Goal: Task Accomplishment & Management: Manage account settings

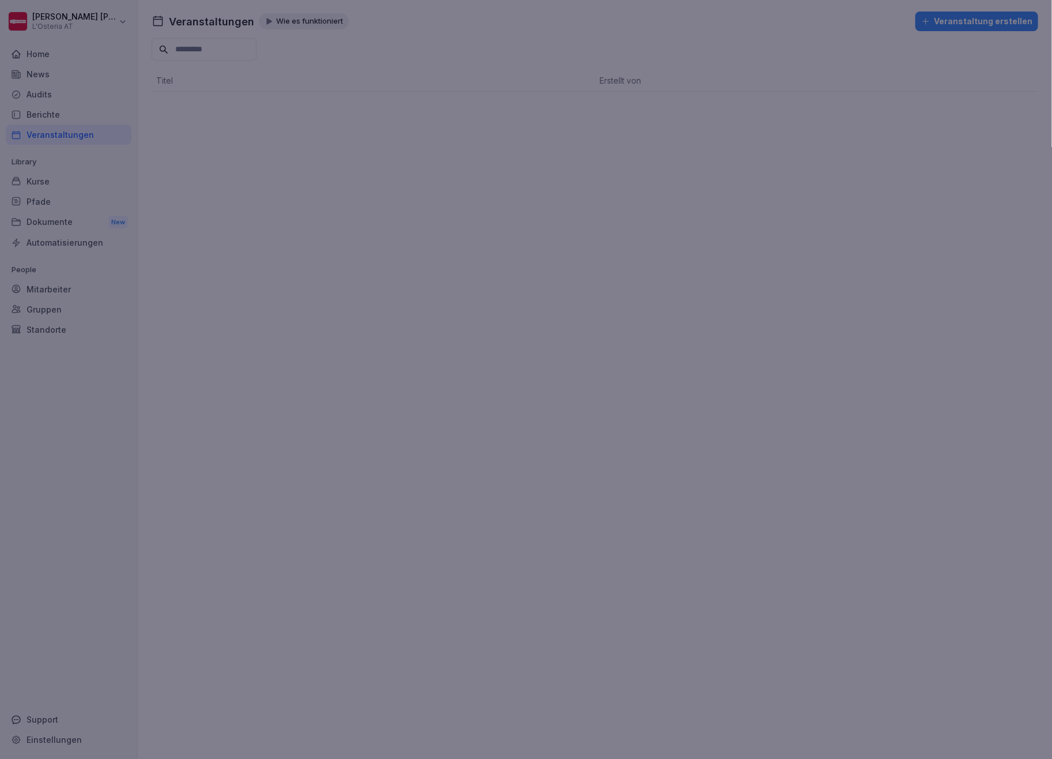
click at [204, 258] on div at bounding box center [526, 379] width 1052 height 759
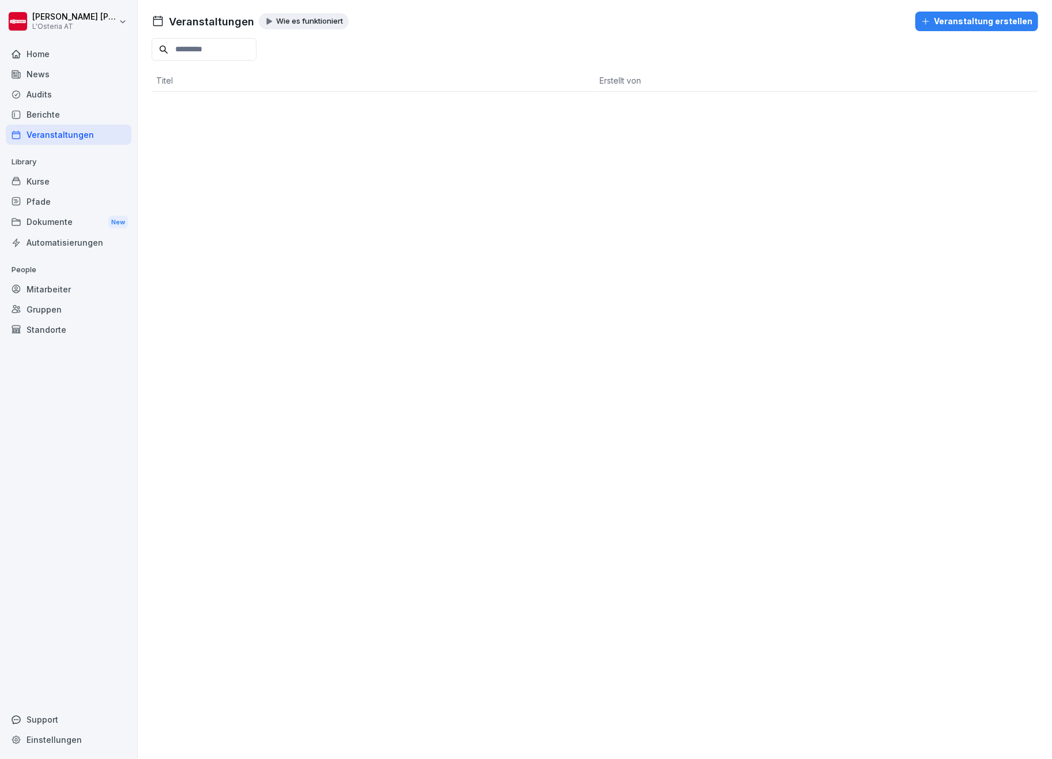
click at [36, 215] on div "Dokumente New" at bounding box center [69, 222] width 126 height 21
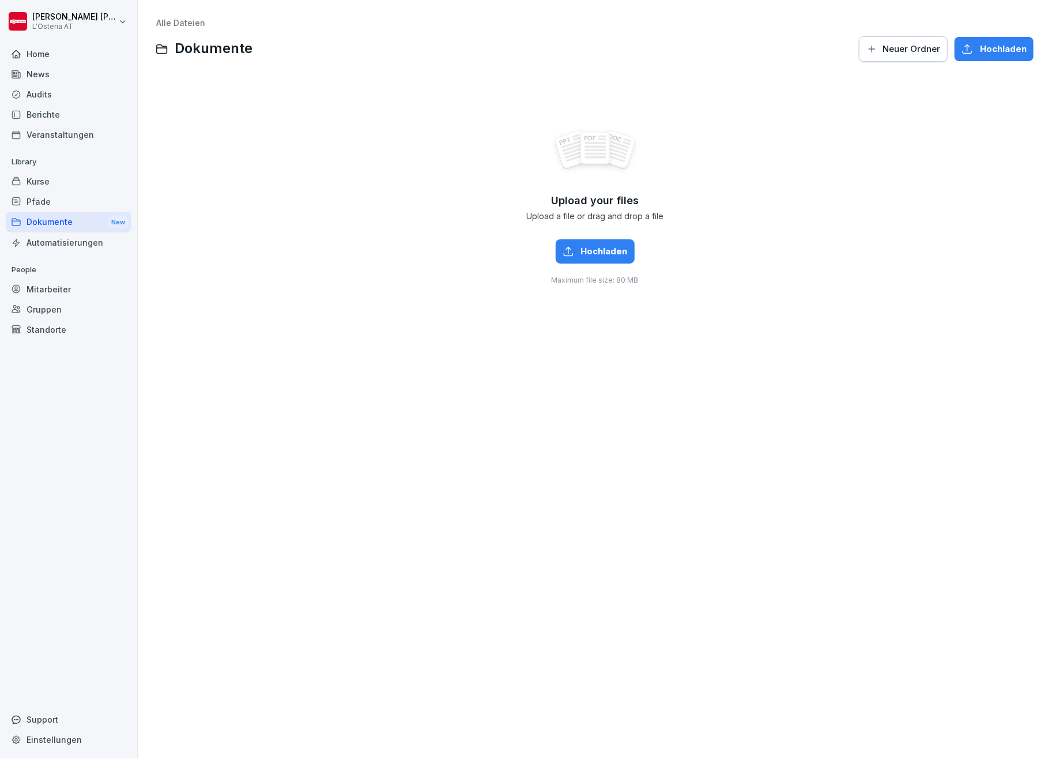
click at [581, 250] on span "Hochladen" at bounding box center [604, 251] width 47 height 13
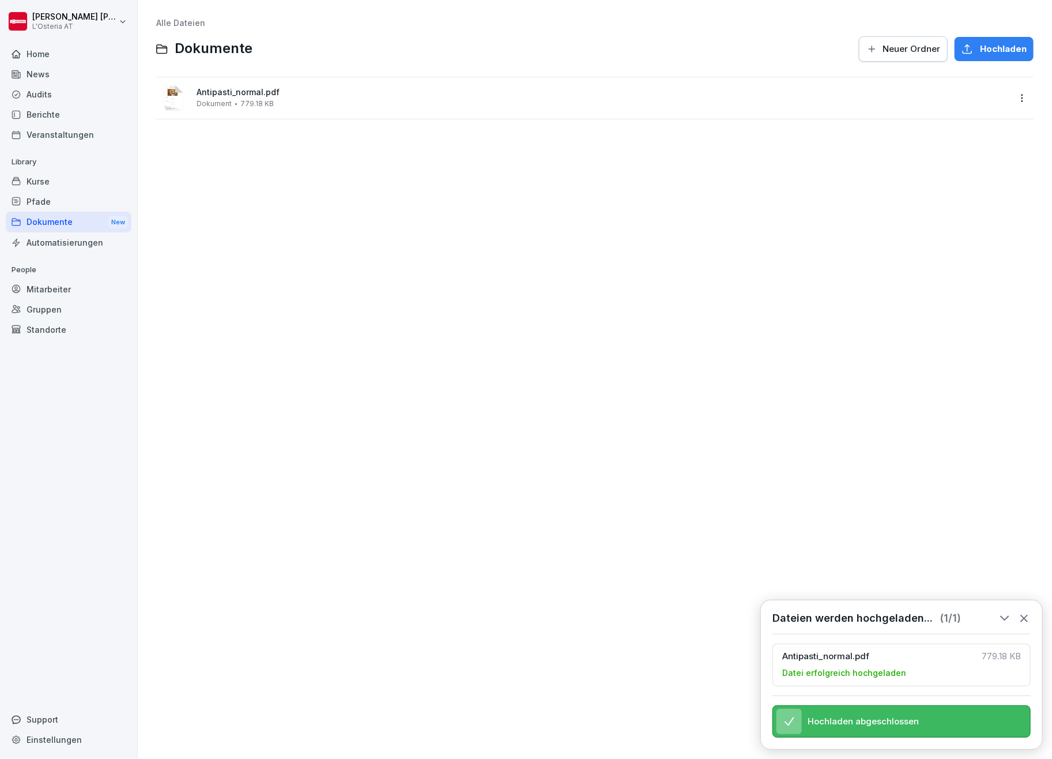
click at [225, 88] on span "Antipasti_normal.pdf" at bounding box center [603, 93] width 813 height 10
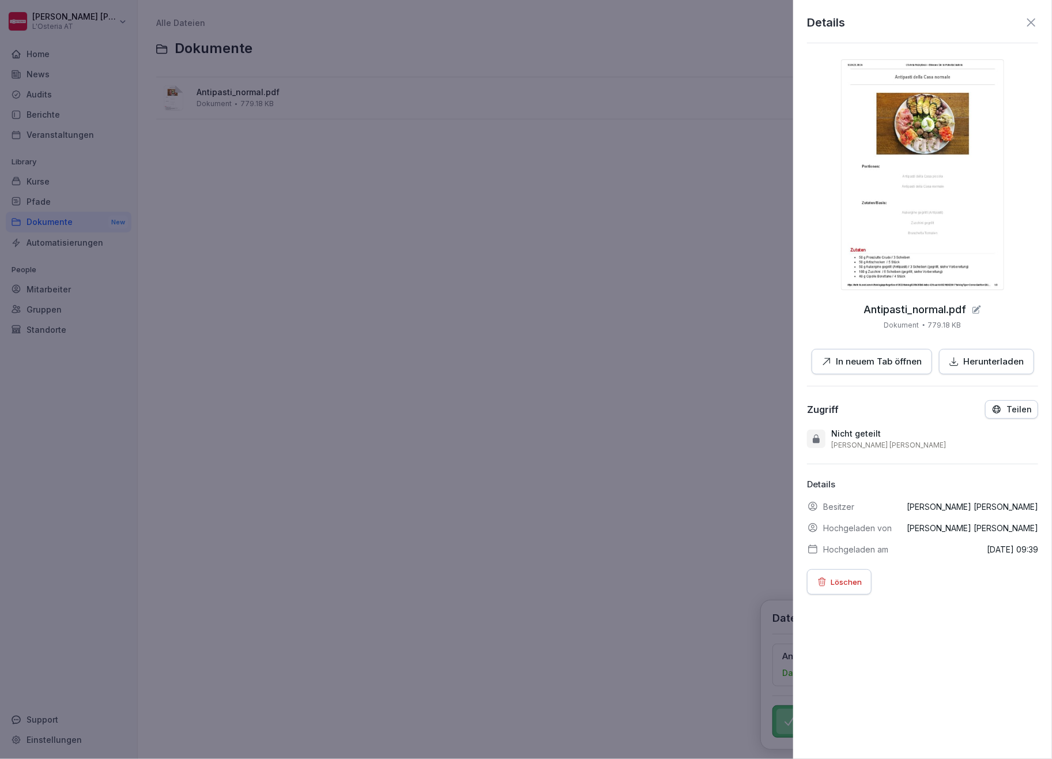
click at [921, 188] on img at bounding box center [922, 174] width 163 height 231
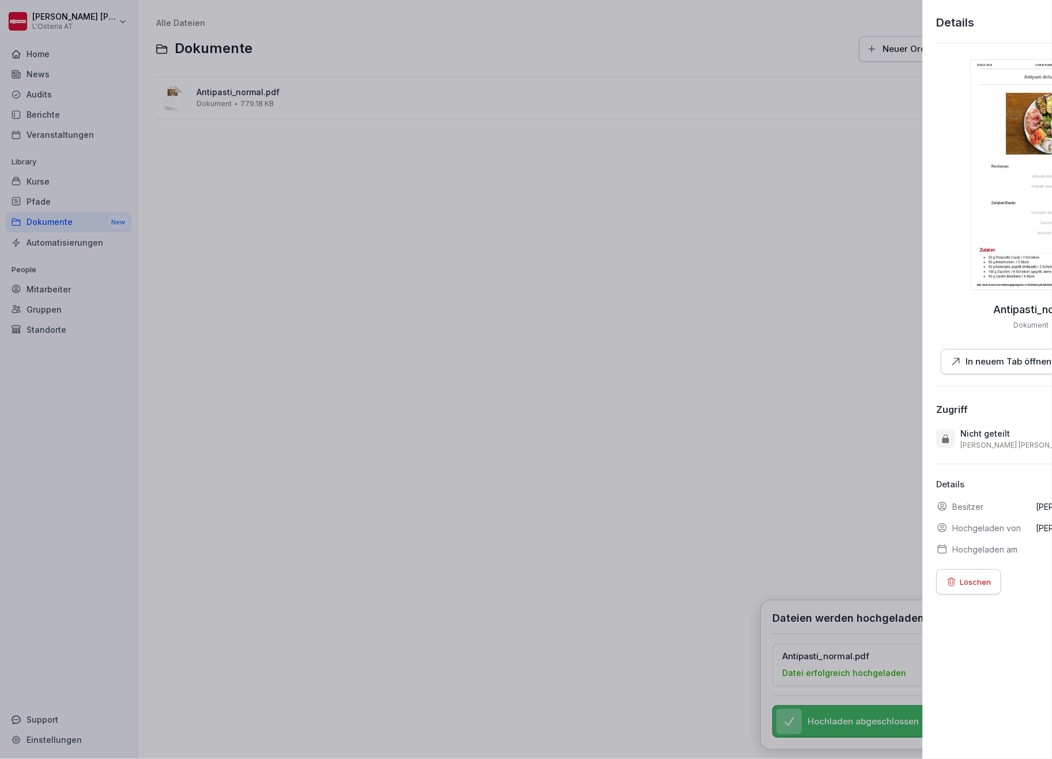
click at [348, 223] on div at bounding box center [526, 379] width 1052 height 759
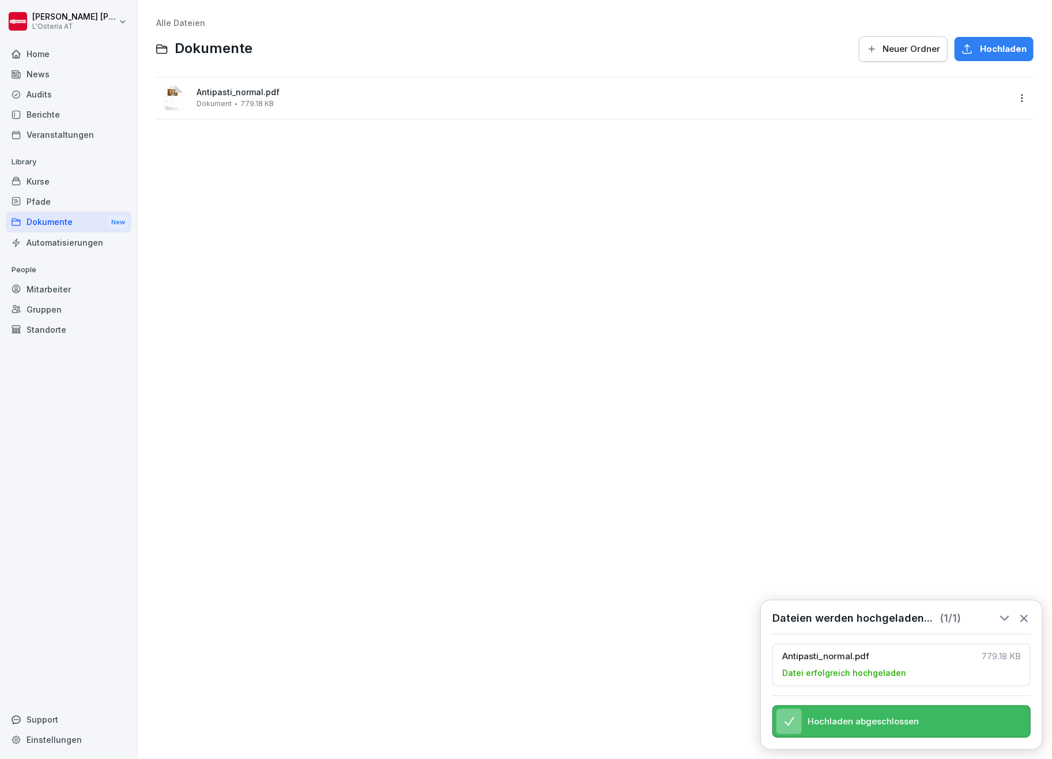
click at [36, 218] on div "Dokumente New" at bounding box center [69, 222] width 126 height 21
click at [906, 45] on span "Neuer Ordner" at bounding box center [912, 49] width 58 height 13
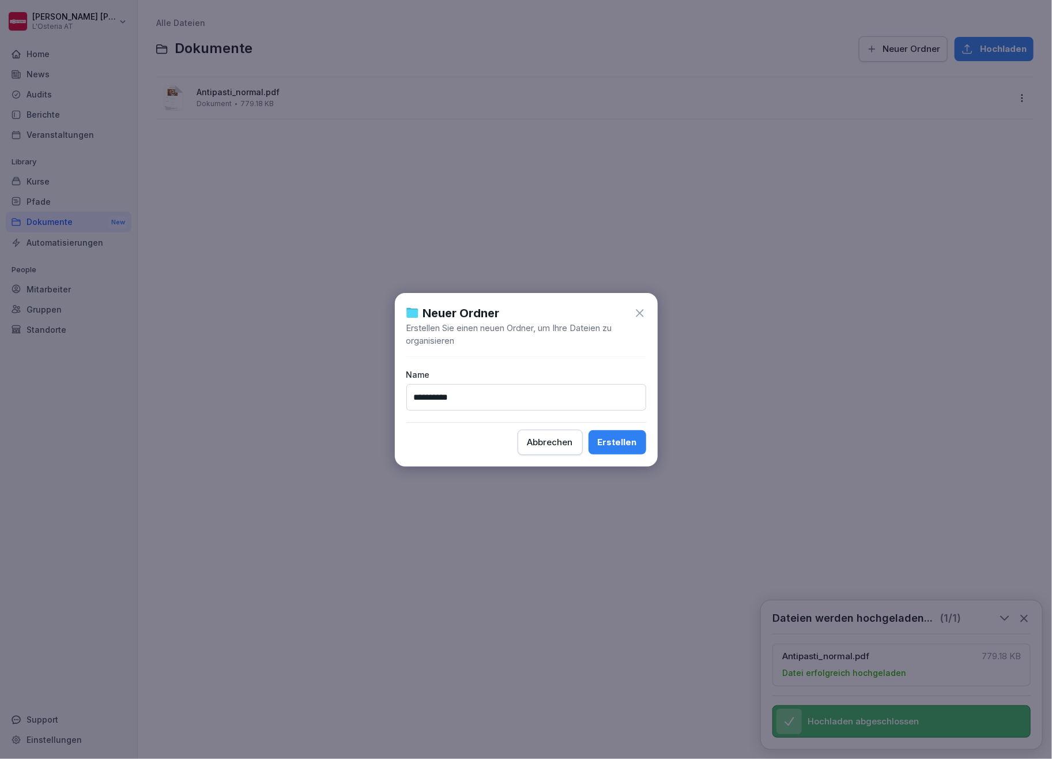
type input "**********"
click at [413, 425] on div "**********" at bounding box center [526, 380] width 263 height 174
click at [620, 438] on div "Erstellen" at bounding box center [617, 442] width 39 height 13
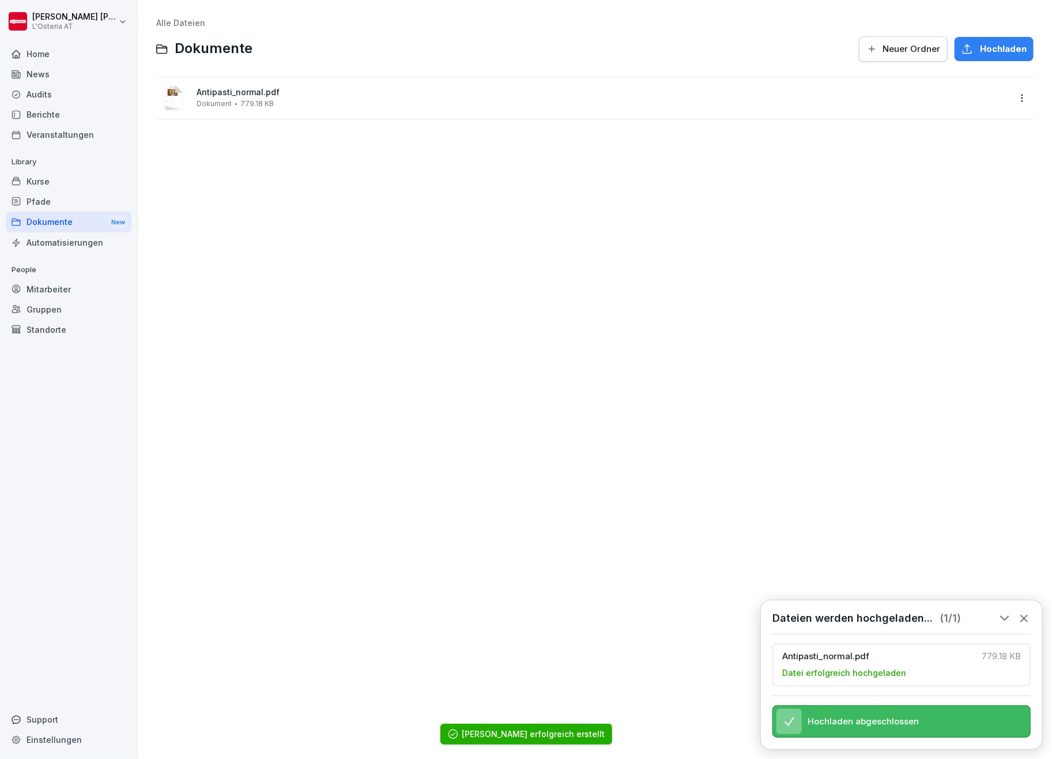
click at [33, 185] on div "Kurse" at bounding box center [69, 181] width 126 height 20
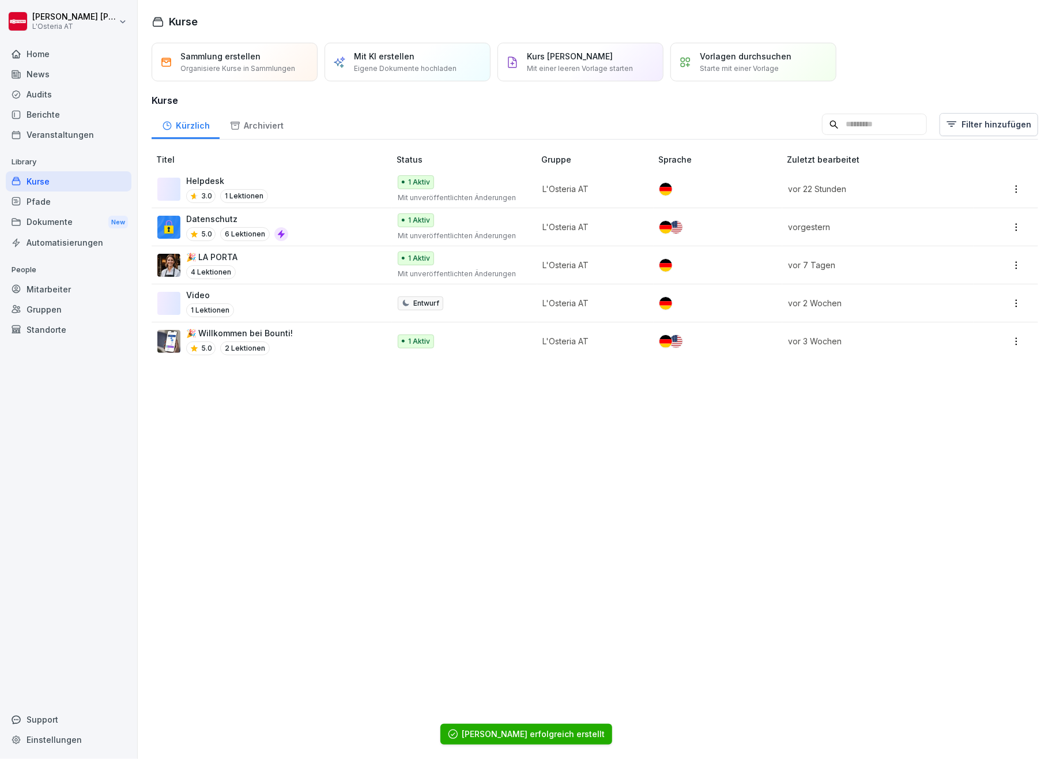
click at [42, 220] on div "Dokumente New" at bounding box center [69, 222] width 126 height 21
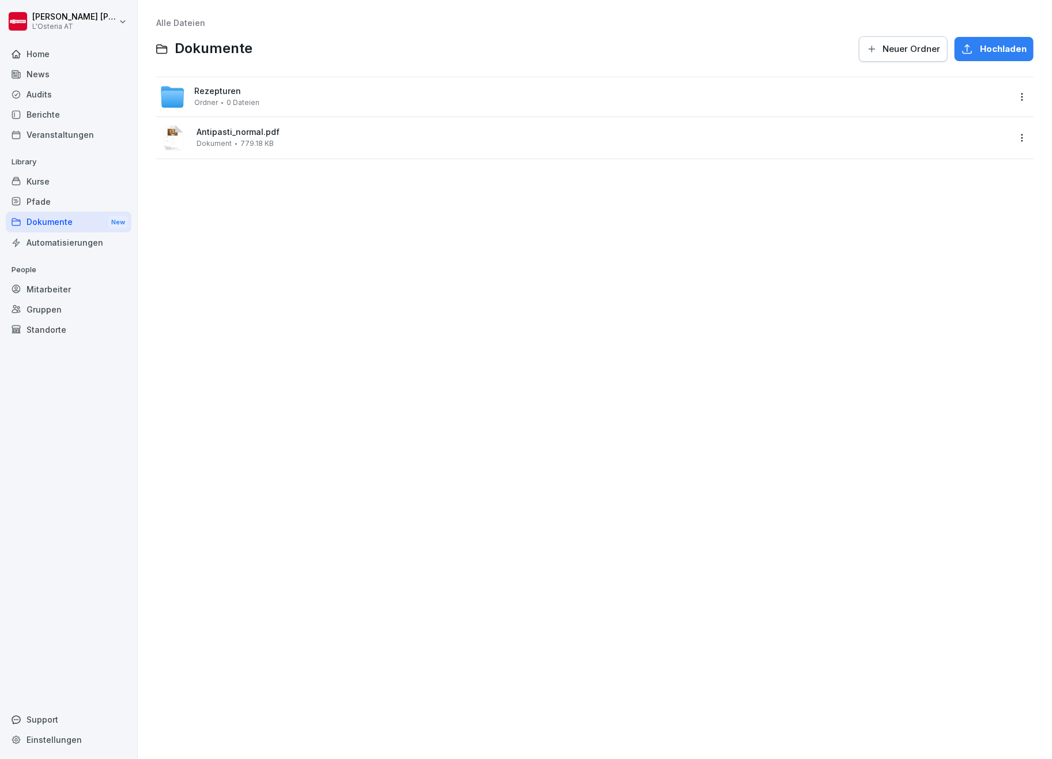
click at [228, 92] on span "Rezepturen" at bounding box center [217, 91] width 47 height 10
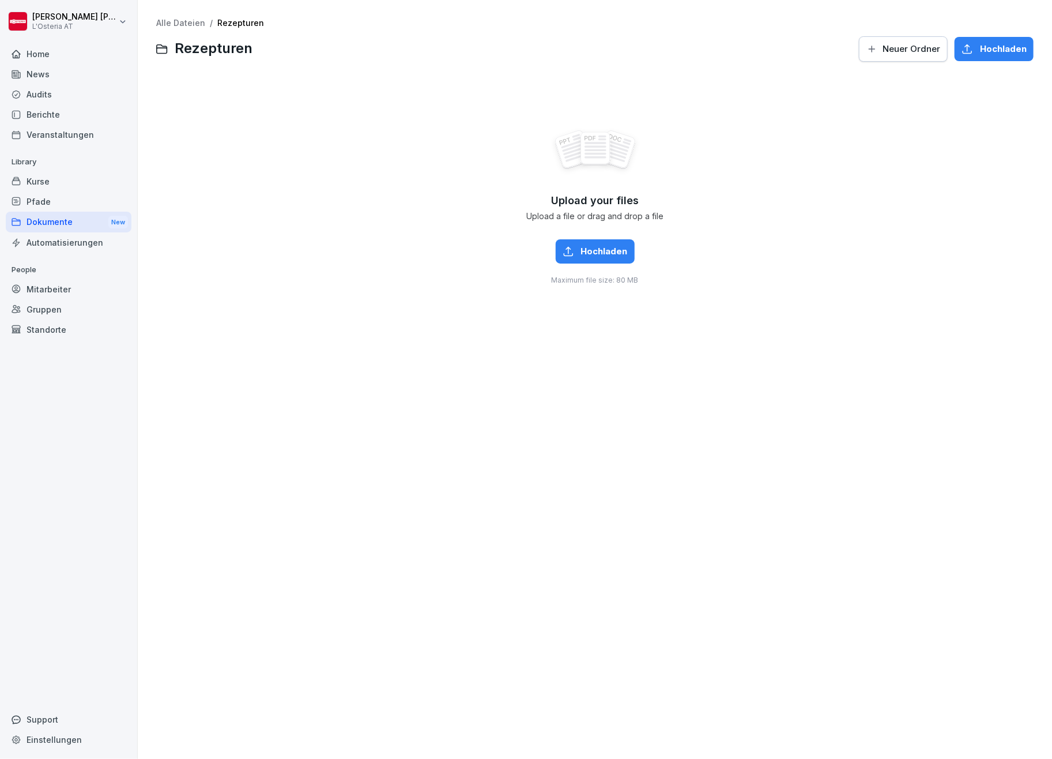
click at [886, 48] on span "Neuer Ordner" at bounding box center [912, 49] width 58 height 13
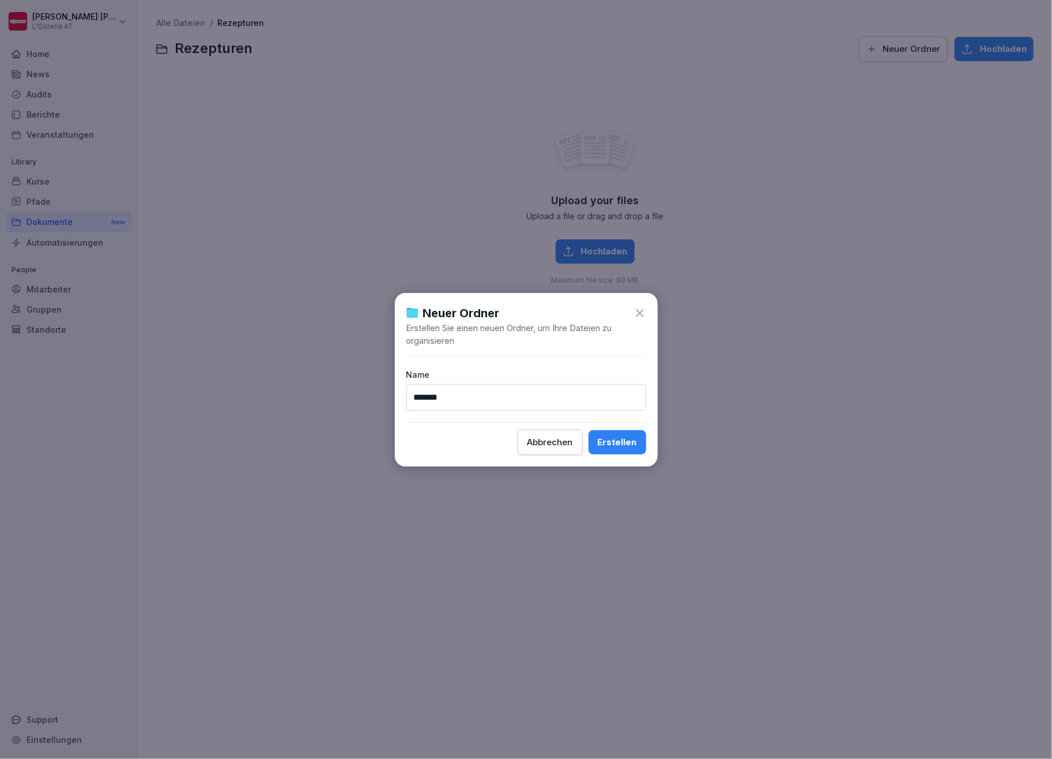
type input "*******"
click at [623, 441] on div "Erstellen" at bounding box center [617, 442] width 39 height 13
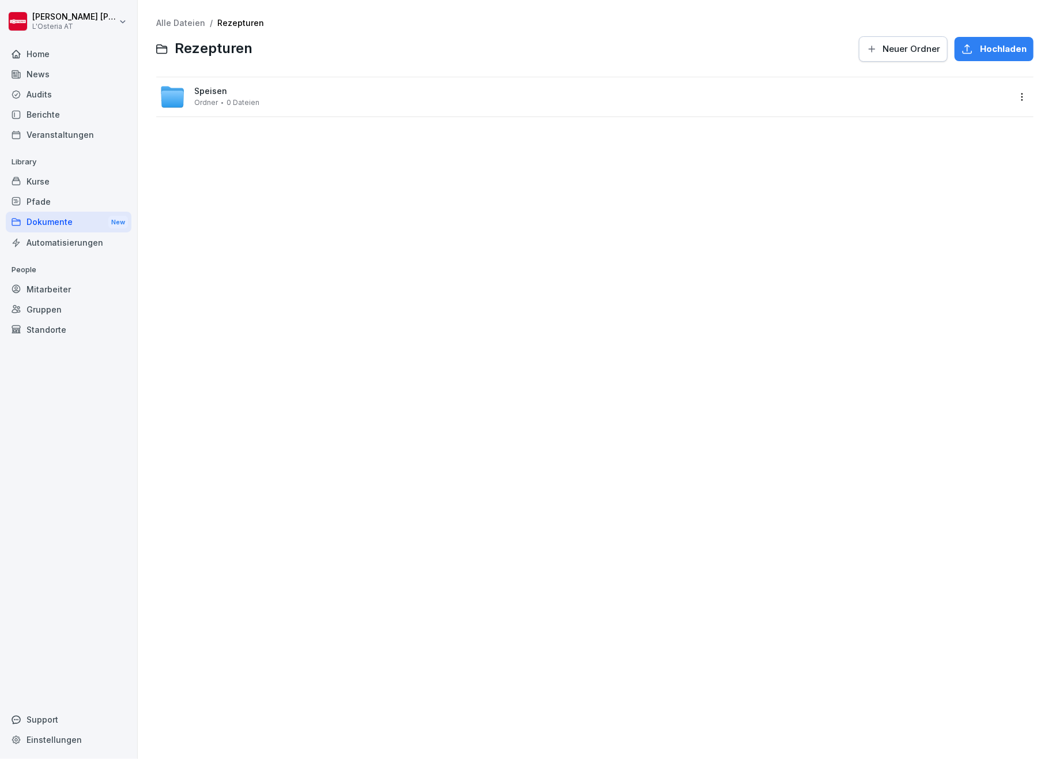
click at [888, 44] on span "Neuer Ordner" at bounding box center [912, 49] width 58 height 13
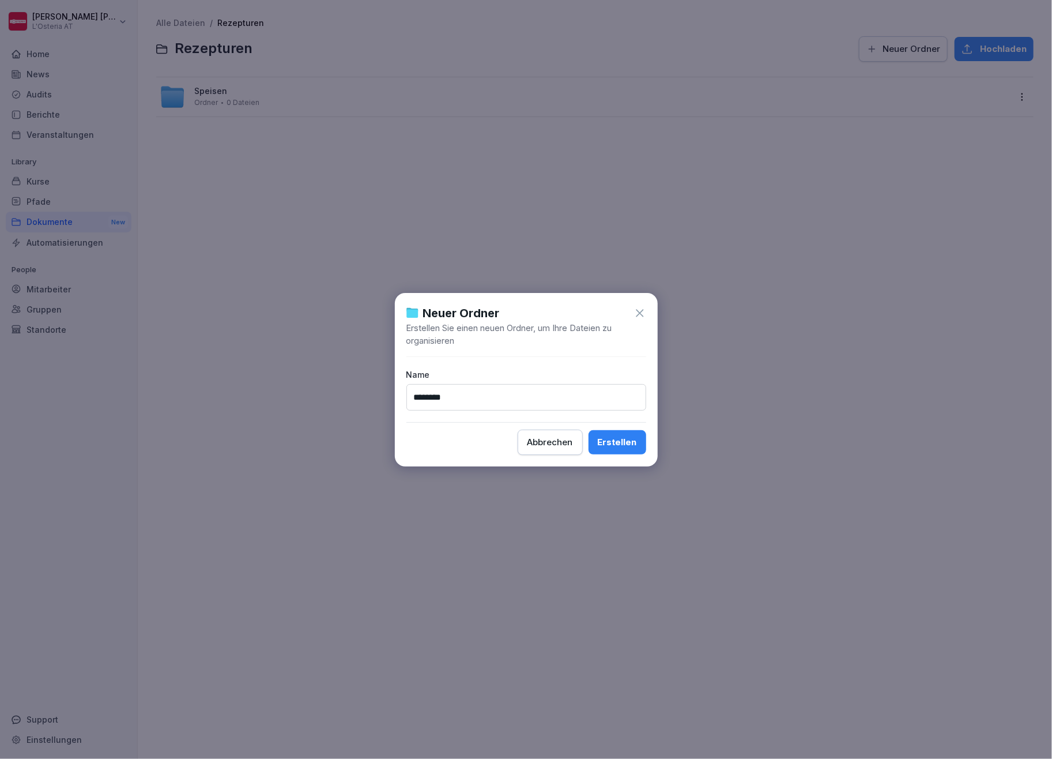
type input "********"
click at [612, 437] on div "Erstellen" at bounding box center [617, 442] width 39 height 13
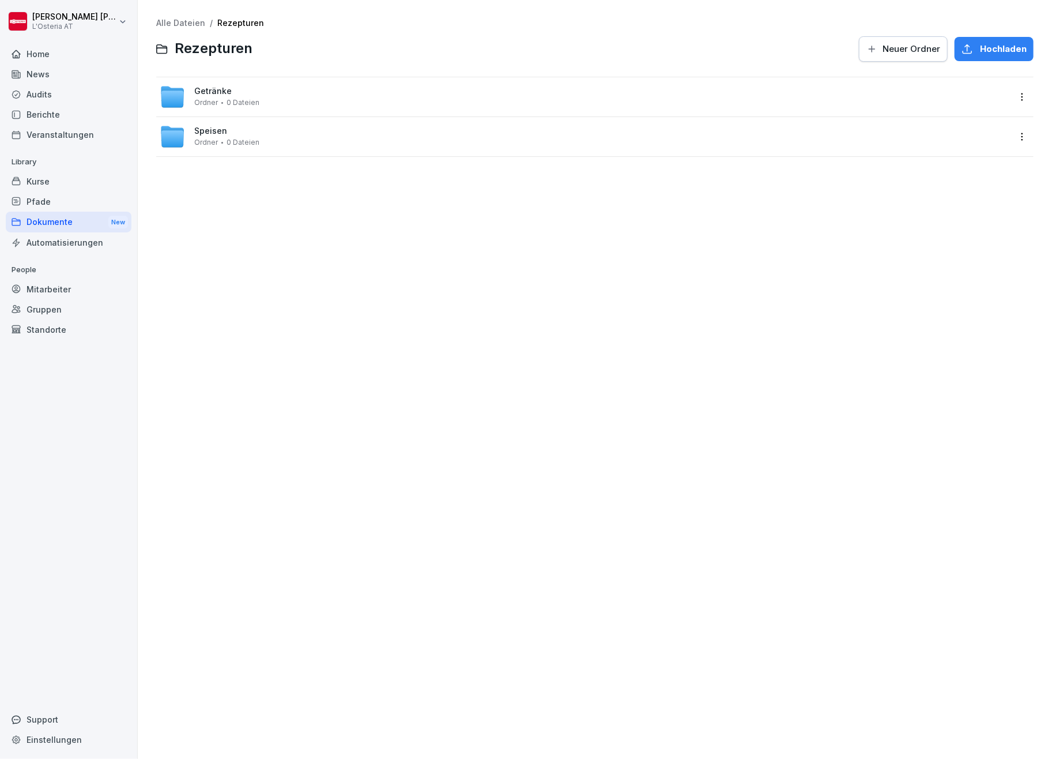
click at [66, 219] on div "Dokumente New" at bounding box center [69, 222] width 126 height 21
drag, startPoint x: 232, startPoint y: 131, endPoint x: 228, endPoint y: 92, distance: 39.4
click at [228, 92] on div "Rezepturen Ordner 0 Dateien Antipasti_normal.pdf Dokument 779.18 KB" at bounding box center [594, 118] width 877 height 82
drag, startPoint x: 229, startPoint y: 138, endPoint x: 222, endPoint y: 96, distance: 42.1
click at [222, 96] on div "Rezepturen Ordner 0 Dateien Antipasti_normal.pdf Dokument 779.18 KB" at bounding box center [594, 118] width 877 height 82
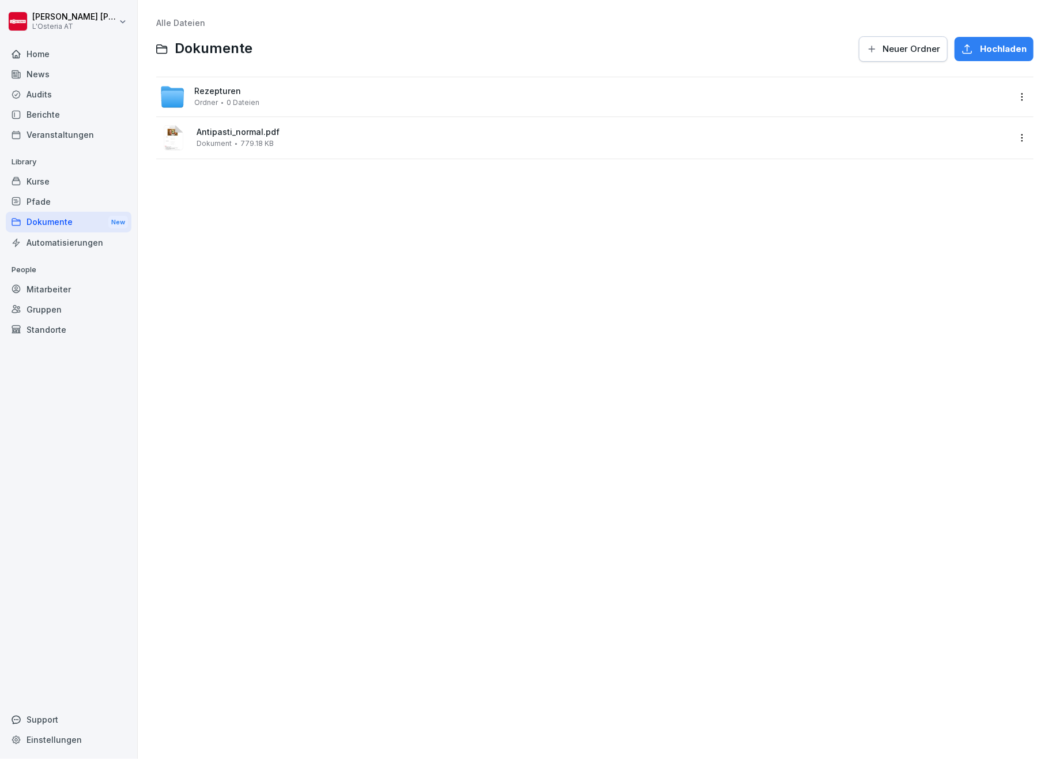
click at [171, 84] on icon at bounding box center [172, 96] width 25 height 25
click at [169, 137] on icon at bounding box center [172, 138] width 23 height 17
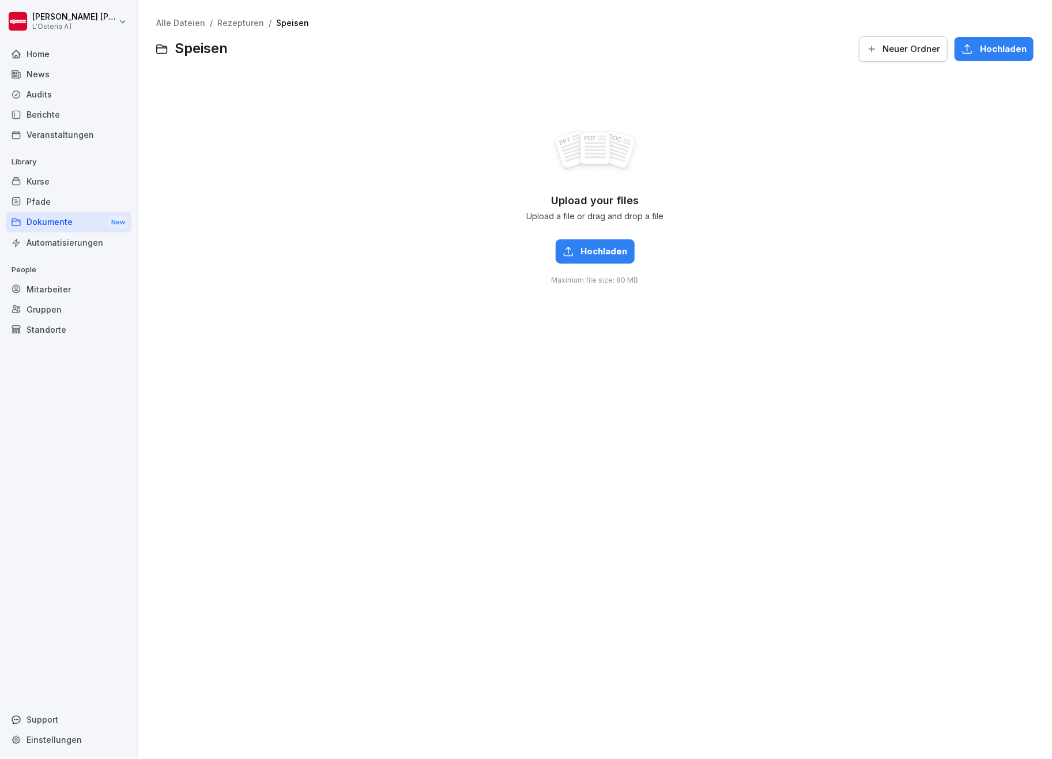
click at [598, 254] on span "Hochladen" at bounding box center [604, 251] width 47 height 13
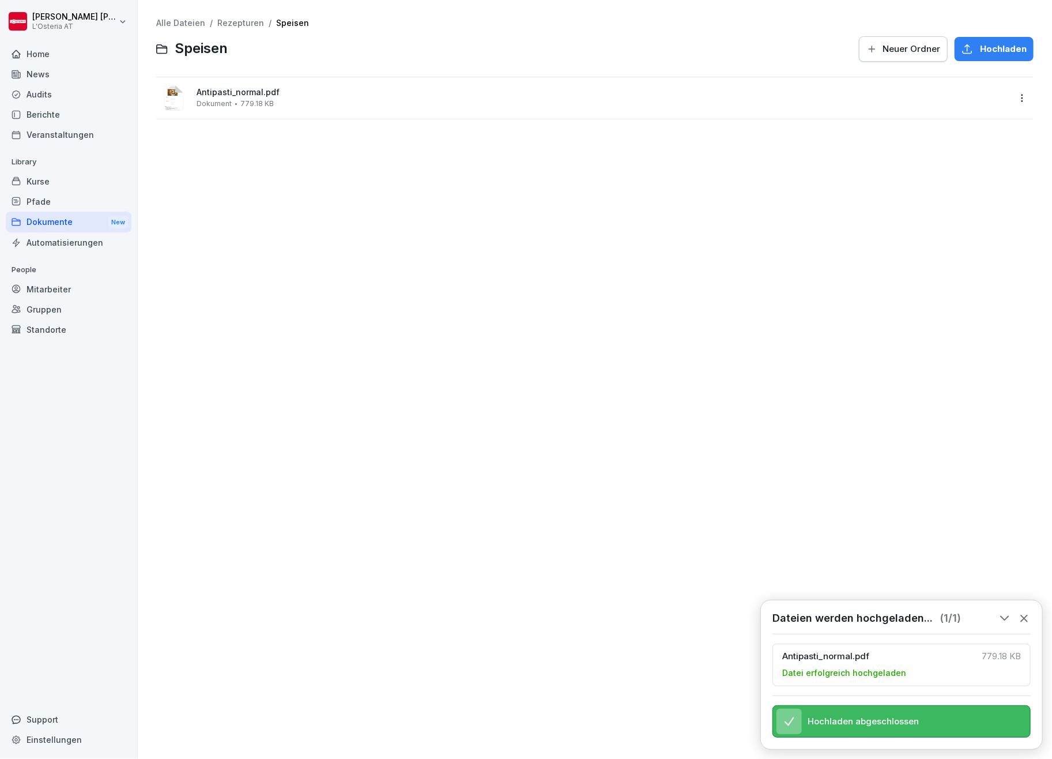
click at [46, 220] on div "Dokumente New" at bounding box center [69, 222] width 126 height 21
drag, startPoint x: 228, startPoint y: 136, endPoint x: 200, endPoint y: 131, distance: 28.1
click at [200, 131] on span "Antipasti_normal.pdf" at bounding box center [603, 132] width 813 height 10
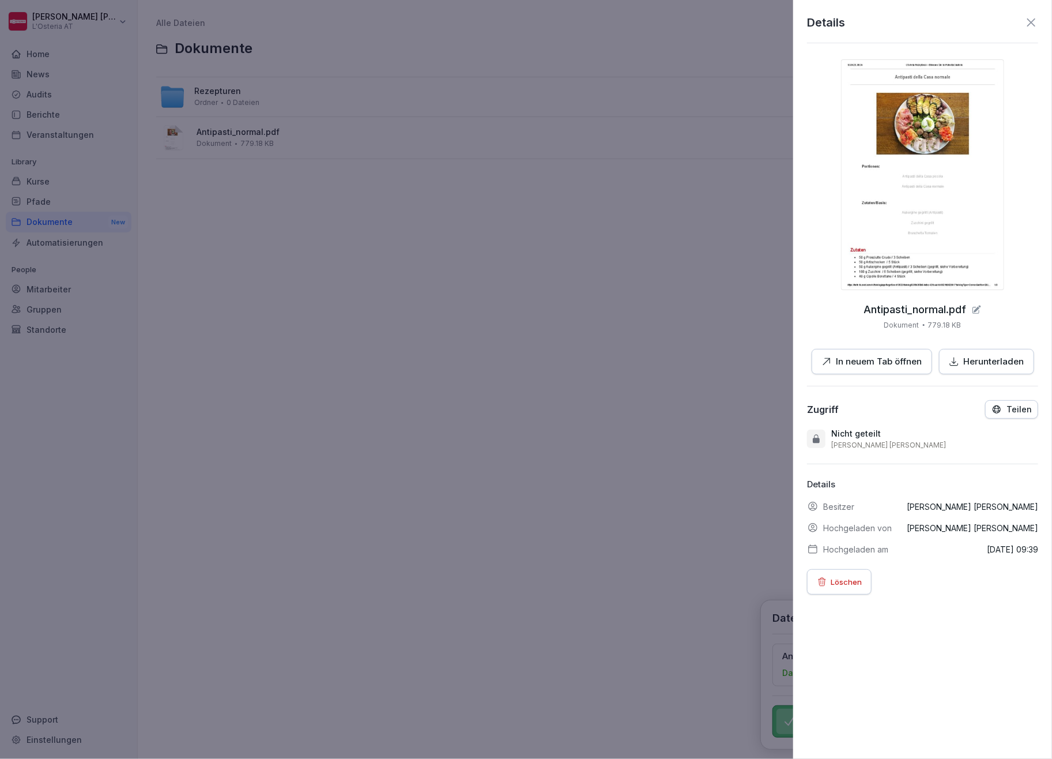
click at [393, 317] on div at bounding box center [526, 379] width 1052 height 759
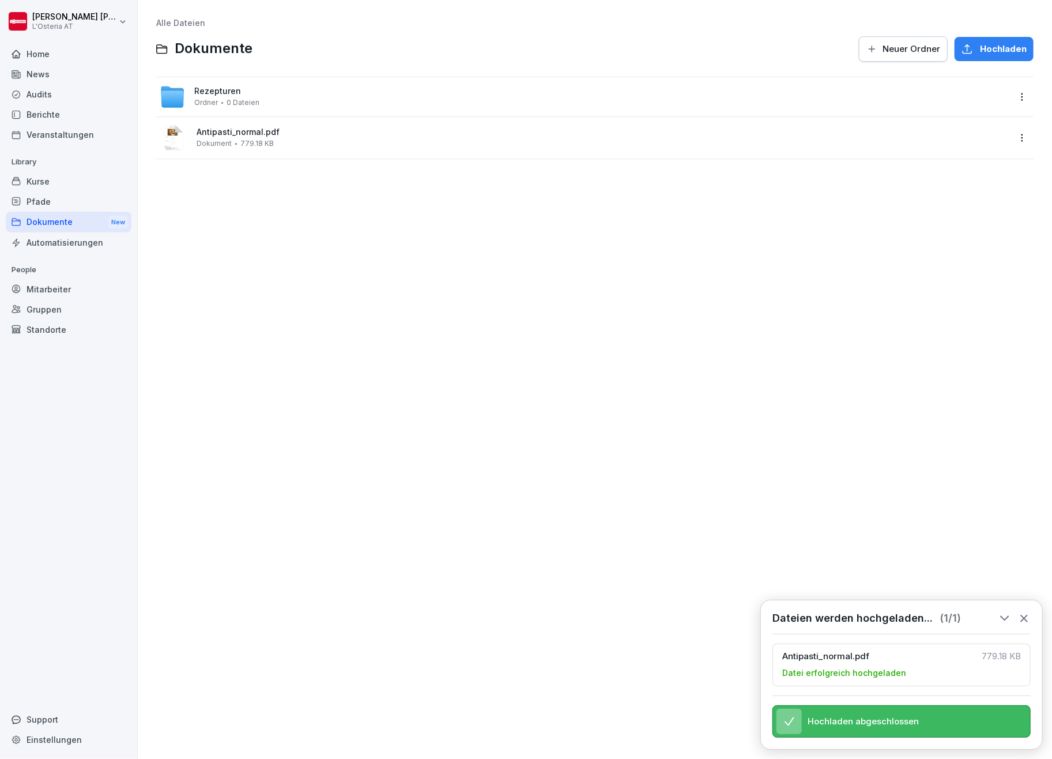
click at [1011, 137] on html "[PERSON_NAME] L'Osteria AT Home News Audits Berichte Veranstaltungen Library Ku…" at bounding box center [526, 379] width 1052 height 759
click at [942, 301] on div "Löschen" at bounding box center [940, 299] width 37 height 14
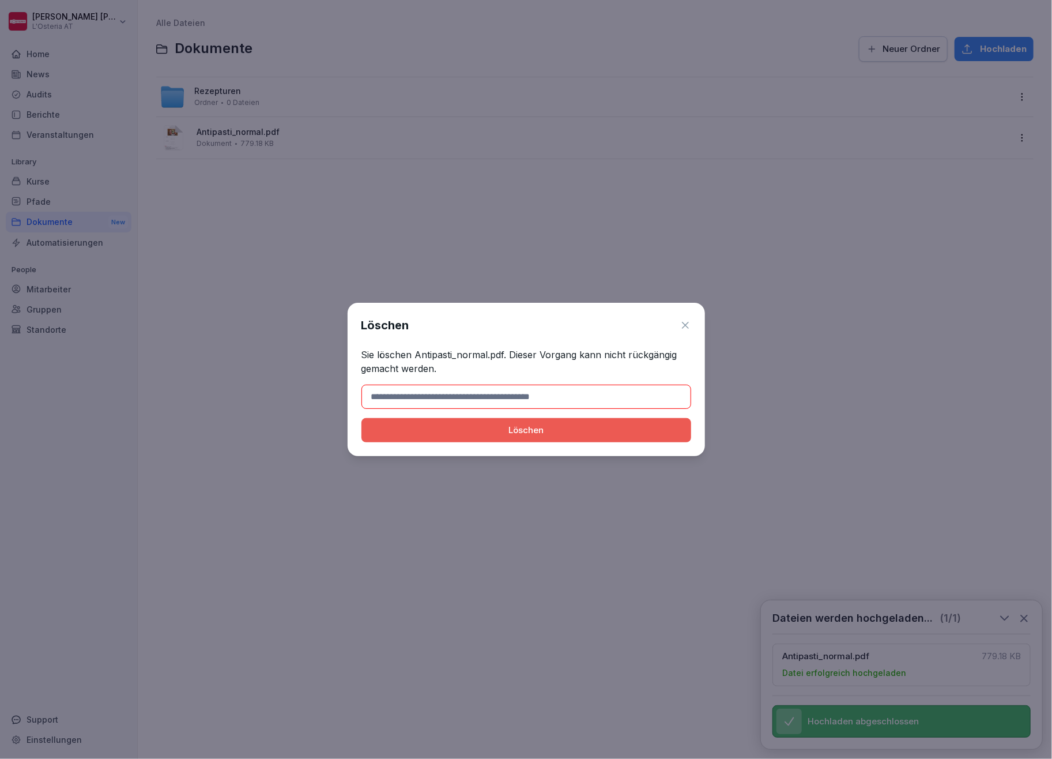
drag, startPoint x: 442, startPoint y: 395, endPoint x: 462, endPoint y: 394, distance: 20.3
click at [462, 394] on input at bounding box center [526, 397] width 330 height 24
click at [509, 427] on div "Löschen" at bounding box center [526, 430] width 311 height 13
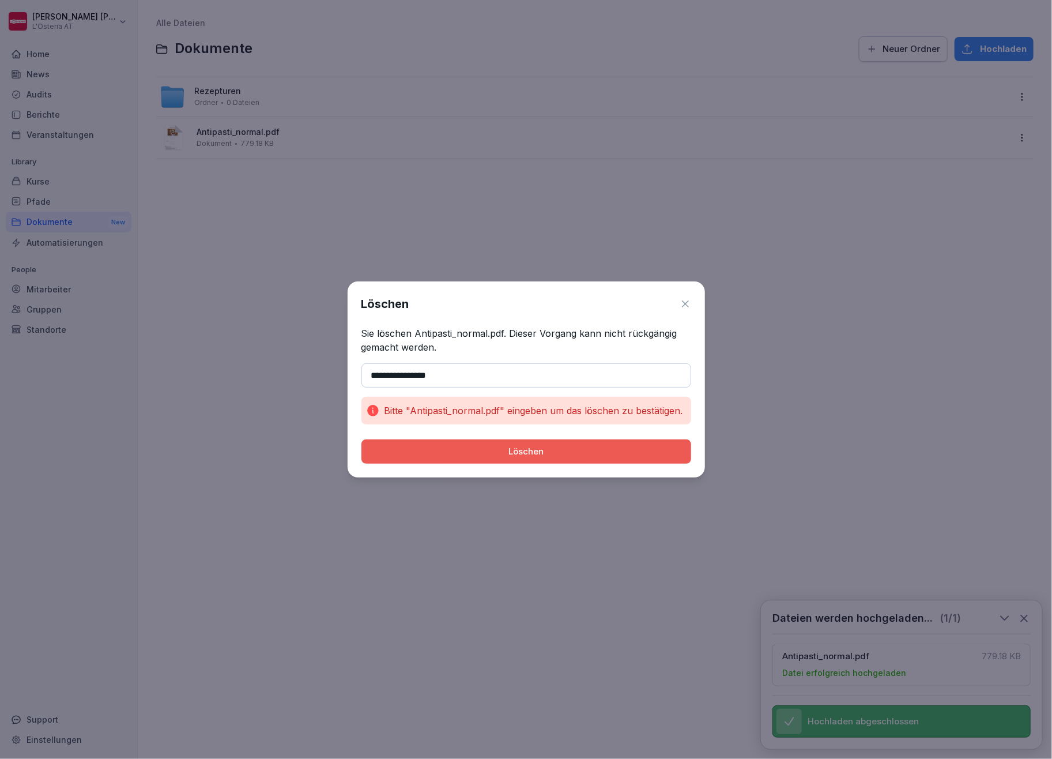
click at [496, 370] on input "**********" at bounding box center [526, 375] width 330 height 24
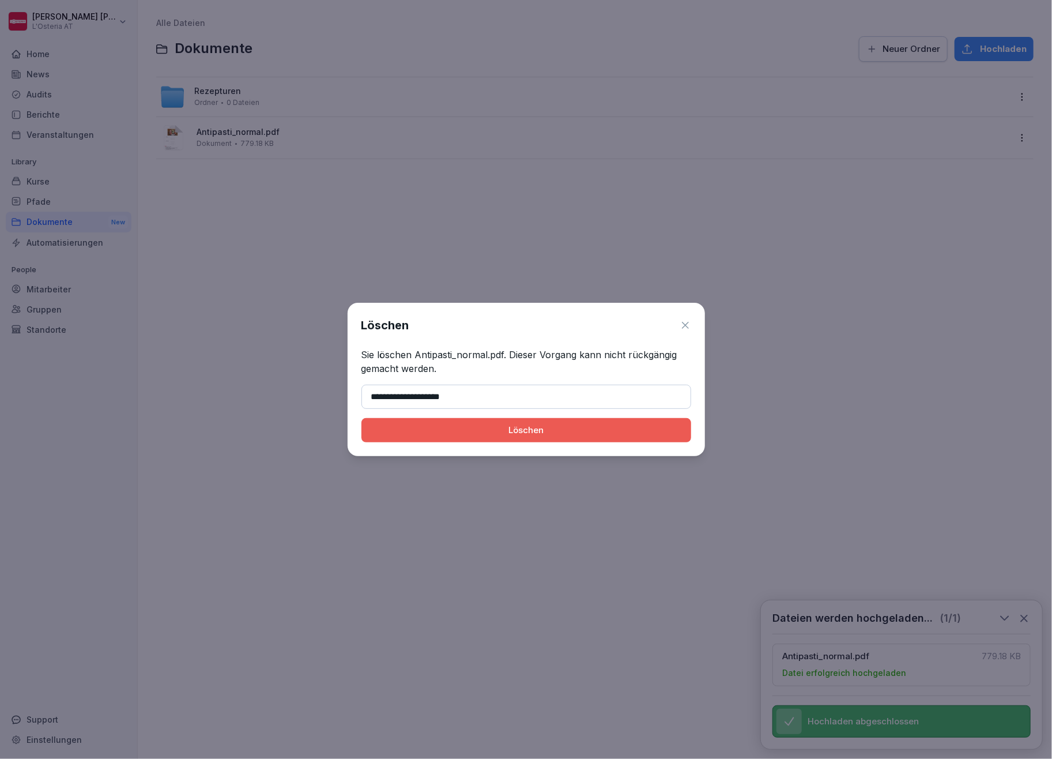
type input "**********"
click at [361, 418] on button "Löschen" at bounding box center [526, 430] width 330 height 24
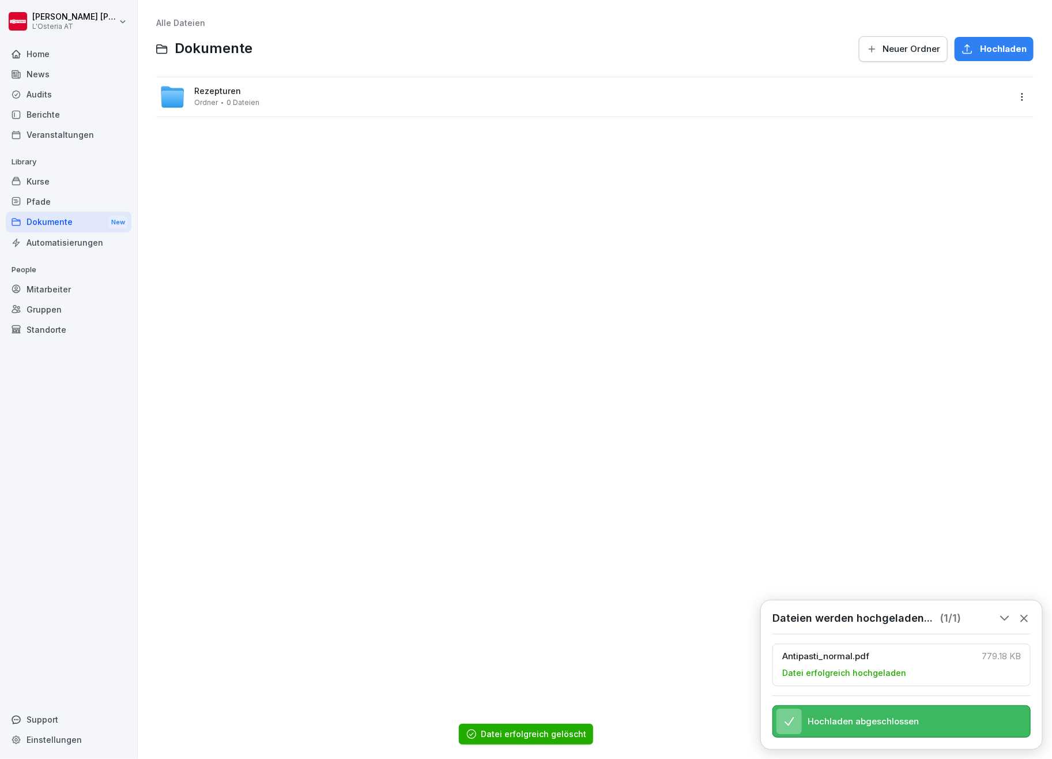
click at [227, 91] on span "Rezepturen" at bounding box center [217, 91] width 47 height 10
click at [224, 132] on span "Speisen" at bounding box center [210, 131] width 33 height 10
click at [445, 314] on div "Alle Dateien / Rezepturen / Speisen Speisen Neuer Ordner Hochladen Antipasti_no…" at bounding box center [594, 379] width 897 height 741
click at [983, 52] on span "Hochladen" at bounding box center [1003, 49] width 47 height 13
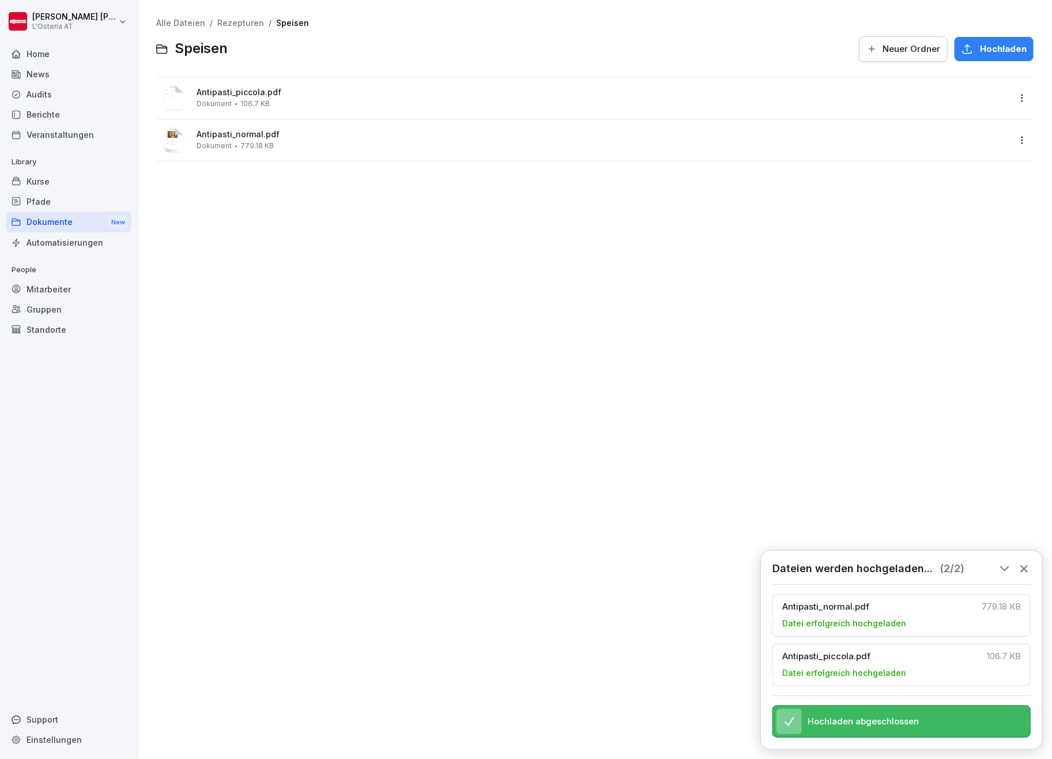
click at [982, 53] on span "Hochladen" at bounding box center [1003, 49] width 47 height 13
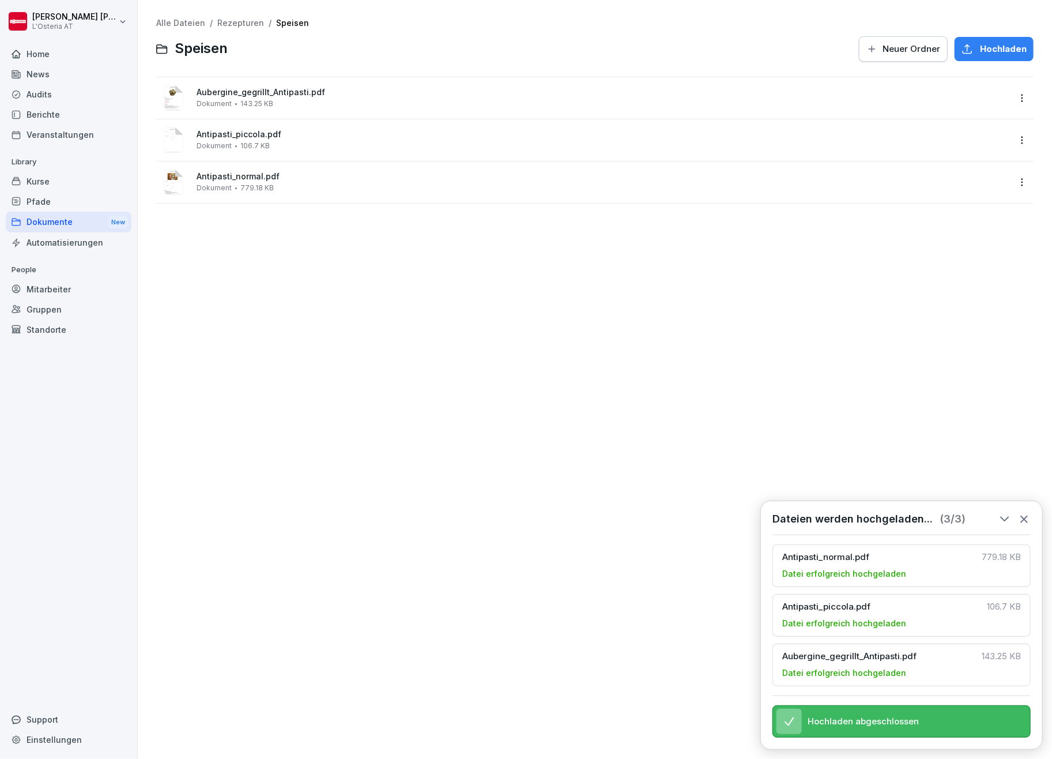
click at [997, 46] on span "Hochladen" at bounding box center [1003, 49] width 47 height 13
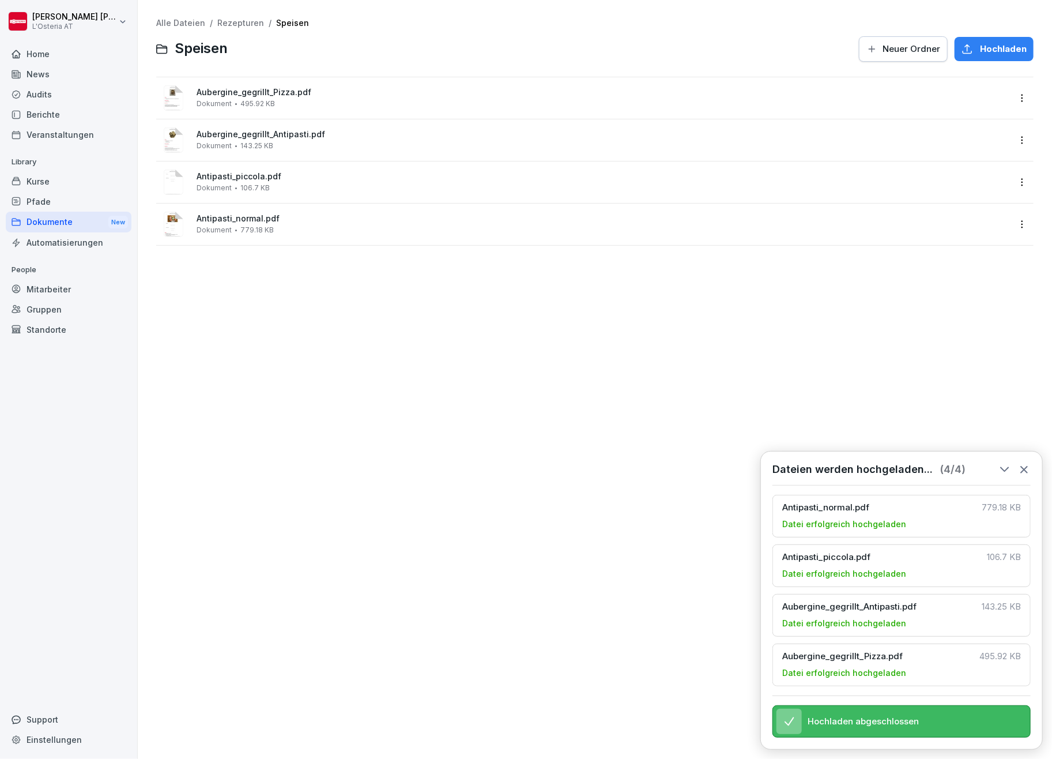
click at [1003, 52] on span "Hochladen" at bounding box center [1003, 49] width 47 height 13
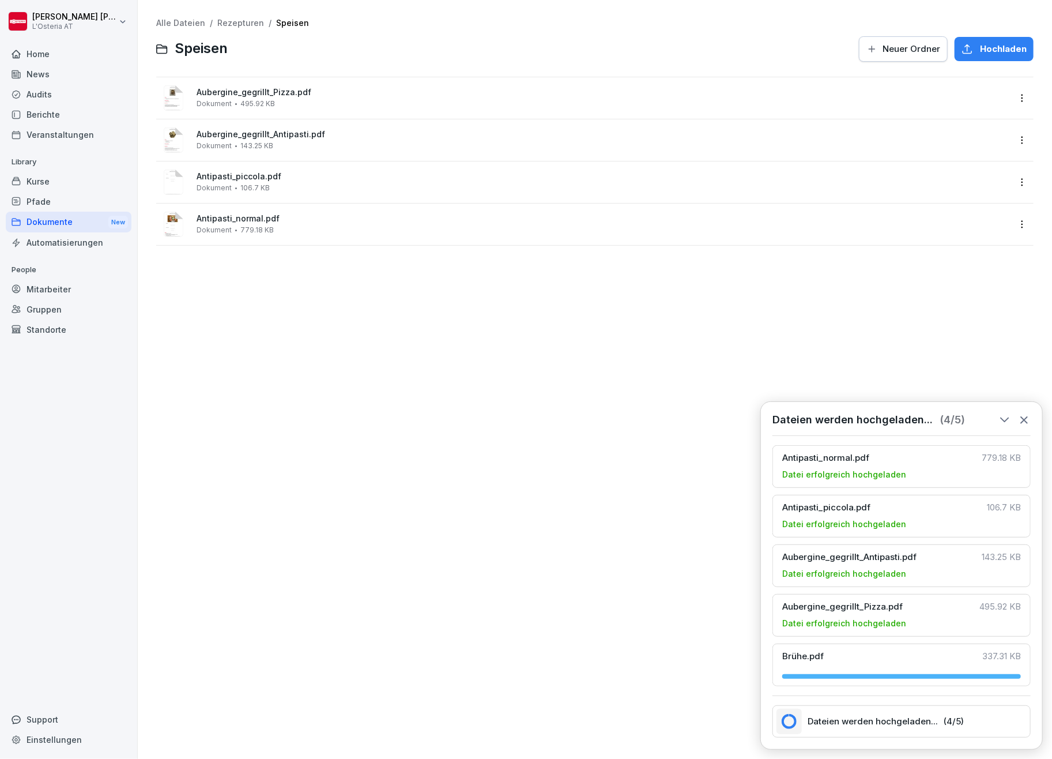
click at [240, 217] on span "Antipasti_normal.pdf" at bounding box center [603, 219] width 813 height 10
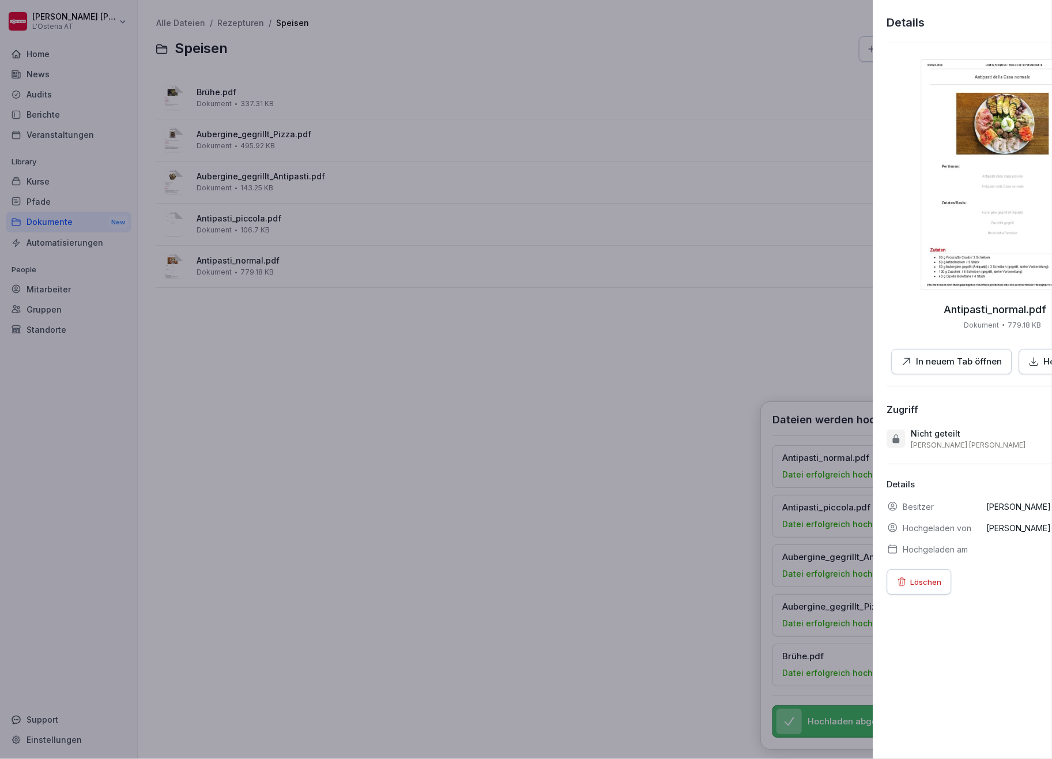
click at [439, 380] on div at bounding box center [526, 379] width 1052 height 759
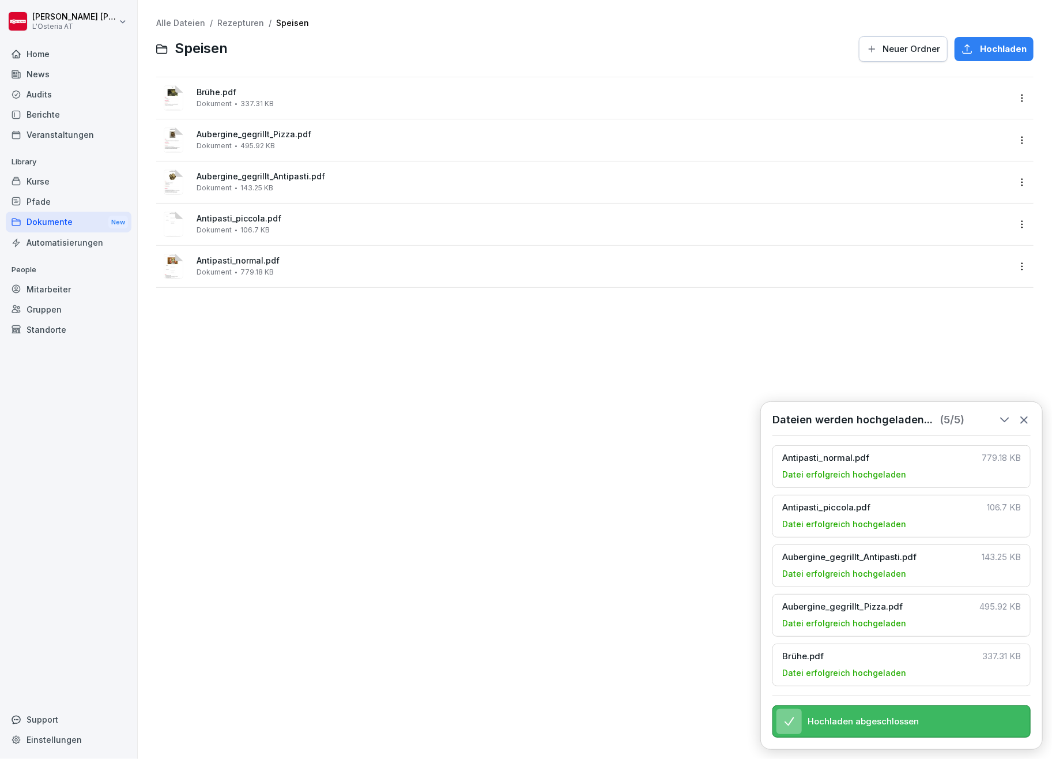
click at [964, 43] on div "Hochladen" at bounding box center [994, 49] width 65 height 13
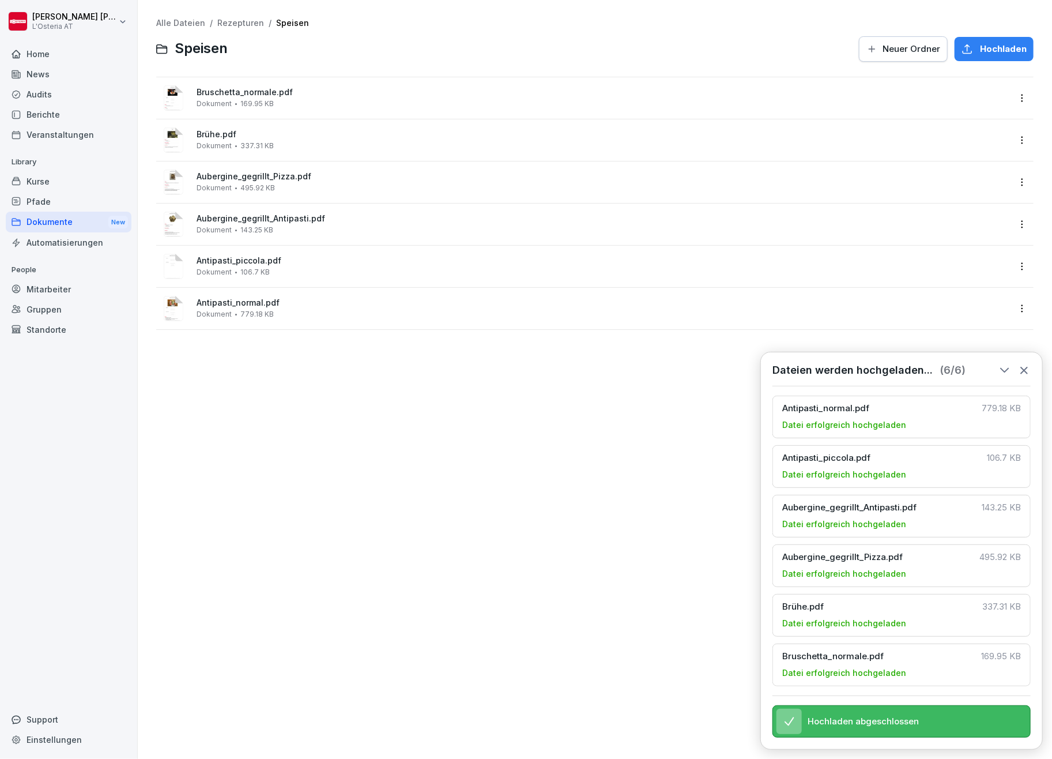
click at [986, 51] on span "Hochladen" at bounding box center [1003, 49] width 47 height 13
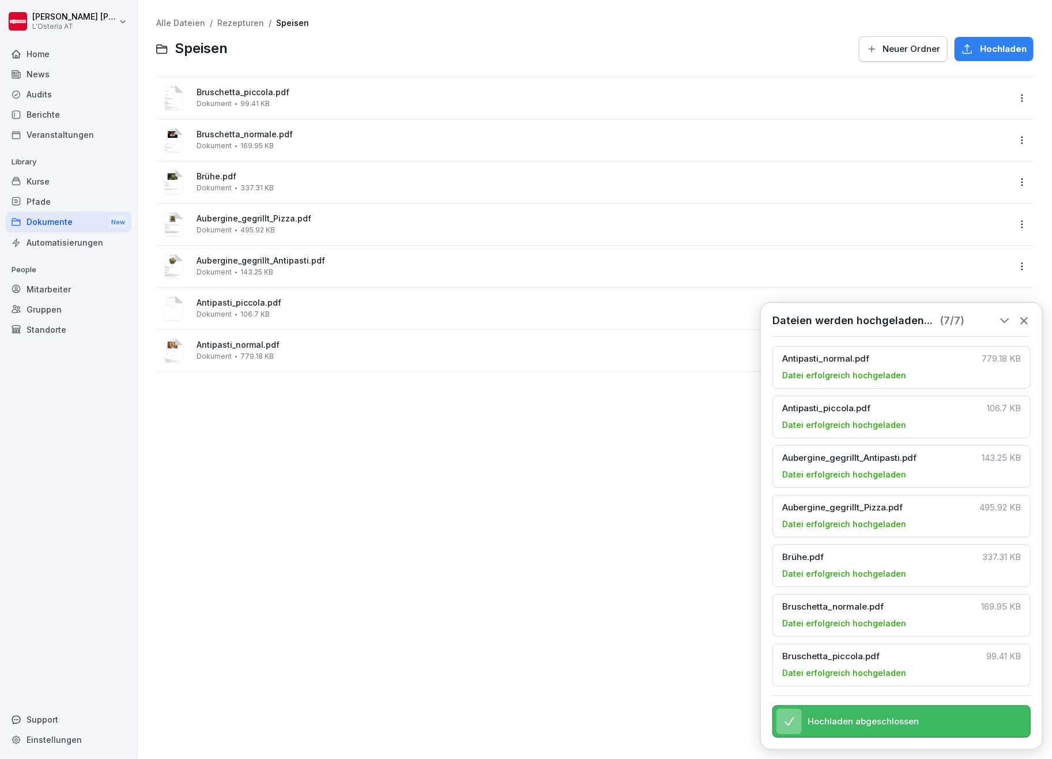
click at [578, 632] on div "Alle Dateien / Rezepturen / Speisen Speisen Neuer Ordner Hochladen Bruschetta_p…" at bounding box center [594, 379] width 897 height 741
click at [1031, 311] on div "Dateien werden hochgeladen... ( 7 / 7 ) Antipasti_normal.pdf 779.18 KB Datei er…" at bounding box center [901, 525] width 282 height 447
click at [1026, 314] on icon at bounding box center [1024, 320] width 13 height 13
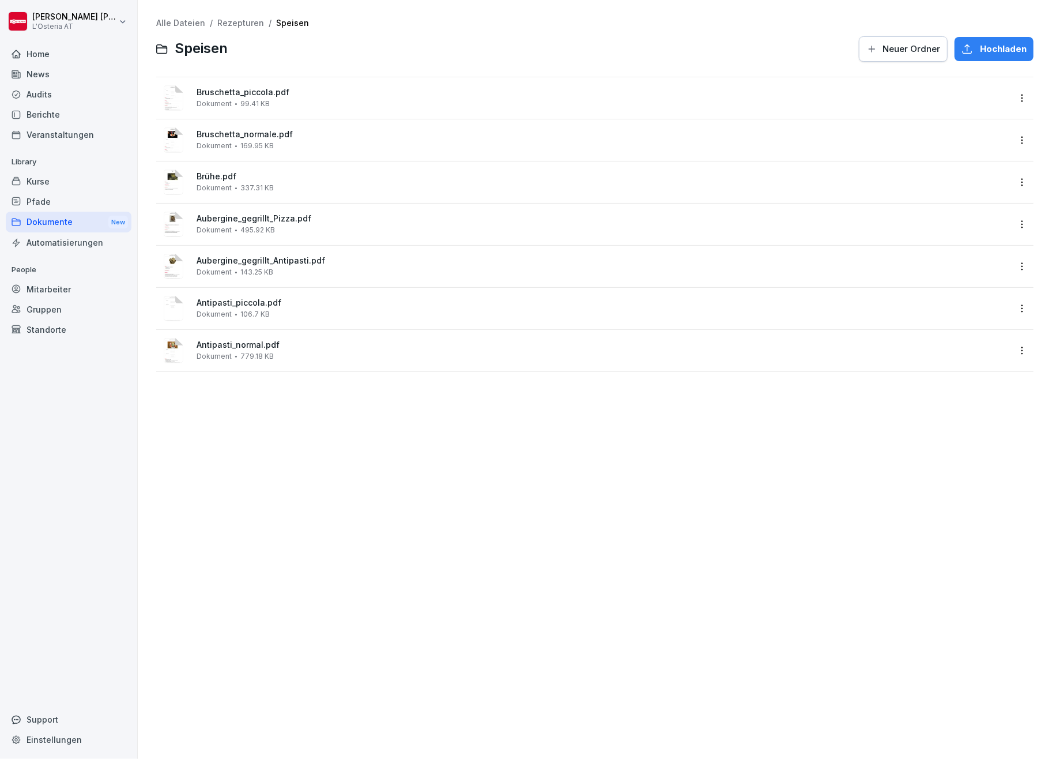
click at [163, 47] on icon at bounding box center [162, 49] width 10 height 9
click at [182, 45] on span "Speisen" at bounding box center [201, 48] width 53 height 17
click at [197, 49] on span "Speisen" at bounding box center [201, 48] width 53 height 17
click at [164, 46] on icon at bounding box center [162, 49] width 10 height 9
click at [210, 51] on span "Speisen" at bounding box center [201, 48] width 53 height 17
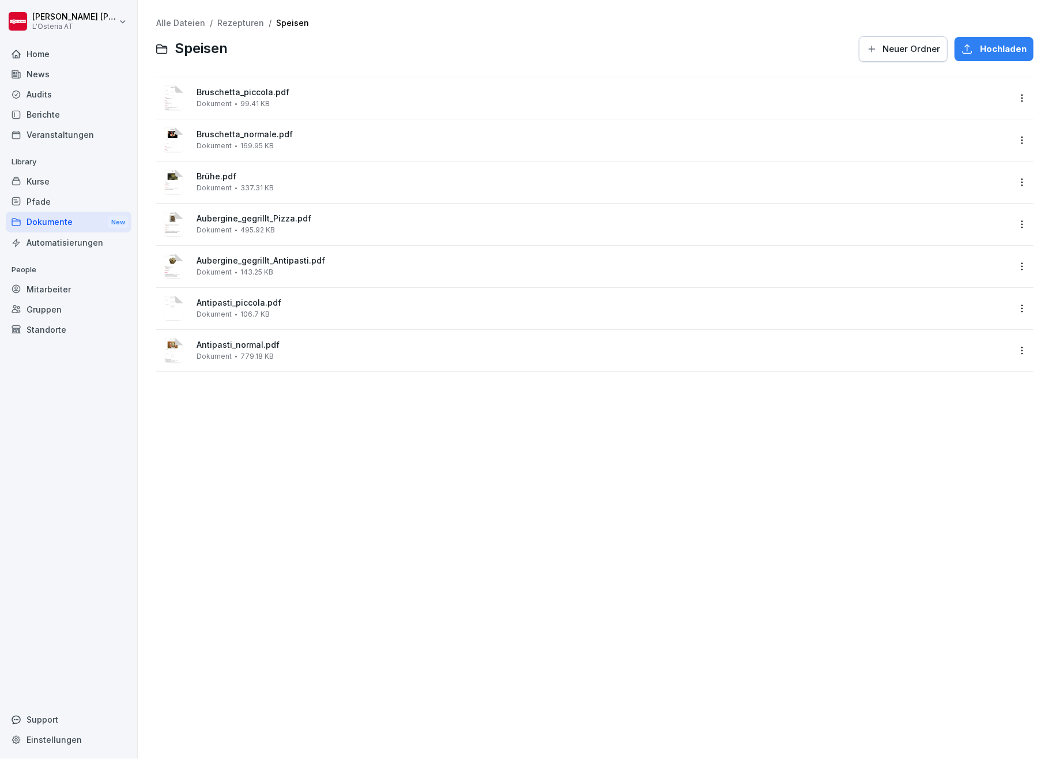
click at [54, 219] on div "Dokumente New" at bounding box center [69, 222] width 126 height 21
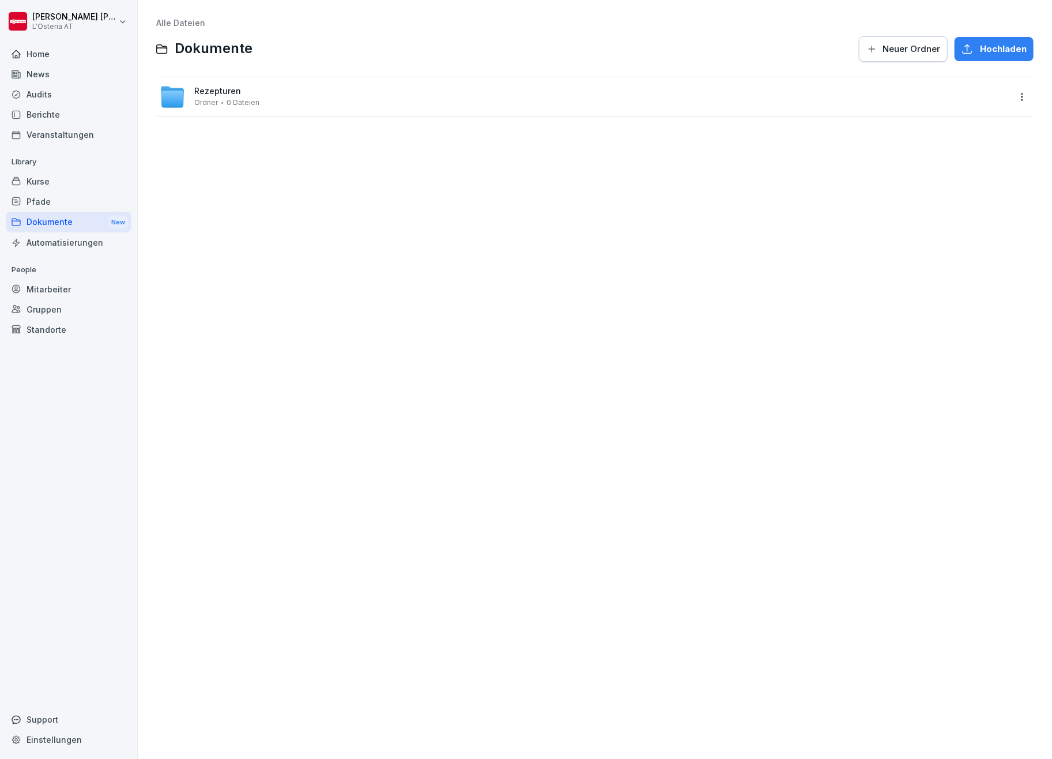
click at [216, 91] on span "Rezepturen" at bounding box center [217, 91] width 47 height 10
click at [205, 134] on span "Speisen" at bounding box center [210, 131] width 33 height 10
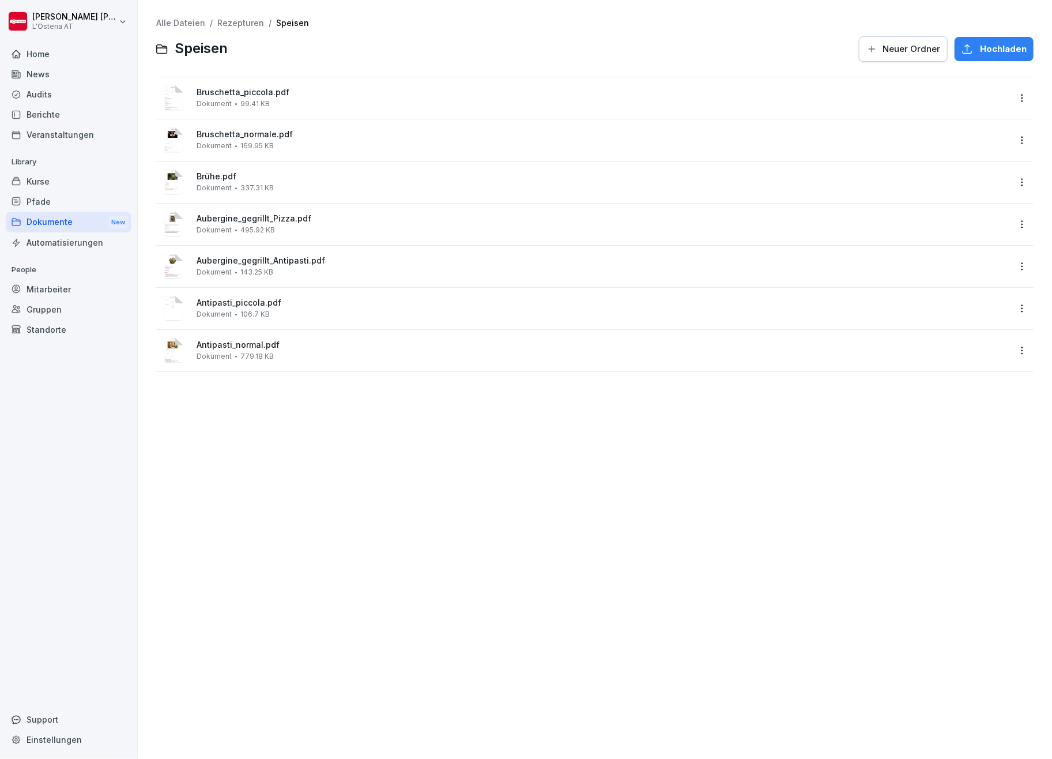
click at [55, 216] on div "Dokumente New" at bounding box center [69, 222] width 126 height 21
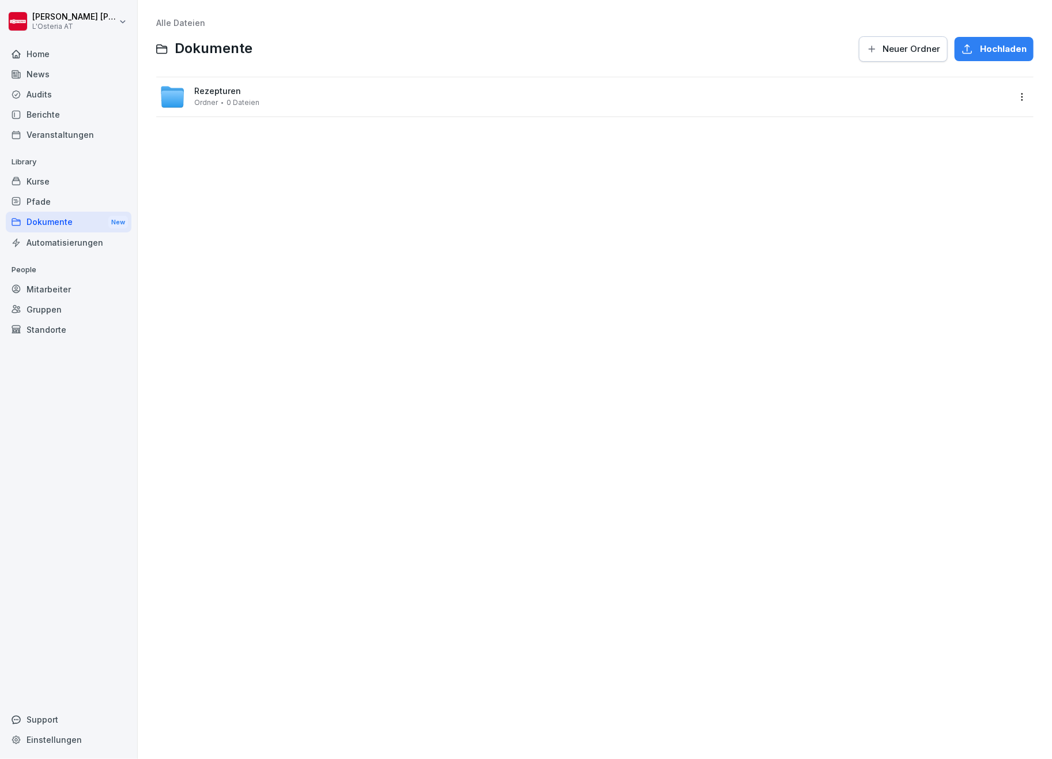
click at [207, 96] on div "Rezepturen Ordner 0 Dateien" at bounding box center [226, 96] width 65 height 20
click at [207, 131] on span "Speisen" at bounding box center [210, 131] width 33 height 10
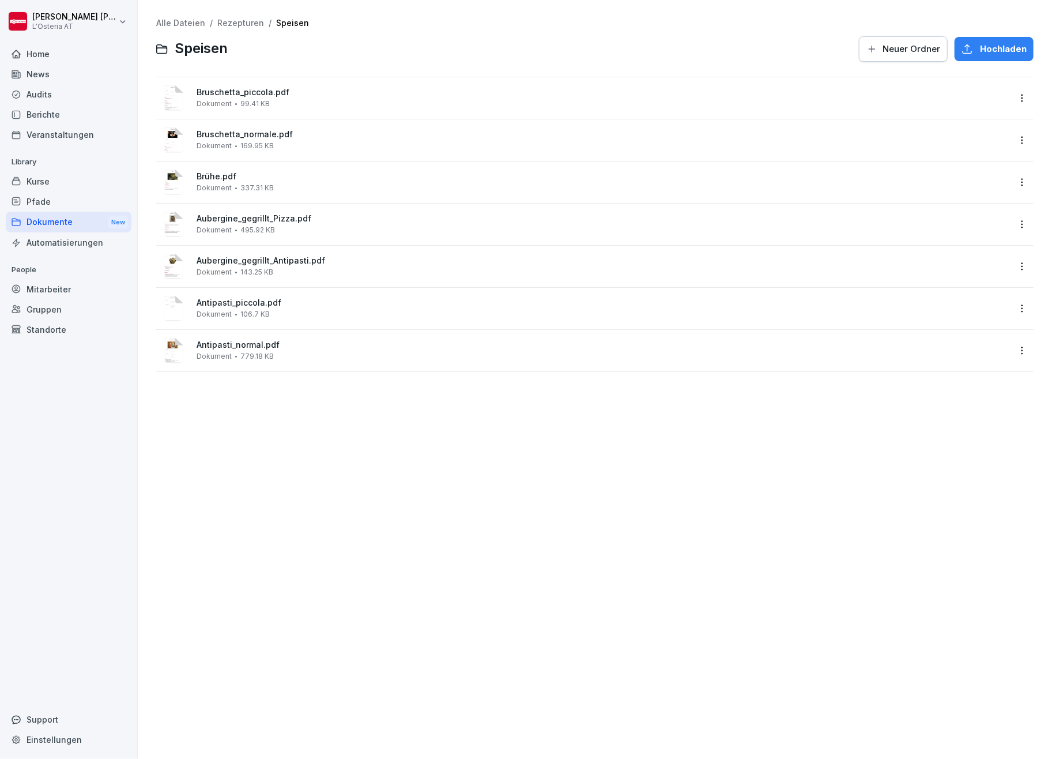
click at [886, 48] on span "Neuer Ordner" at bounding box center [912, 49] width 58 height 13
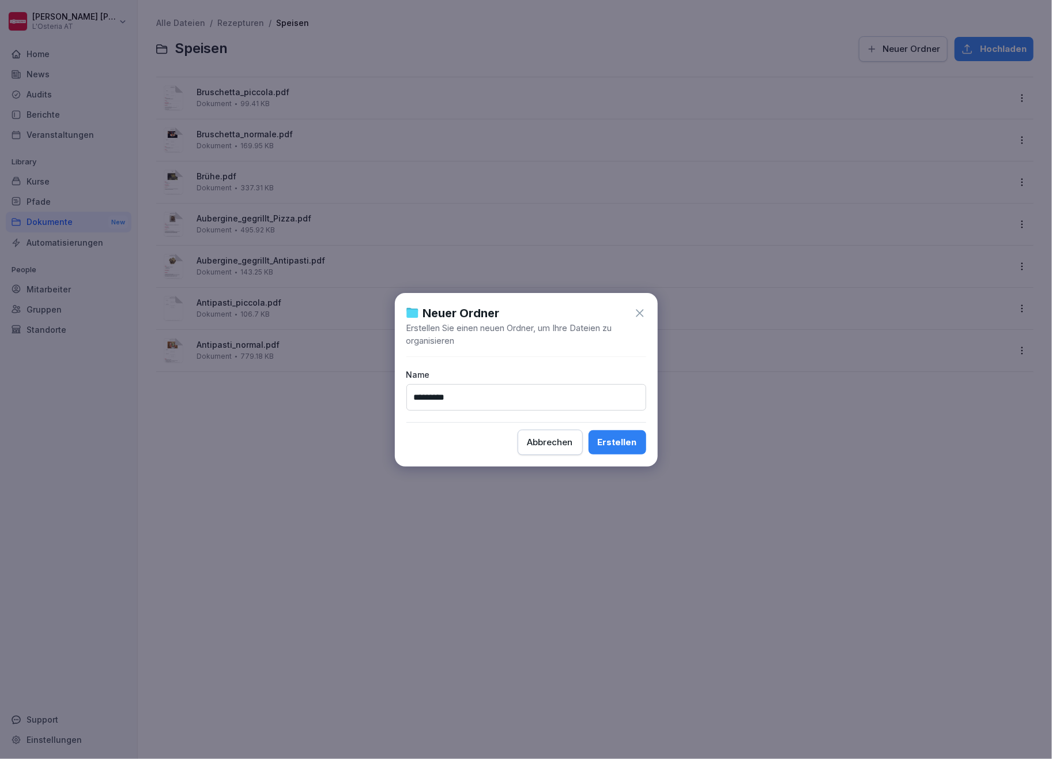
type input "*********"
click at [619, 439] on div "Erstellen" at bounding box center [617, 442] width 39 height 13
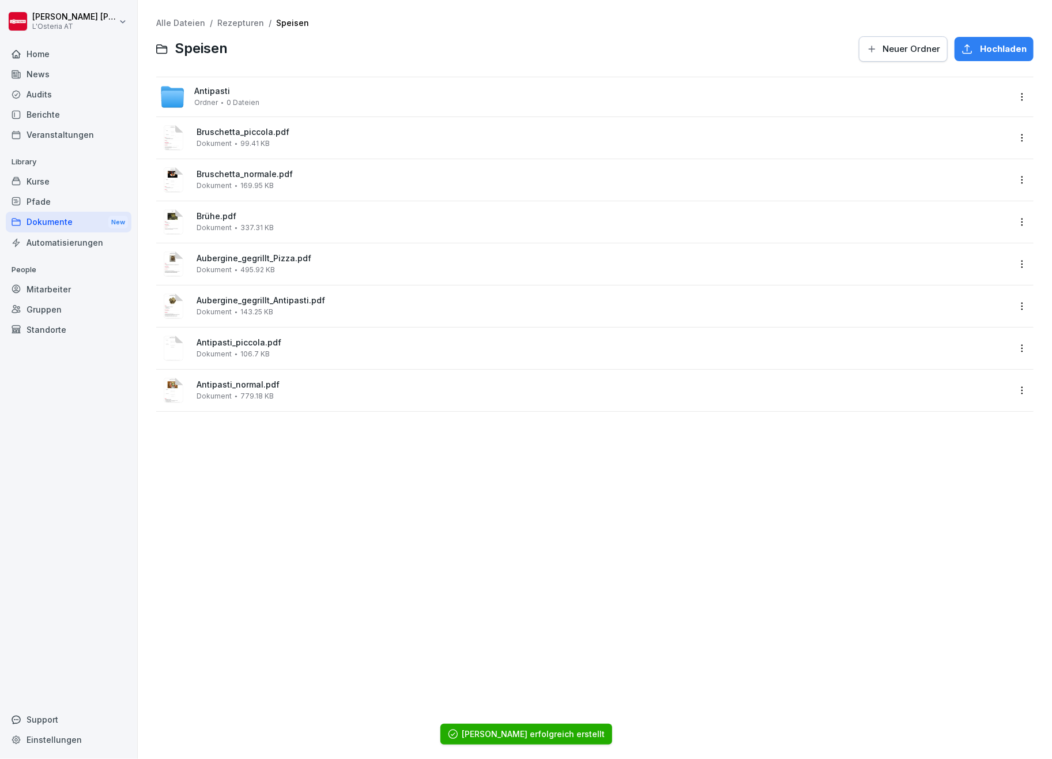
click at [1012, 138] on html "[PERSON_NAME] L'Osteria AT Home News Audits Berichte Veranstaltungen Library Ku…" at bounding box center [526, 379] width 1052 height 759
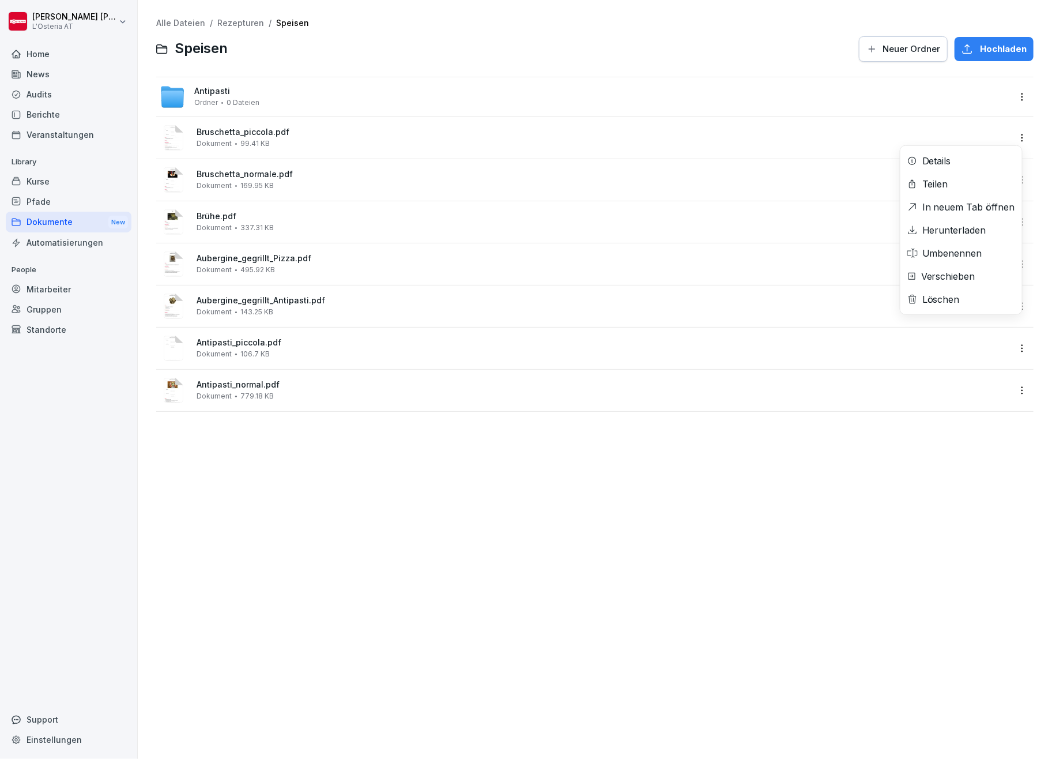
click at [948, 279] on div "Verschieben" at bounding box center [948, 276] width 54 height 14
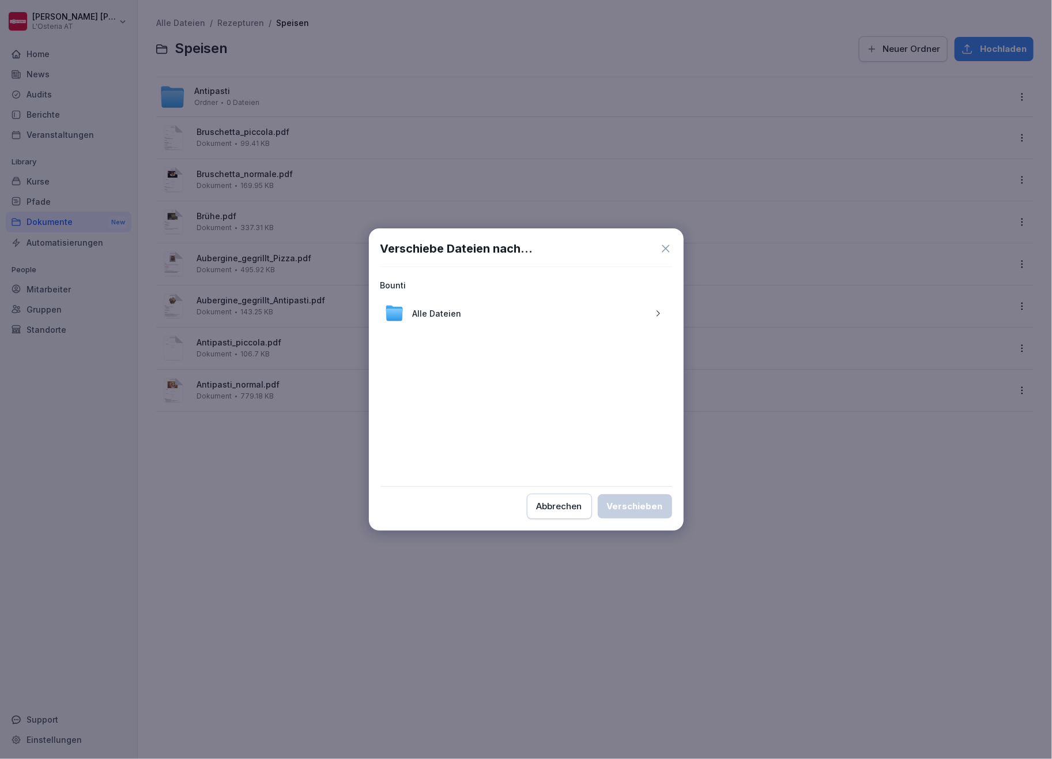
click at [564, 312] on div "Alle Dateien" at bounding box center [526, 313] width 292 height 28
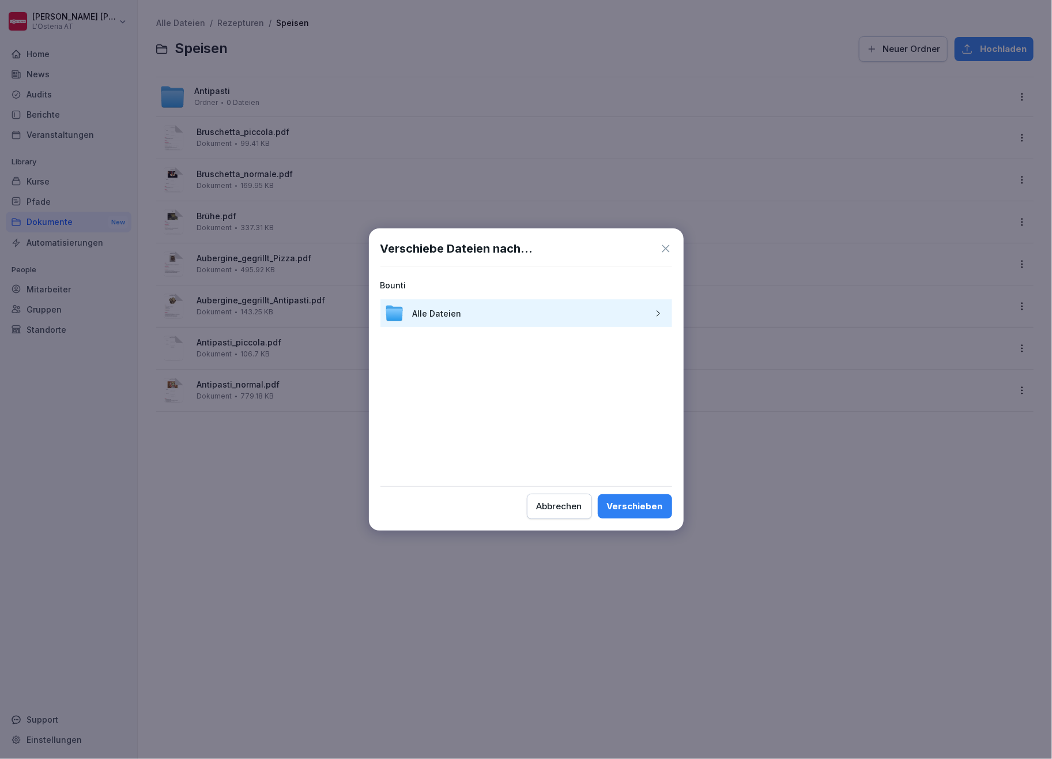
click at [567, 504] on div "Abbrechen" at bounding box center [560, 506] width 46 height 13
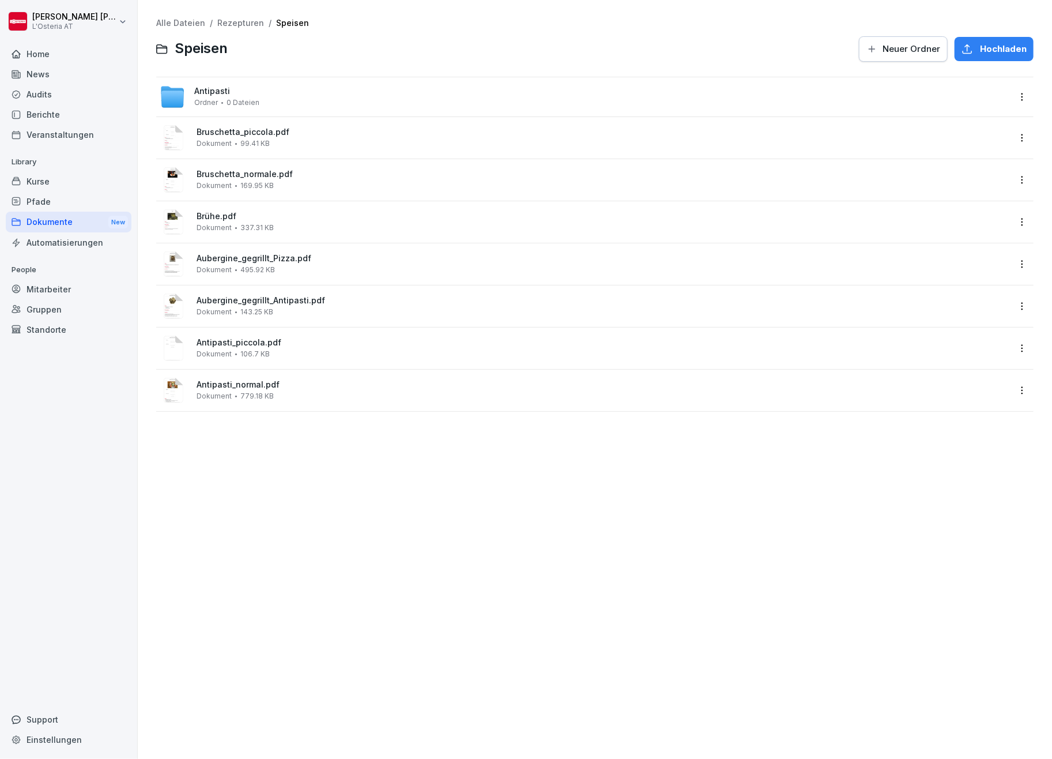
drag, startPoint x: 252, startPoint y: 137, endPoint x: 231, endPoint y: 107, distance: 36.8
click at [253, 96] on div "Antipasti Ordner 0 Dateien Bruschetta_piccola.pdf Dokument 99.41 KB Bruschetta_…" at bounding box center [594, 244] width 877 height 335
drag, startPoint x: 175, startPoint y: 179, endPoint x: 174, endPoint y: 93, distance: 86.5
click at [174, 93] on div "Antipasti Ordner 0 Dateien Bruschetta_piccola.pdf Dokument 99.41 KB Bruschetta_…" at bounding box center [594, 244] width 877 height 335
click at [220, 86] on span "Antipasti" at bounding box center [212, 91] width 36 height 10
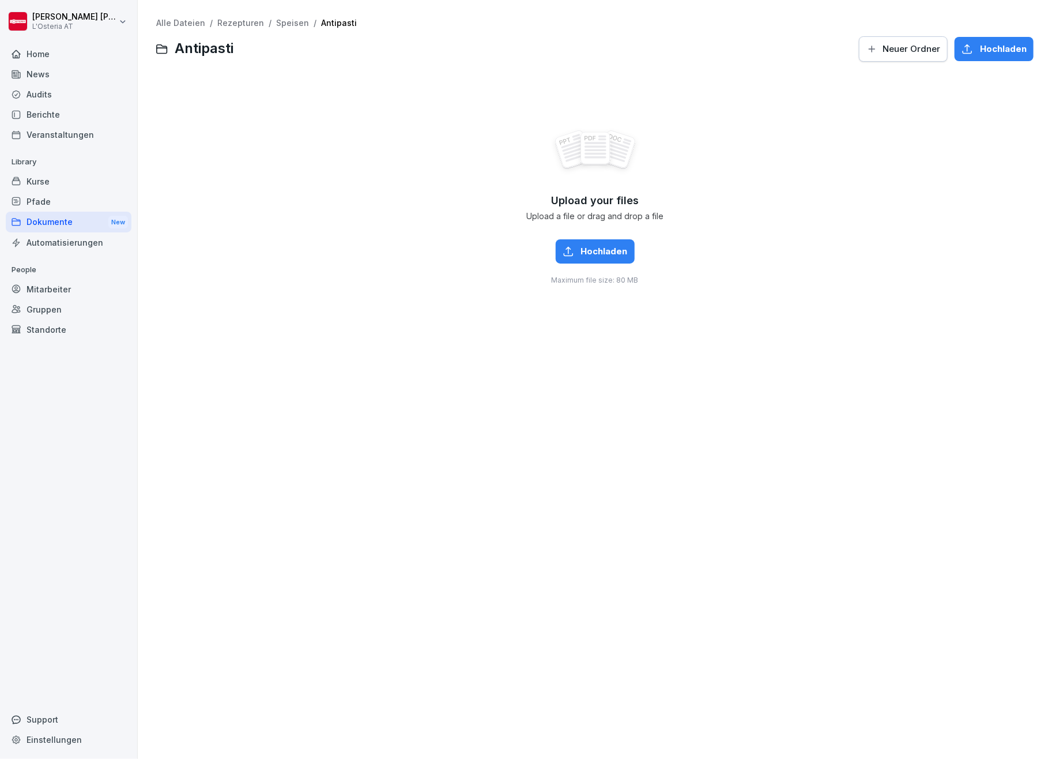
click at [590, 248] on span "Hochladen" at bounding box center [604, 251] width 47 height 13
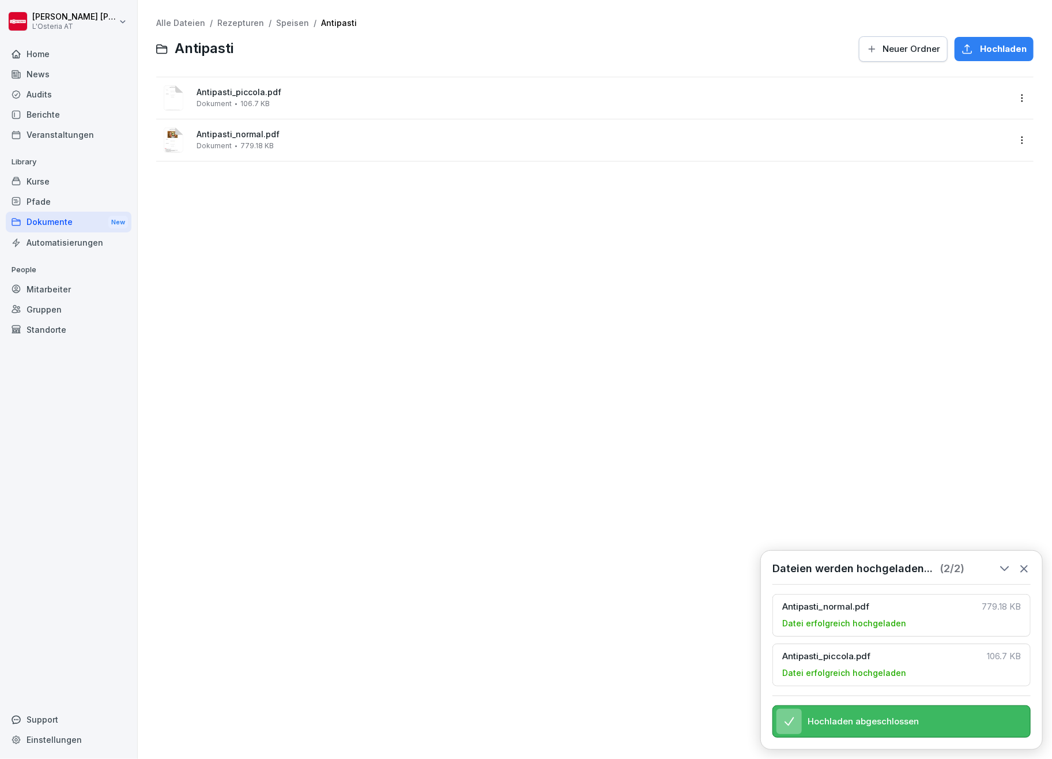
click at [980, 50] on span "Hochladen" at bounding box center [1003, 49] width 47 height 13
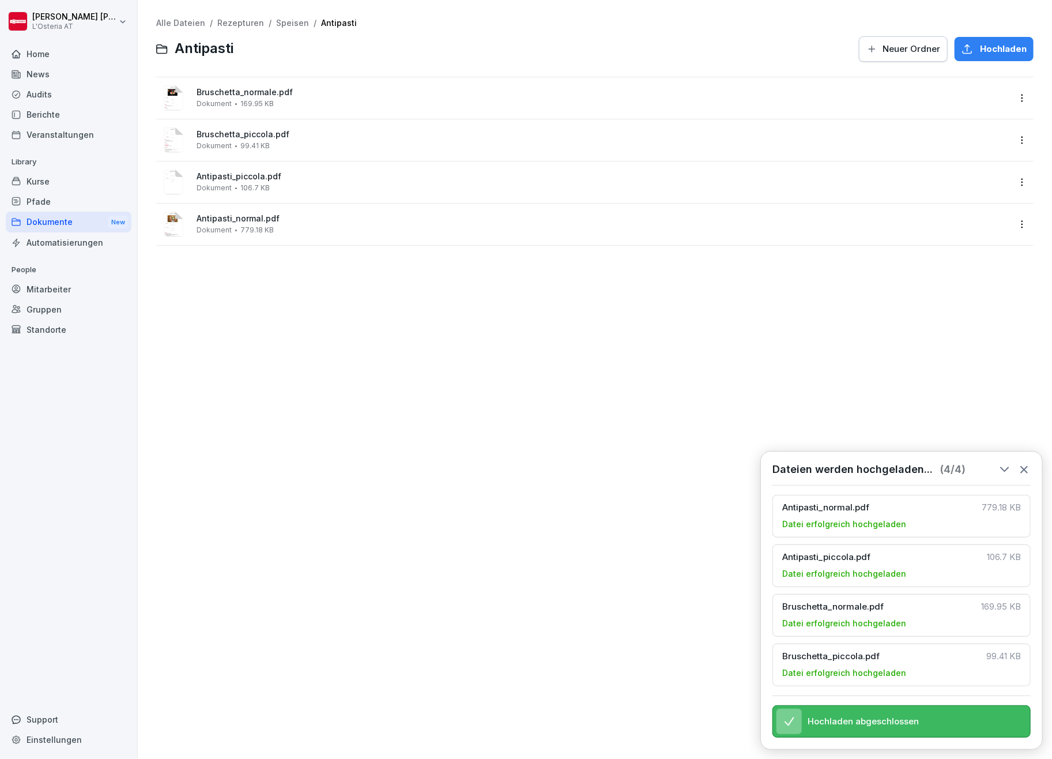
click at [289, 21] on link "Speisen" at bounding box center [292, 23] width 33 height 10
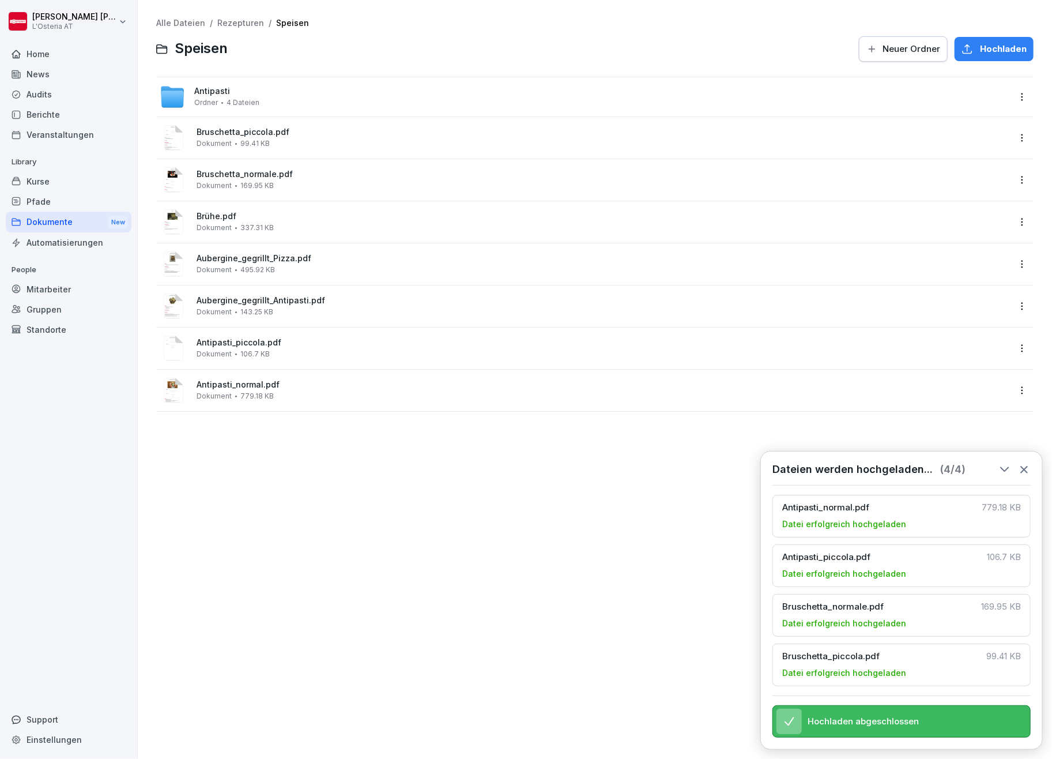
click at [234, 21] on link "Rezepturen" at bounding box center [240, 23] width 47 height 10
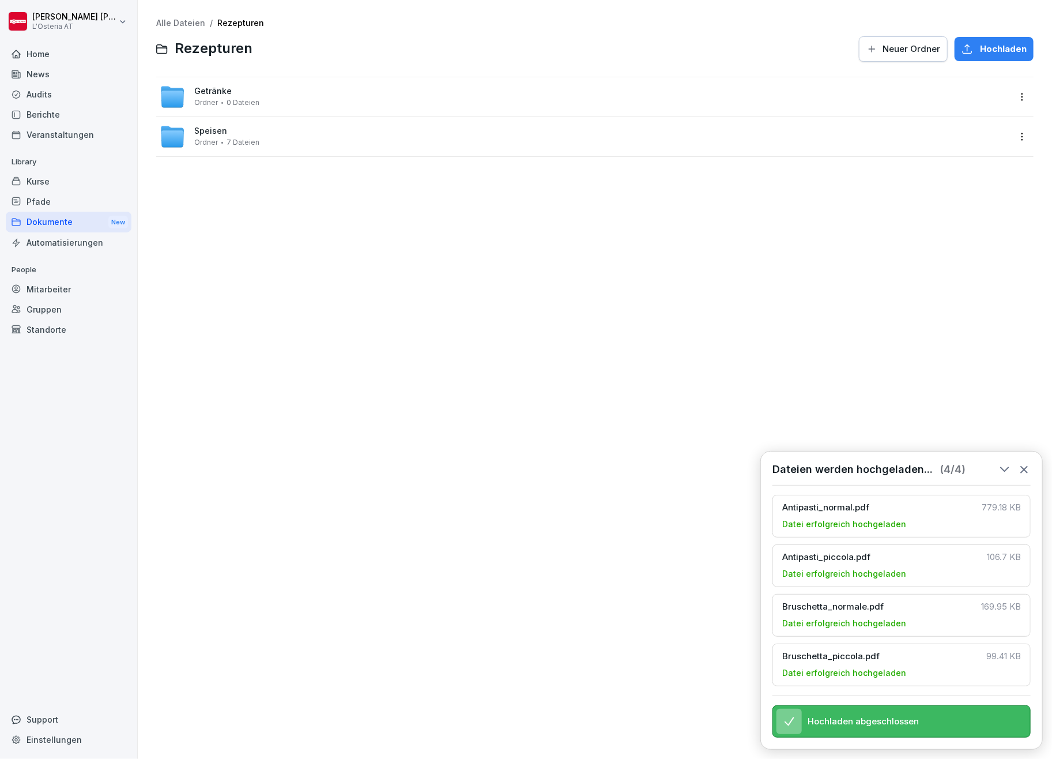
click at [210, 127] on span "Speisen" at bounding box center [210, 131] width 33 height 10
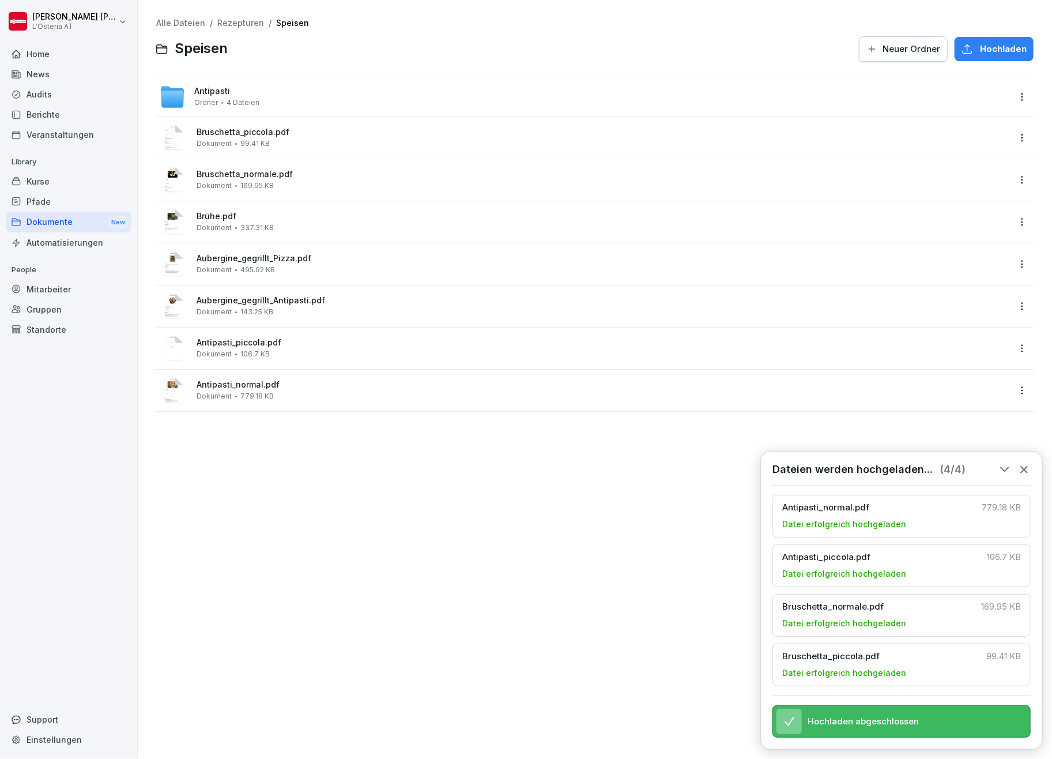
click at [883, 50] on span "Neuer Ordner" at bounding box center [912, 49] width 58 height 13
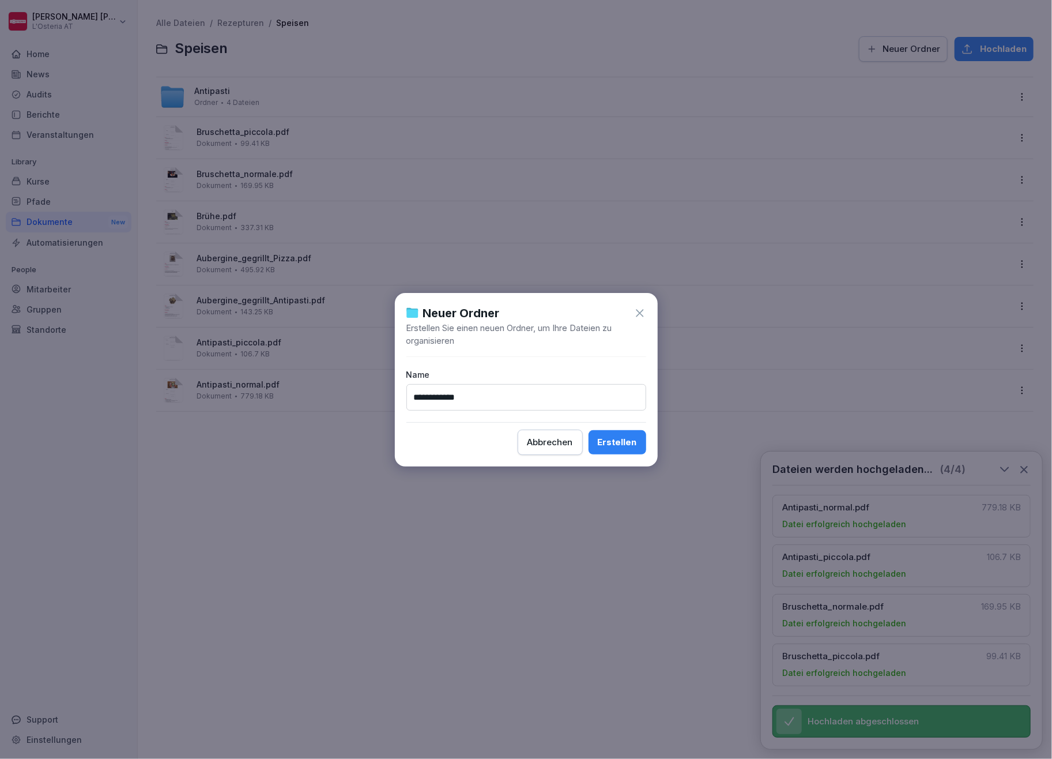
type input "**********"
click at [631, 444] on div "Erstellen" at bounding box center [617, 442] width 39 height 13
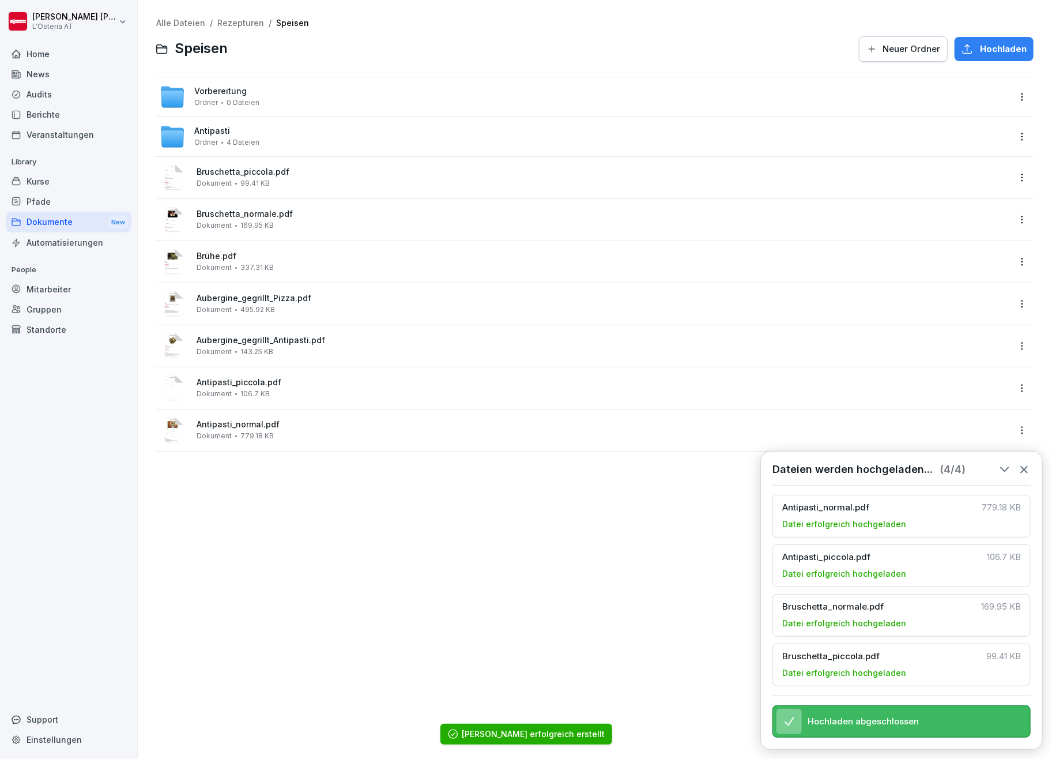
click at [316, 101] on div "Vorbereitung Ordner 0 Dateien" at bounding box center [585, 96] width 850 height 25
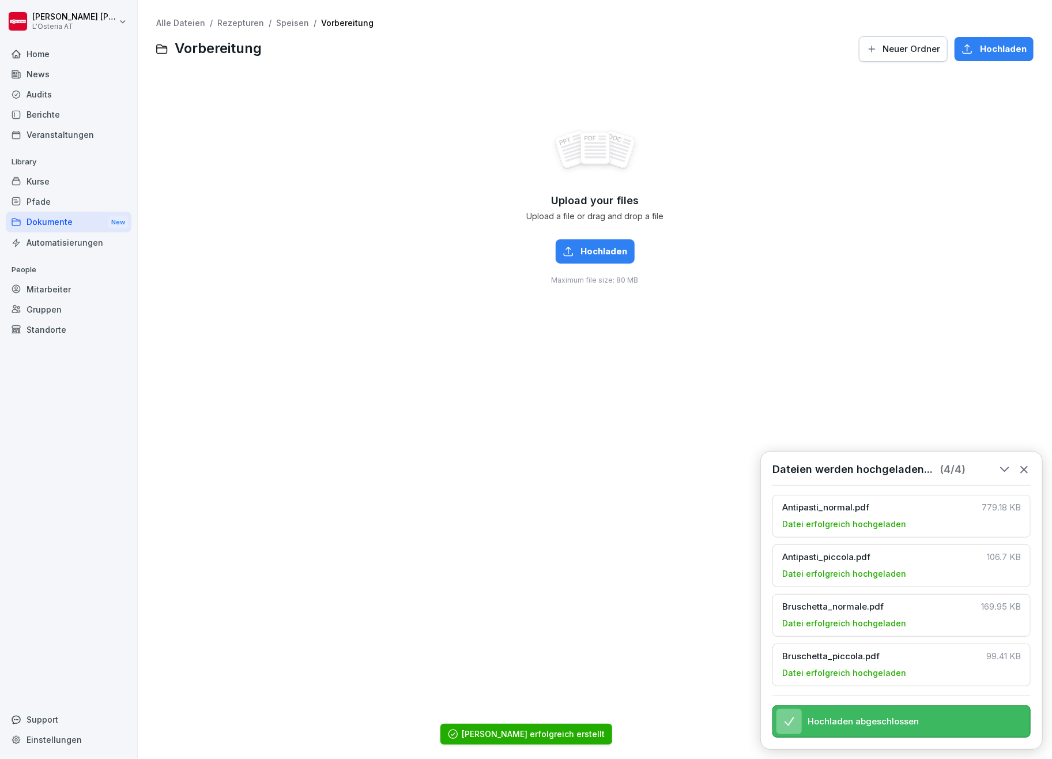
click at [581, 255] on span "Hochladen" at bounding box center [604, 251] width 47 height 13
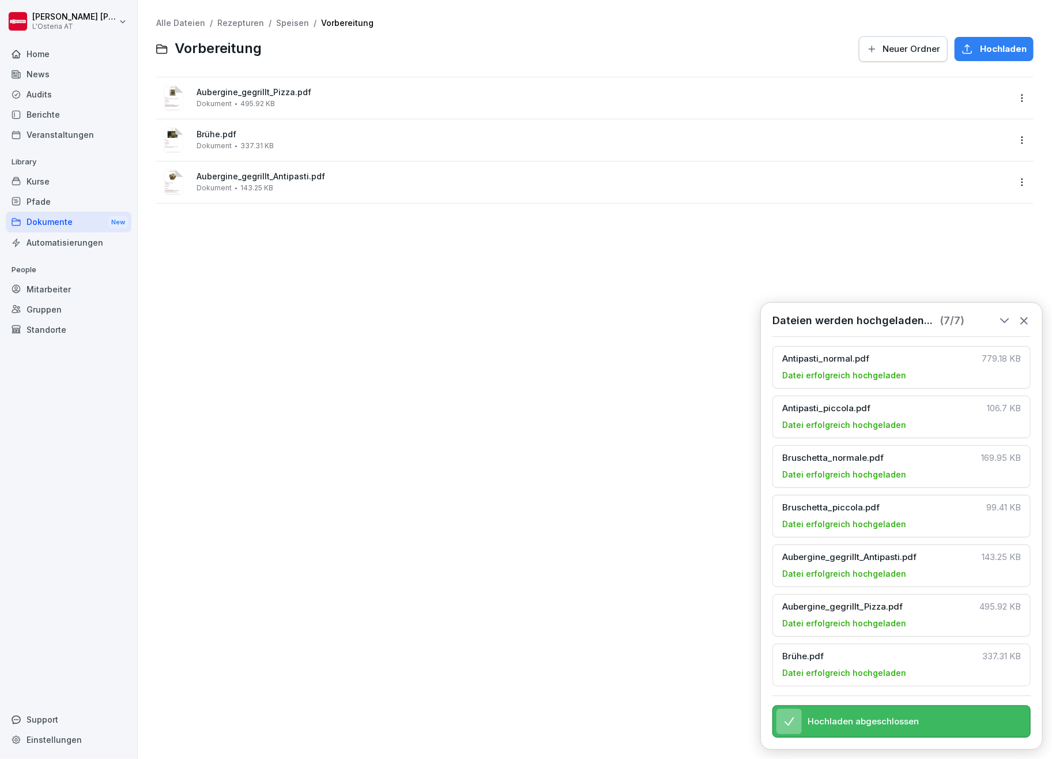
click at [292, 22] on link "Speisen" at bounding box center [292, 23] width 33 height 10
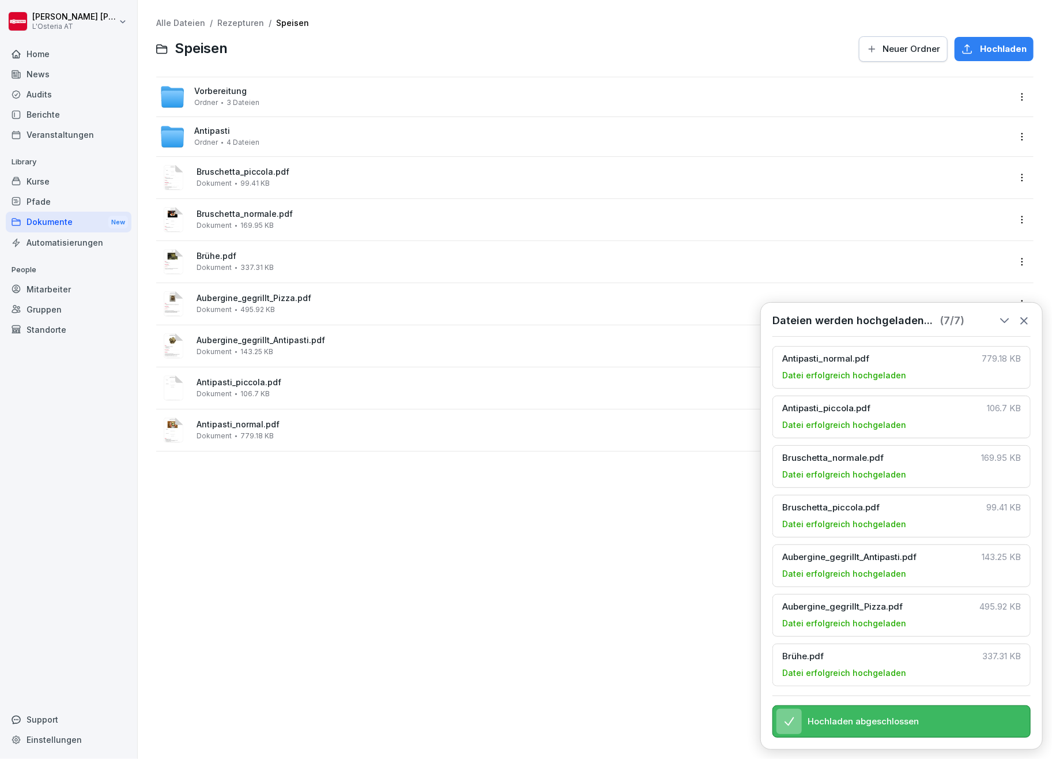
click at [532, 735] on div "Alle Dateien / Rezepturen / Speisen Speisen Neuer Ordner Hochladen Vorbereitung…" at bounding box center [594, 379] width 897 height 741
click at [552, 664] on div "Alle Dateien / Rezepturen / Speisen Speisen Neuer Ordner Hochladen Vorbereitung…" at bounding box center [594, 379] width 897 height 741
click at [1023, 302] on div "Dateien werden hochgeladen... ( 7 / 7 ) Antipasti_normal.pdf 779.18 KB Datei er…" at bounding box center [901, 525] width 282 height 447
click at [1026, 314] on icon at bounding box center [1024, 320] width 13 height 13
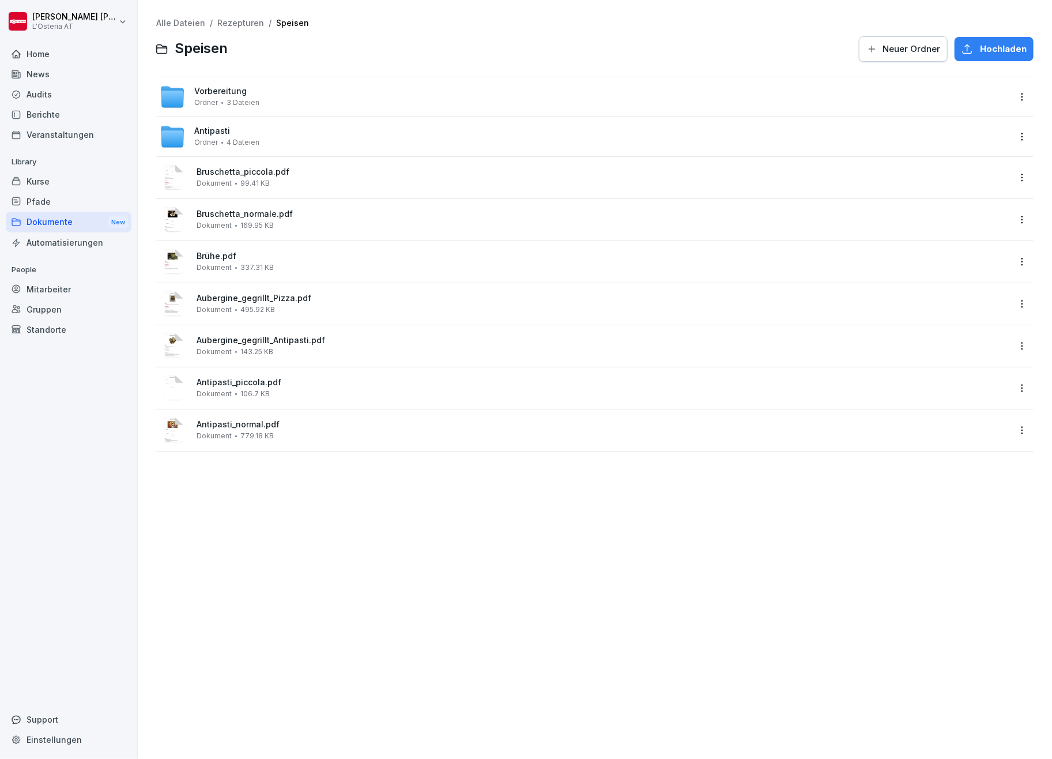
drag, startPoint x: 300, startPoint y: 165, endPoint x: 215, endPoint y: 165, distance: 84.7
click at [215, 165] on div "Bruschetta_piccola.pdf Dokument 99.41 KB" at bounding box center [585, 178] width 850 height 28
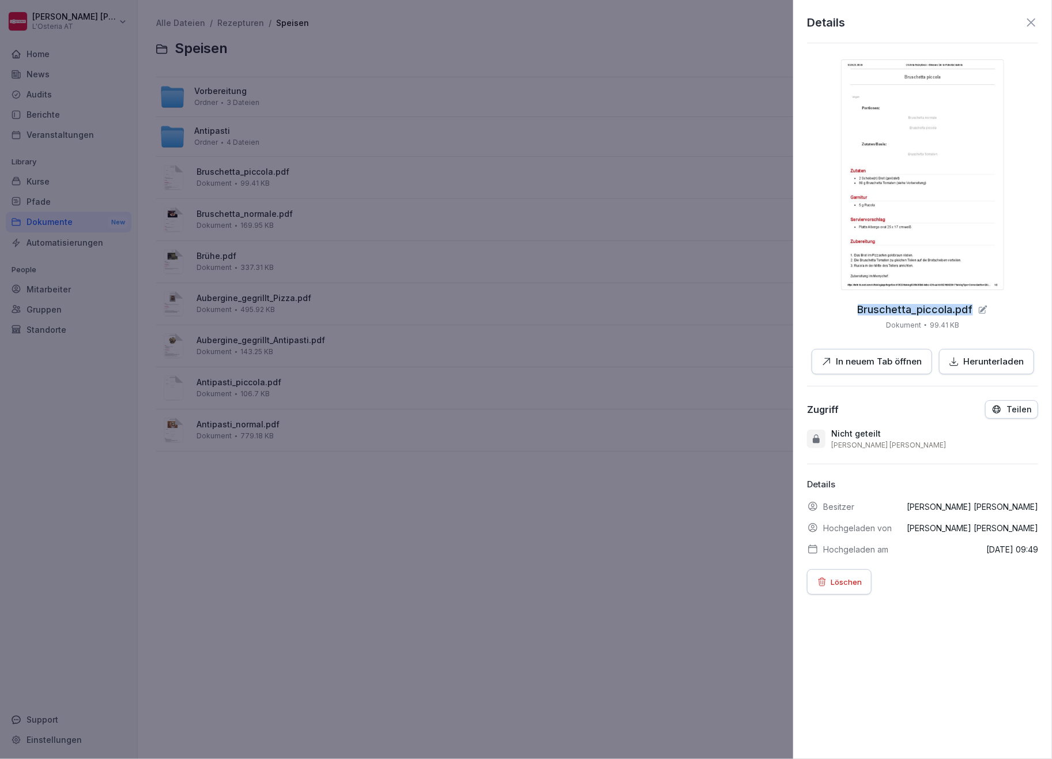
drag, startPoint x: 851, startPoint y: 308, endPoint x: 967, endPoint y: 310, distance: 116.5
click at [967, 310] on div "Bruschetta_piccola.pdf Dokument 99.41 KB In neuem Tab öffnen Herunterladen" at bounding box center [922, 216] width 231 height 315
copy p "Bruschetta_piccola.pdf"
click at [617, 540] on div at bounding box center [526, 379] width 1052 height 759
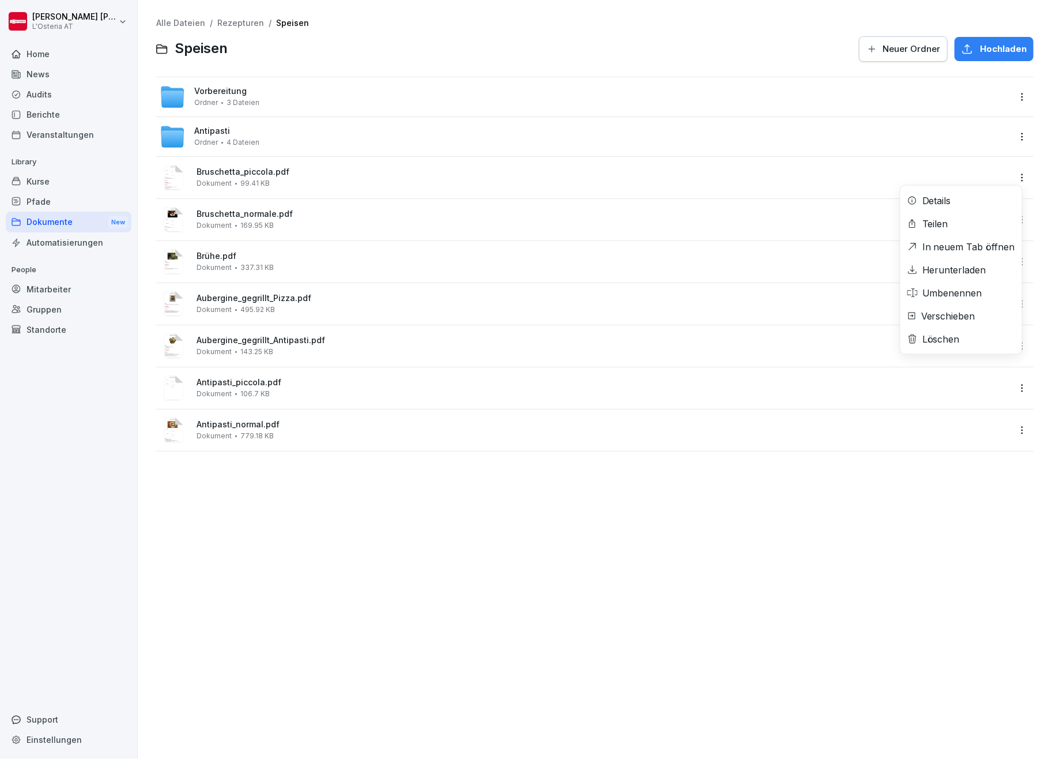
click at [1011, 181] on html "[PERSON_NAME] L'Osteria AT Home News Audits Berichte Veranstaltungen Library Ku…" at bounding box center [526, 379] width 1052 height 759
click at [940, 334] on div "Löschen" at bounding box center [940, 339] width 37 height 14
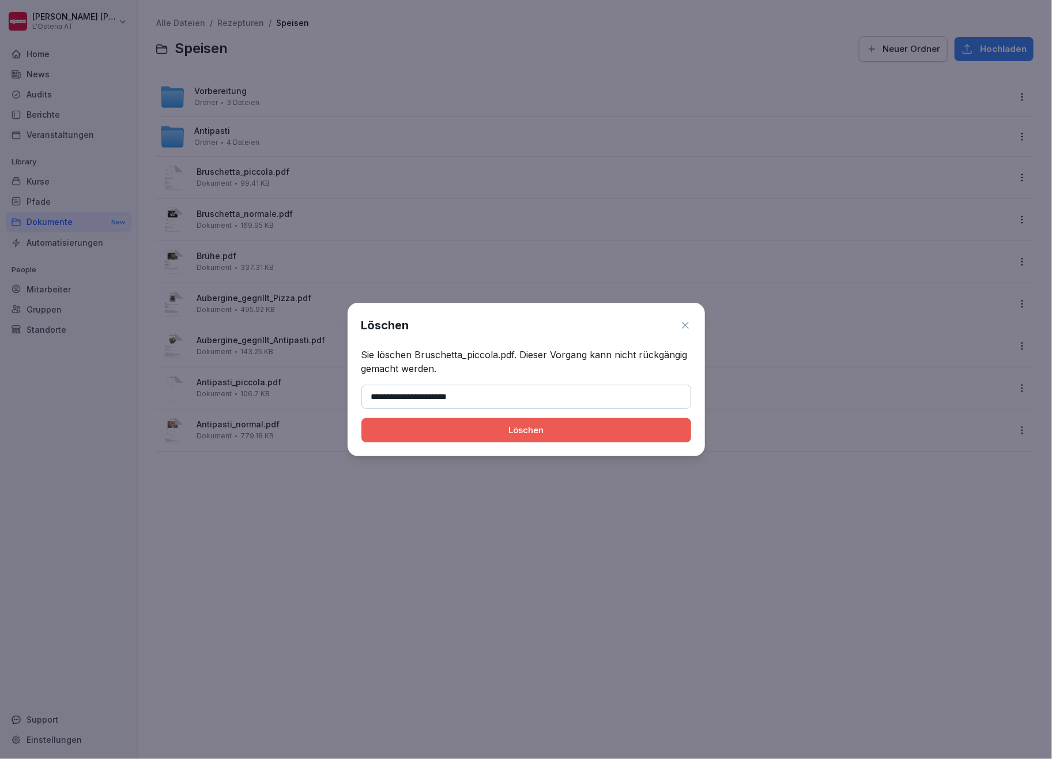
type input "**********"
click at [361, 418] on button "Löschen" at bounding box center [526, 430] width 330 height 24
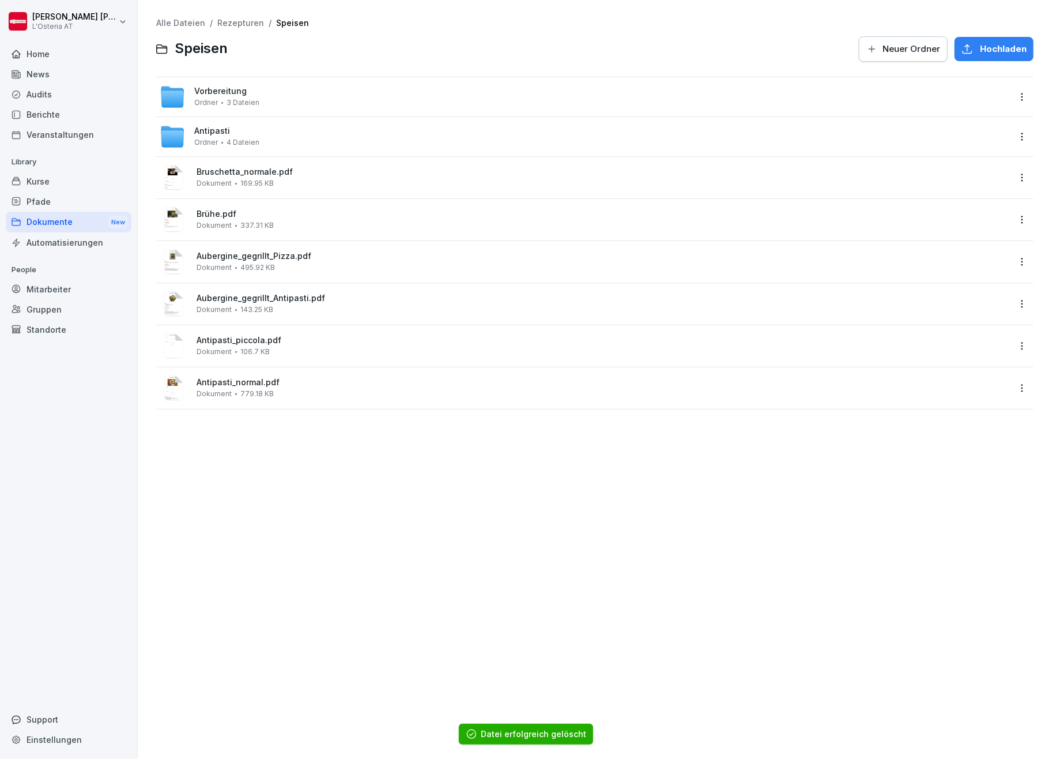
click at [527, 171] on span "Bruschetta_normale.pdf" at bounding box center [603, 172] width 813 height 10
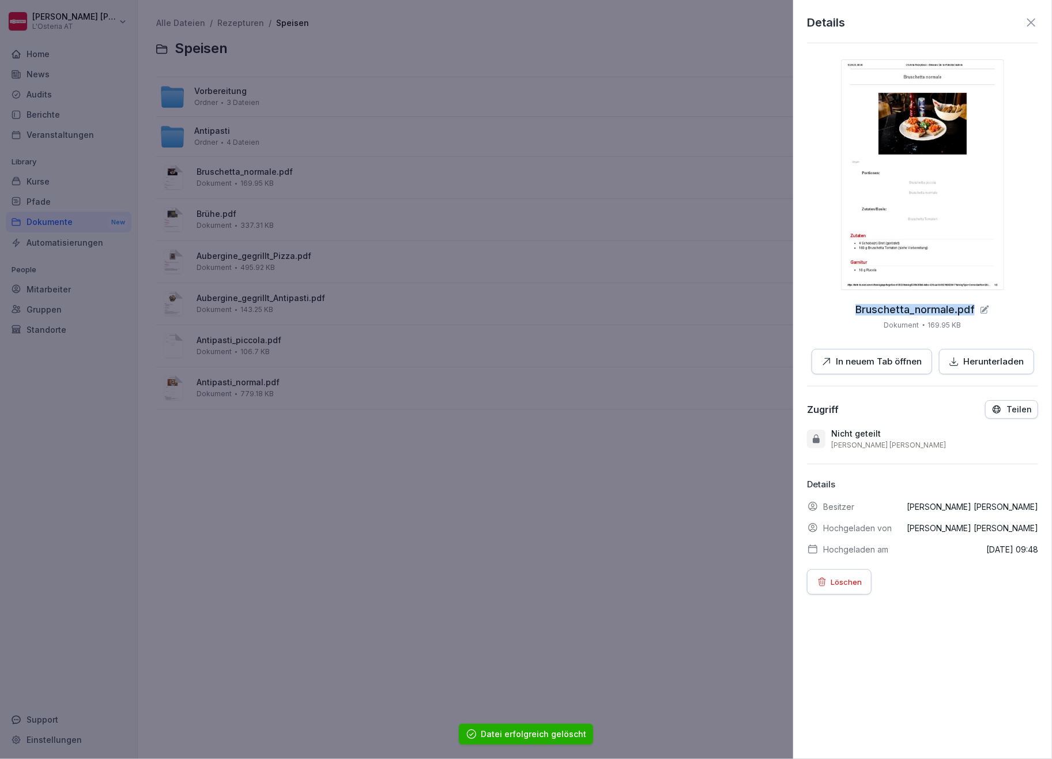
drag, startPoint x: 846, startPoint y: 308, endPoint x: 970, endPoint y: 306, distance: 124.0
click at [971, 306] on div "Bruschetta_normale.pdf Dokument 169.95 KB In neuem Tab öffnen Herunterladen" at bounding box center [922, 216] width 231 height 315
copy p "Bruschetta_normale.pdf"
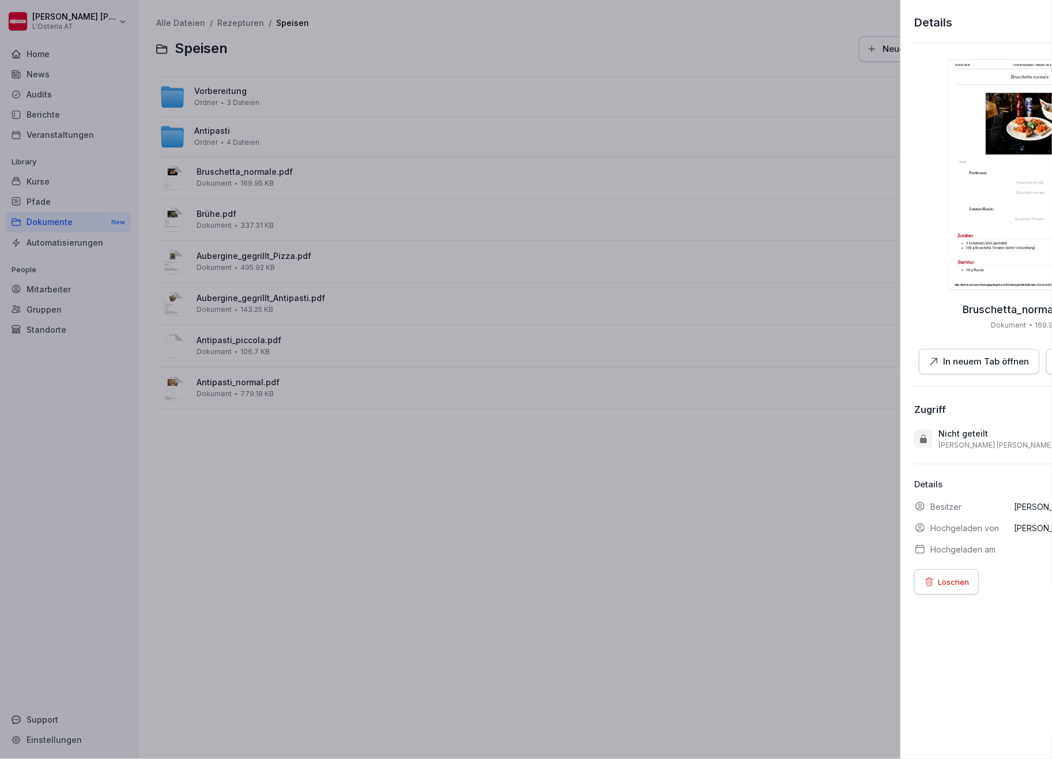
click at [592, 526] on div at bounding box center [526, 379] width 1052 height 759
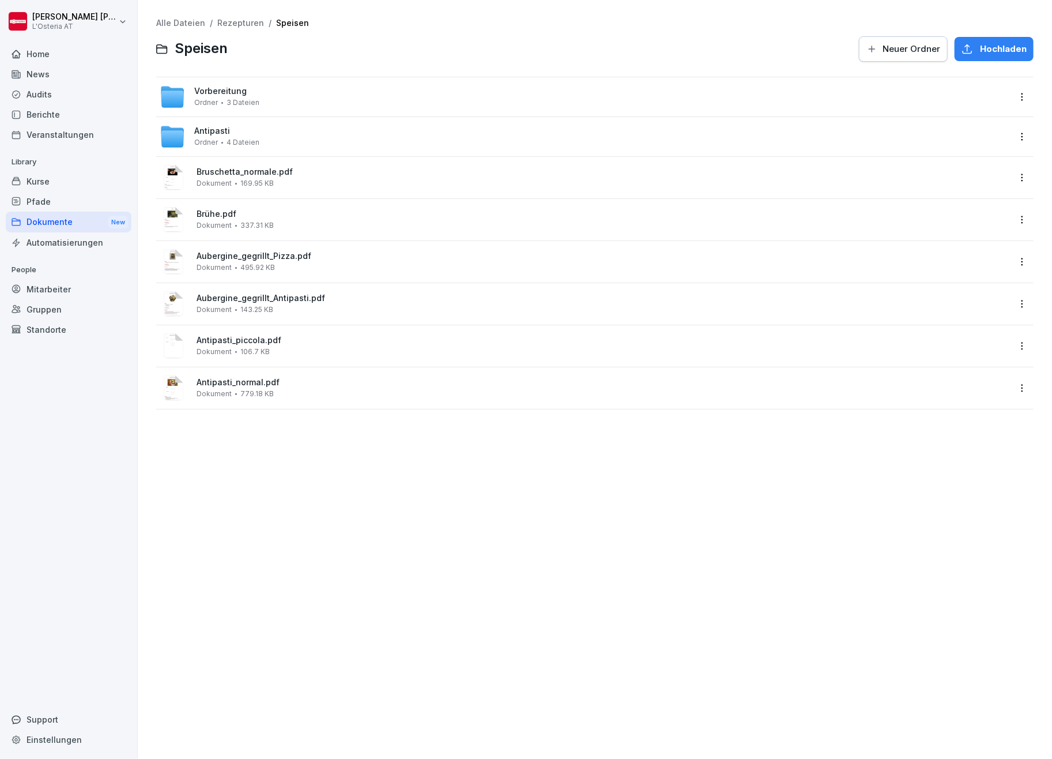
click at [1011, 178] on html "[PERSON_NAME] L'Osteria AT Home News Audits Berichte Veranstaltungen Library Ku…" at bounding box center [526, 379] width 1052 height 759
click at [963, 335] on div "Löschen" at bounding box center [961, 338] width 122 height 23
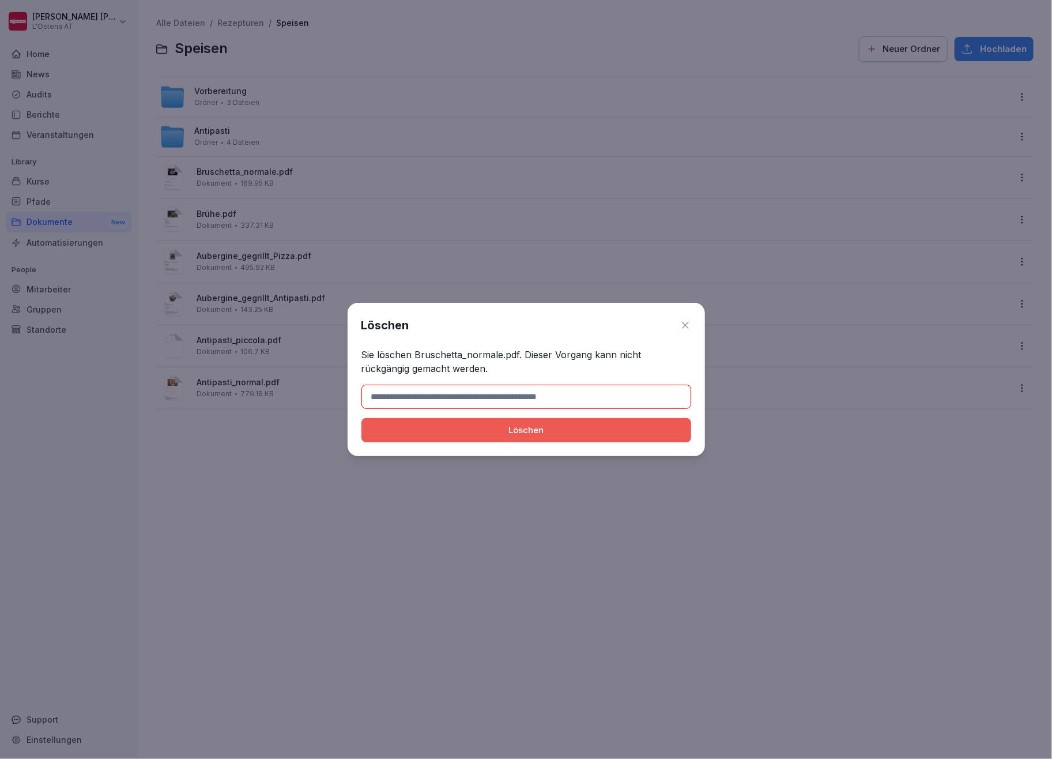
paste input "**********"
type input "**********"
click at [361, 418] on button "Löschen" at bounding box center [526, 430] width 330 height 24
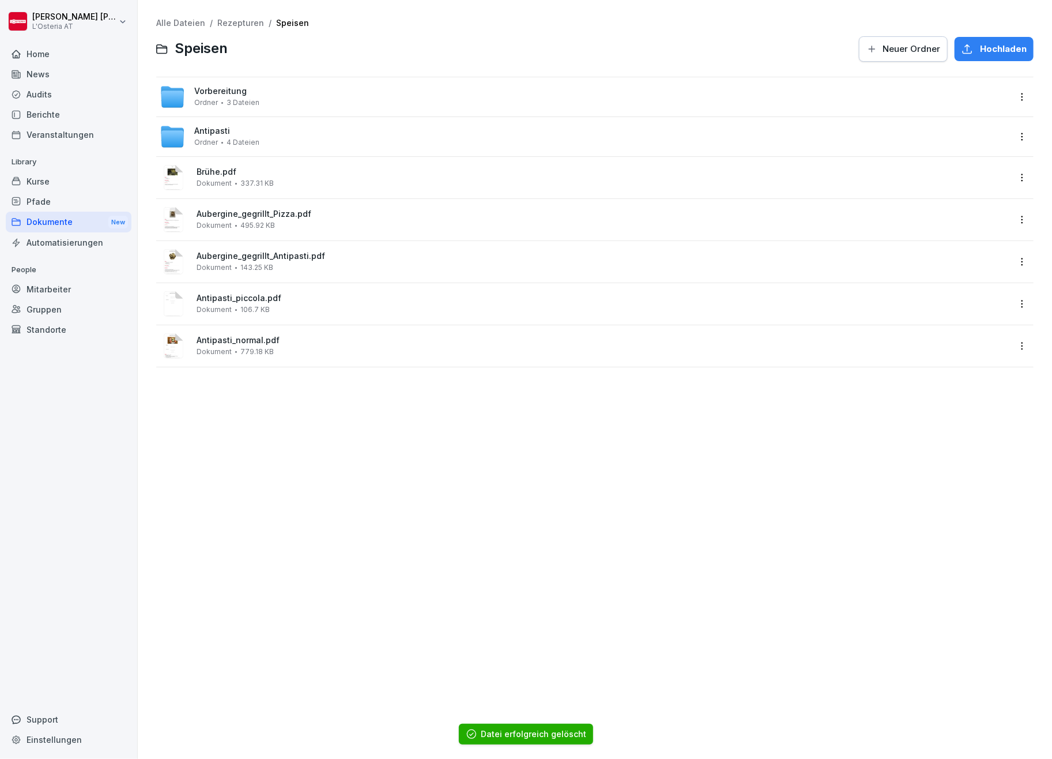
click at [581, 111] on div "Vorbereitung Ordner 3 Dateien" at bounding box center [594, 96] width 877 height 39
click at [229, 91] on span "Vorbereitung" at bounding box center [220, 91] width 52 height 10
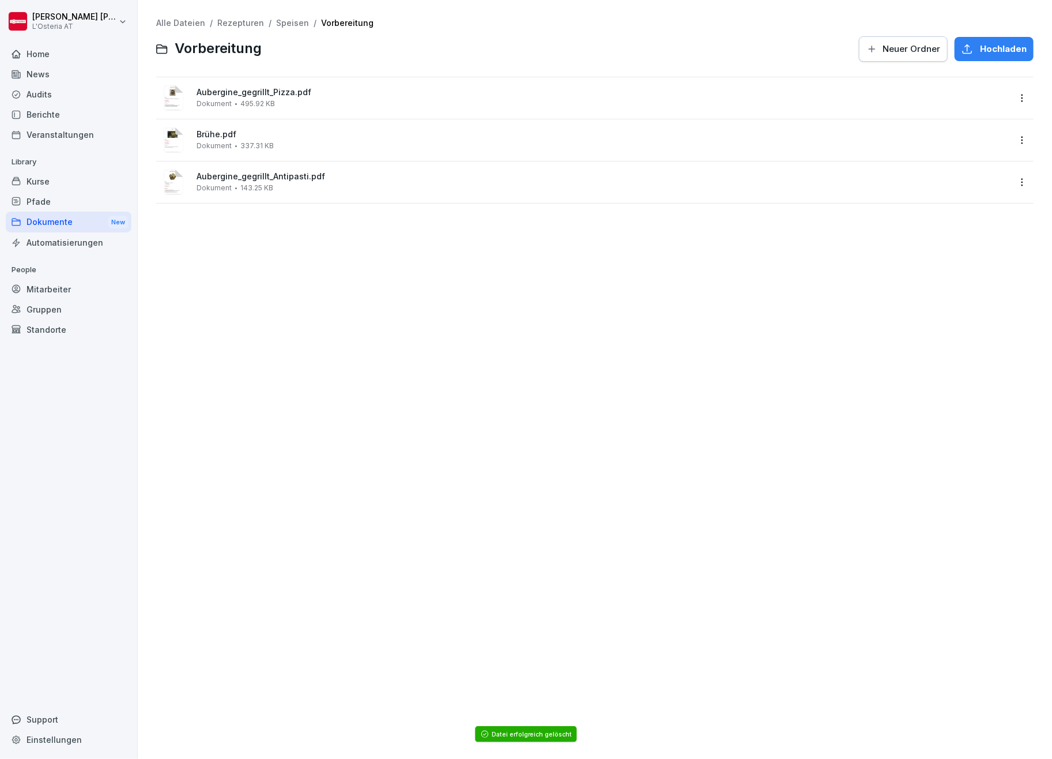
click at [285, 23] on link "Speisen" at bounding box center [292, 23] width 33 height 10
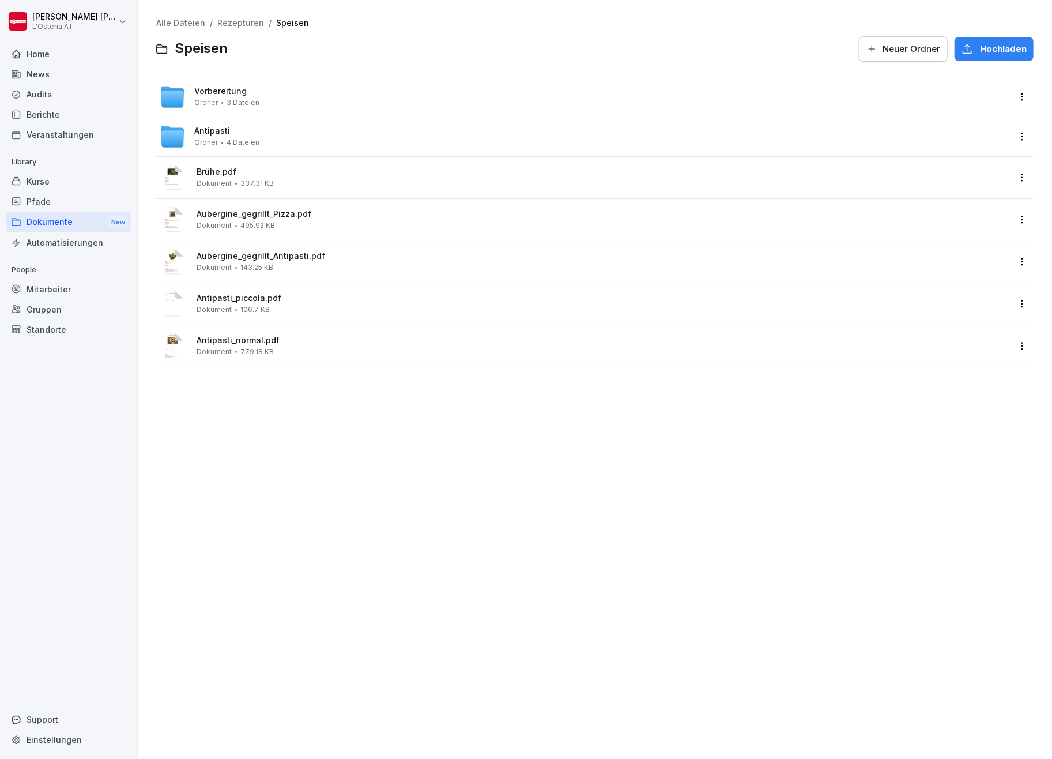
click at [210, 129] on span "Antipasti" at bounding box center [212, 131] width 36 height 10
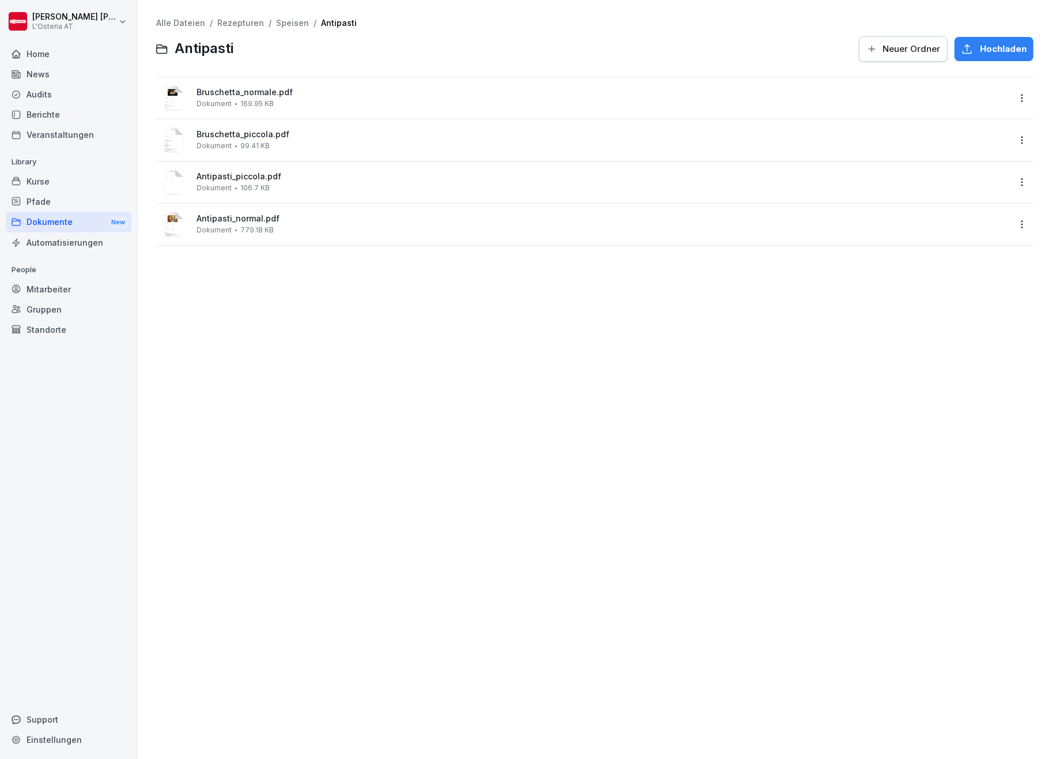
click at [290, 21] on link "Speisen" at bounding box center [292, 23] width 33 height 10
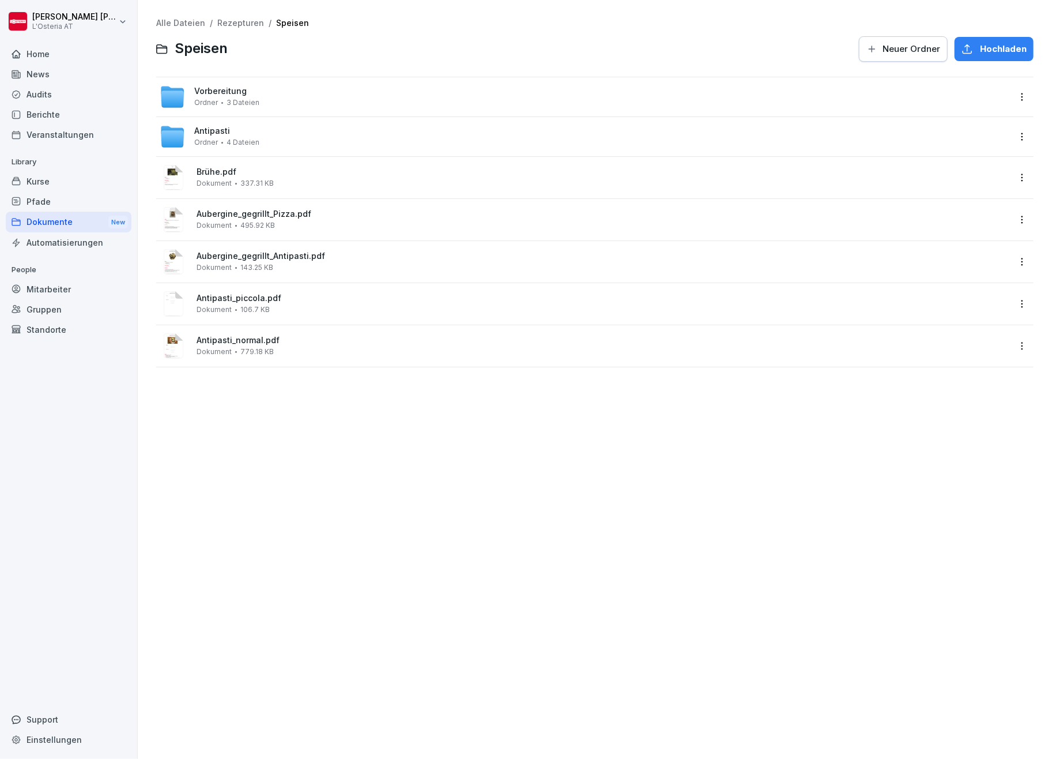
click at [1010, 182] on html "[PERSON_NAME] L'Osteria AT Home News Audits Berichte Veranstaltungen Library Ku…" at bounding box center [526, 379] width 1052 height 759
click at [950, 337] on div "Löschen" at bounding box center [940, 339] width 37 height 14
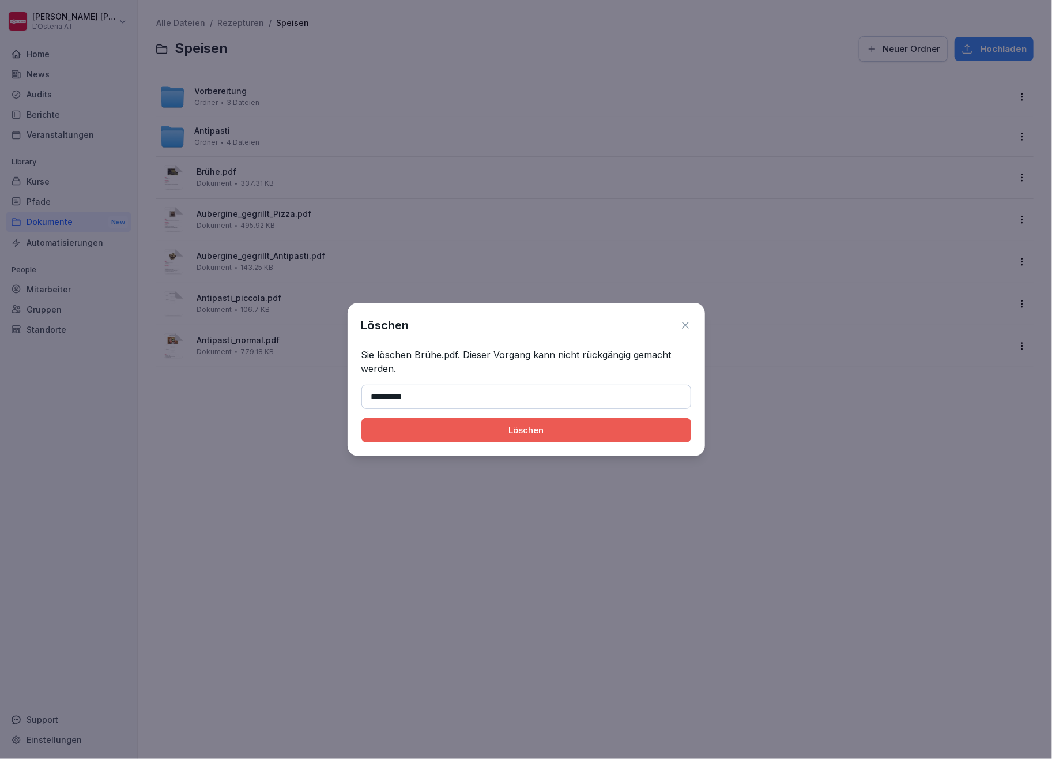
type input "*********"
click at [361, 418] on button "Löschen" at bounding box center [526, 430] width 330 height 24
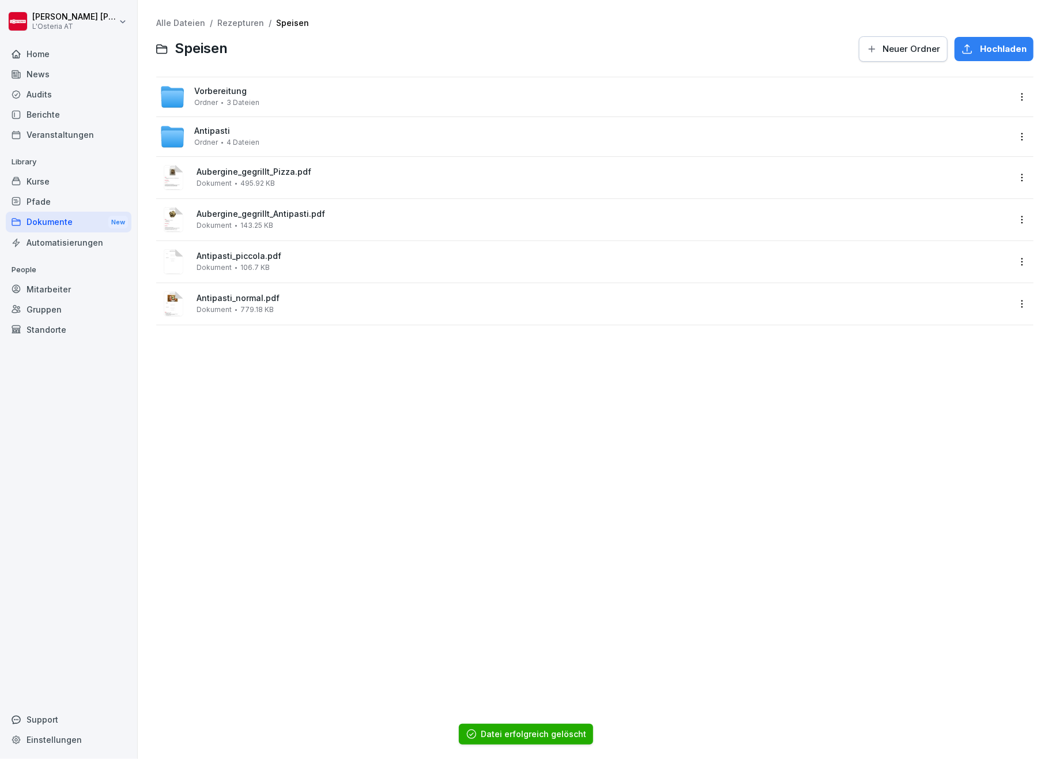
click at [577, 183] on div "Aubergine_gegrillt_Pizza.pdf Dokument 495.92 KB" at bounding box center [603, 177] width 813 height 20
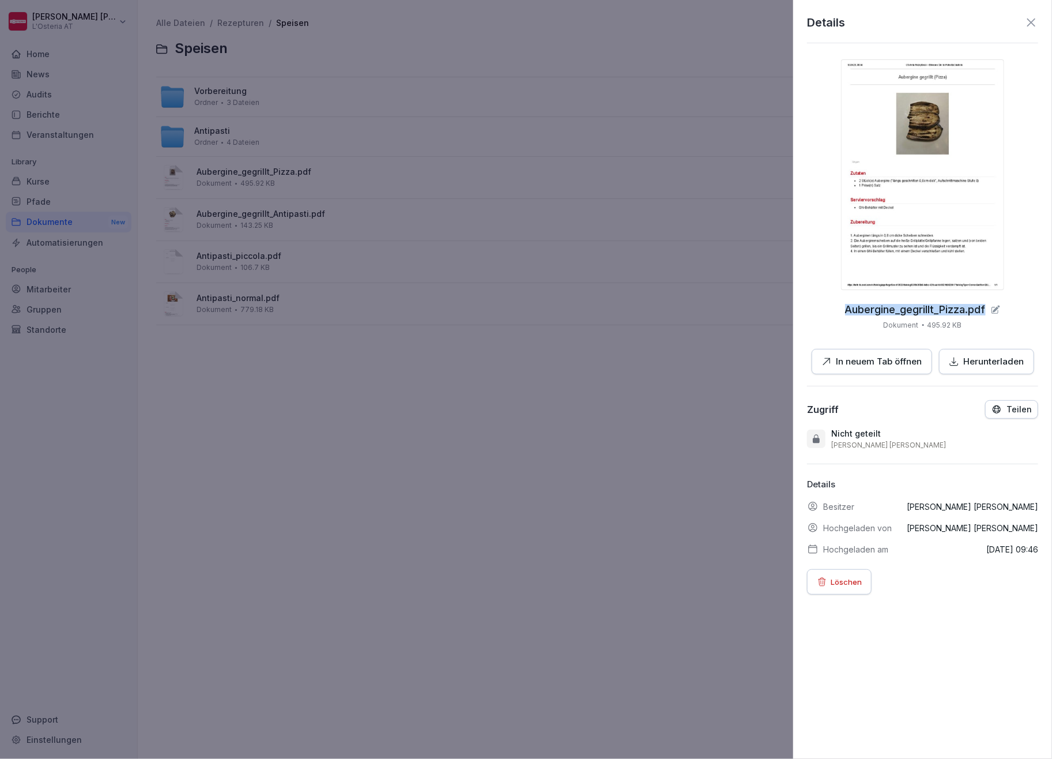
drag, startPoint x: 836, startPoint y: 306, endPoint x: 981, endPoint y: 306, distance: 144.7
click at [981, 306] on div "Aubergine_gegrillt_Pizza.pdf Dokument 495.92 KB In neuem Tab öffnen Herunterlad…" at bounding box center [922, 216] width 231 height 315
copy p "Aubergine_gegrillt_Pizza.pdf"
click at [842, 579] on p "Löschen" at bounding box center [846, 581] width 31 height 13
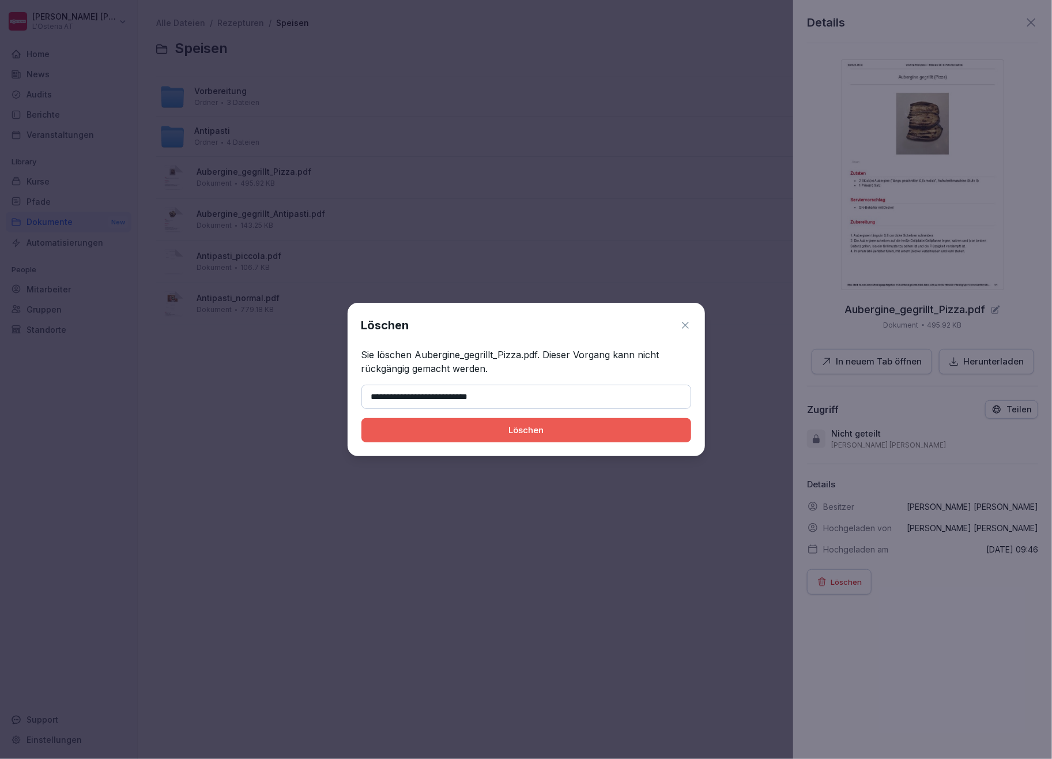
type input "**********"
click at [562, 437] on button "Löschen" at bounding box center [526, 430] width 330 height 24
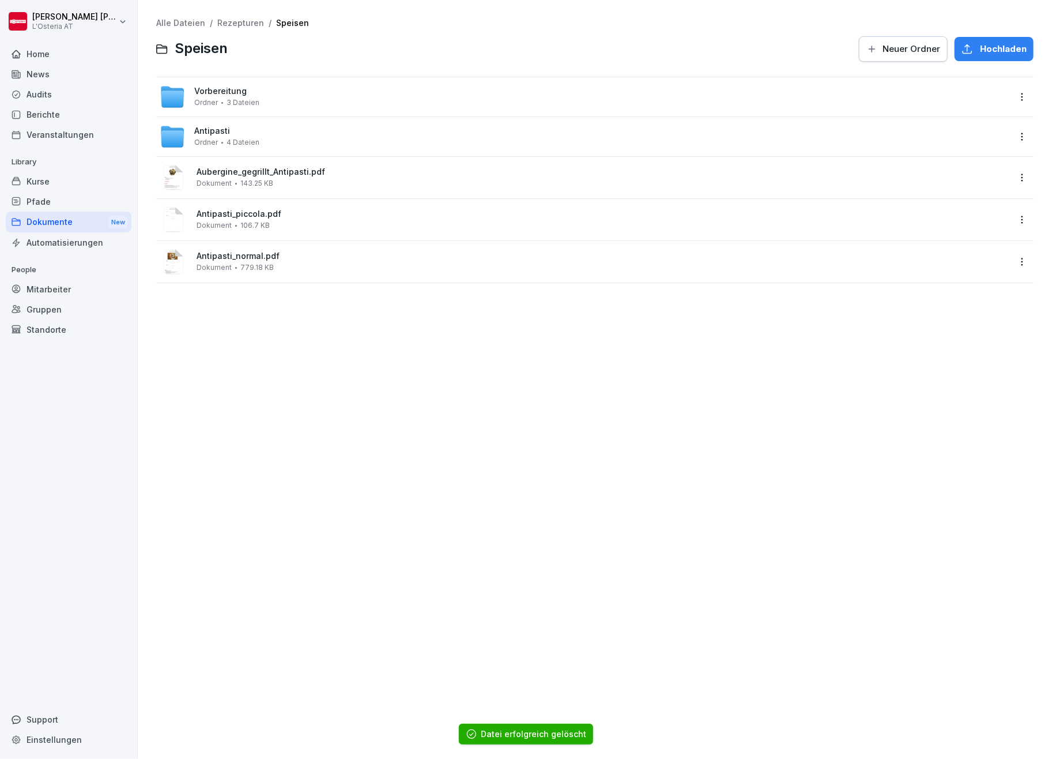
click at [521, 180] on div "Aubergine_gegrillt_Antipasti.pdf Dokument 143.25 KB" at bounding box center [603, 177] width 813 height 20
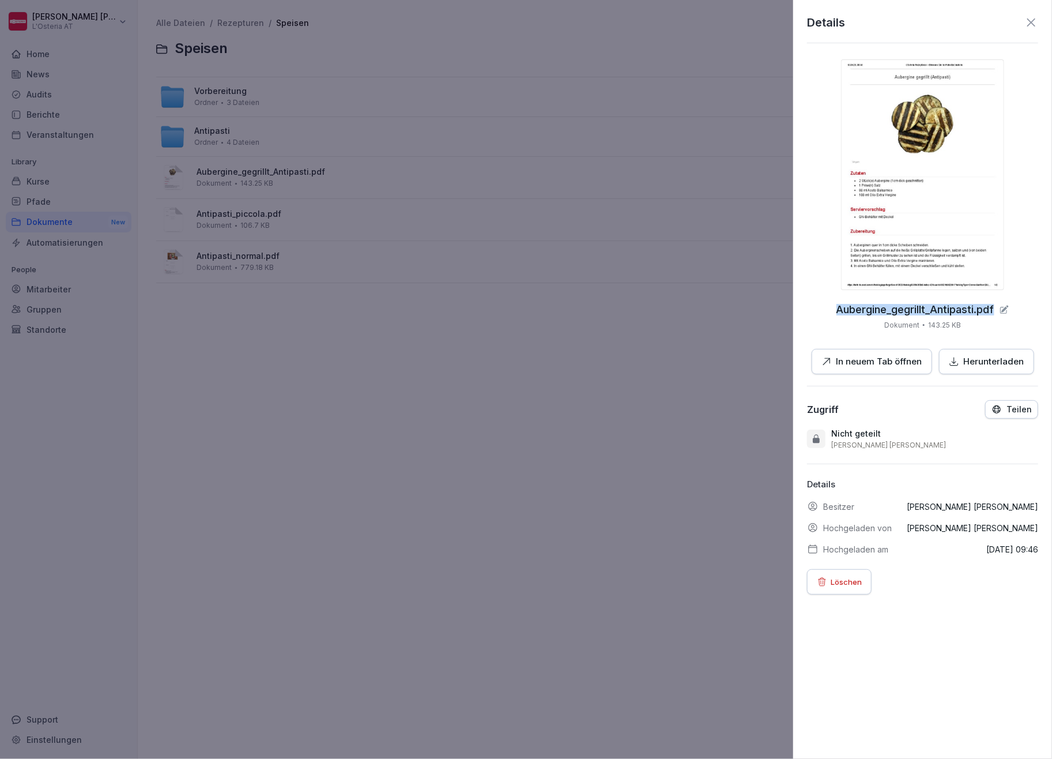
drag, startPoint x: 830, startPoint y: 308, endPoint x: 993, endPoint y: 311, distance: 163.2
click at [993, 311] on div "Aubergine_gegrillt_Antipasti.pdf" at bounding box center [923, 310] width 173 height 12
copy div "Aubergine_gegrillt_Antipasti.pdf"
click at [848, 581] on p "Löschen" at bounding box center [846, 581] width 31 height 13
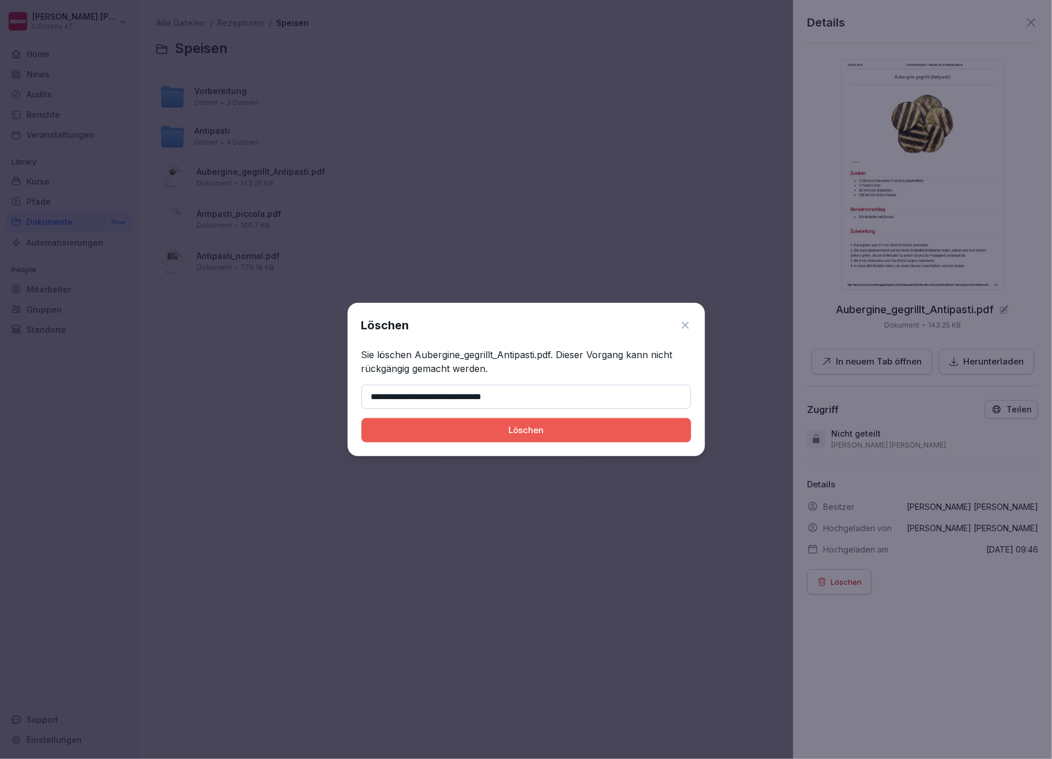
type input "**********"
click at [536, 430] on div "Löschen" at bounding box center [526, 430] width 311 height 13
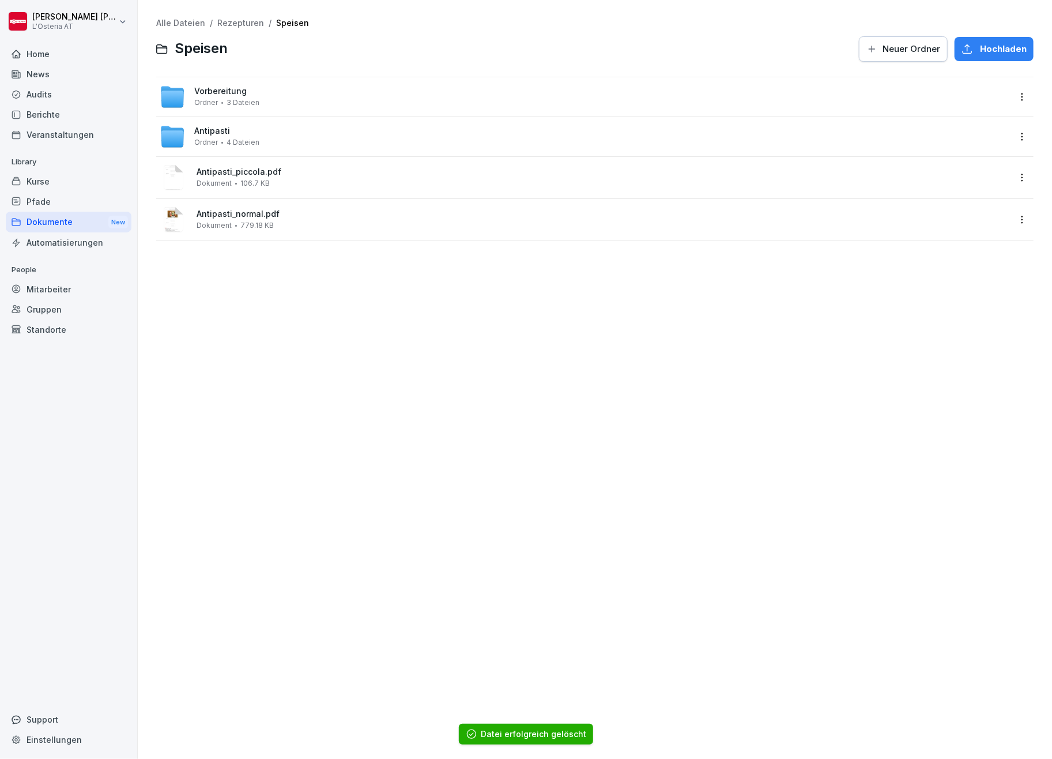
click at [934, 168] on span "Antipasti_piccola.pdf" at bounding box center [603, 172] width 813 height 10
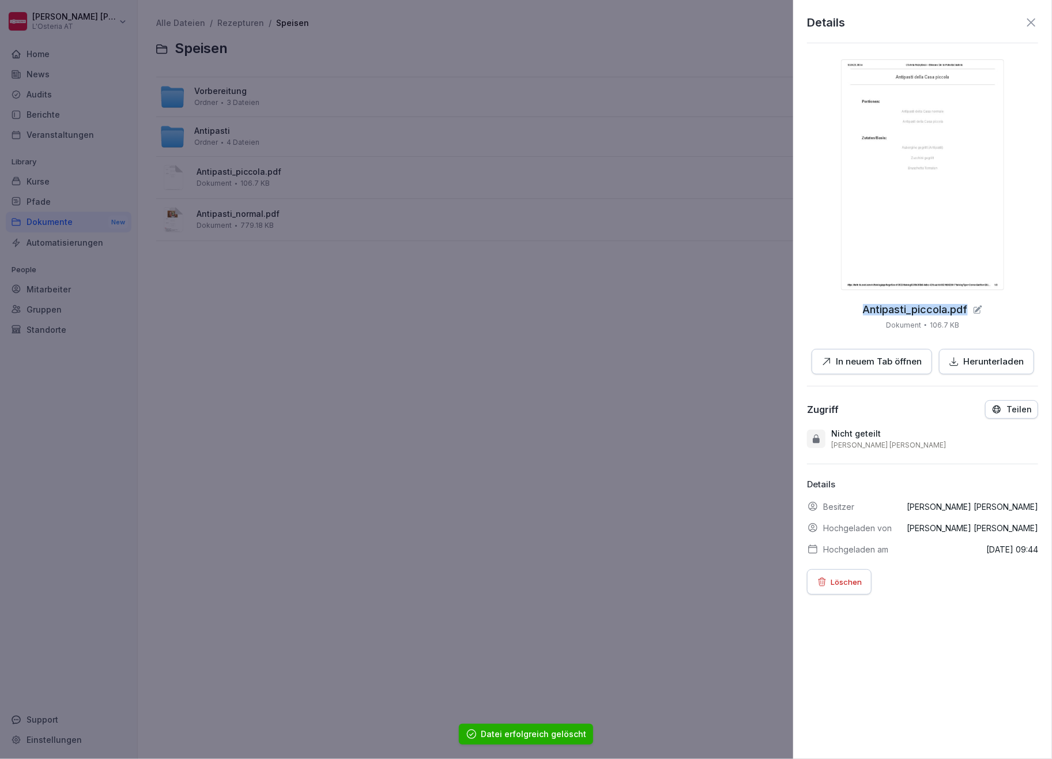
drag, startPoint x: 856, startPoint y: 307, endPoint x: 963, endPoint y: 306, distance: 107.2
click at [963, 306] on div "Antipasti_piccola.pdf Dokument 106.7 KB In neuem Tab öffnen Herunterladen" at bounding box center [922, 216] width 231 height 315
copy p "Antipasti_piccola.pdf"
click at [847, 585] on p "Löschen" at bounding box center [846, 581] width 31 height 13
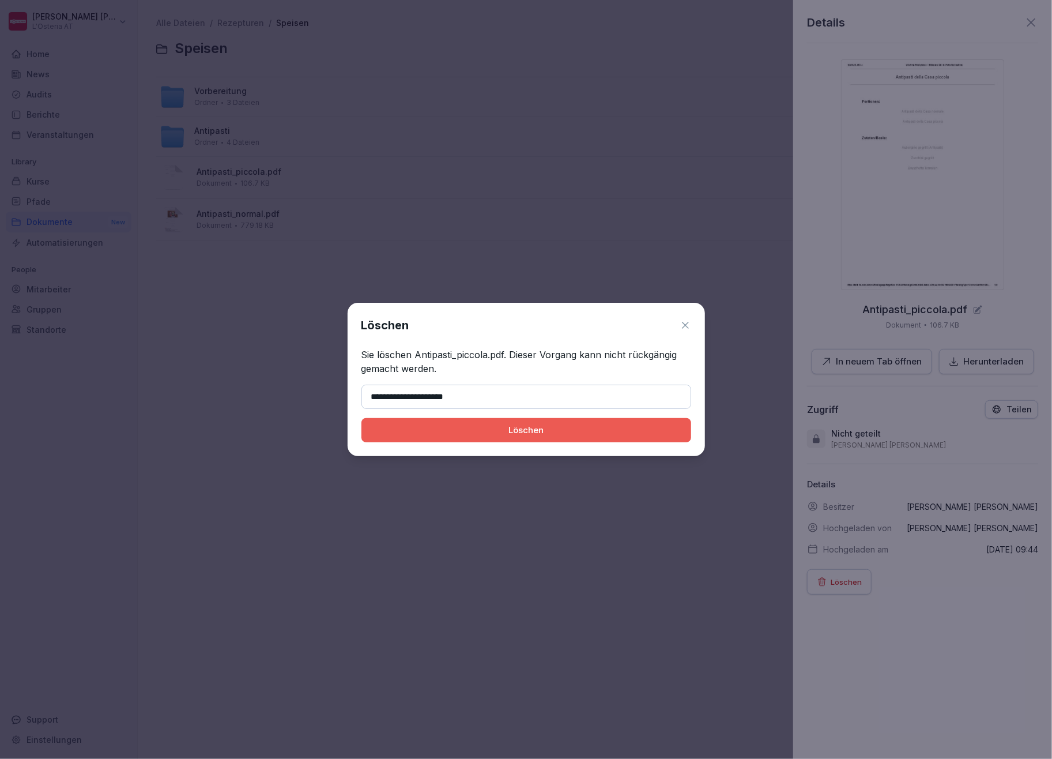
type input "**********"
click at [498, 427] on div "Löschen" at bounding box center [526, 430] width 311 height 13
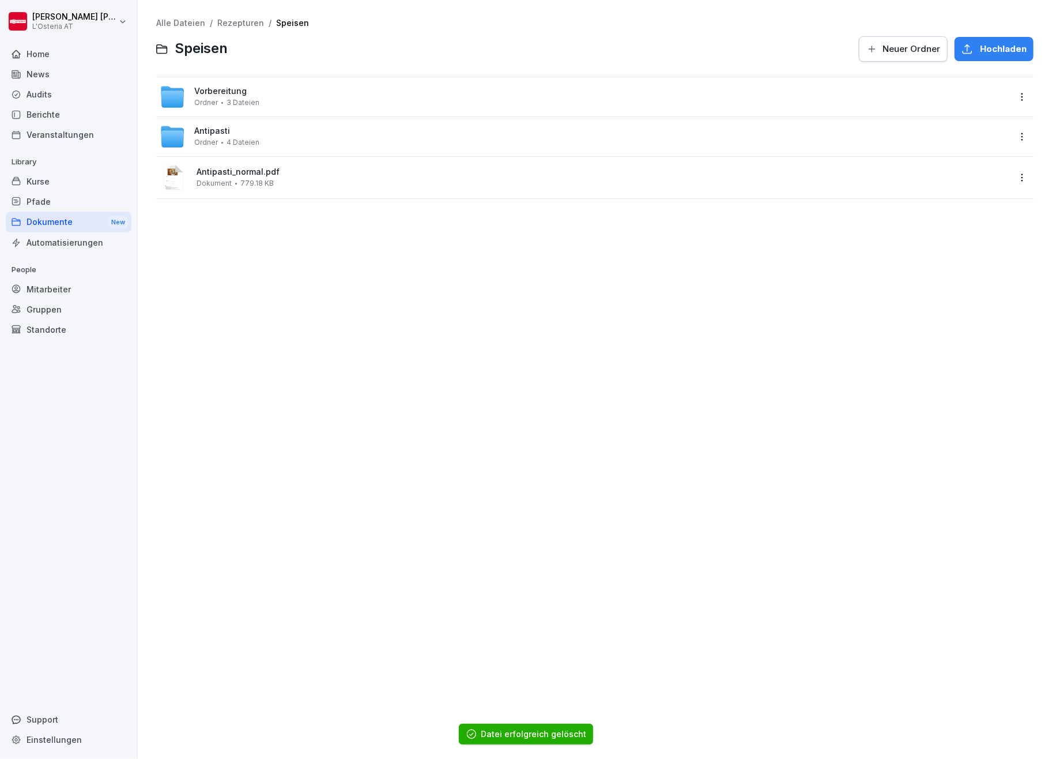
click at [522, 178] on div "Antipasti_normal.pdf Dokument 779.18 KB" at bounding box center [603, 177] width 813 height 20
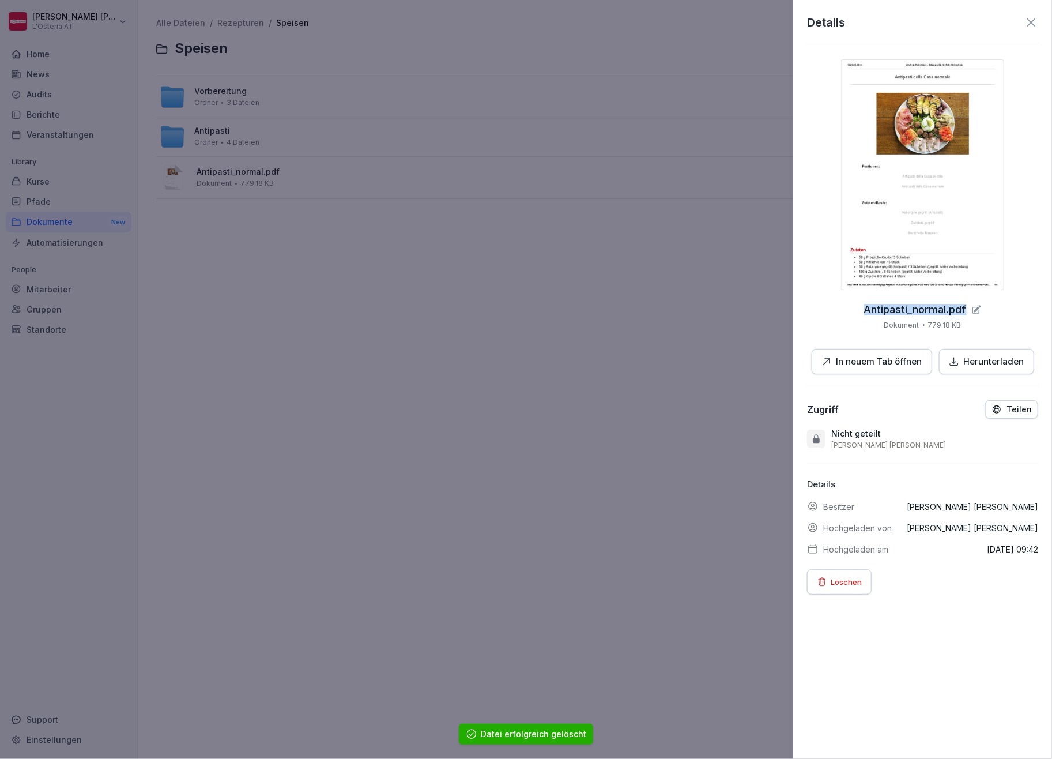
drag, startPoint x: 856, startPoint y: 308, endPoint x: 959, endPoint y: 304, distance: 103.8
click at [959, 304] on div "Antipasti_normal.pdf Dokument 779.18 KB In neuem Tab öffnen Herunterladen" at bounding box center [922, 216] width 231 height 315
copy p "Antipasti_normal.pdf"
click at [858, 579] on p "Löschen" at bounding box center [846, 581] width 31 height 13
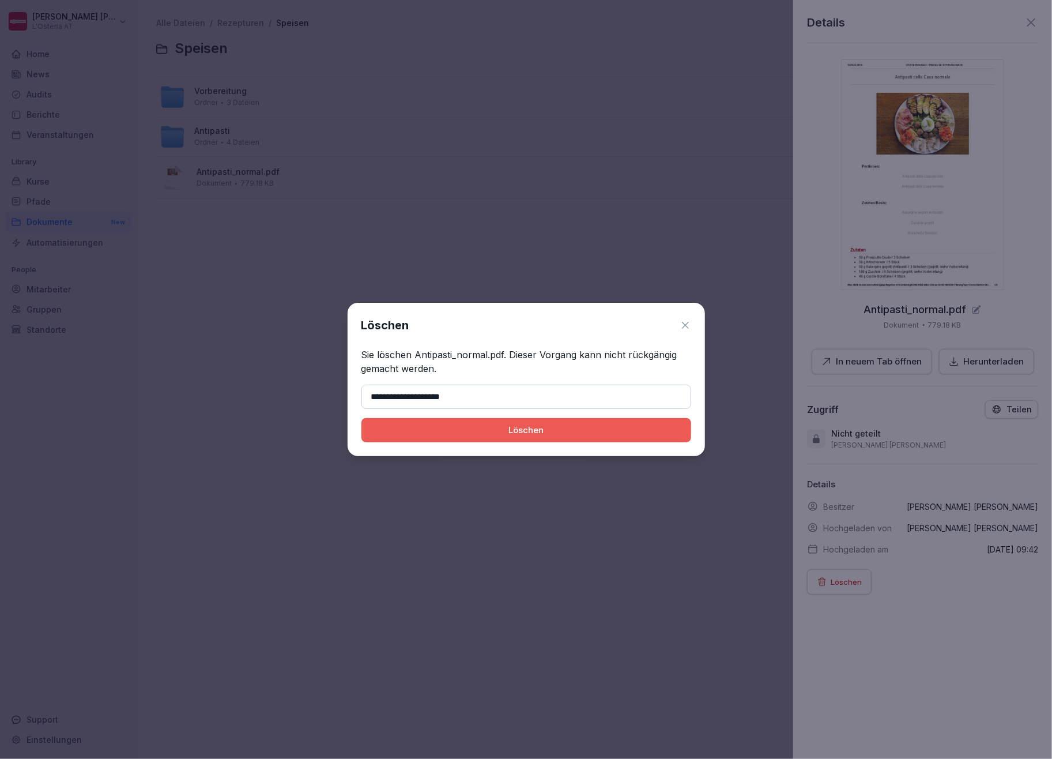
type input "**********"
click at [638, 430] on div "Löschen" at bounding box center [526, 430] width 311 height 13
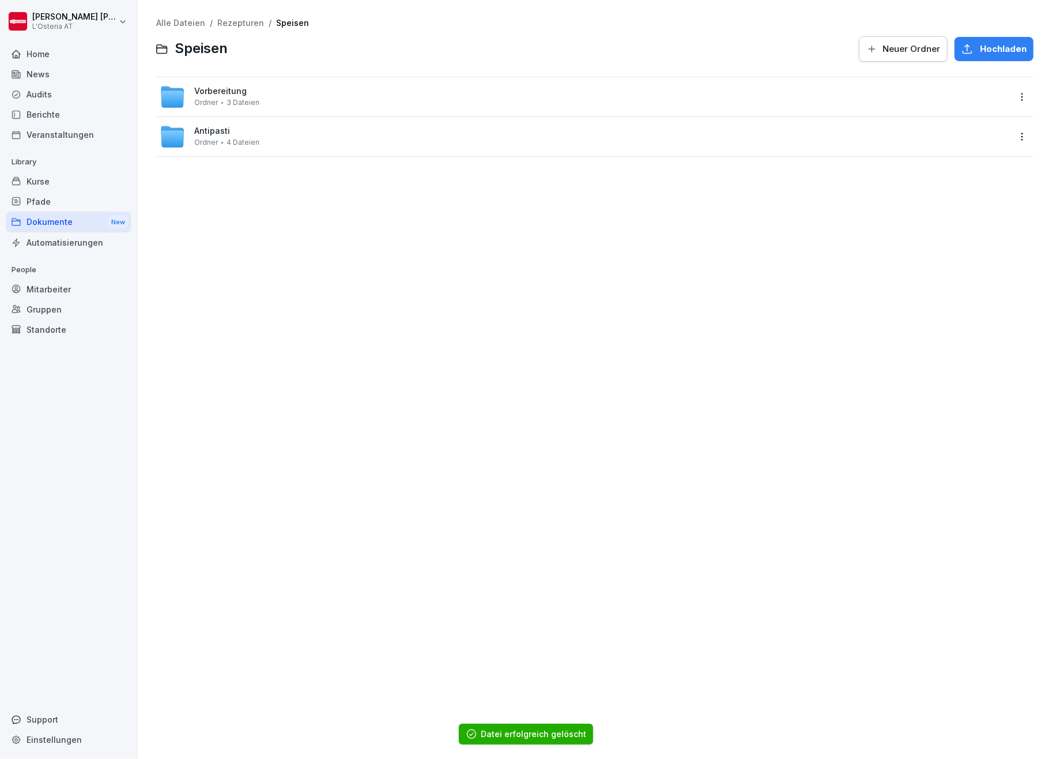
click at [239, 91] on span "Vorbereitung" at bounding box center [220, 91] width 52 height 10
click at [287, 18] on link "Speisen" at bounding box center [292, 23] width 33 height 10
click at [210, 129] on span "Antipasti" at bounding box center [212, 131] width 36 height 10
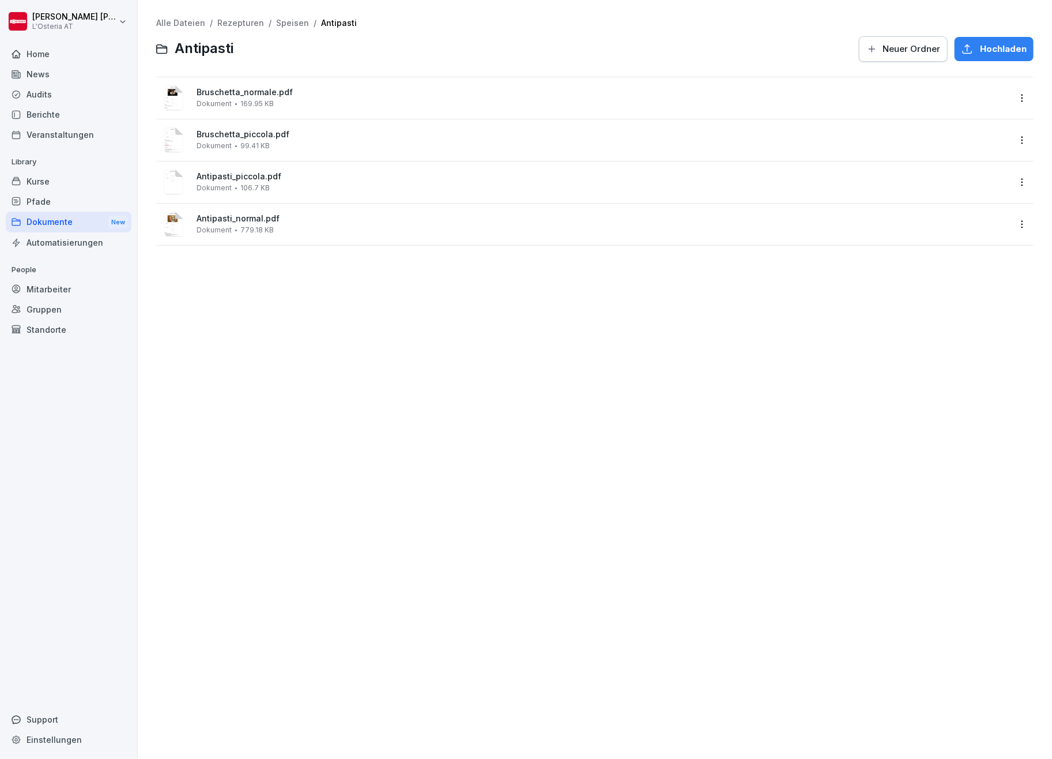
click at [287, 20] on link "Speisen" at bounding box center [292, 23] width 33 height 10
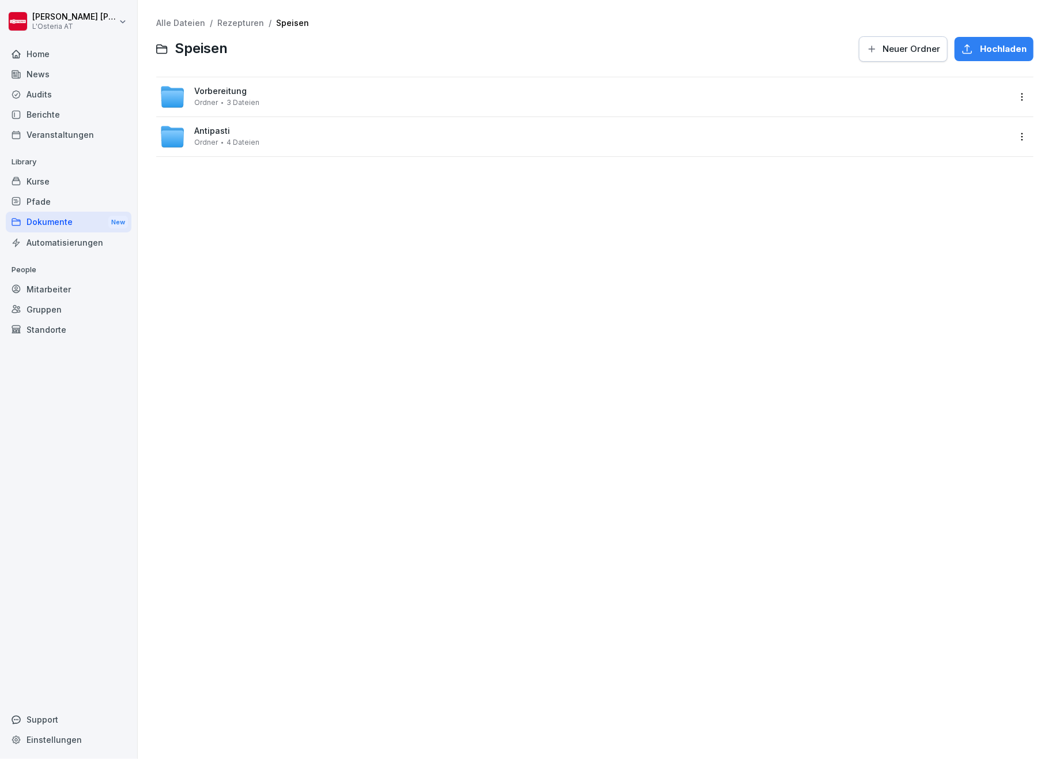
click at [904, 44] on span "Neuer Ordner" at bounding box center [912, 49] width 58 height 13
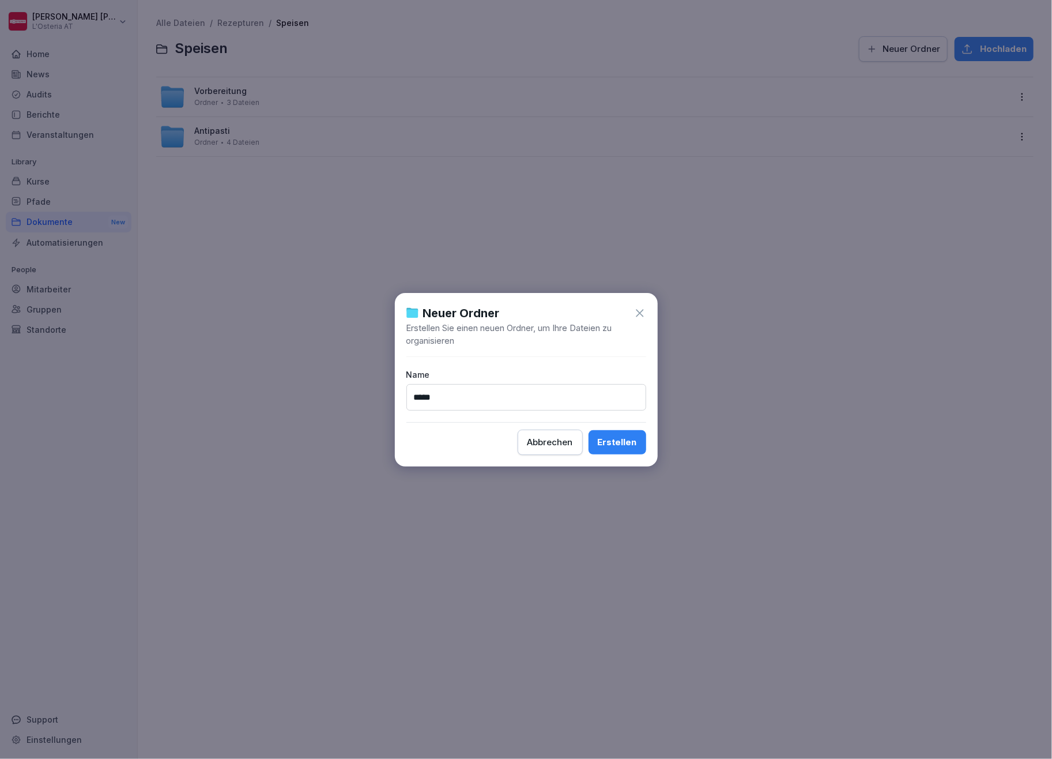
type input "*****"
click at [640, 443] on button "Erstellen" at bounding box center [618, 442] width 58 height 24
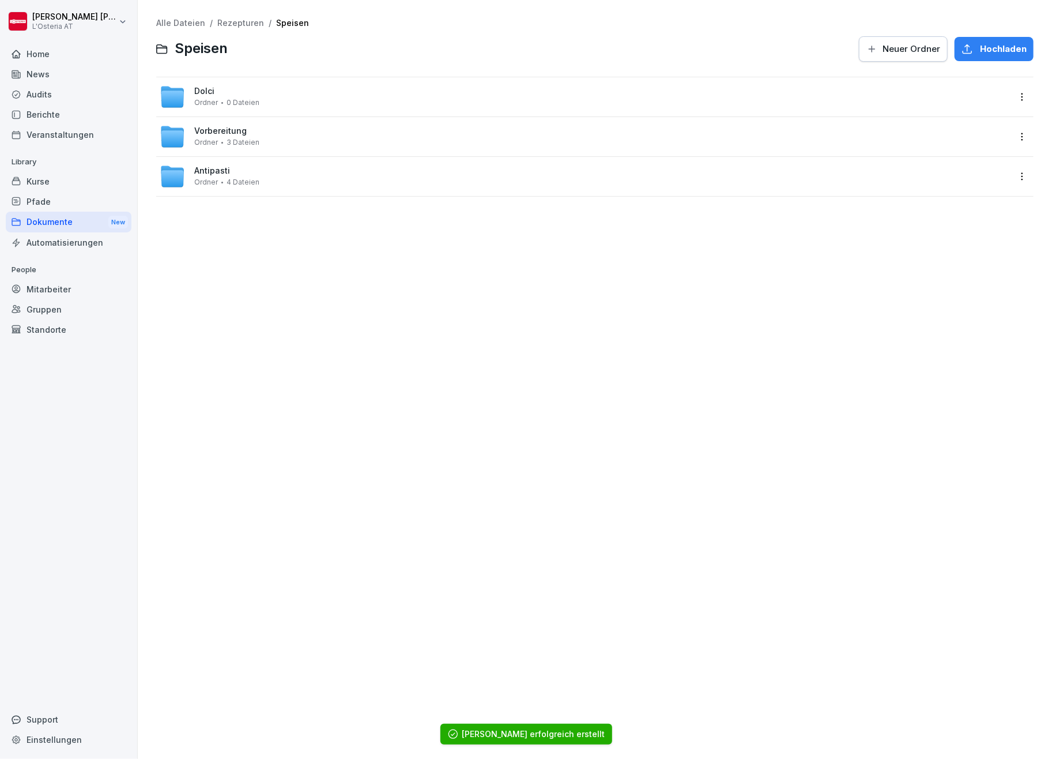
click at [204, 88] on span "Dolci" at bounding box center [204, 91] width 20 height 10
click at [188, 91] on div "Dolci Ordner 0 Dateien" at bounding box center [585, 96] width 850 height 25
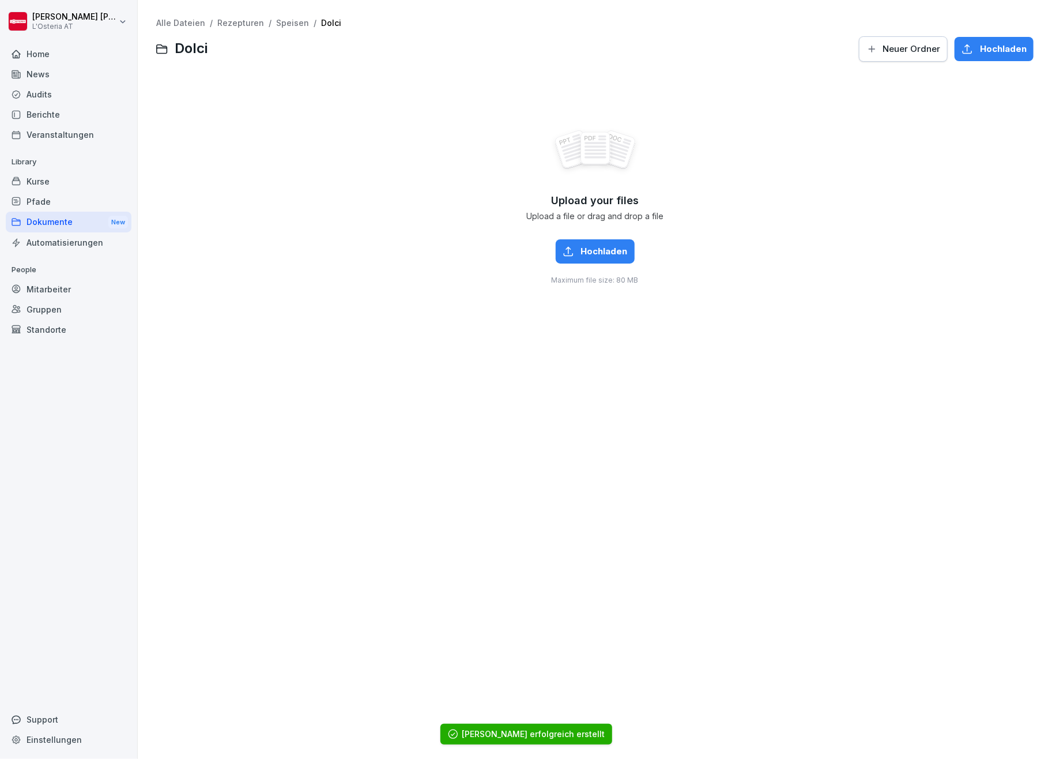
click at [207, 89] on div "Upload your files Upload a file or drag and drop a file Hochladen Maximum file …" at bounding box center [594, 206] width 877 height 259
click at [605, 251] on span "Hochladen" at bounding box center [604, 251] width 47 height 13
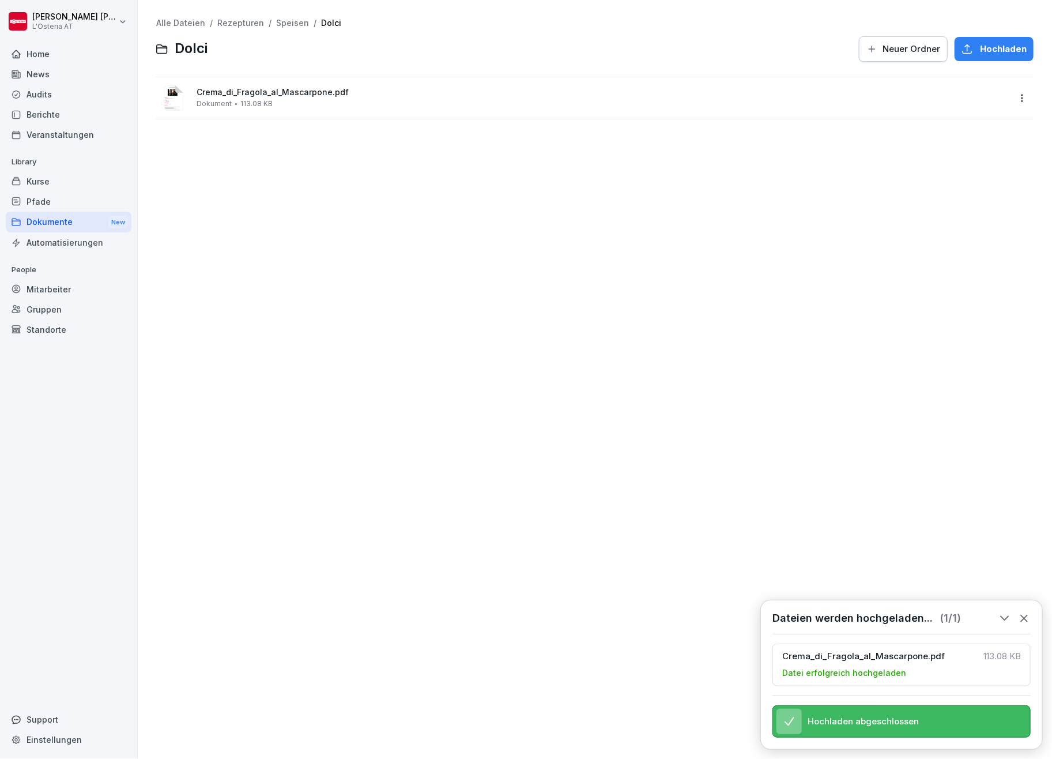
click at [291, 21] on link "Speisen" at bounding box center [292, 23] width 33 height 10
click at [205, 86] on span "Dolci" at bounding box center [204, 91] width 20 height 10
click at [1000, 41] on button "Hochladen" at bounding box center [994, 49] width 79 height 24
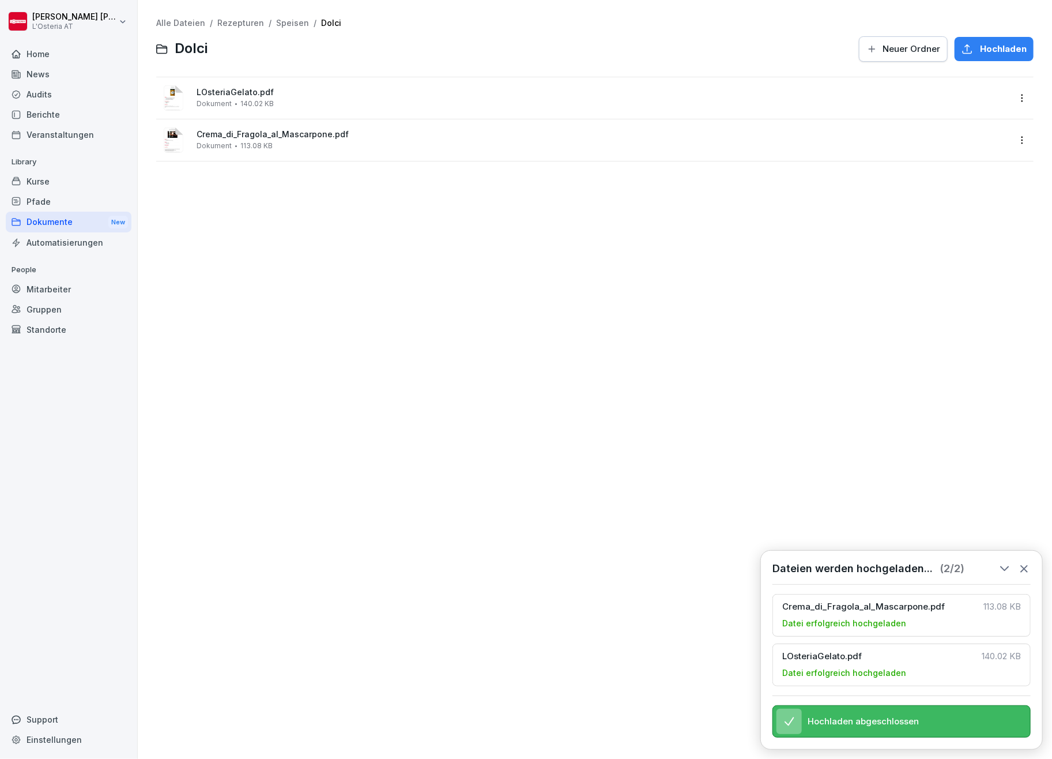
click at [282, 21] on link "Speisen" at bounding box center [292, 23] width 33 height 10
click at [907, 47] on span "Neuer Ordner" at bounding box center [912, 49] width 58 height 13
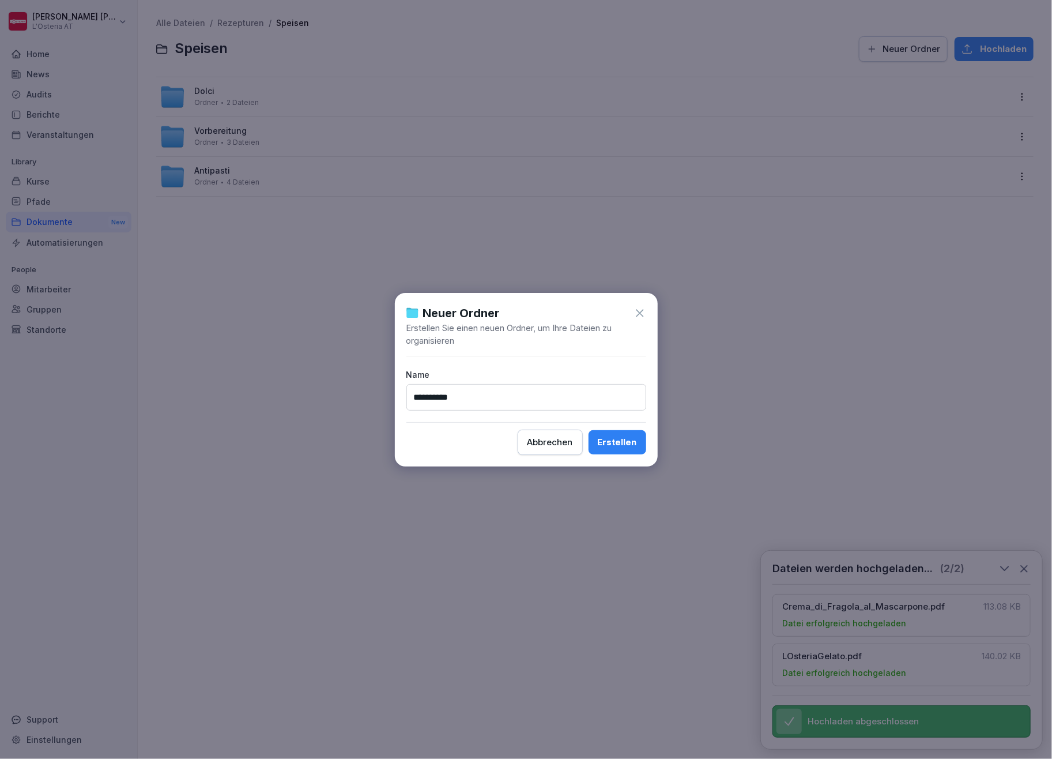
type input "**********"
click at [638, 438] on button "Erstellen" at bounding box center [618, 442] width 58 height 24
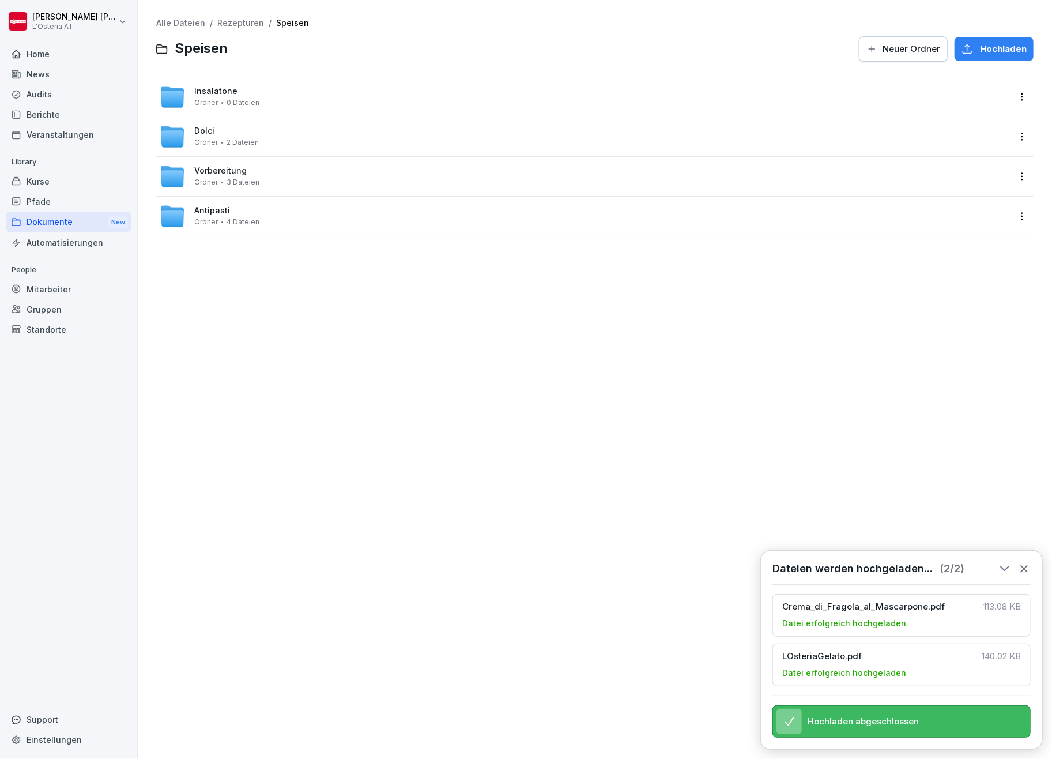
click at [357, 90] on div "Insalatone Ordner 0 Dateien" at bounding box center [585, 96] width 850 height 25
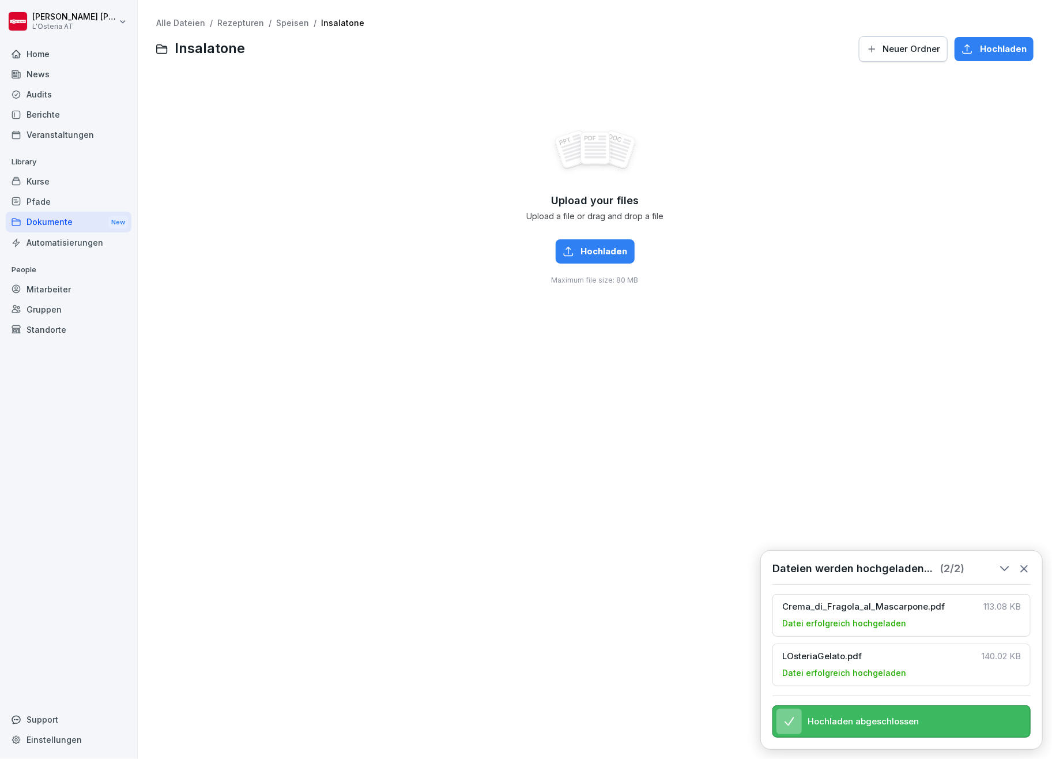
click at [596, 248] on span "Hochladen" at bounding box center [604, 251] width 47 height 13
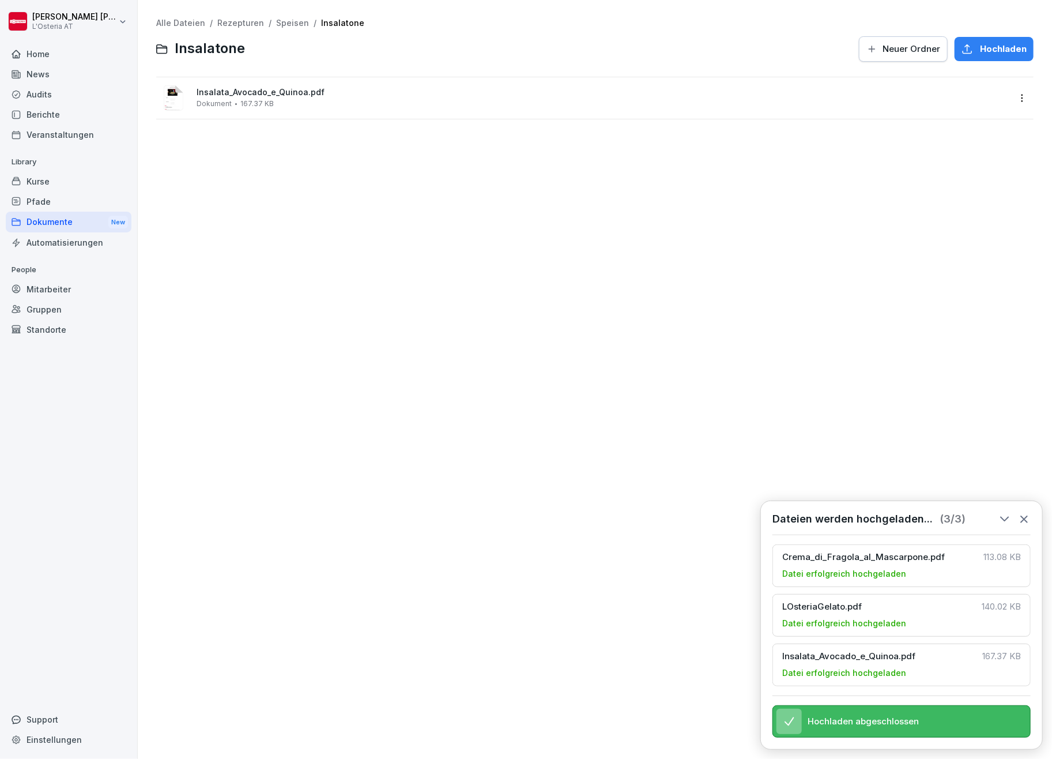
click at [1008, 50] on span "Hochladen" at bounding box center [1003, 49] width 47 height 13
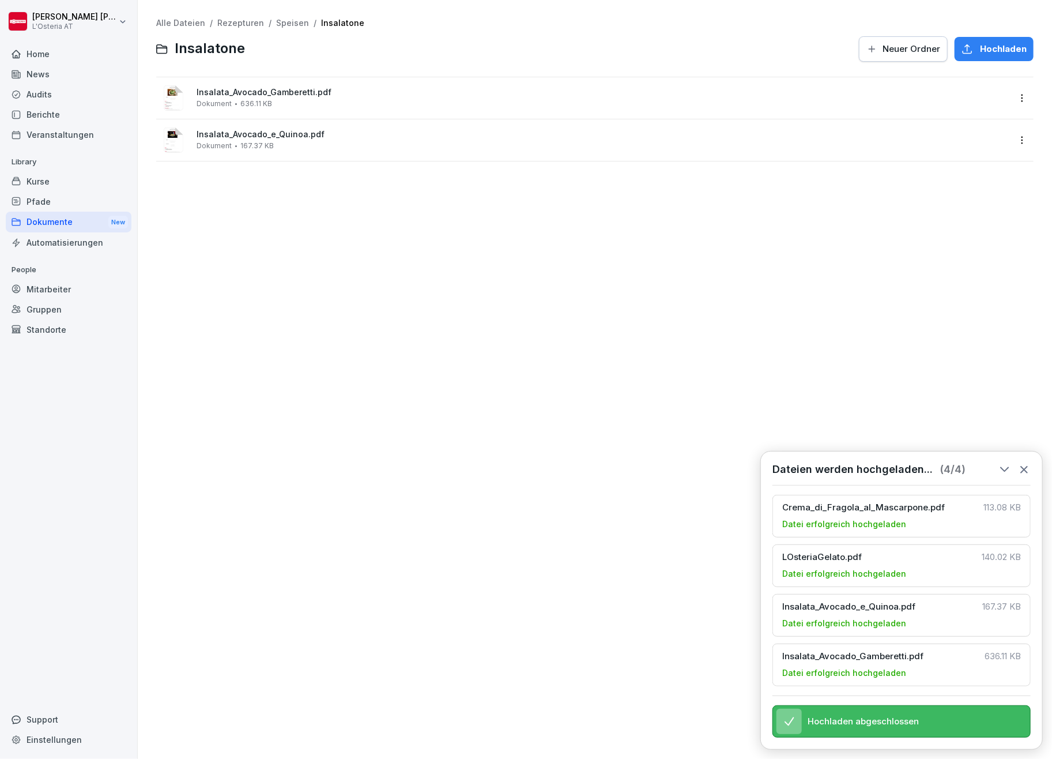
click at [295, 22] on link "Speisen" at bounding box center [292, 23] width 33 height 10
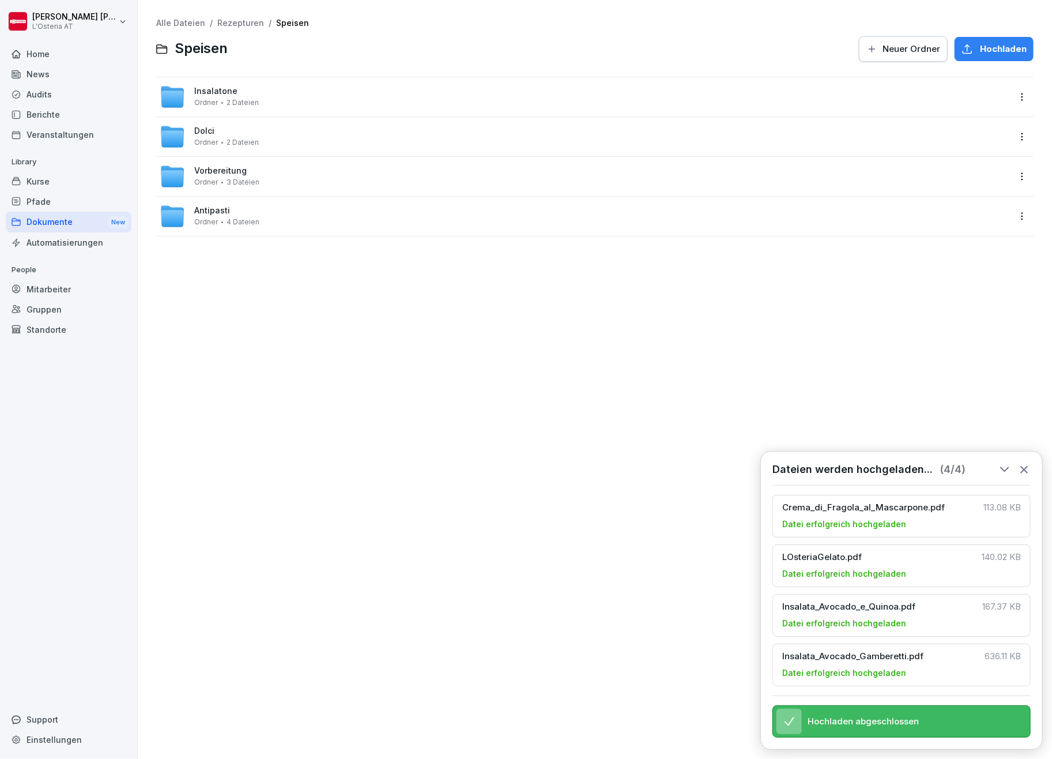
click at [883, 52] on span "Neuer Ordner" at bounding box center [912, 49] width 58 height 13
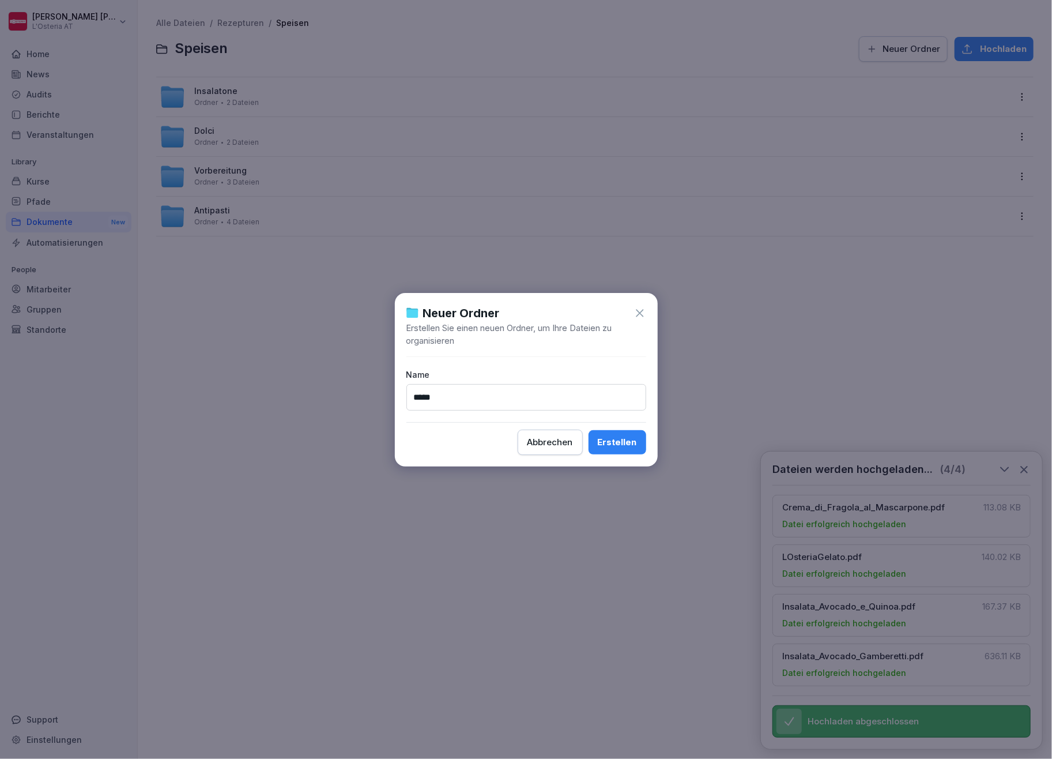
type input "*****"
click at [611, 442] on div "Erstellen" at bounding box center [617, 442] width 39 height 13
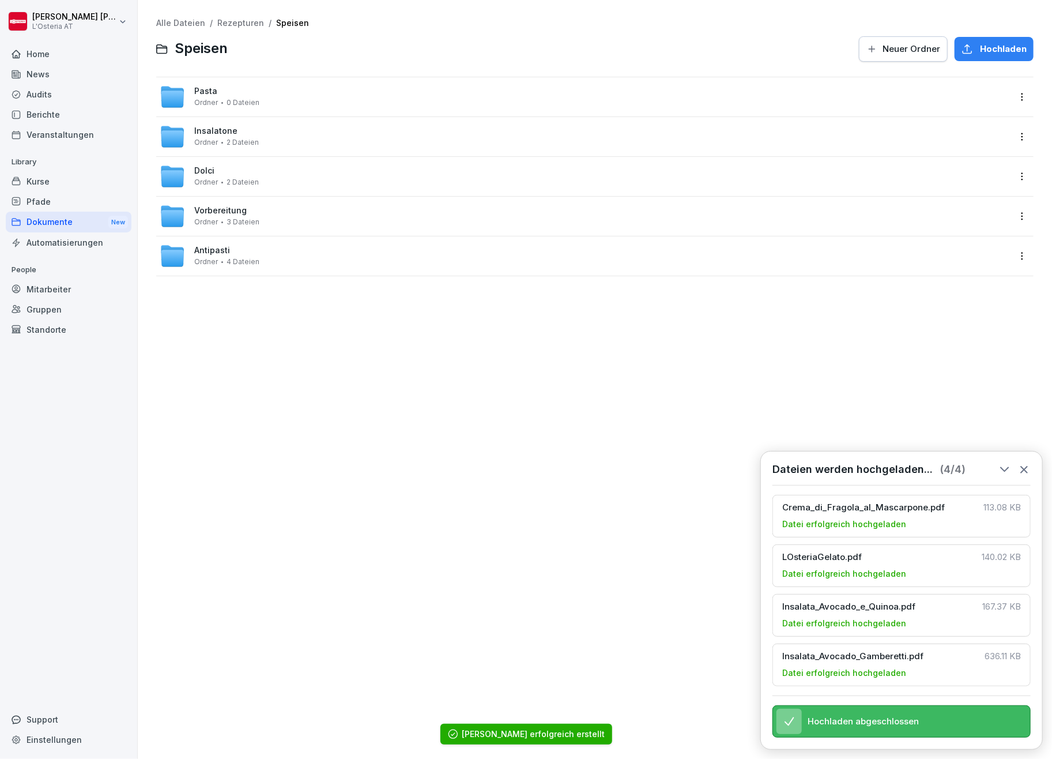
click at [902, 50] on span "Neuer Ordner" at bounding box center [912, 49] width 58 height 13
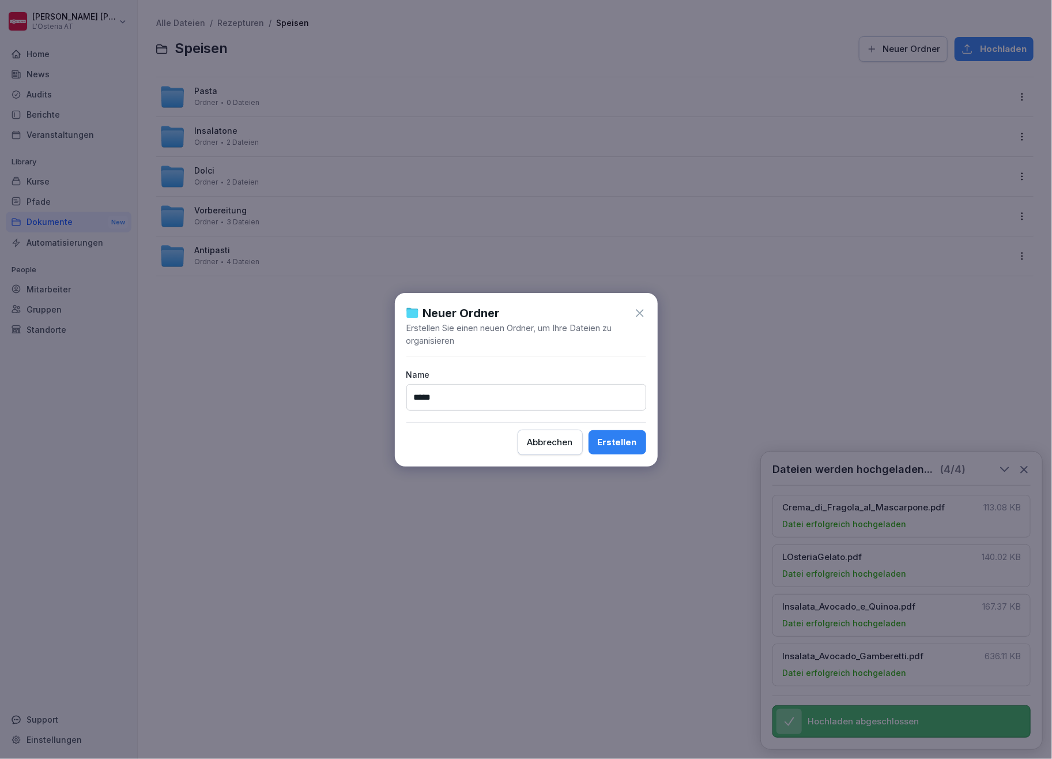
type input "*****"
click at [617, 436] on div "Erstellen" at bounding box center [617, 442] width 39 height 13
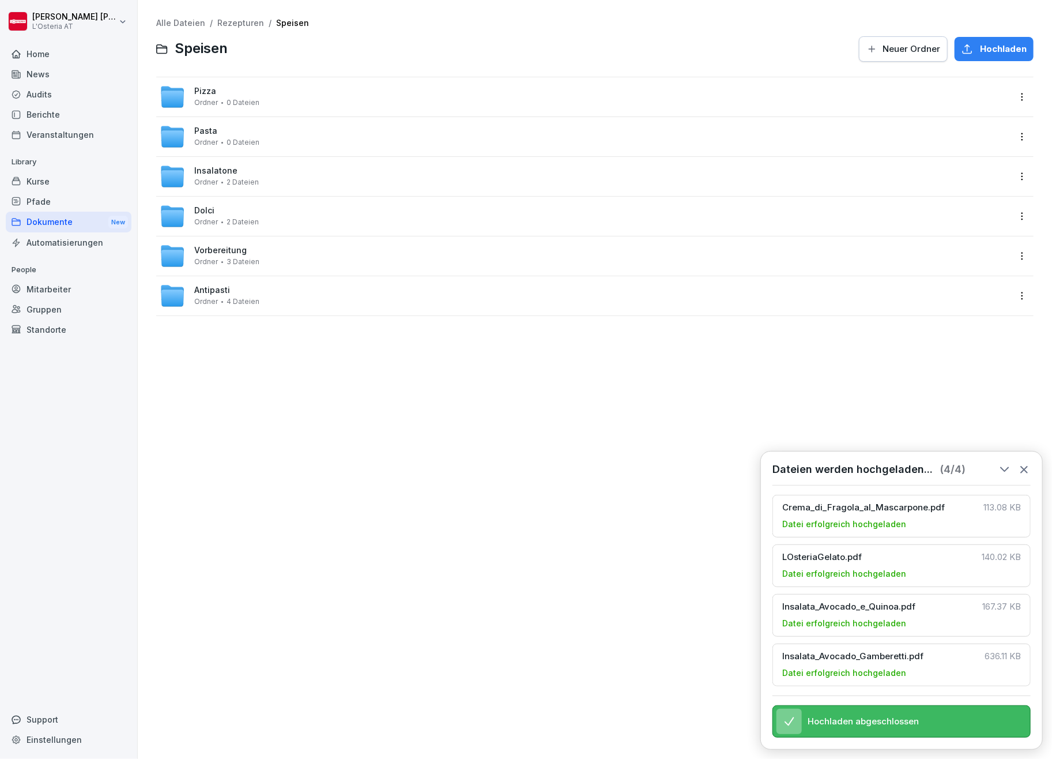
click at [206, 132] on span "Pasta" at bounding box center [205, 131] width 23 height 10
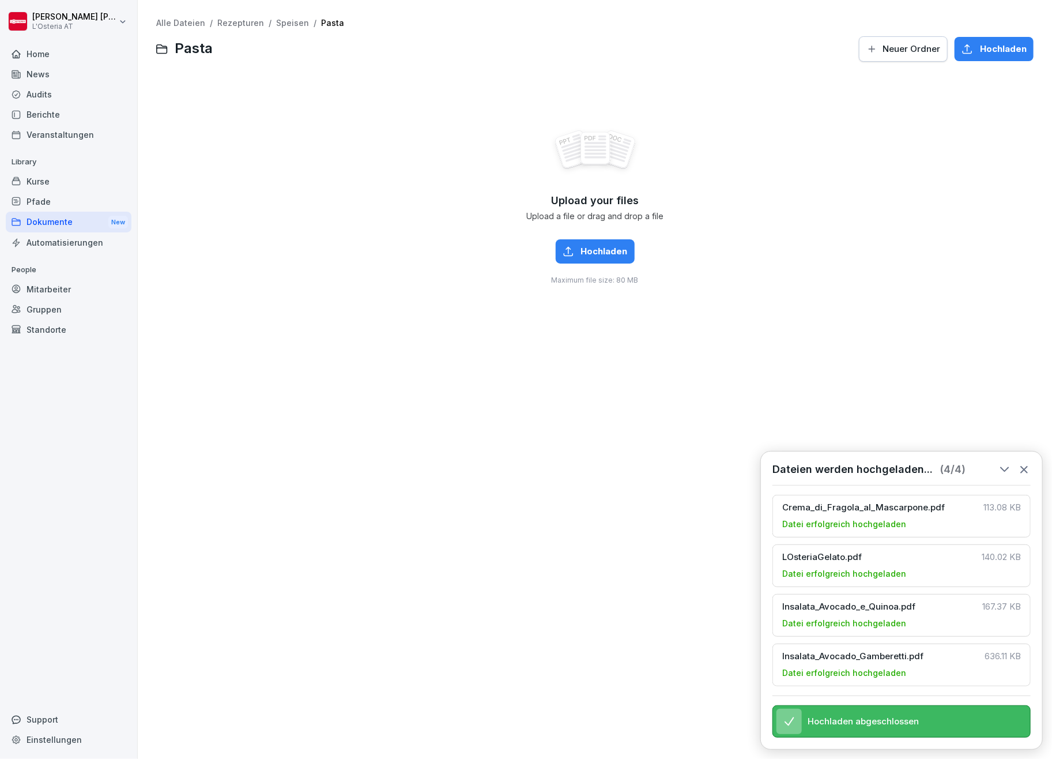
click at [602, 245] on span "Hochladen" at bounding box center [604, 251] width 47 height 13
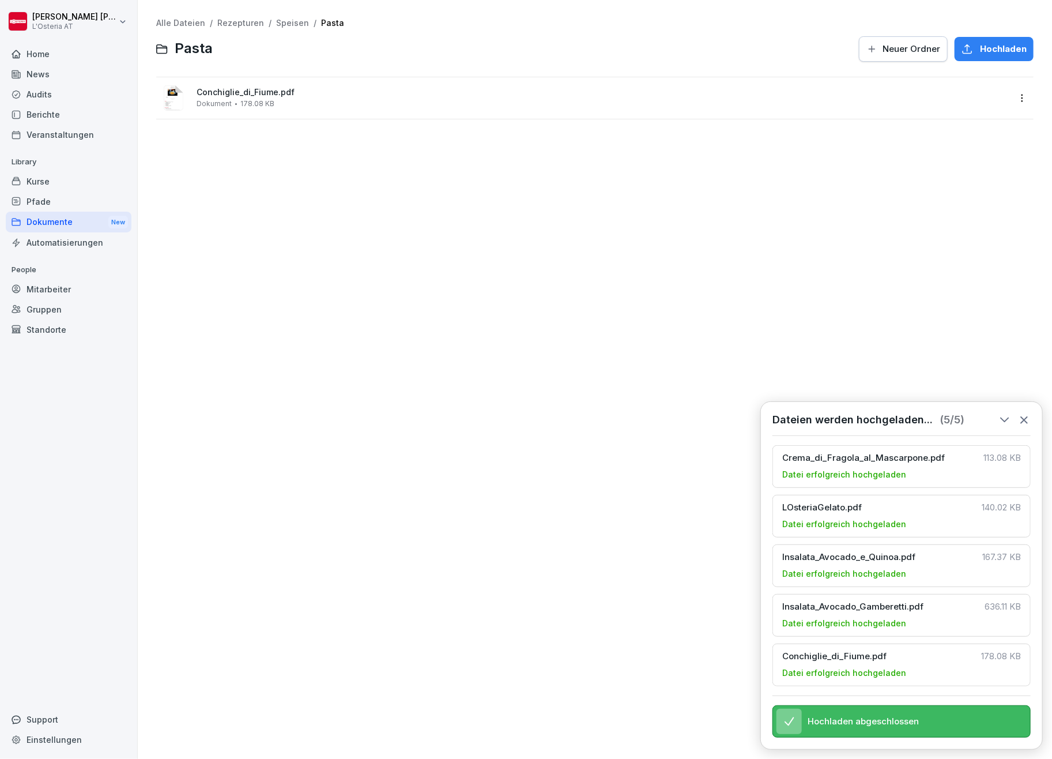
click at [999, 43] on span "Hochladen" at bounding box center [1003, 49] width 47 height 13
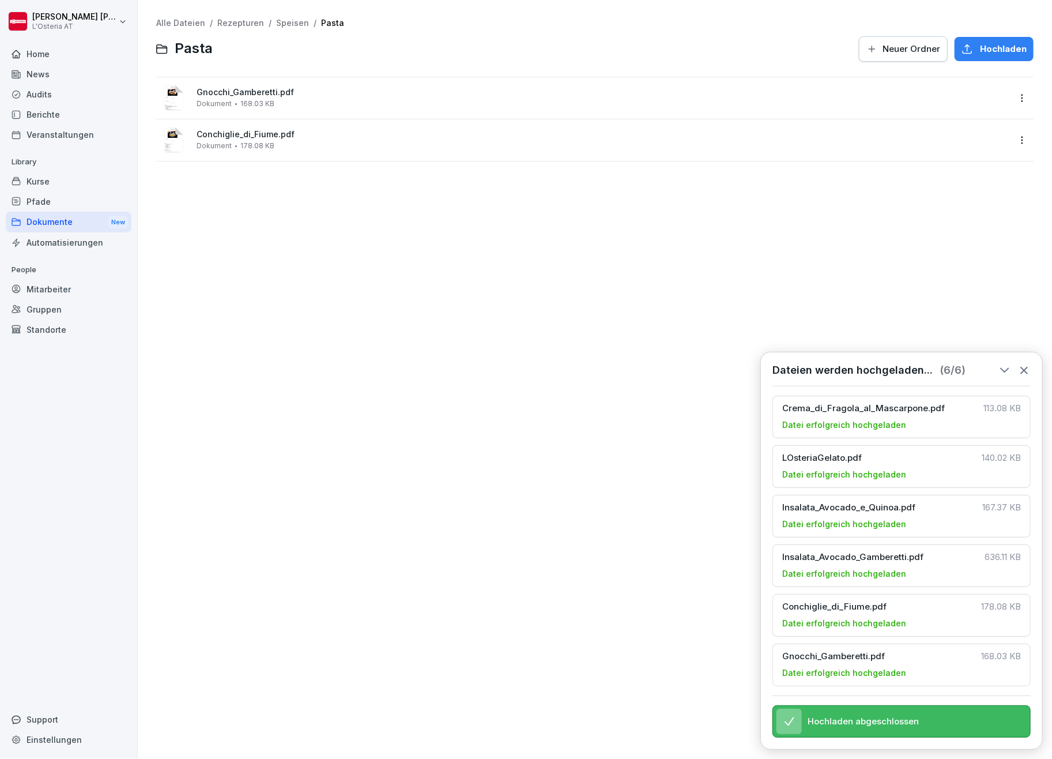
click at [288, 18] on link "Speisen" at bounding box center [292, 23] width 33 height 10
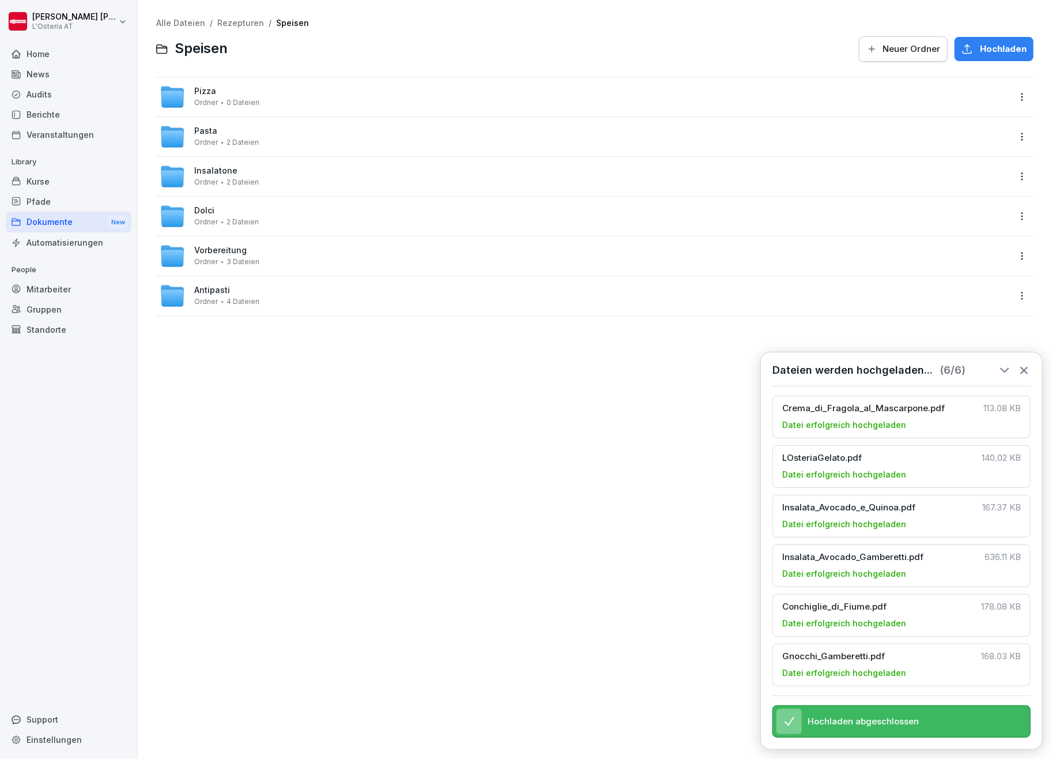
click at [204, 91] on span "Pizza" at bounding box center [205, 91] width 22 height 10
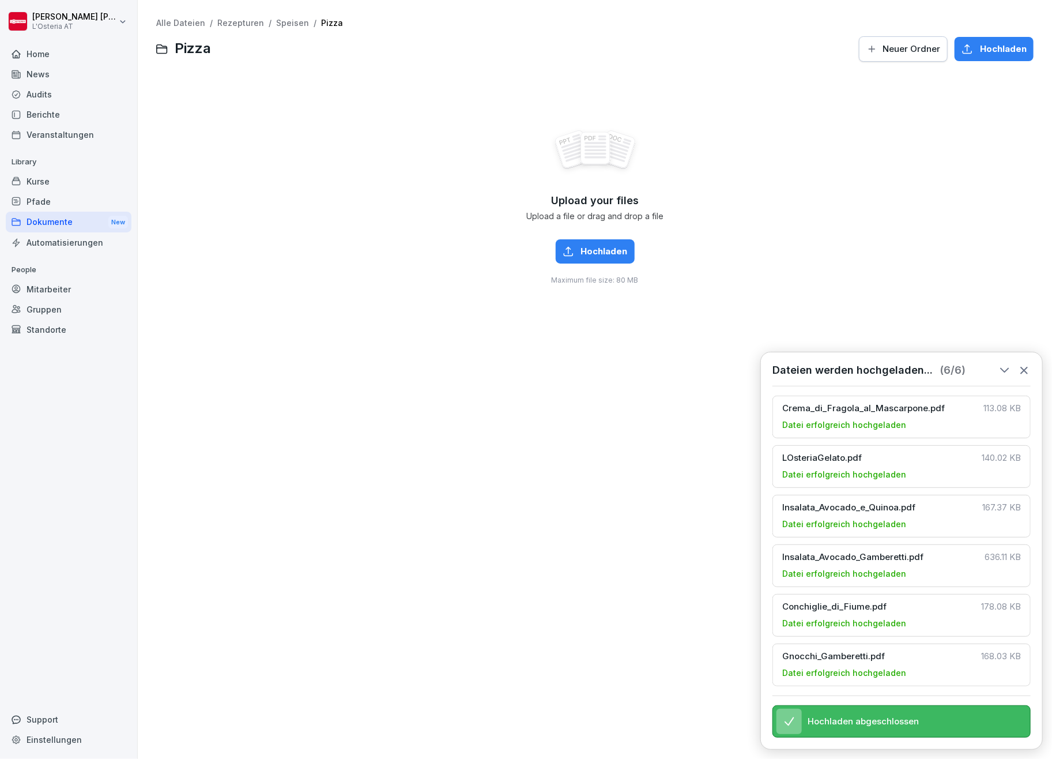
click at [617, 251] on span "Hochladen" at bounding box center [604, 251] width 47 height 13
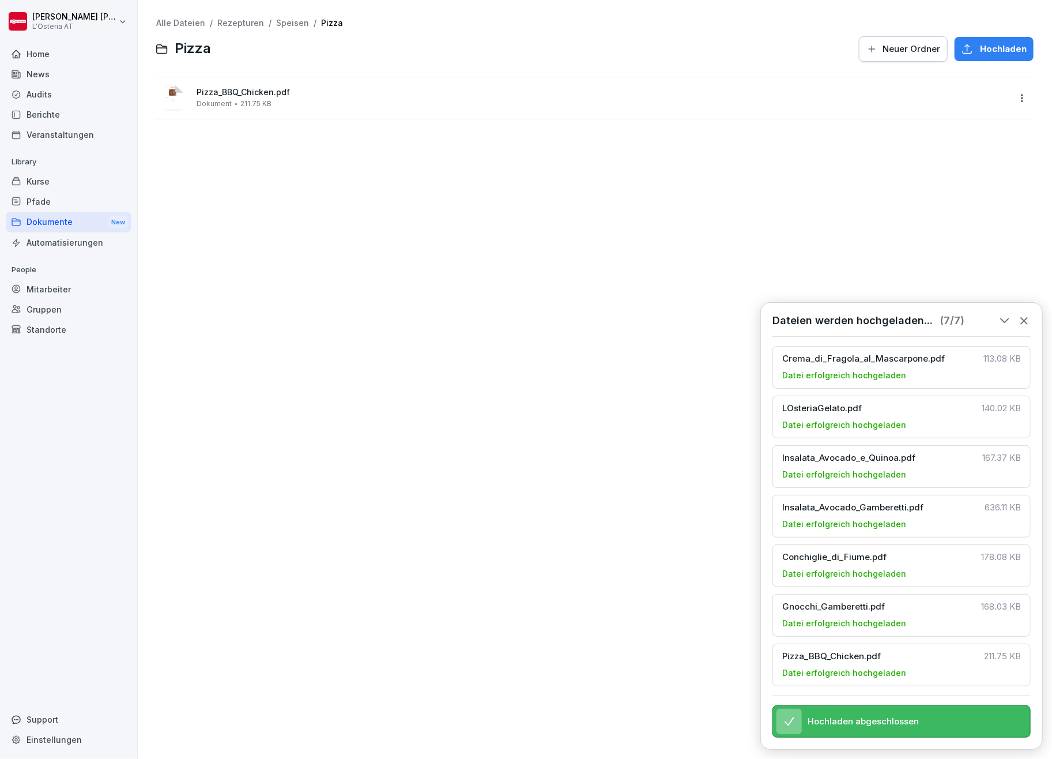
click at [980, 45] on span "Hochladen" at bounding box center [1003, 49] width 47 height 13
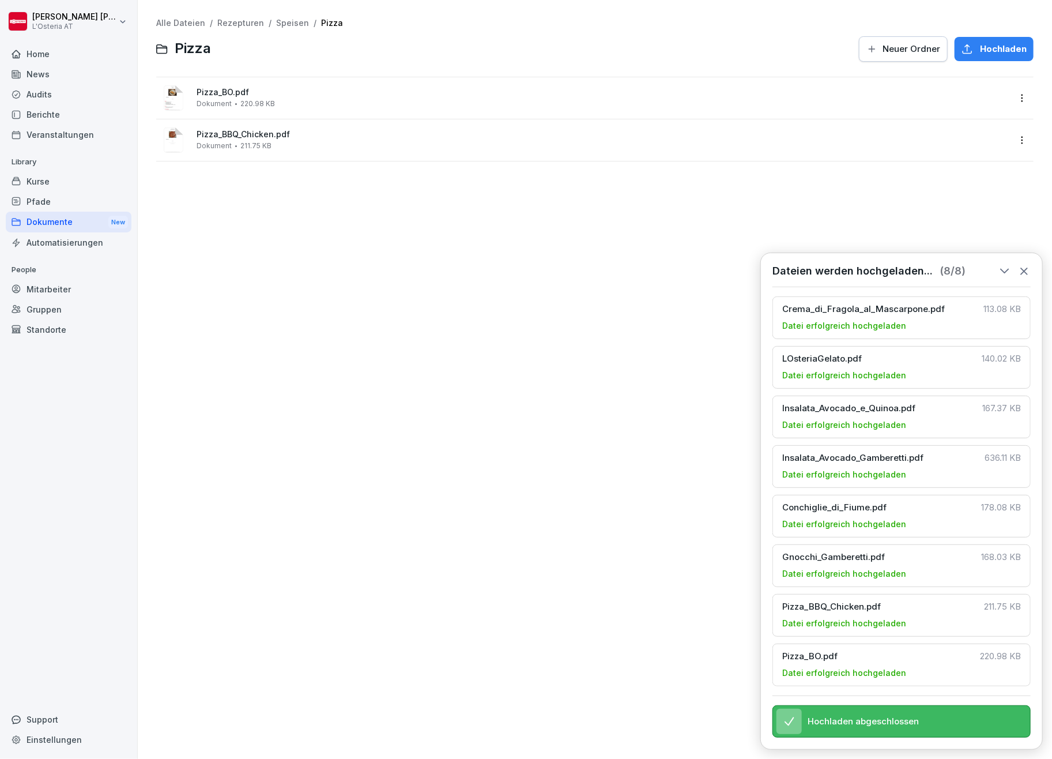
click at [239, 21] on link "Rezepturen" at bounding box center [240, 23] width 47 height 10
click at [206, 130] on span "Speisen" at bounding box center [210, 131] width 33 height 10
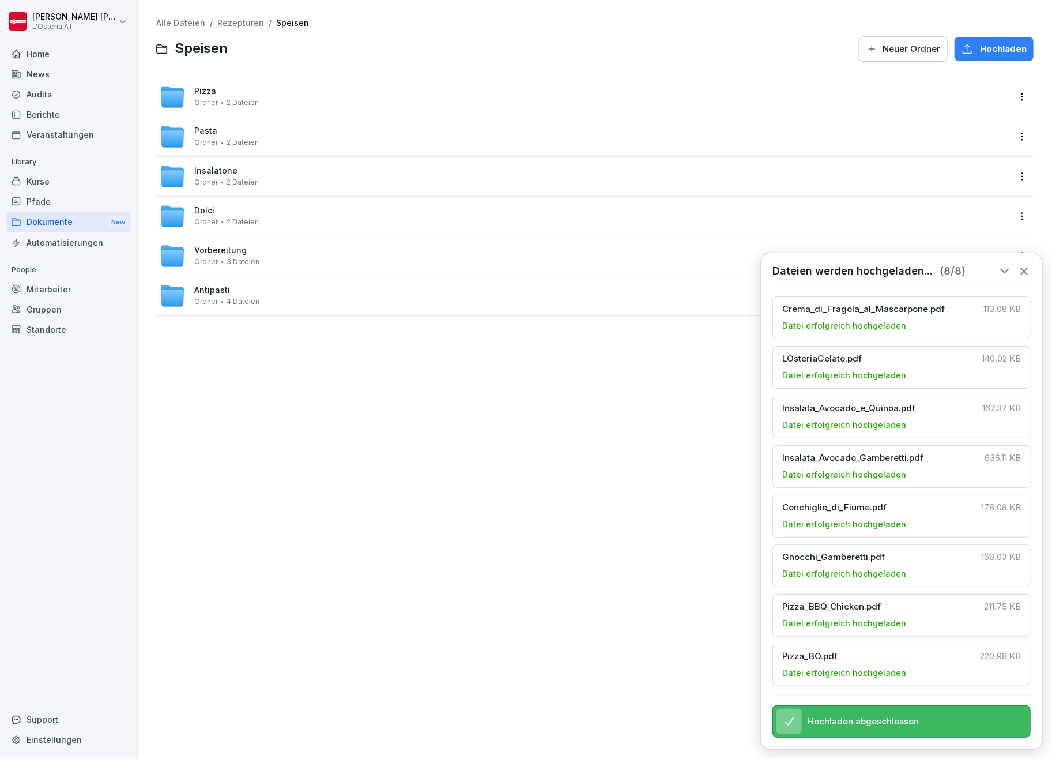
click at [910, 46] on span "Neuer Ordner" at bounding box center [912, 49] width 58 height 13
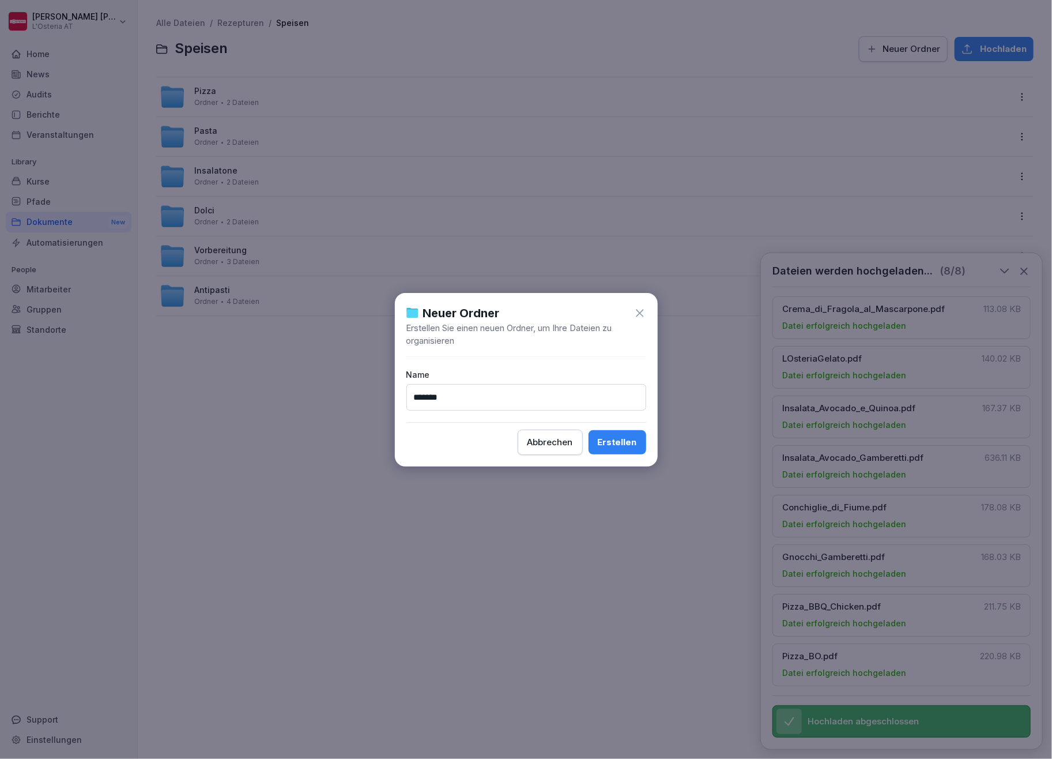
type input "*******"
click at [616, 439] on div "Erstellen" at bounding box center [617, 442] width 39 height 13
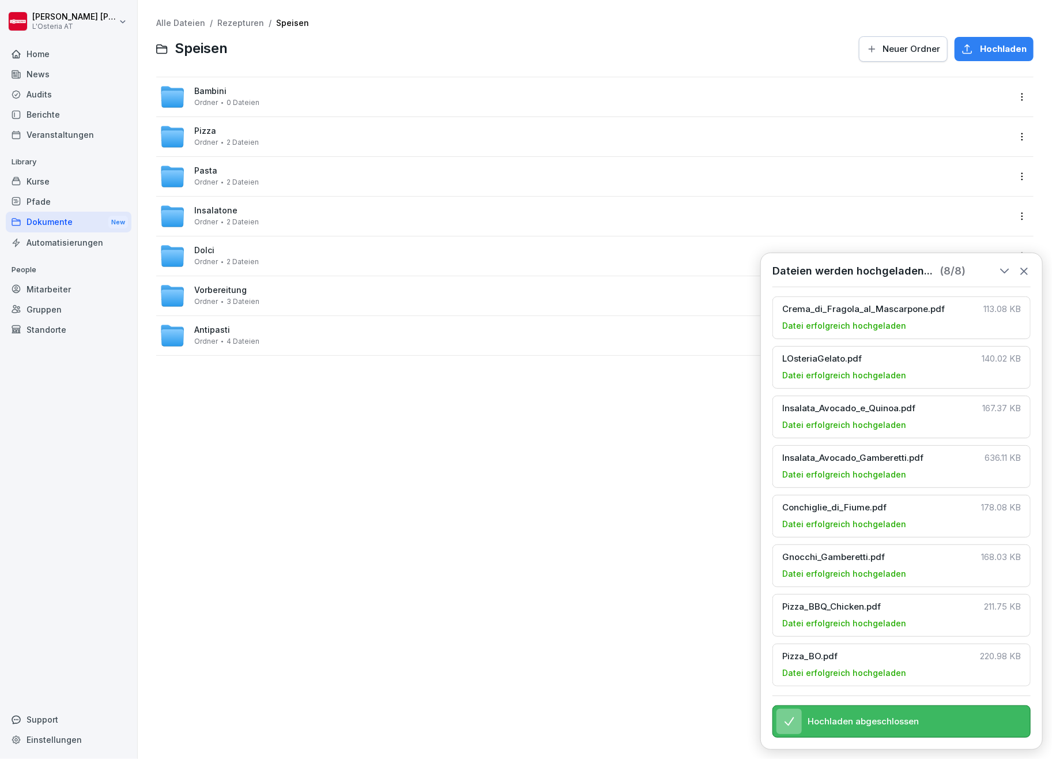
click at [1010, 96] on html "[PERSON_NAME] L'Osteria AT Home News Audits Berichte Veranstaltungen Library Ku…" at bounding box center [526, 379] width 1052 height 759
click at [1024, 258] on html "[PERSON_NAME] L'Osteria AT Home News Audits Berichte Veranstaltungen Library Ku…" at bounding box center [526, 379] width 1052 height 759
click at [1023, 268] on icon at bounding box center [1024, 271] width 6 height 6
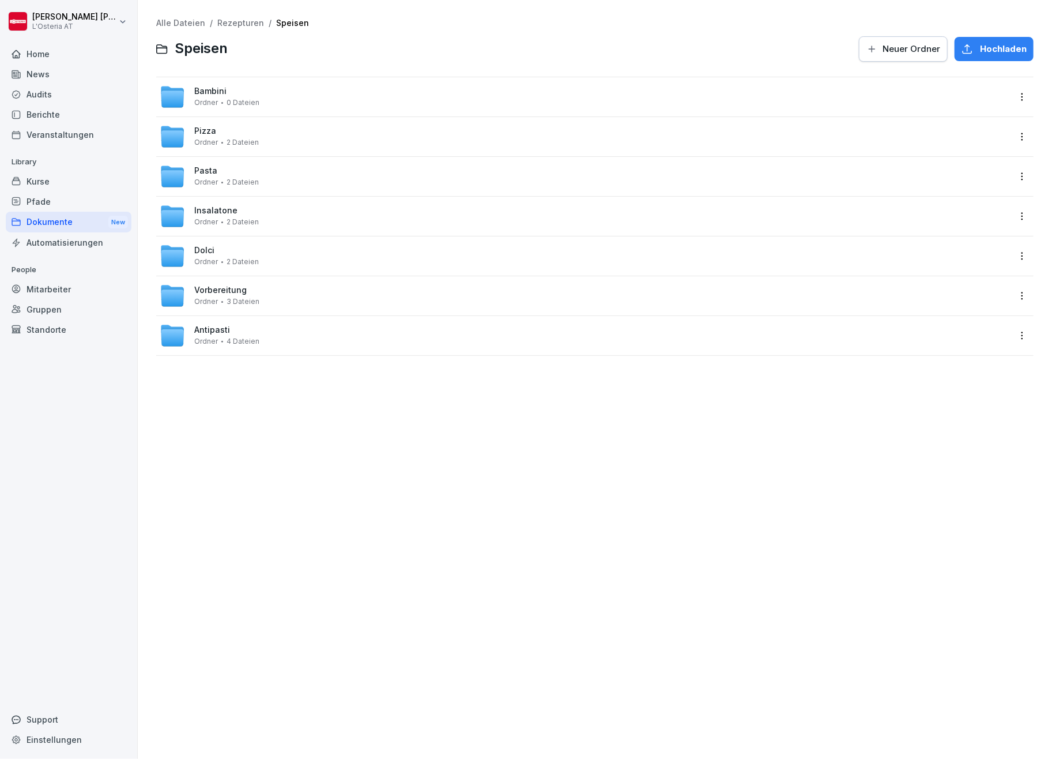
click at [212, 95] on span "Bambini" at bounding box center [210, 91] width 32 height 10
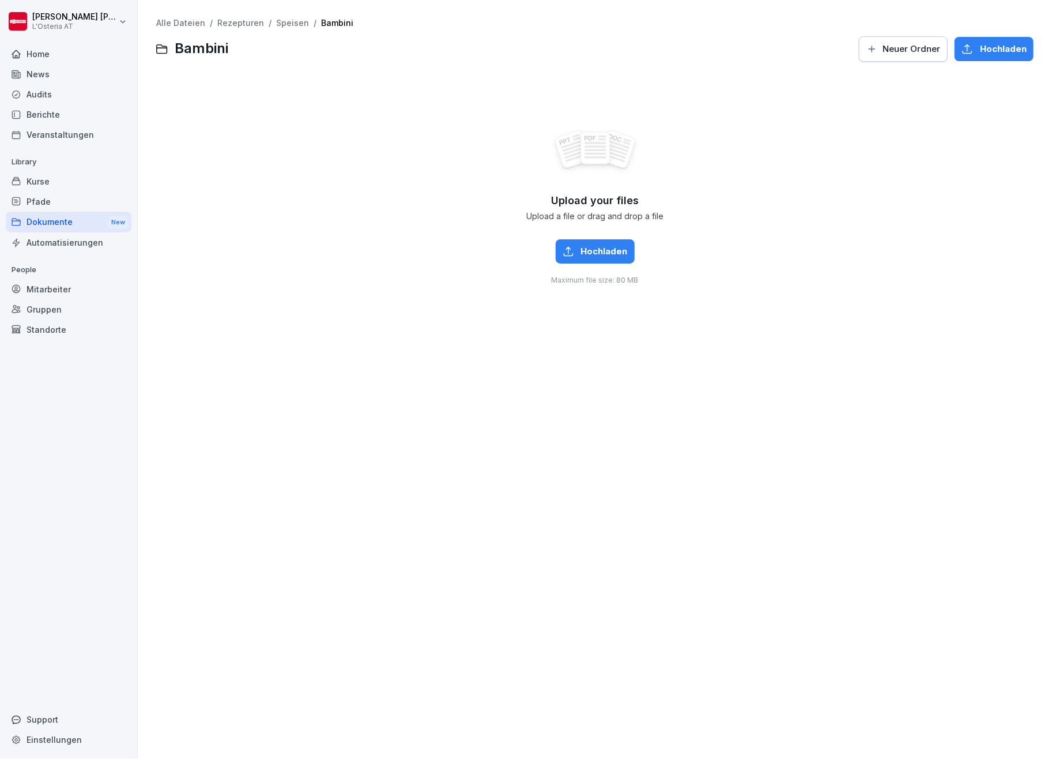
click at [594, 258] on button "Hochladen" at bounding box center [595, 251] width 79 height 24
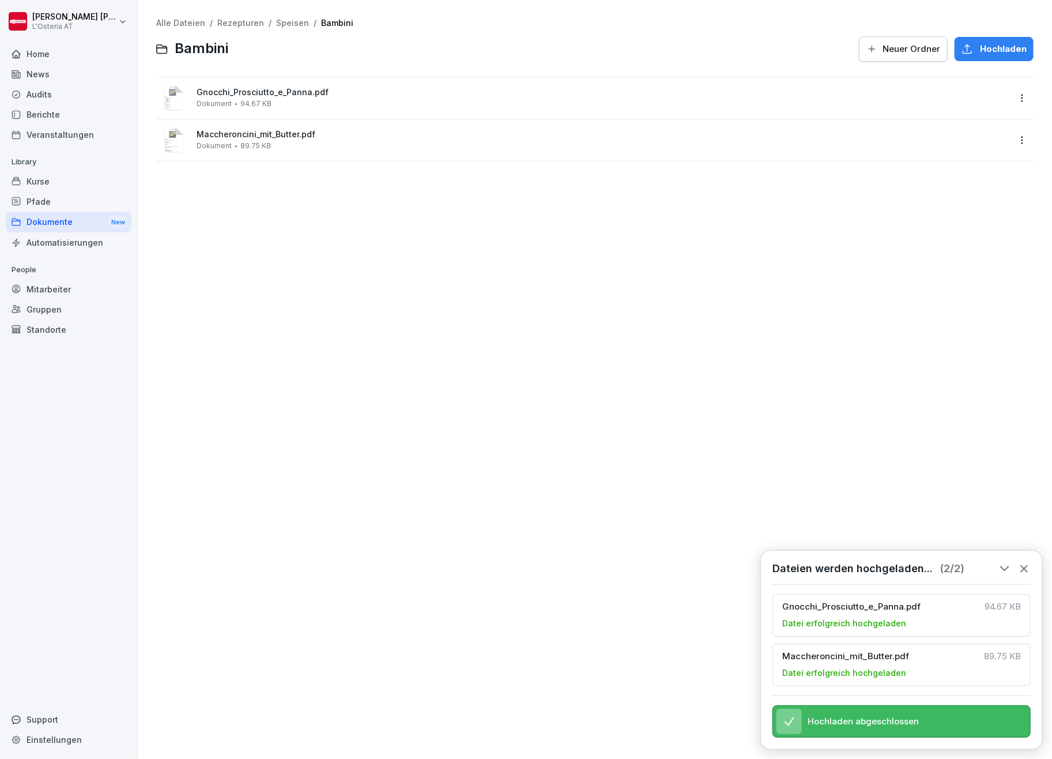
click at [246, 24] on link "Rezepturen" at bounding box center [240, 23] width 47 height 10
click at [210, 93] on span "Getränke" at bounding box center [212, 91] width 37 height 10
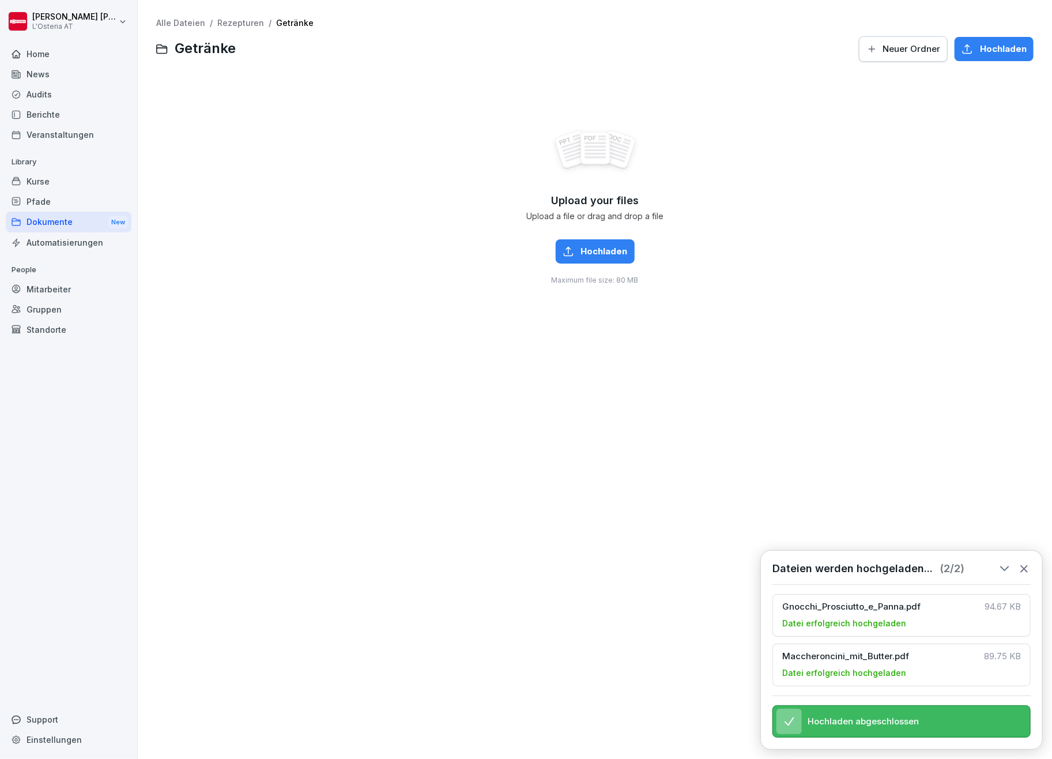
click at [887, 47] on span "Neuer Ordner" at bounding box center [912, 49] width 58 height 13
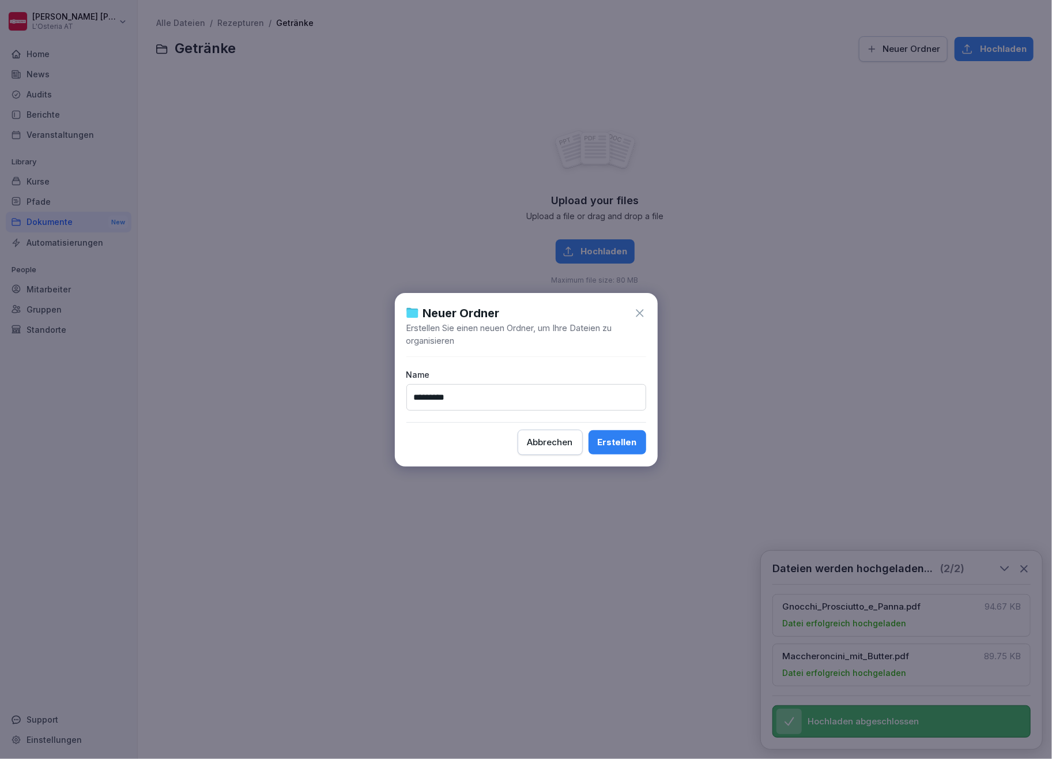
type input "*********"
click at [619, 439] on div "Erstellen" at bounding box center [617, 442] width 39 height 13
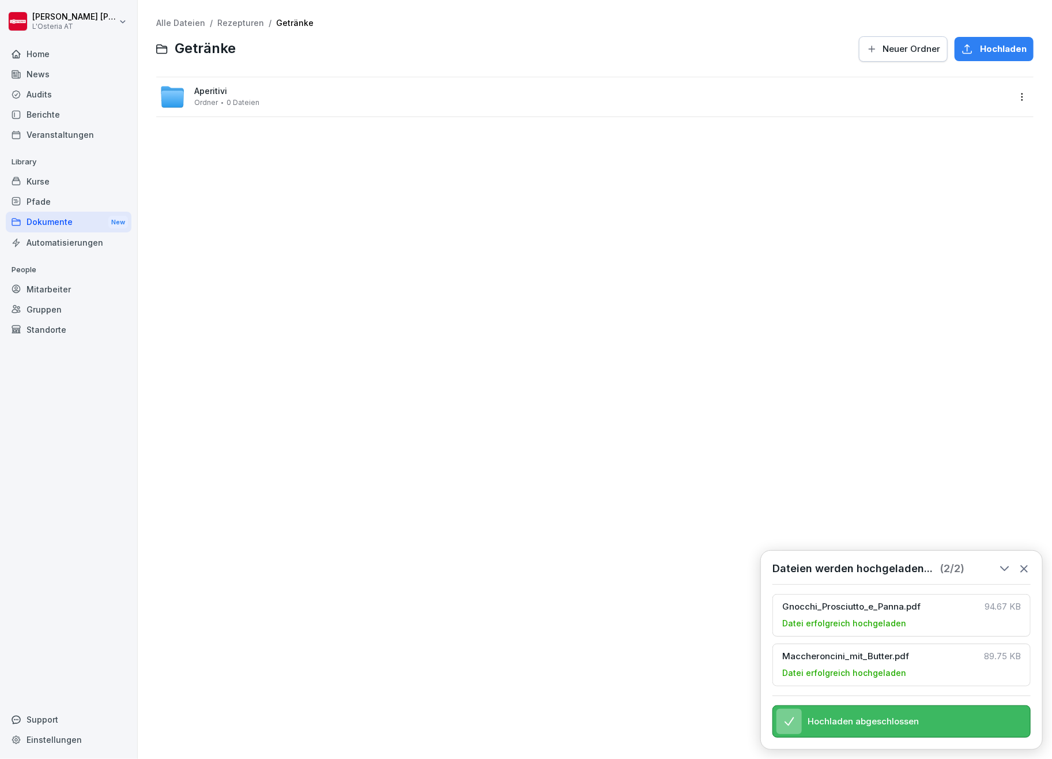
click at [910, 48] on span "Neuer Ordner" at bounding box center [912, 49] width 58 height 13
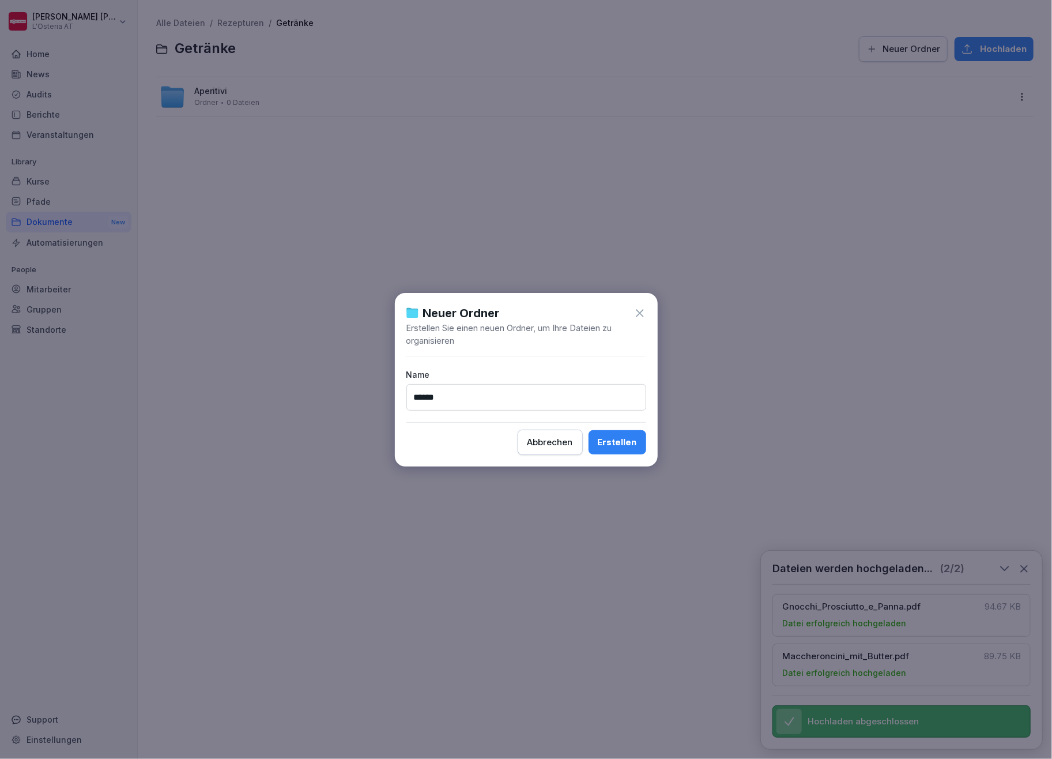
type input "******"
click at [604, 440] on div "Erstellen" at bounding box center [617, 442] width 39 height 13
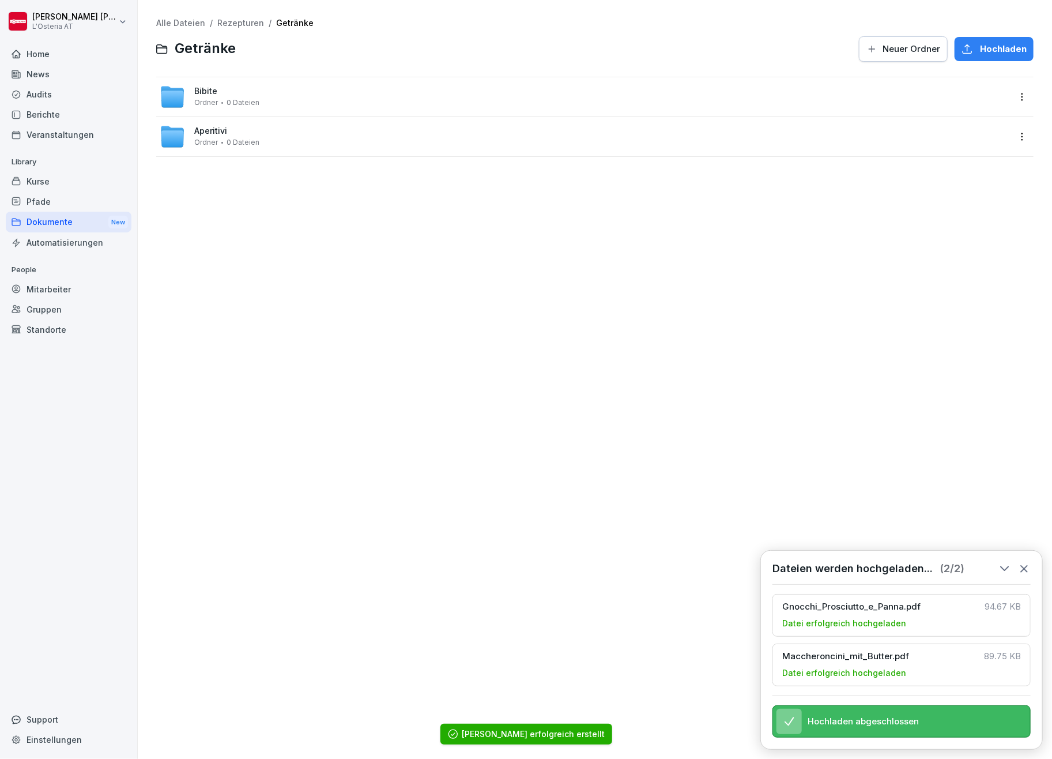
click at [890, 46] on span "Neuer Ordner" at bounding box center [912, 49] width 58 height 13
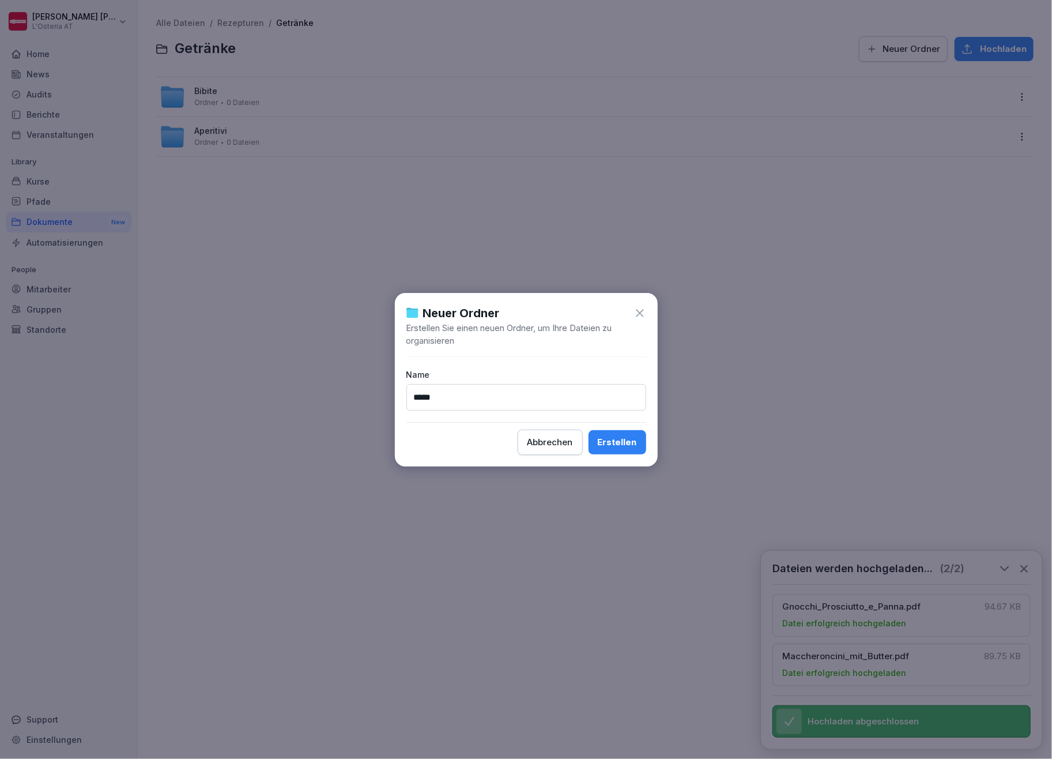
type input "*****"
click at [620, 442] on div "Erstellen" at bounding box center [617, 442] width 39 height 13
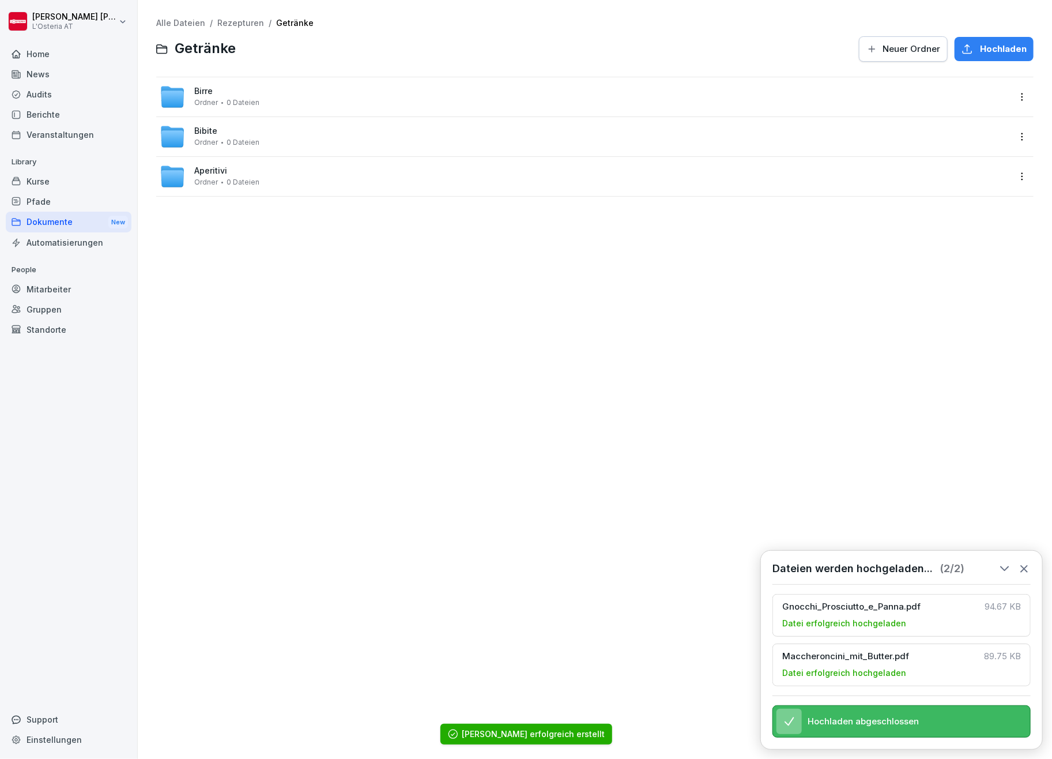
click at [898, 48] on span "Neuer Ordner" at bounding box center [912, 49] width 58 height 13
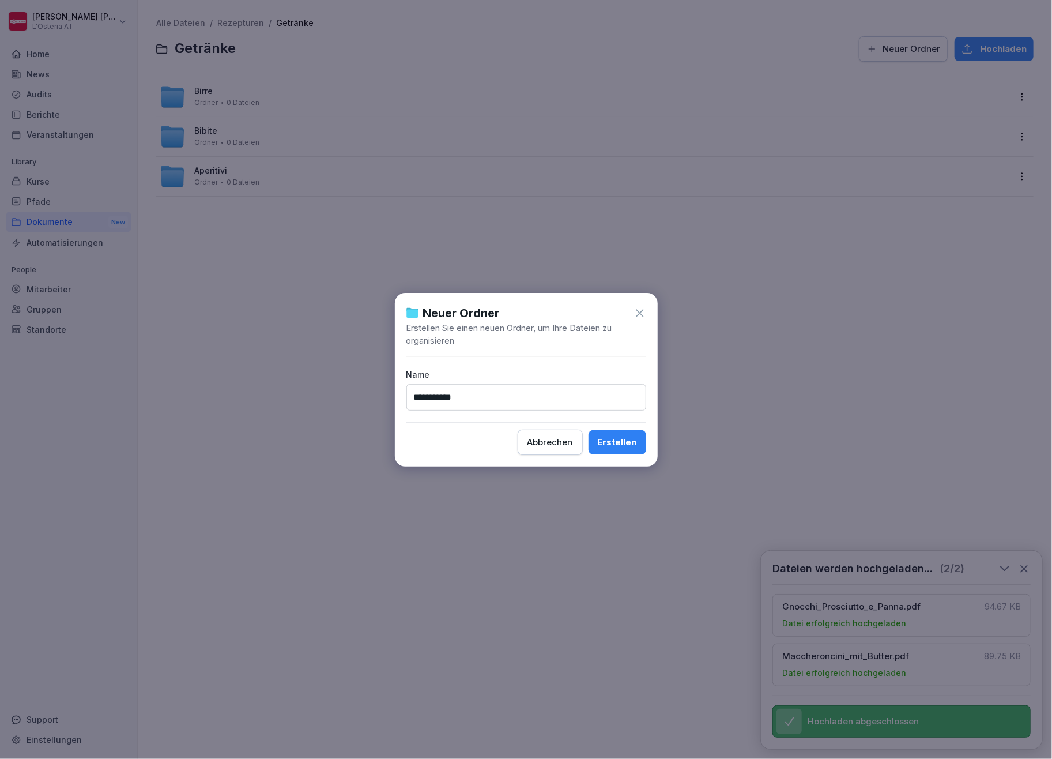
type input "**********"
click at [630, 439] on div "Erstellen" at bounding box center [617, 442] width 39 height 13
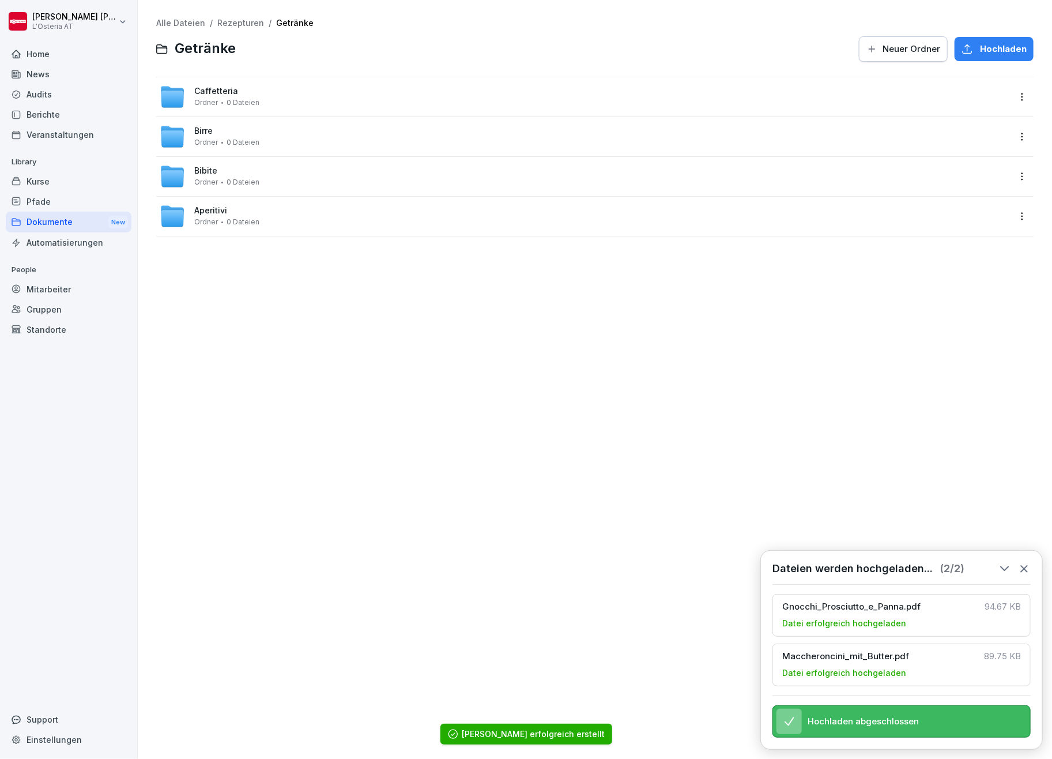
click at [900, 50] on span "Neuer Ordner" at bounding box center [912, 49] width 58 height 13
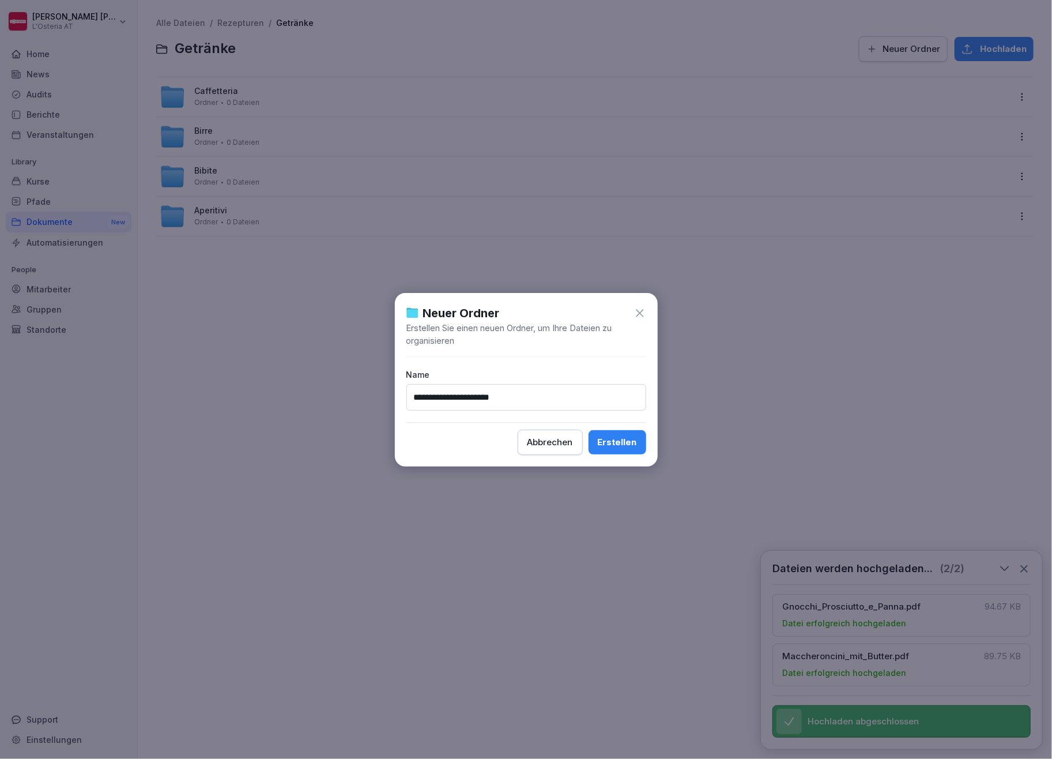
type input "**********"
click at [625, 444] on div "Erstellen" at bounding box center [617, 442] width 39 height 13
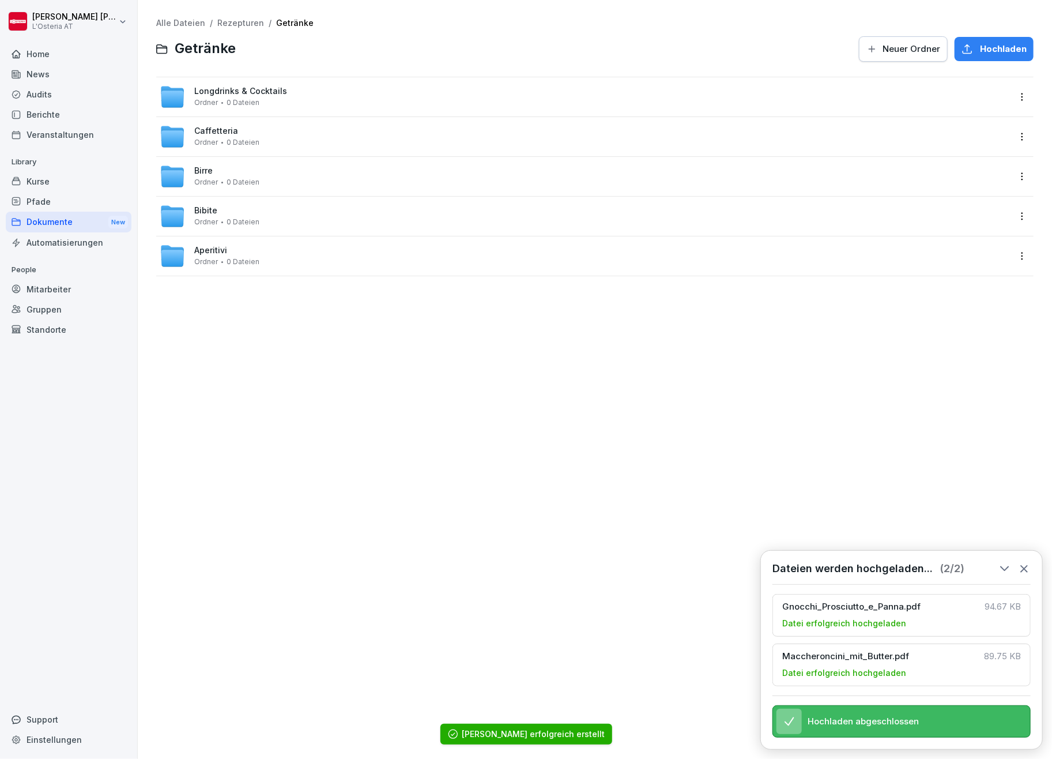
click at [883, 46] on span "Neuer Ordner" at bounding box center [912, 49] width 58 height 13
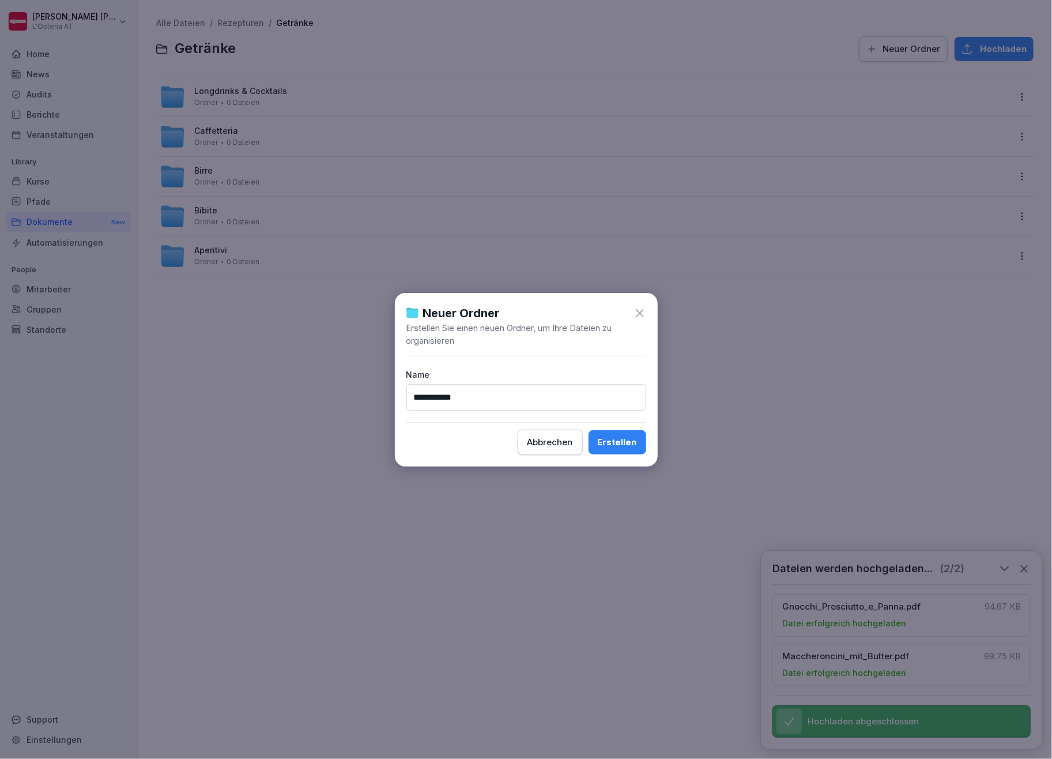
type input "**********"
click at [630, 447] on div "Erstellen" at bounding box center [617, 442] width 39 height 13
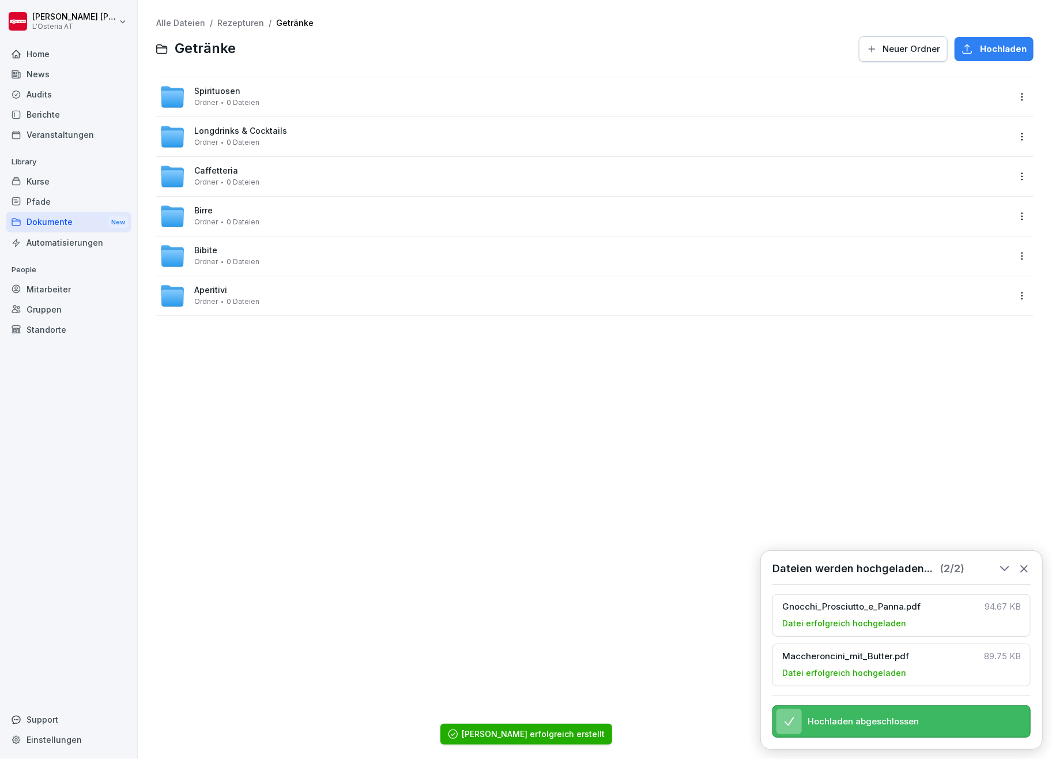
click at [917, 53] on span "Neuer Ordner" at bounding box center [912, 49] width 58 height 13
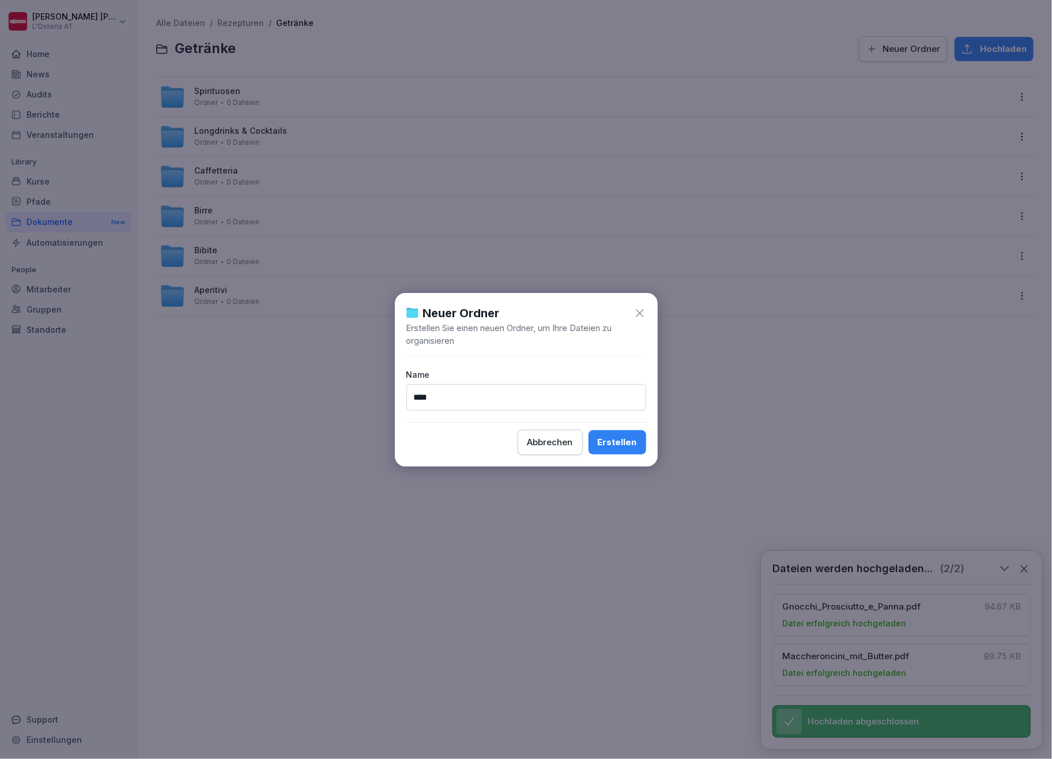
type input "****"
click at [623, 445] on div "Erstellen" at bounding box center [617, 442] width 39 height 13
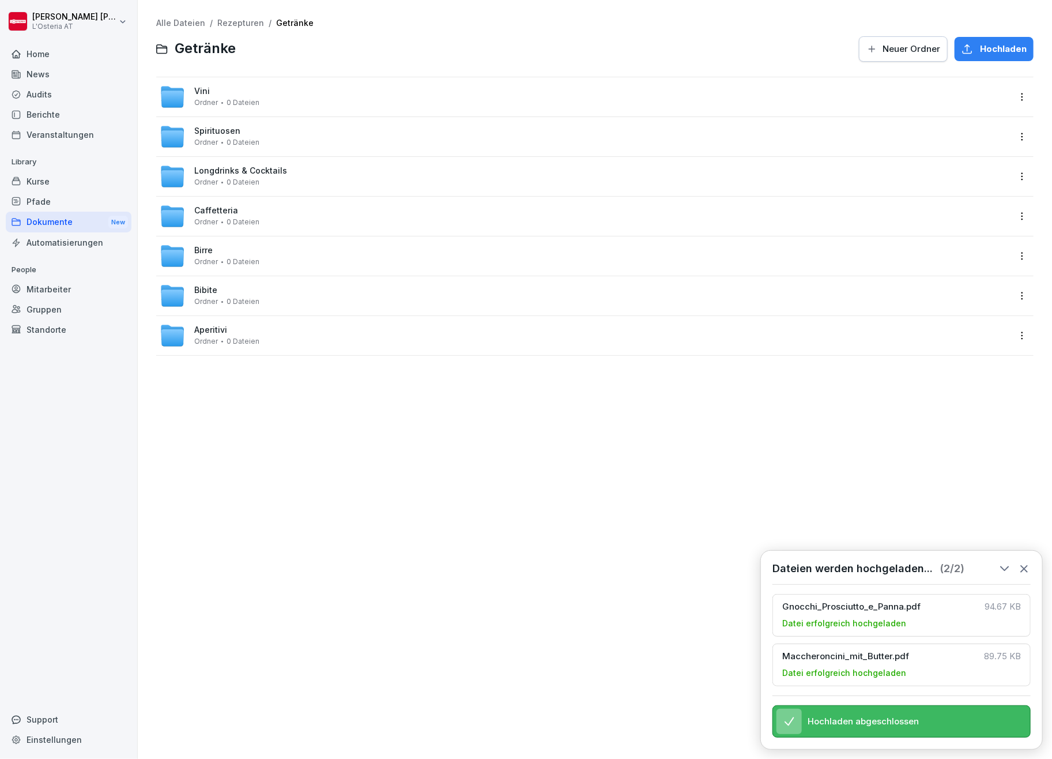
click at [213, 326] on span "Aperitivi" at bounding box center [210, 330] width 33 height 10
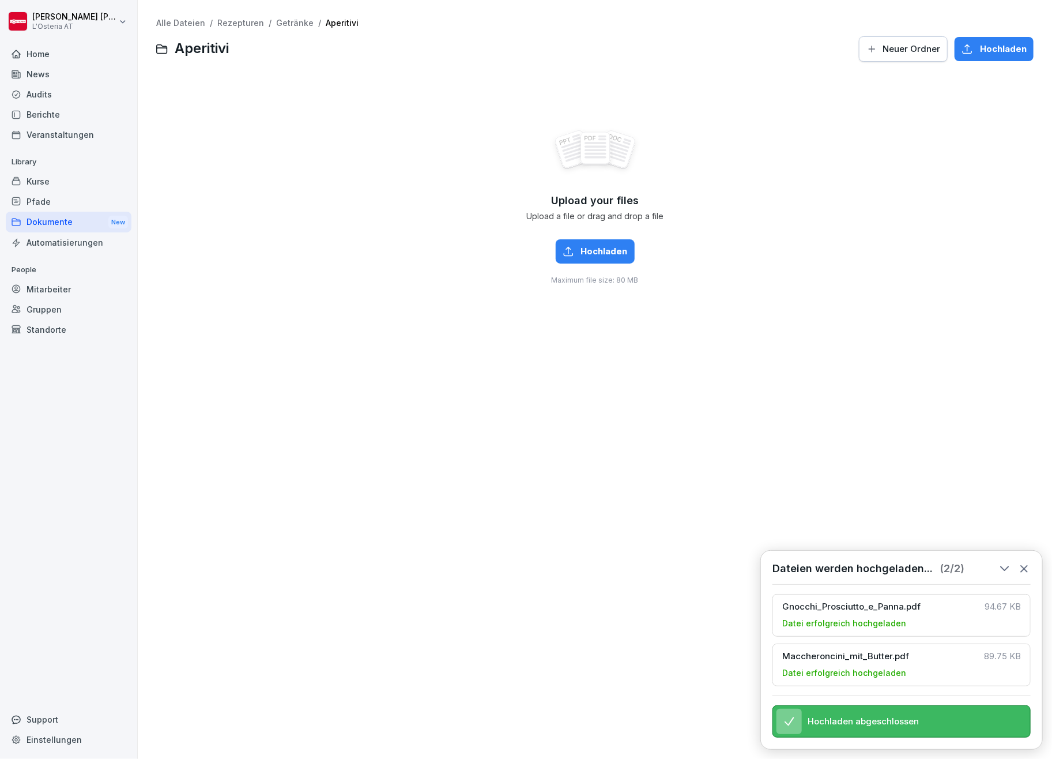
click at [600, 248] on span "Hochladen" at bounding box center [604, 251] width 47 height 13
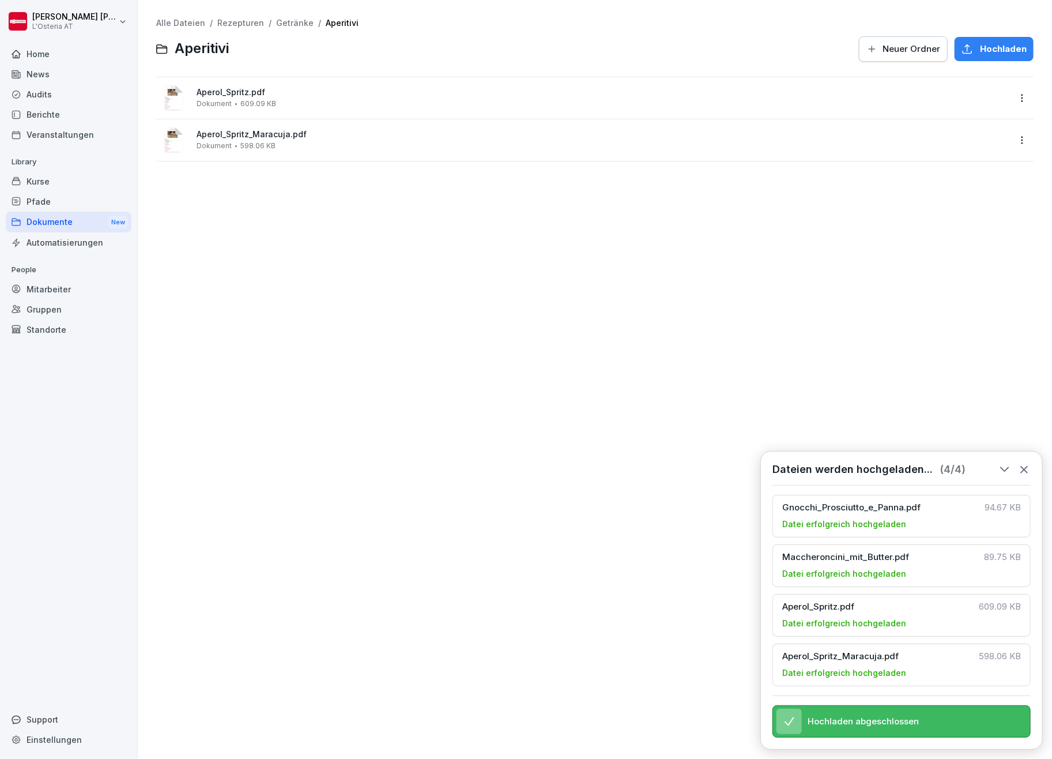
click at [300, 24] on link "Getränke" at bounding box center [294, 23] width 37 height 10
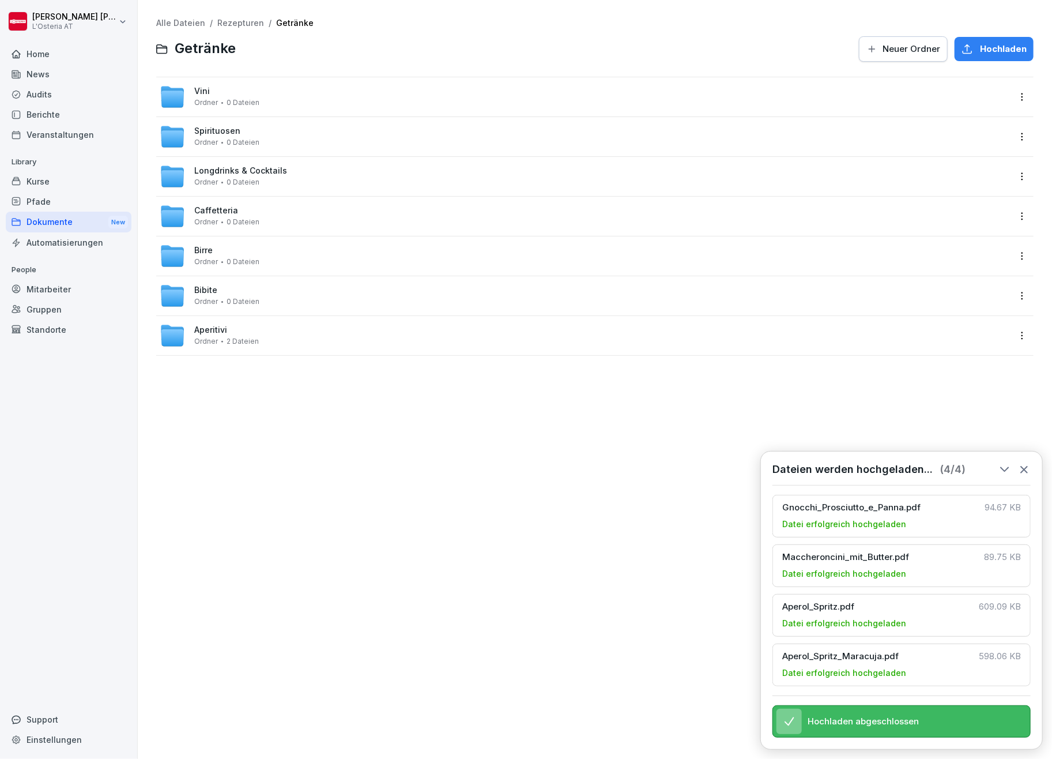
click at [1026, 463] on icon at bounding box center [1024, 469] width 13 height 13
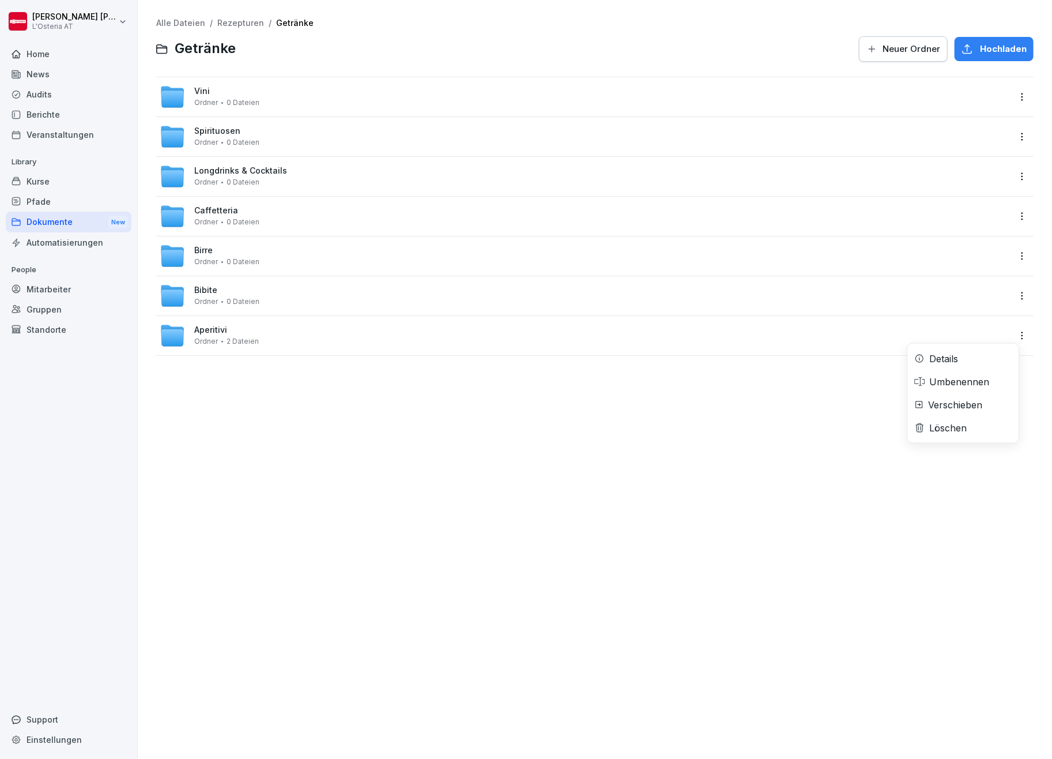
click at [1008, 333] on html "[PERSON_NAME] L'Osteria AT Home News Audits Berichte Veranstaltungen Library Ku…" at bounding box center [526, 379] width 1052 height 759
click at [961, 402] on div "Verschieben" at bounding box center [956, 405] width 54 height 14
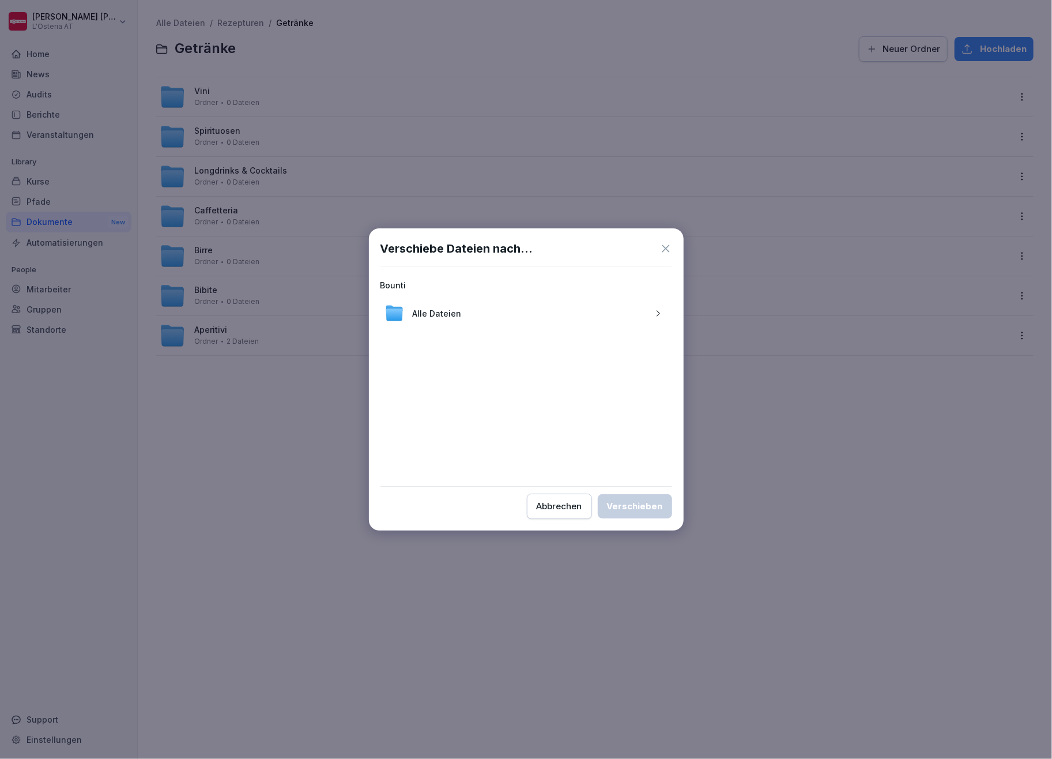
click at [579, 501] on div "Abbrechen" at bounding box center [560, 506] width 46 height 13
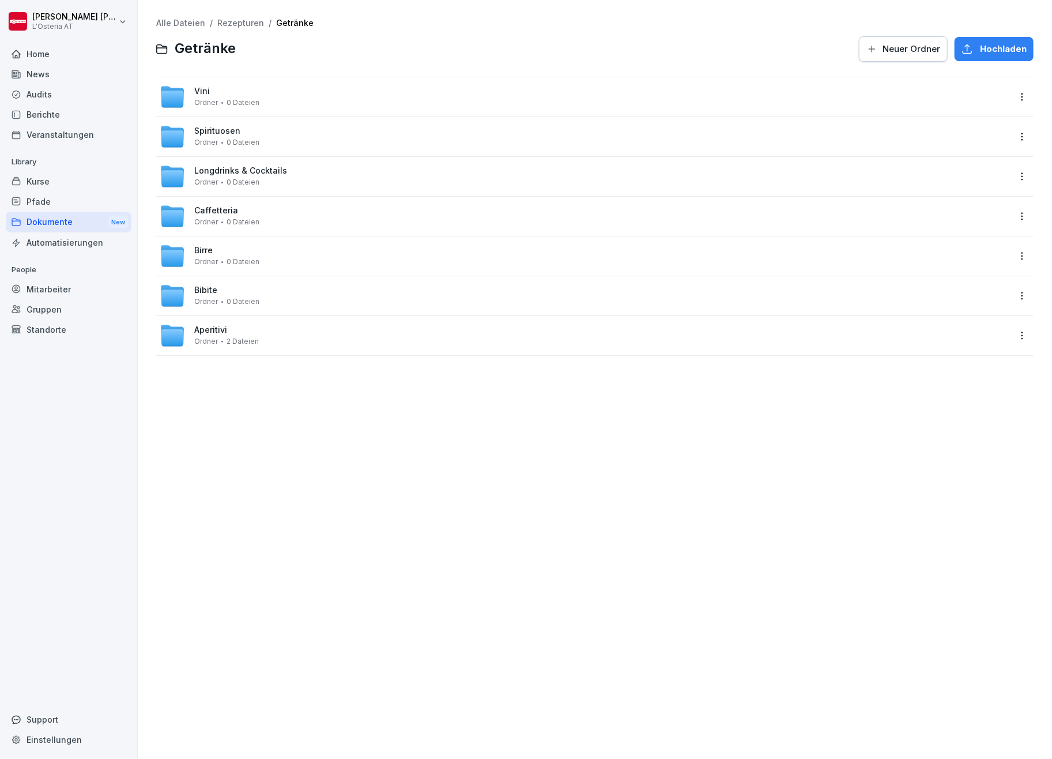
click at [210, 287] on span "Bibite" at bounding box center [205, 290] width 23 height 10
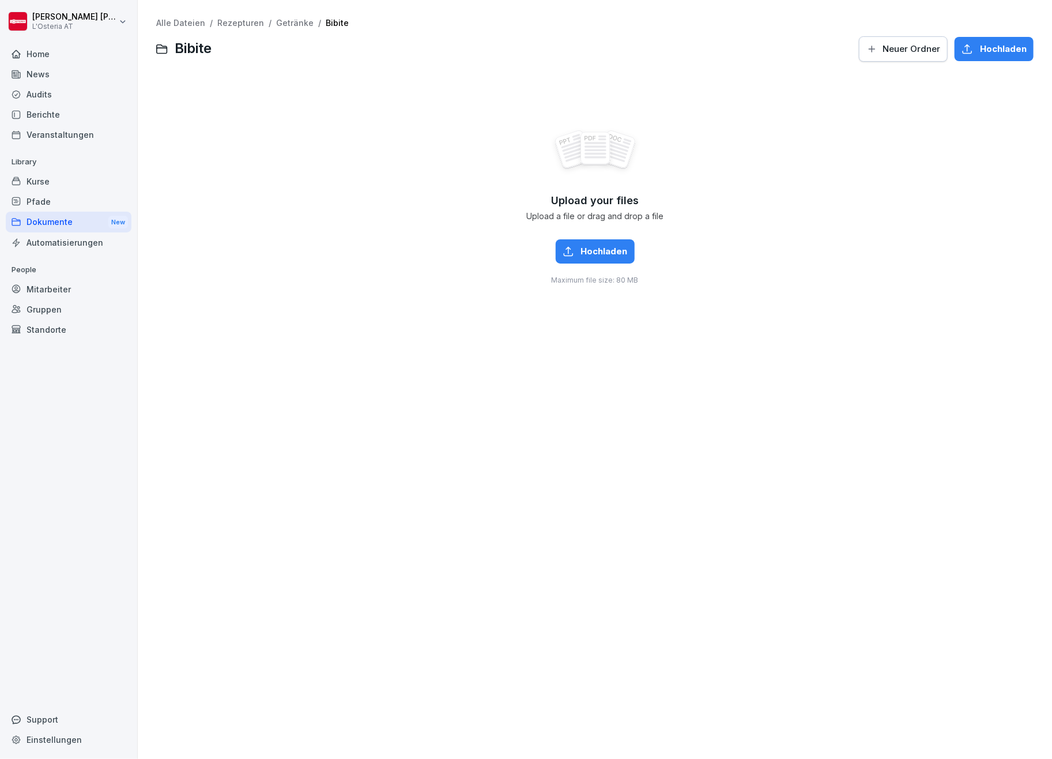
click at [589, 254] on span "Hochladen" at bounding box center [604, 251] width 47 height 13
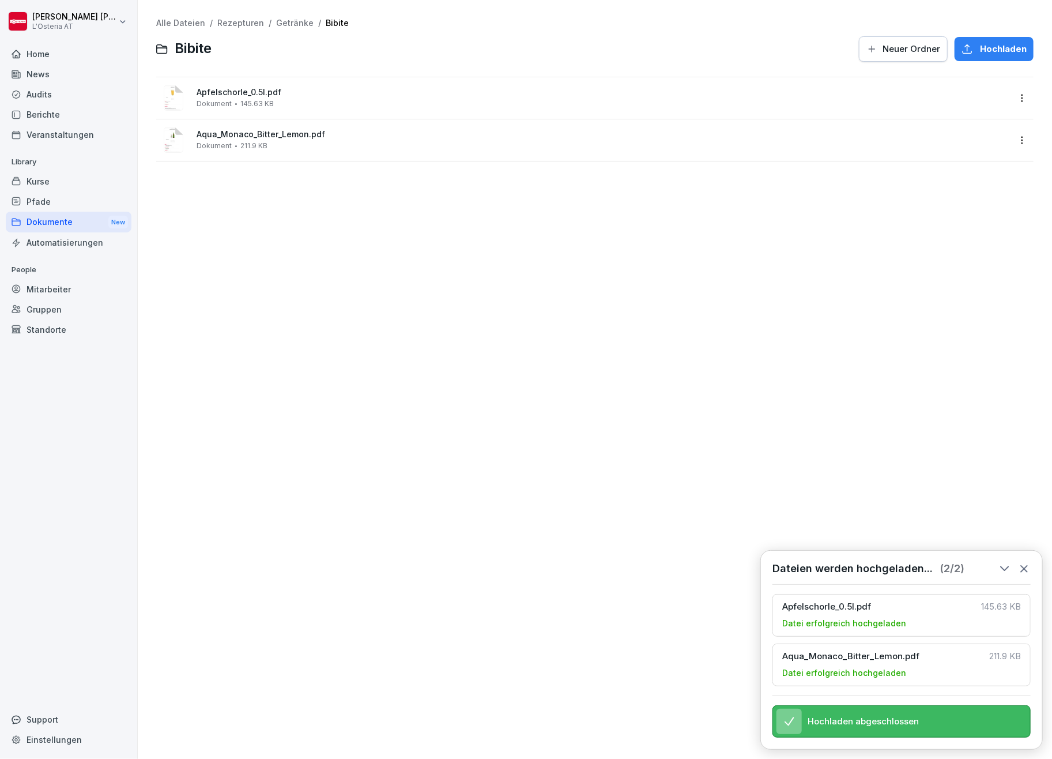
click at [224, 92] on span "Apfelschorle_0.5l.pdf" at bounding box center [603, 93] width 813 height 10
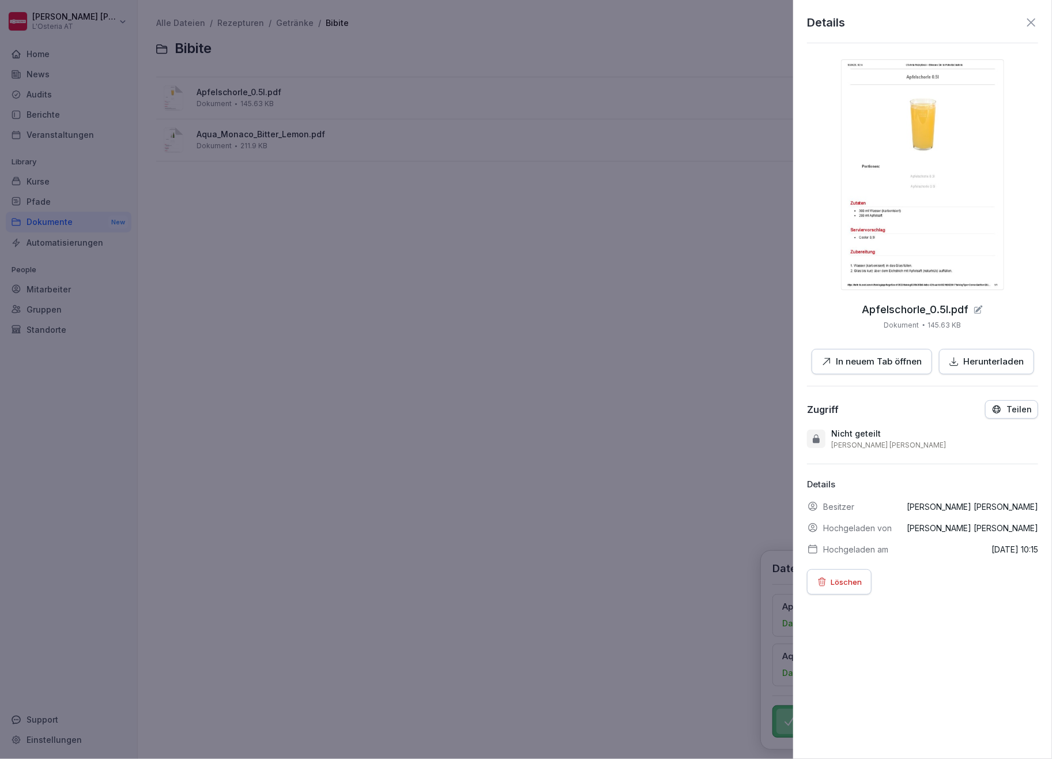
click at [882, 163] on img at bounding box center [922, 174] width 163 height 231
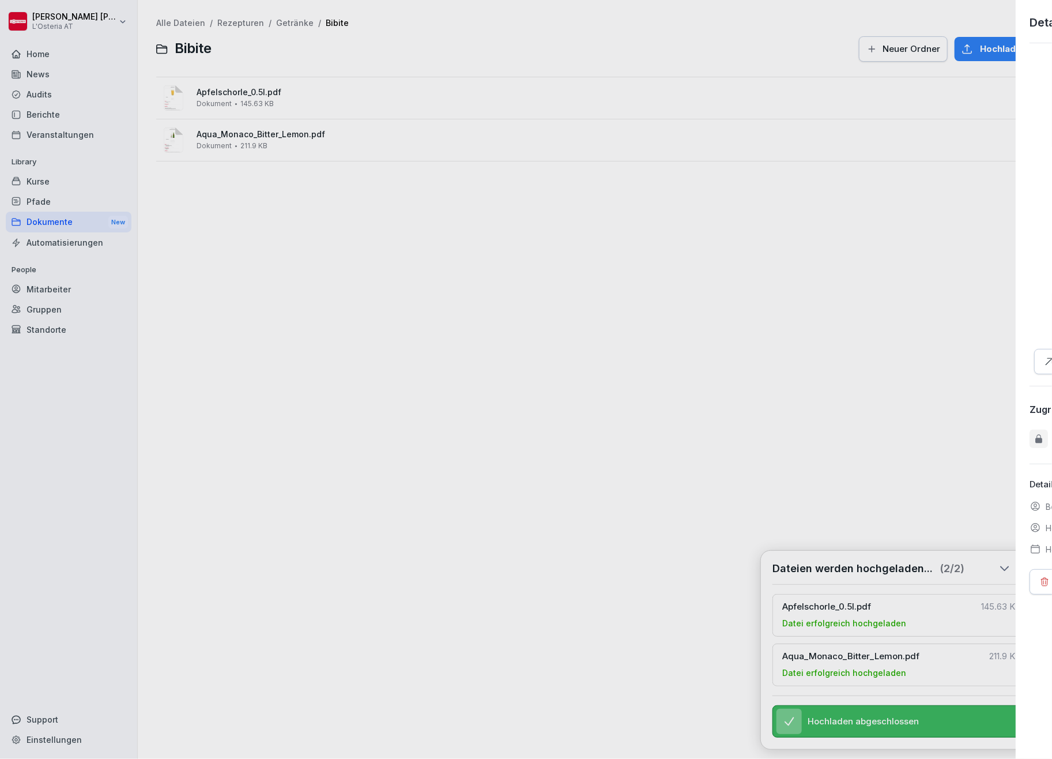
click at [431, 305] on div at bounding box center [526, 379] width 1052 height 759
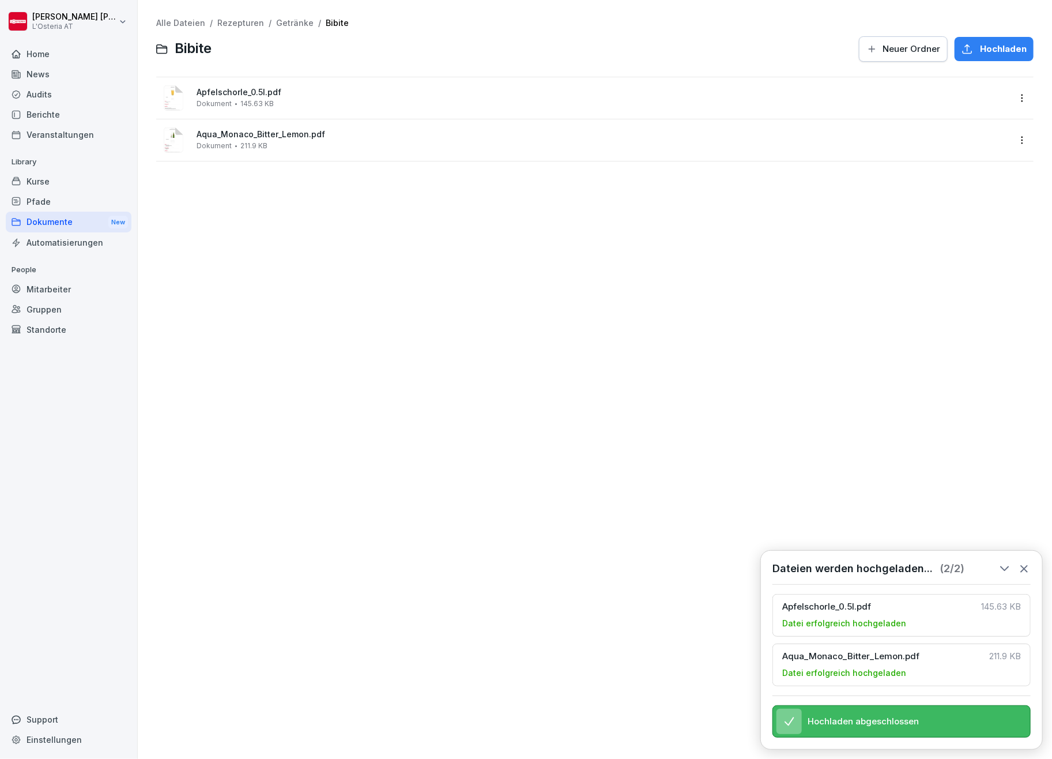
click at [248, 134] on span "Aqua_Monaco_Bitter_Lemon.pdf" at bounding box center [603, 135] width 813 height 10
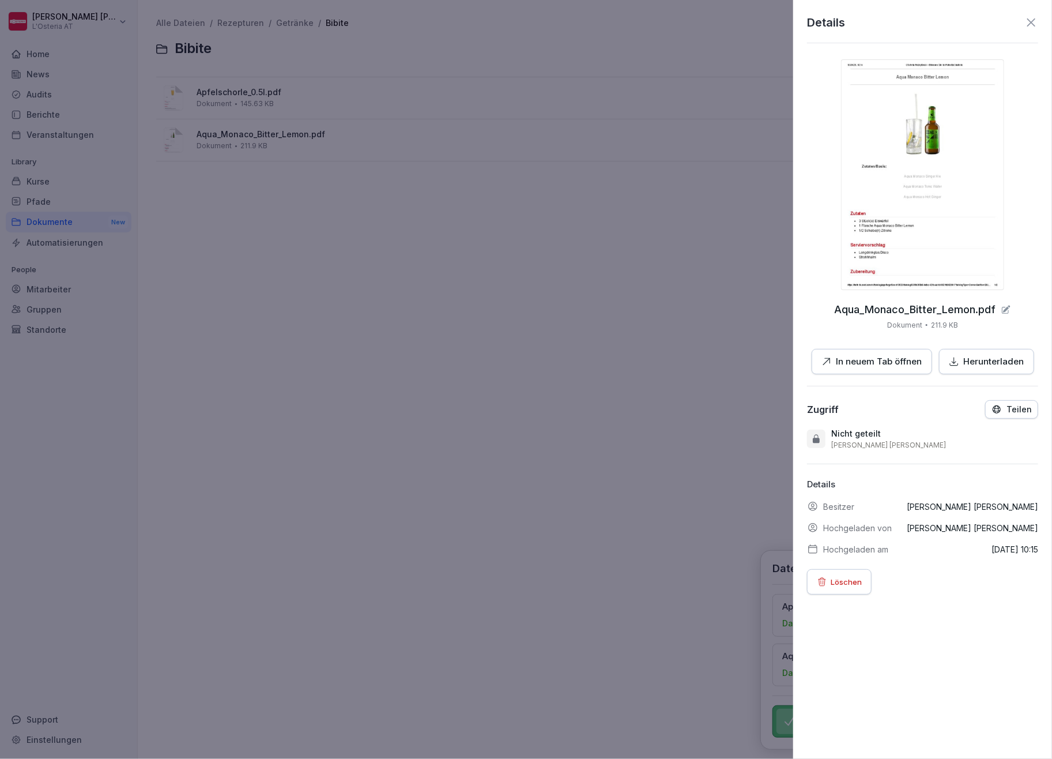
click at [925, 188] on img at bounding box center [922, 174] width 163 height 231
click at [429, 248] on div at bounding box center [526, 379] width 1052 height 759
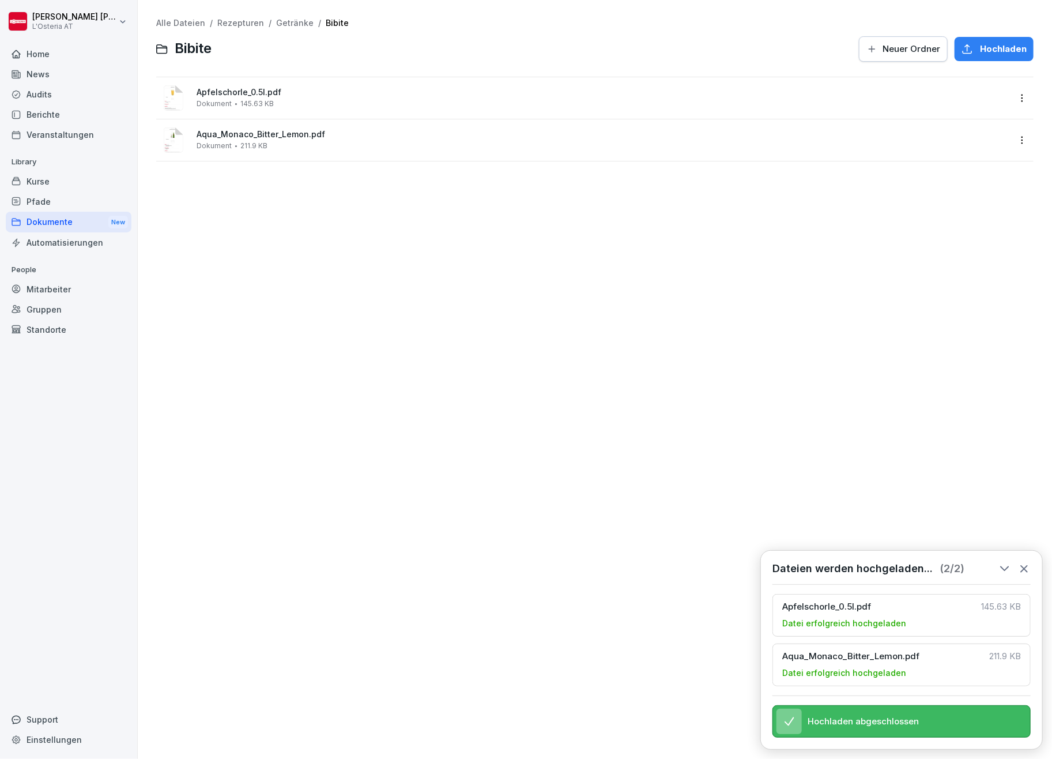
click at [303, 18] on link "Getränke" at bounding box center [294, 23] width 37 height 10
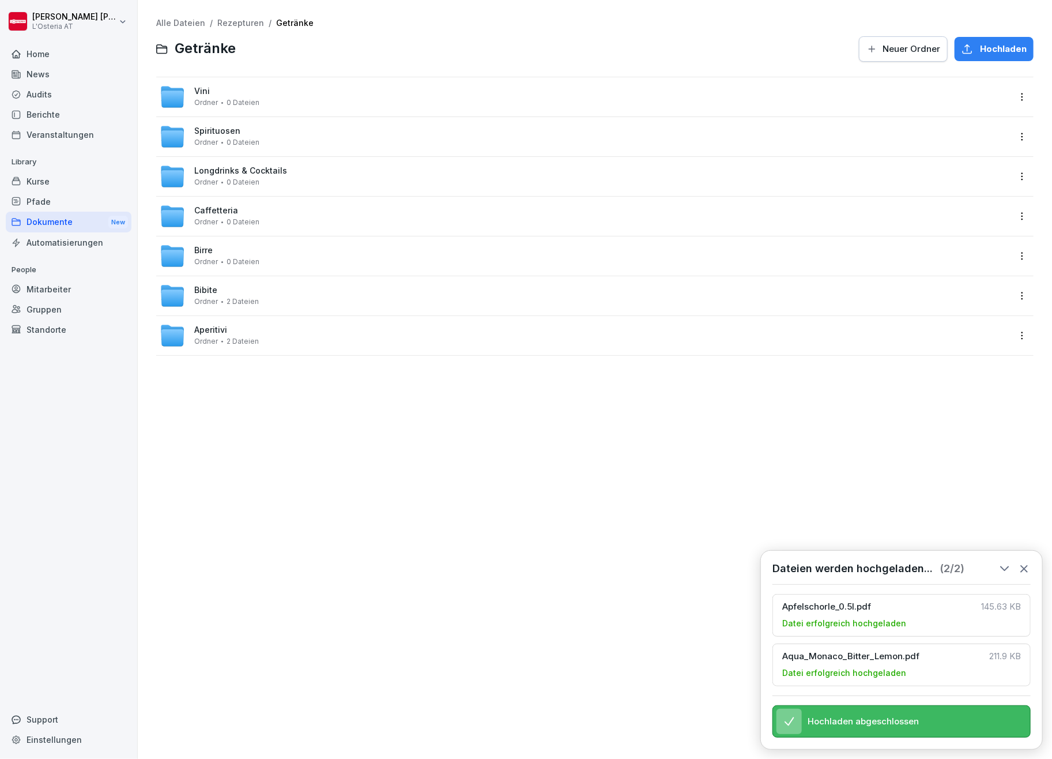
click at [204, 247] on span "Birre" at bounding box center [203, 251] width 18 height 10
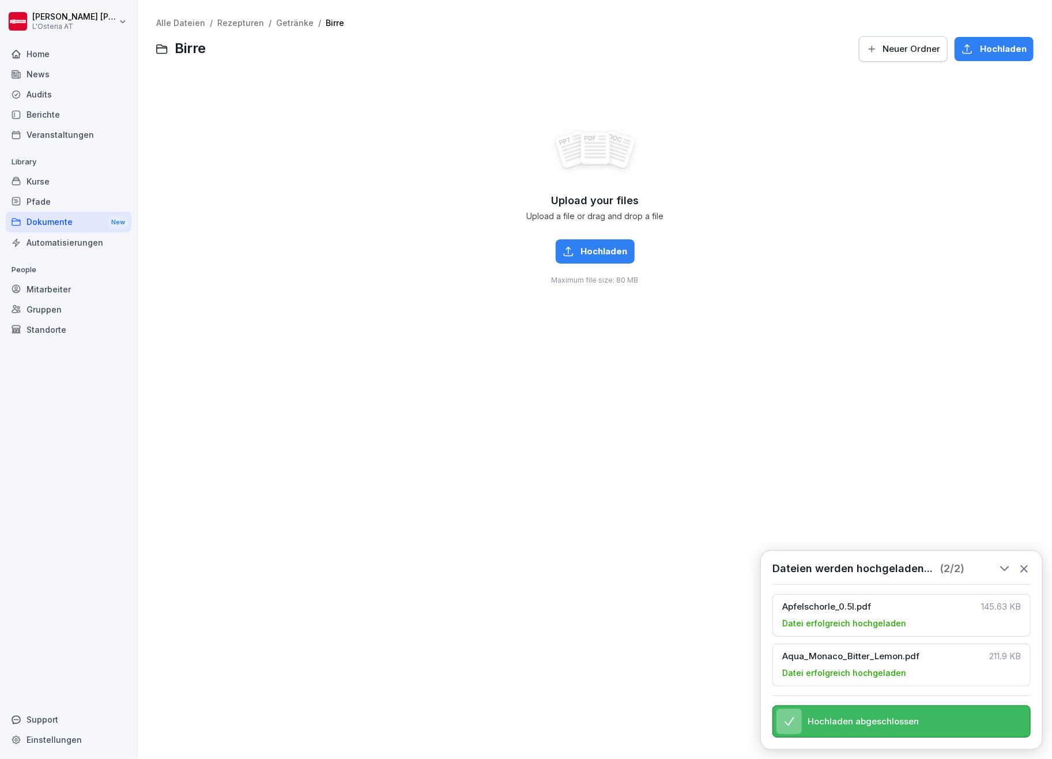
click at [599, 250] on span "Hochladen" at bounding box center [604, 251] width 47 height 13
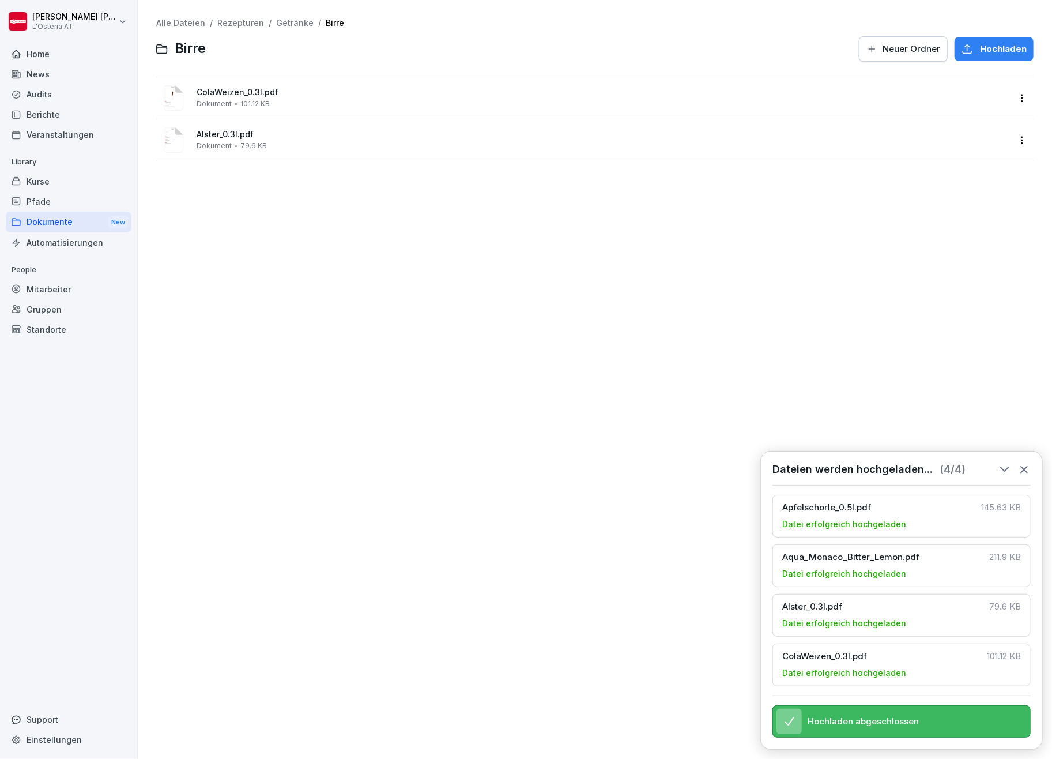
click at [285, 22] on link "Getränke" at bounding box center [294, 23] width 37 height 10
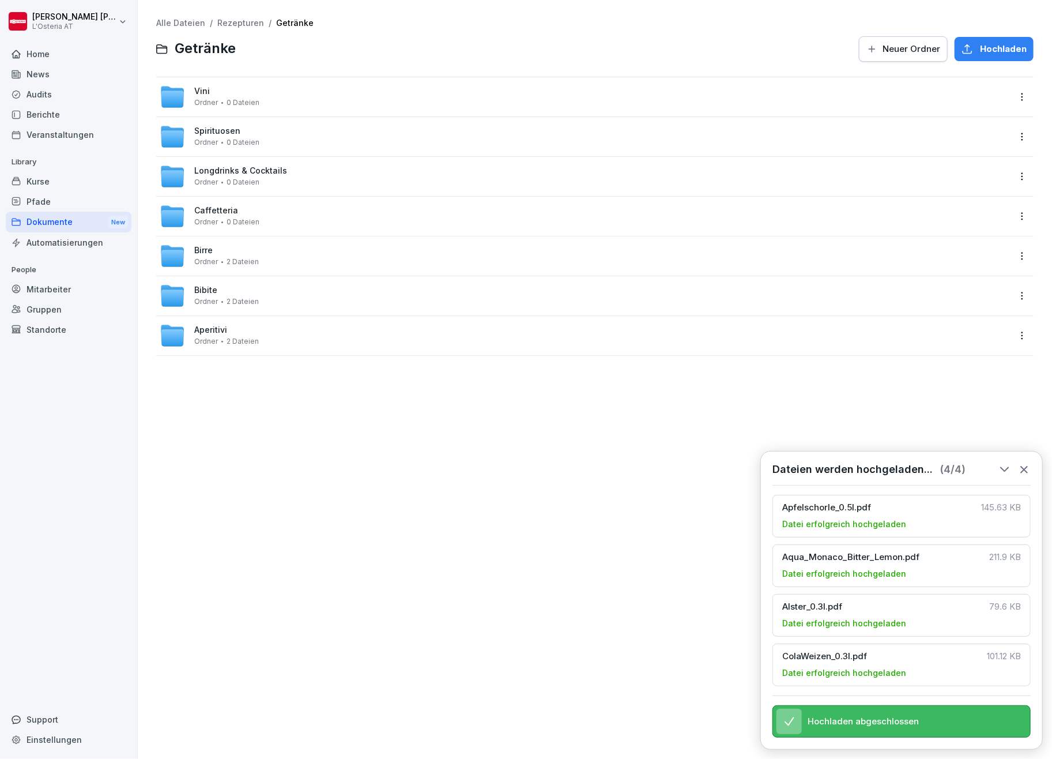
click at [210, 210] on span "Caffetteria" at bounding box center [216, 211] width 44 height 10
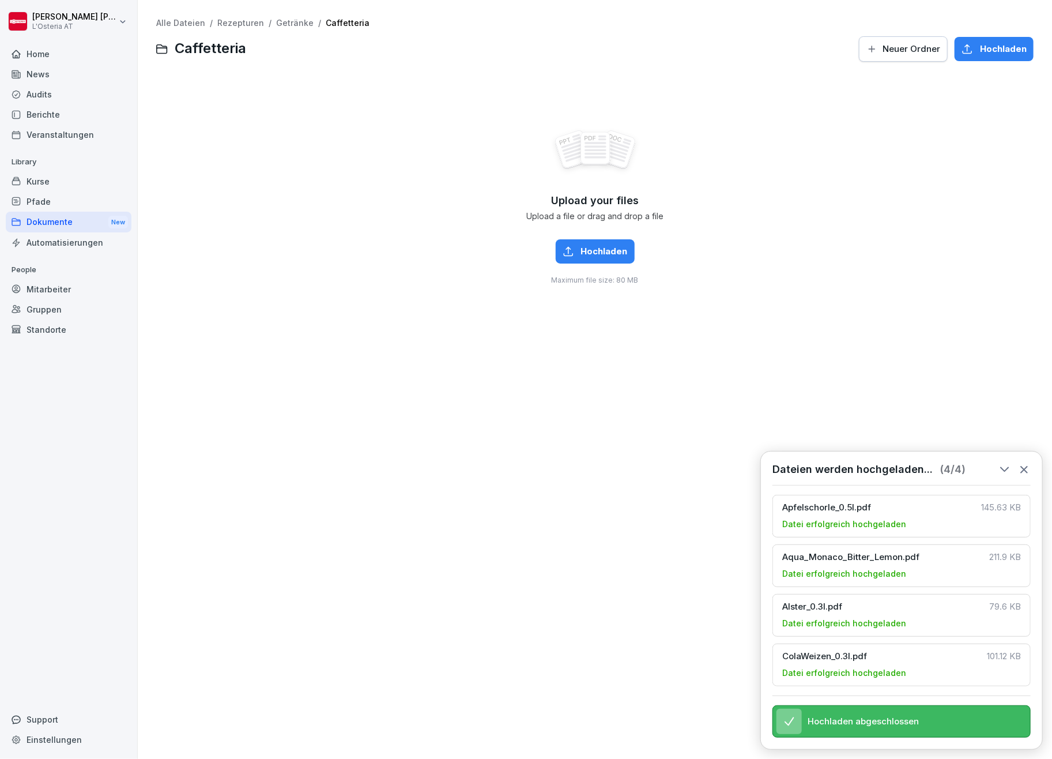
click at [602, 251] on span "Hochladen" at bounding box center [604, 251] width 47 height 13
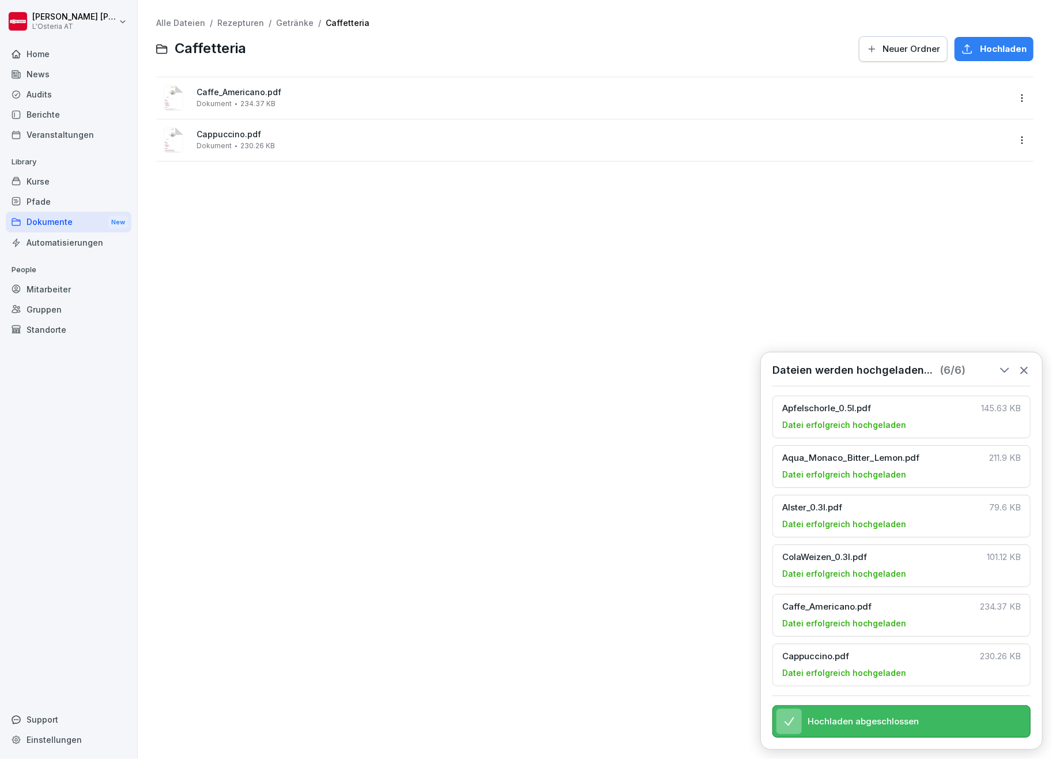
click at [299, 21] on link "Getränke" at bounding box center [294, 23] width 37 height 10
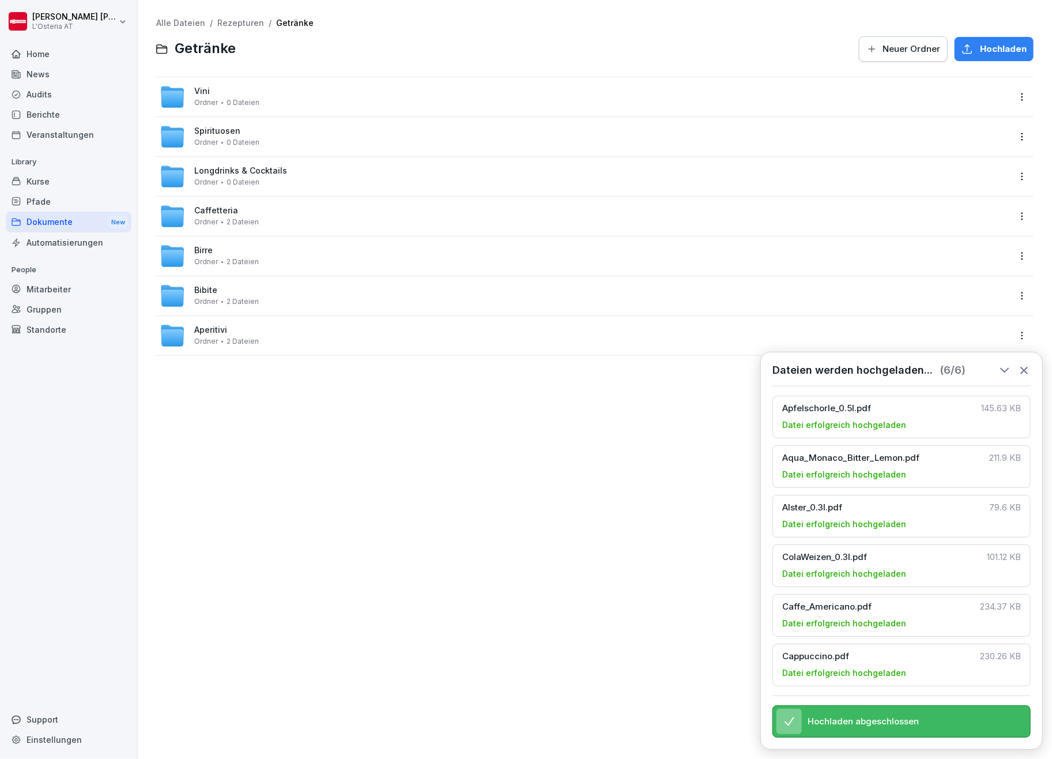
click at [224, 170] on span "Longdrinks & Cocktails" at bounding box center [240, 171] width 93 height 10
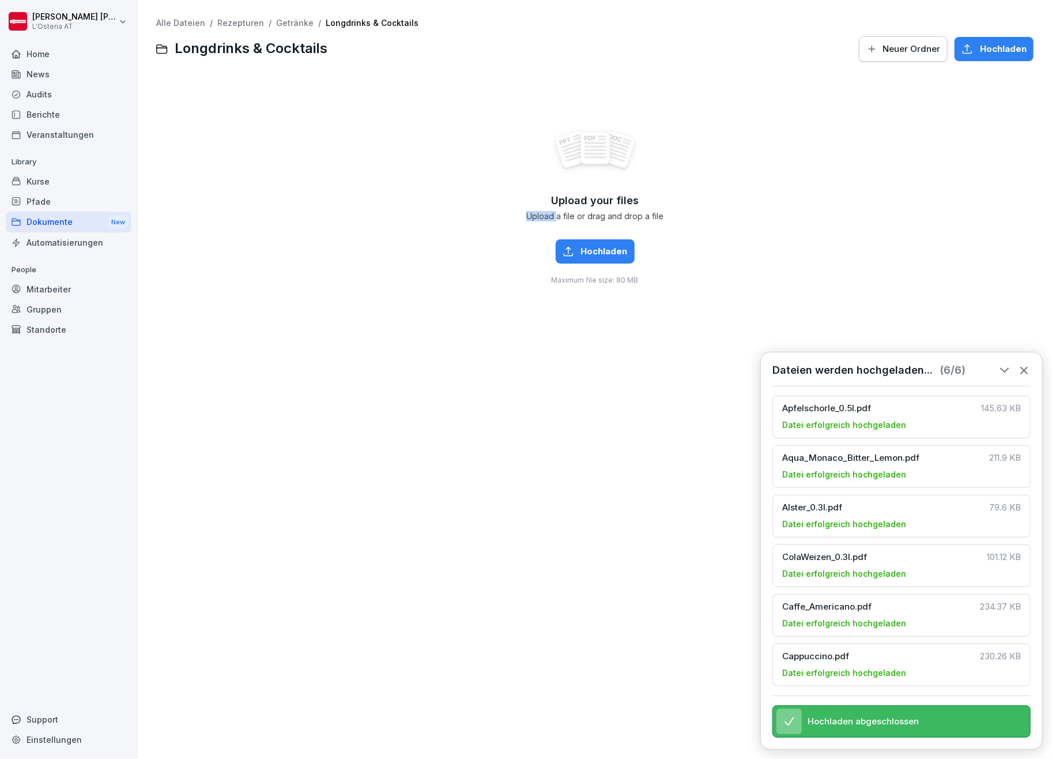
click at [224, 170] on div "Upload your files Upload a file or drag and drop a file Hochladen Maximum file …" at bounding box center [594, 206] width 877 height 259
click at [594, 248] on span "Hochladen" at bounding box center [604, 251] width 47 height 13
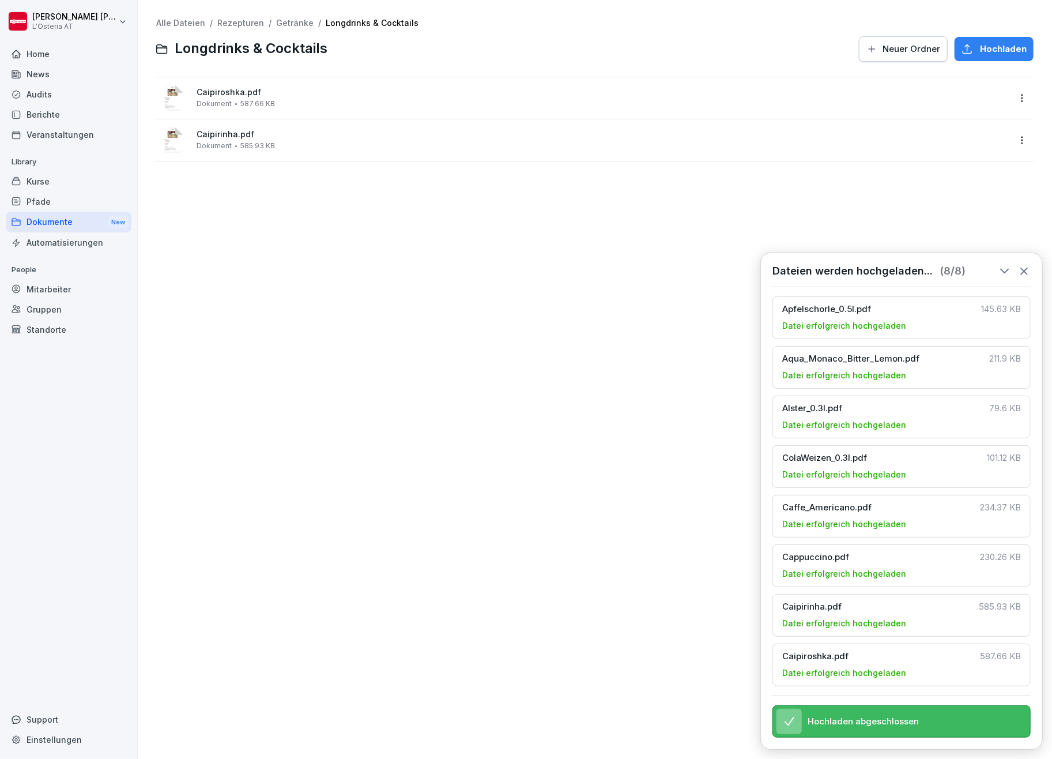
click at [284, 22] on link "Getränke" at bounding box center [294, 23] width 37 height 10
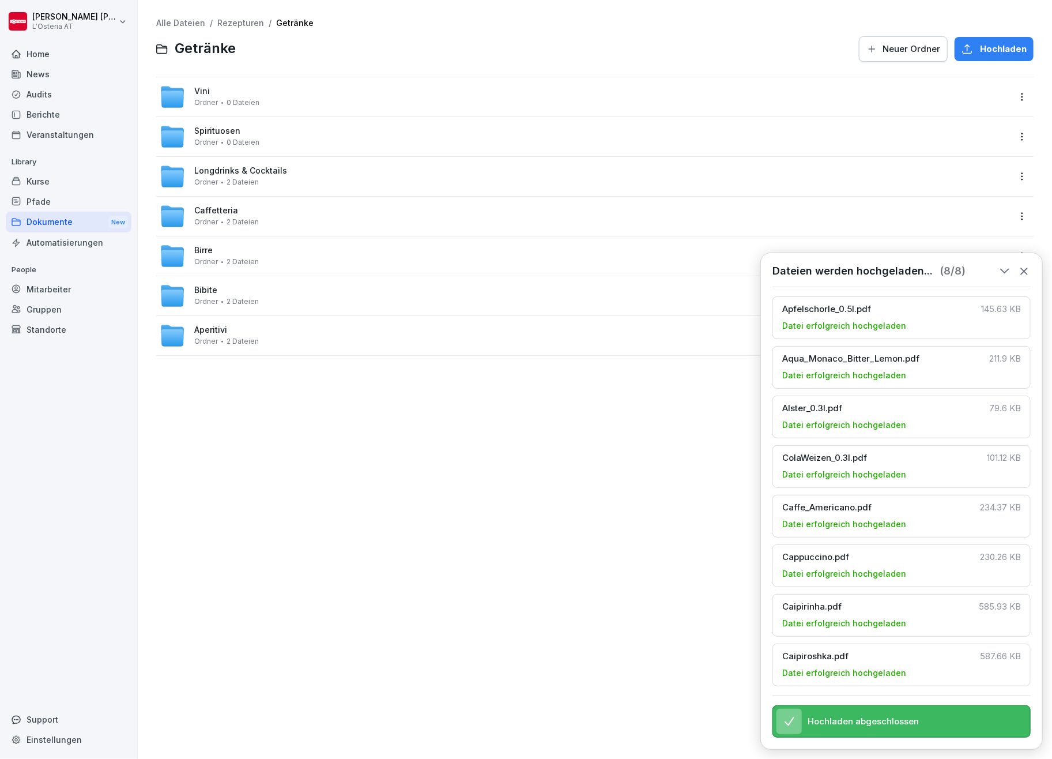
click at [204, 134] on span "Spirituosen" at bounding box center [217, 131] width 46 height 10
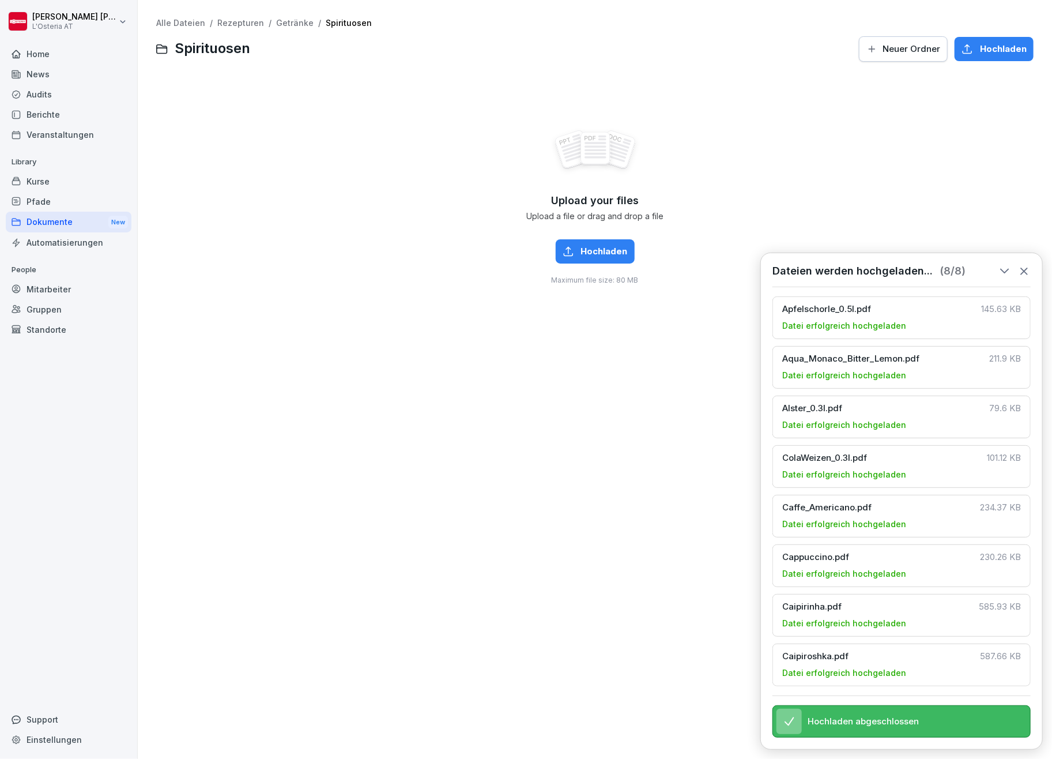
click at [581, 247] on span "Hochladen" at bounding box center [604, 251] width 47 height 13
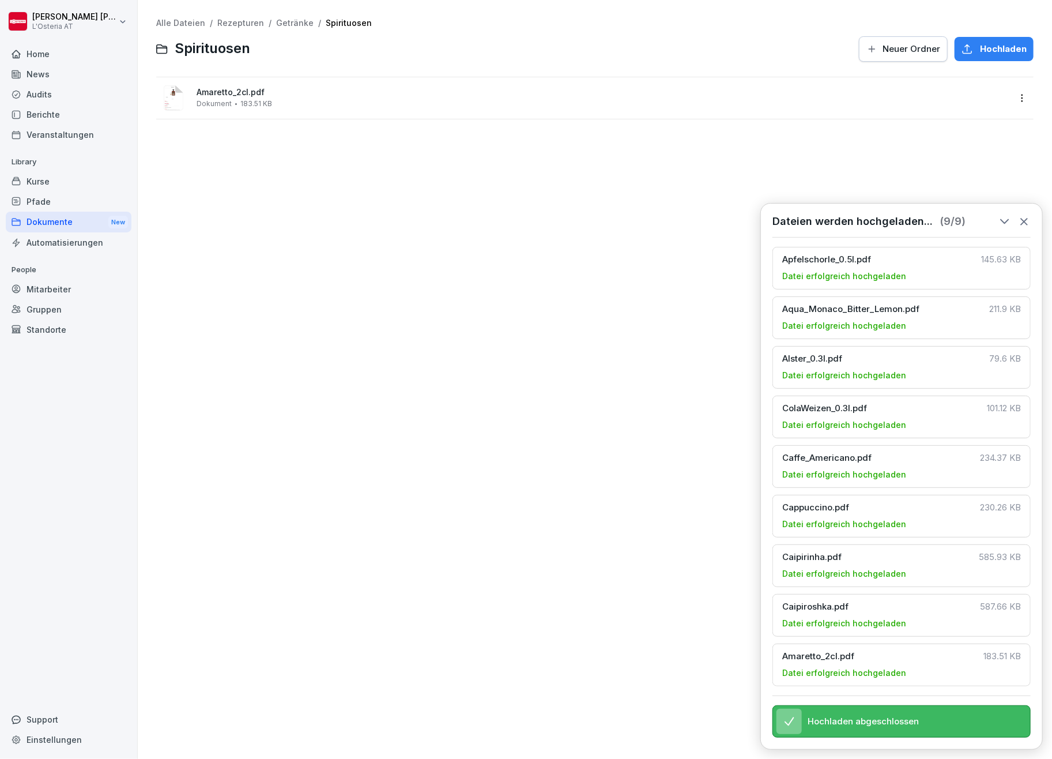
click at [295, 20] on link "Getränke" at bounding box center [294, 23] width 37 height 10
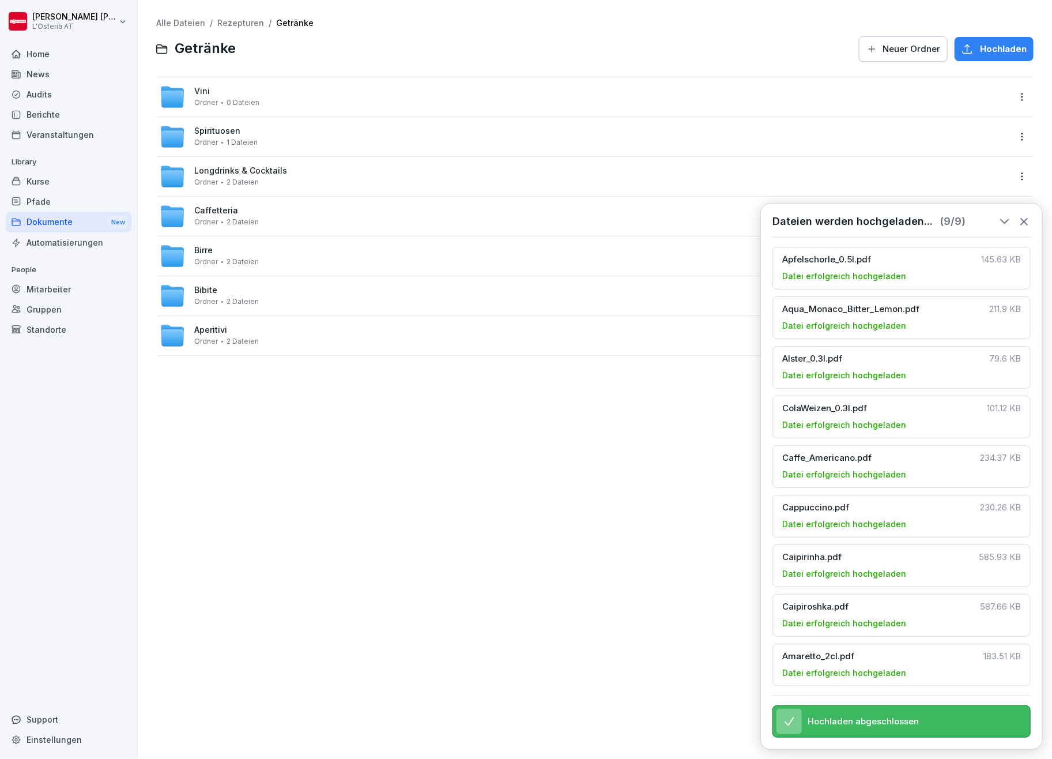
click at [203, 96] on div "[PERSON_NAME] 0 Dateien" at bounding box center [226, 96] width 65 height 20
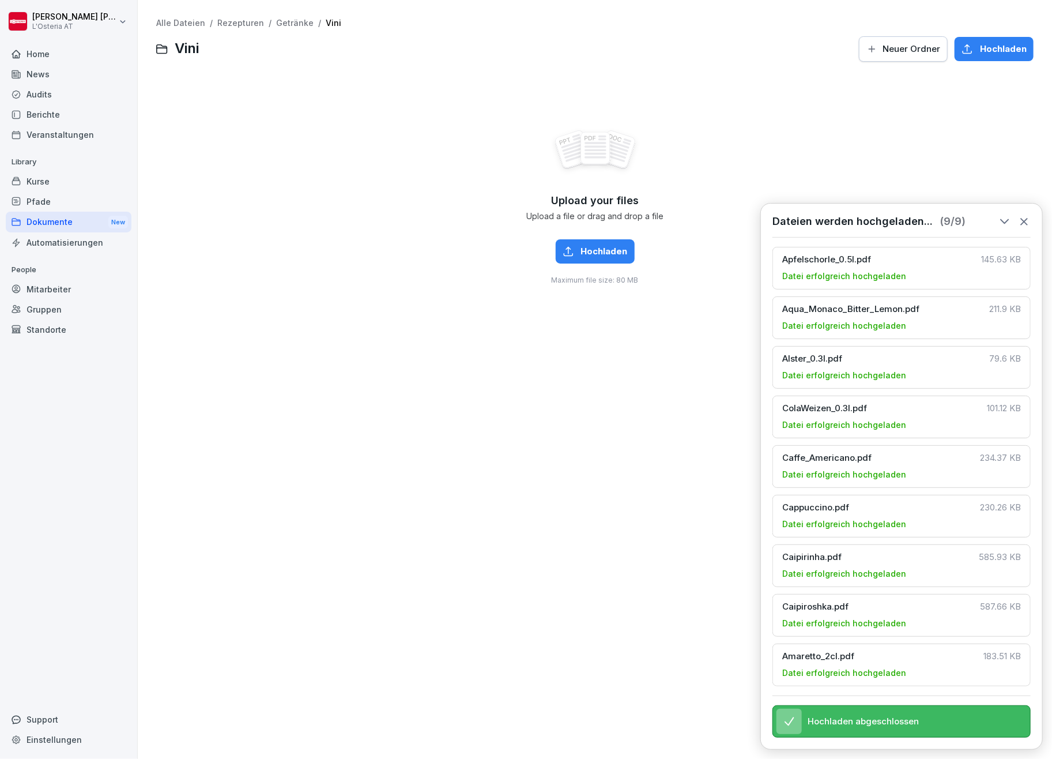
click at [581, 248] on span "Hochladen" at bounding box center [604, 251] width 47 height 13
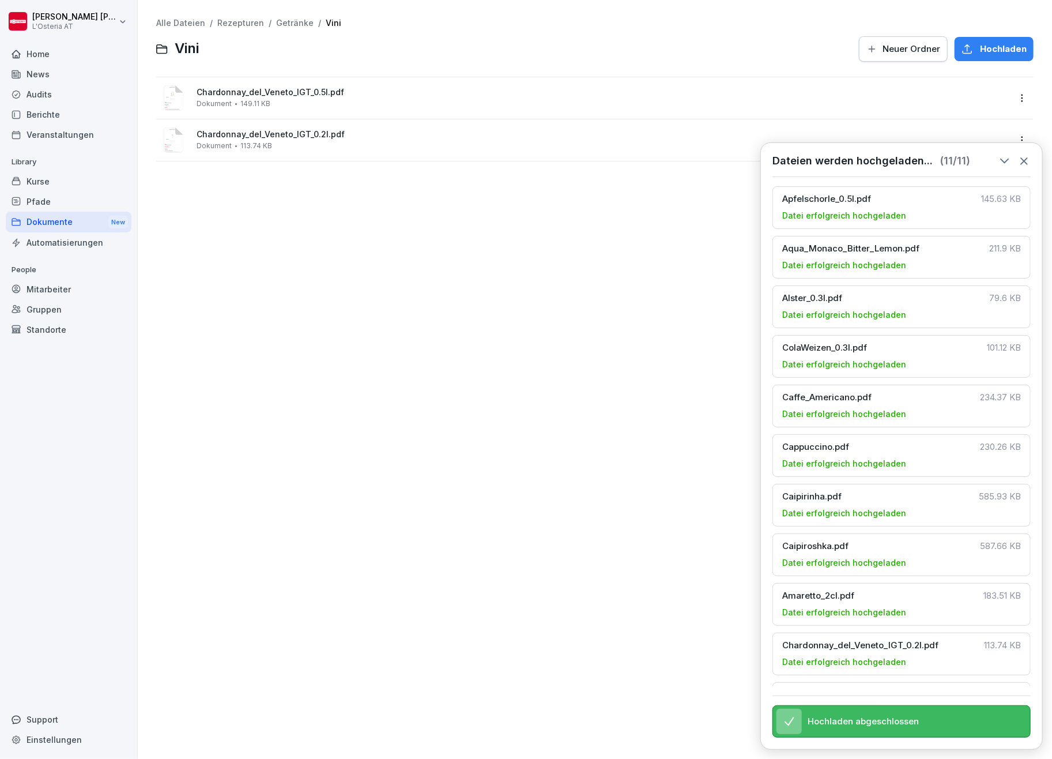
click at [238, 19] on link "Rezepturen" at bounding box center [240, 23] width 47 height 10
click at [883, 44] on span "Neuer Ordner" at bounding box center [912, 49] width 58 height 13
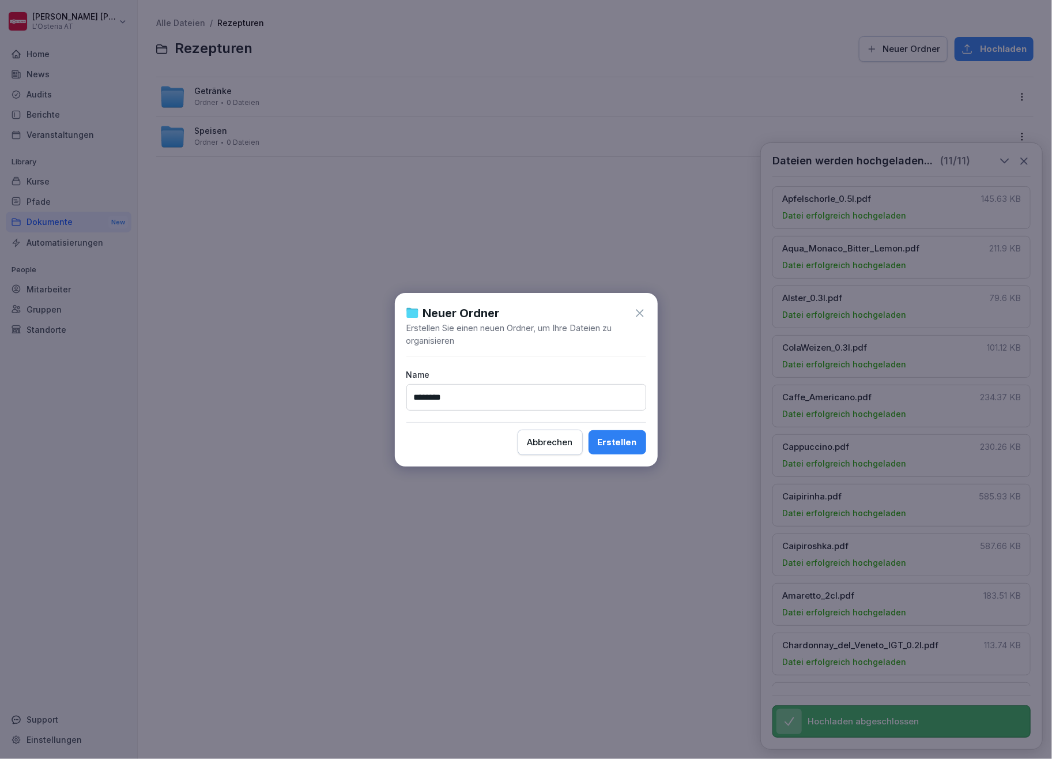
type input "********"
click at [622, 444] on div "Erstellen" at bounding box center [617, 442] width 39 height 13
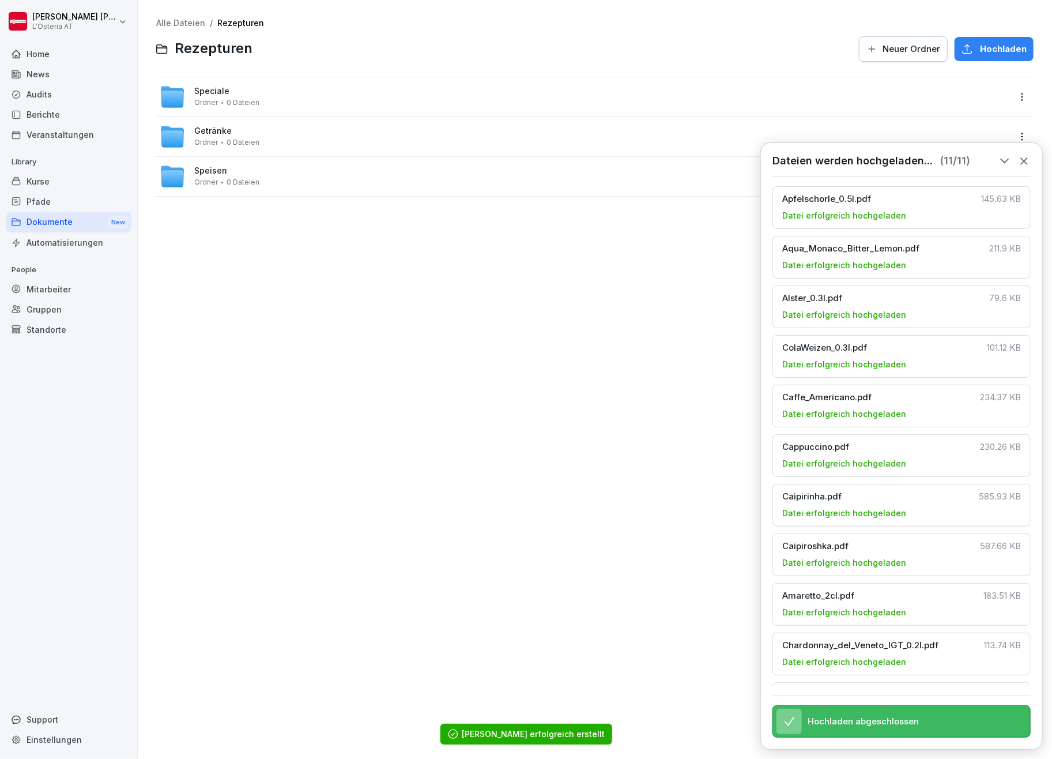
click at [884, 49] on span "Neuer Ordner" at bounding box center [912, 49] width 58 height 13
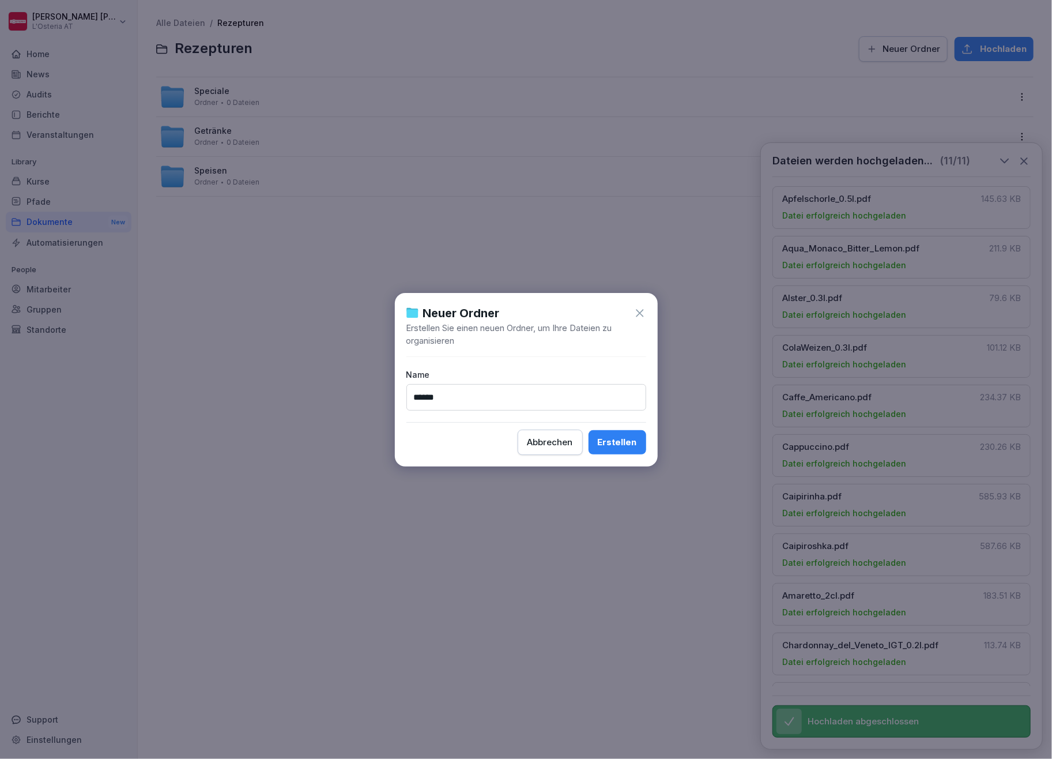
type input "******"
click at [622, 439] on div "Erstellen" at bounding box center [617, 442] width 39 height 13
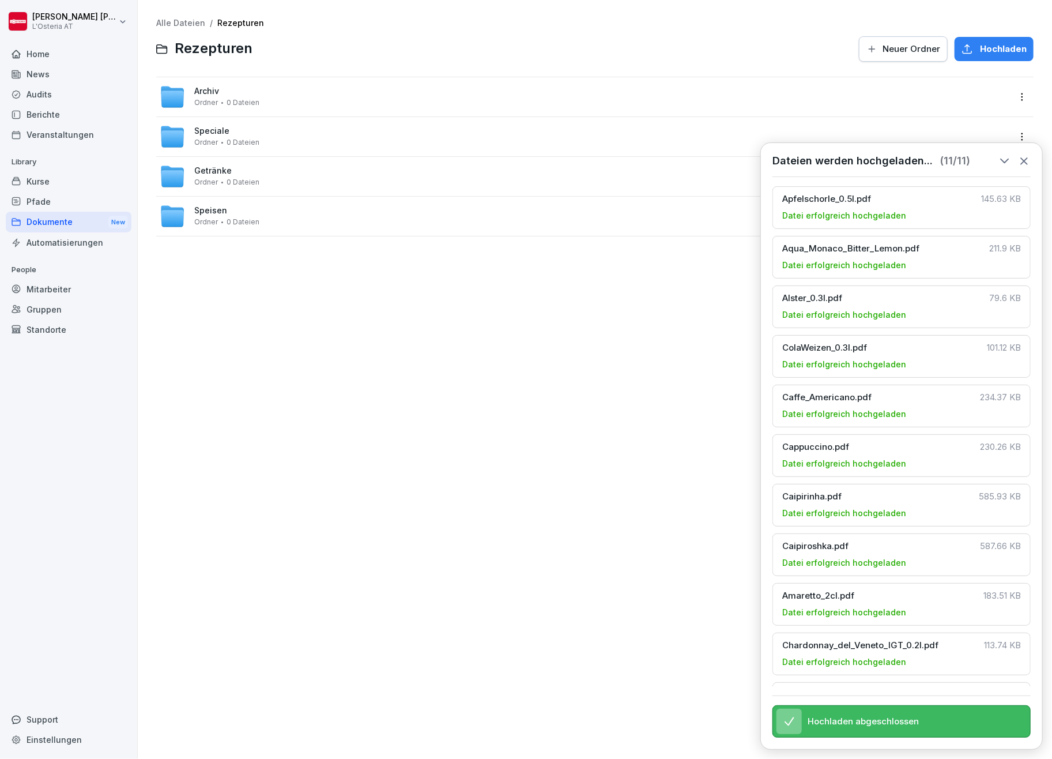
click at [213, 128] on span "Speciale" at bounding box center [211, 131] width 35 height 10
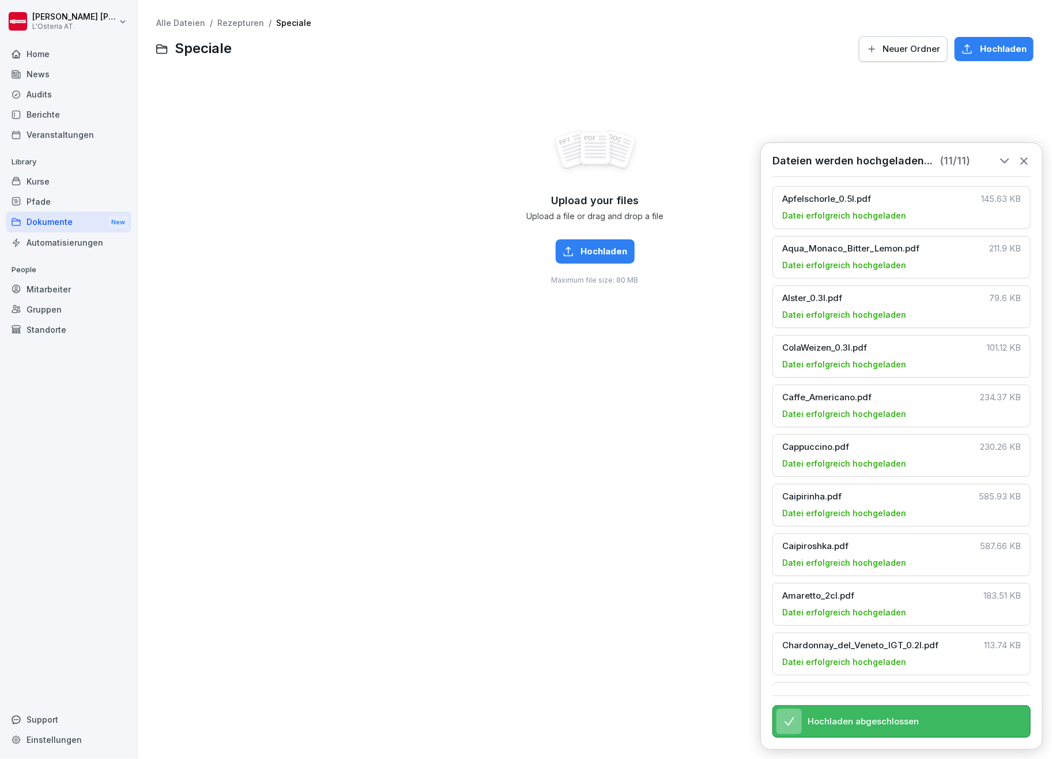
click at [585, 251] on span "Hochladen" at bounding box center [604, 251] width 47 height 13
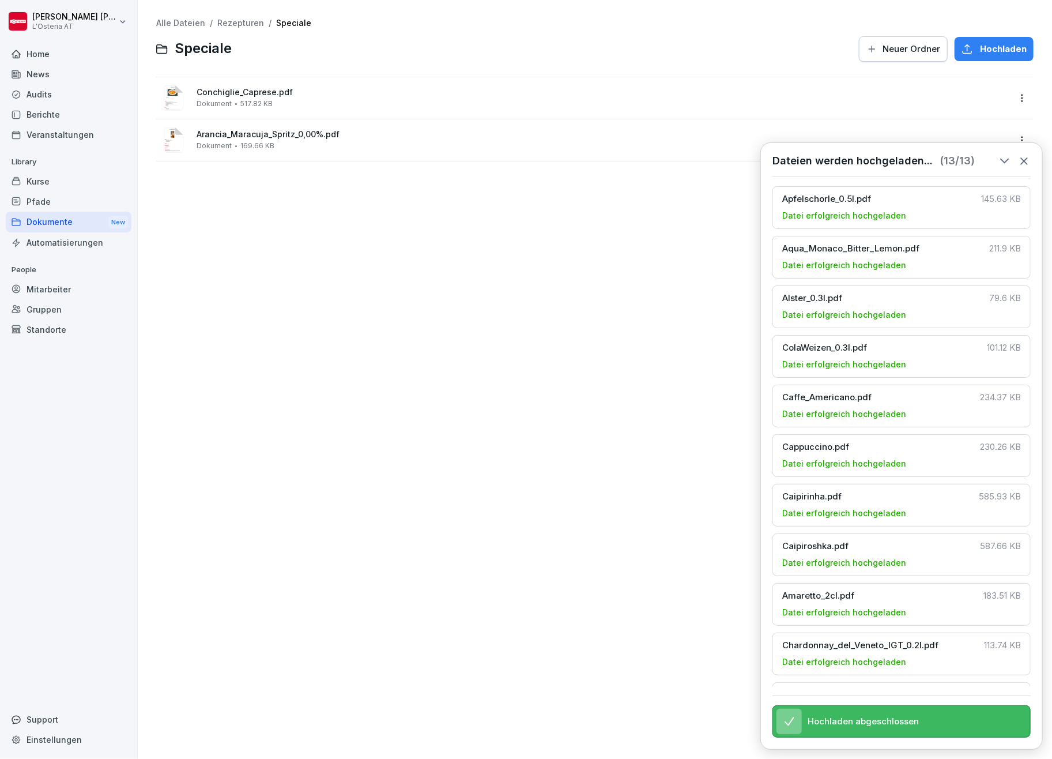
click at [239, 21] on link "Rezepturen" at bounding box center [240, 23] width 47 height 10
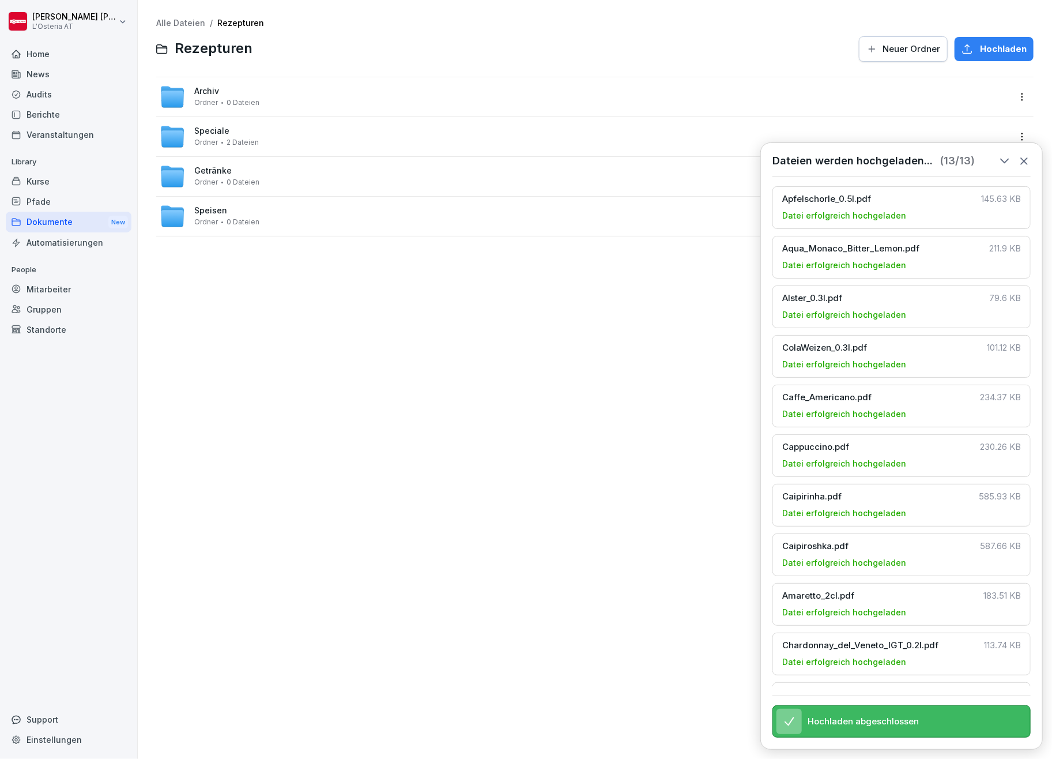
click at [211, 101] on span "Ordner" at bounding box center [206, 103] width 24 height 8
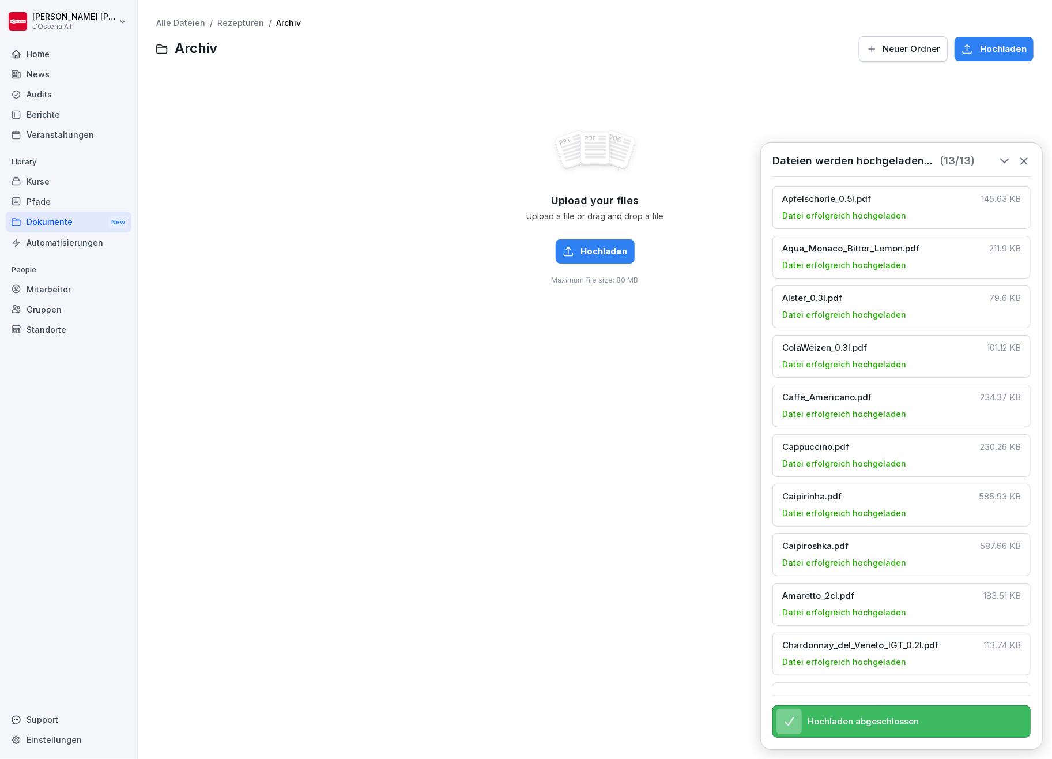
click at [601, 254] on span "Hochladen" at bounding box center [604, 251] width 47 height 13
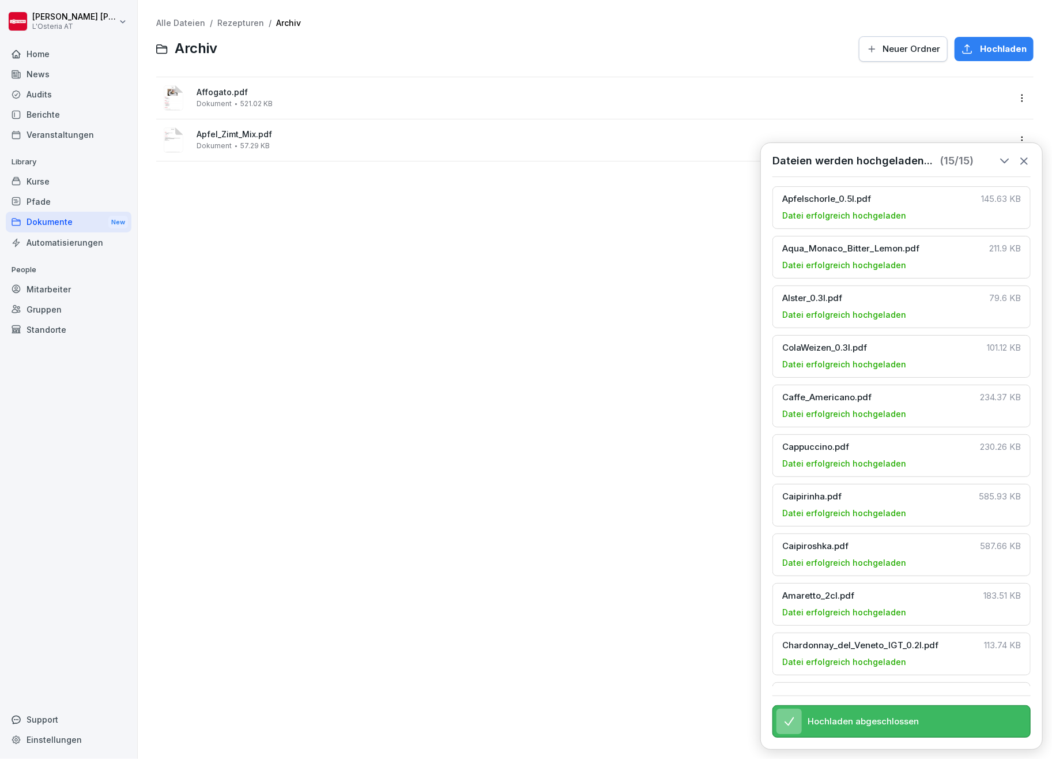
click at [46, 218] on div "Dokumente New" at bounding box center [69, 222] width 126 height 21
click at [225, 89] on span "Rezepturen" at bounding box center [217, 91] width 47 height 10
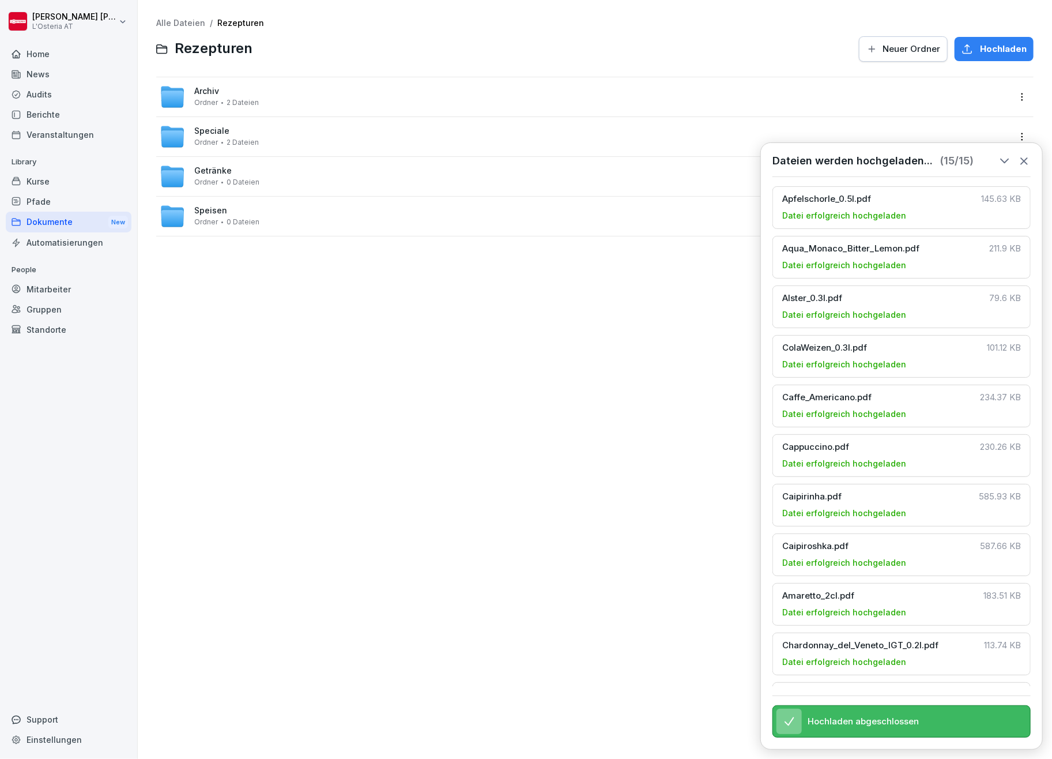
click at [215, 168] on span "Getränke" at bounding box center [212, 171] width 37 height 10
click at [199, 89] on span "Vini" at bounding box center [202, 91] width 16 height 10
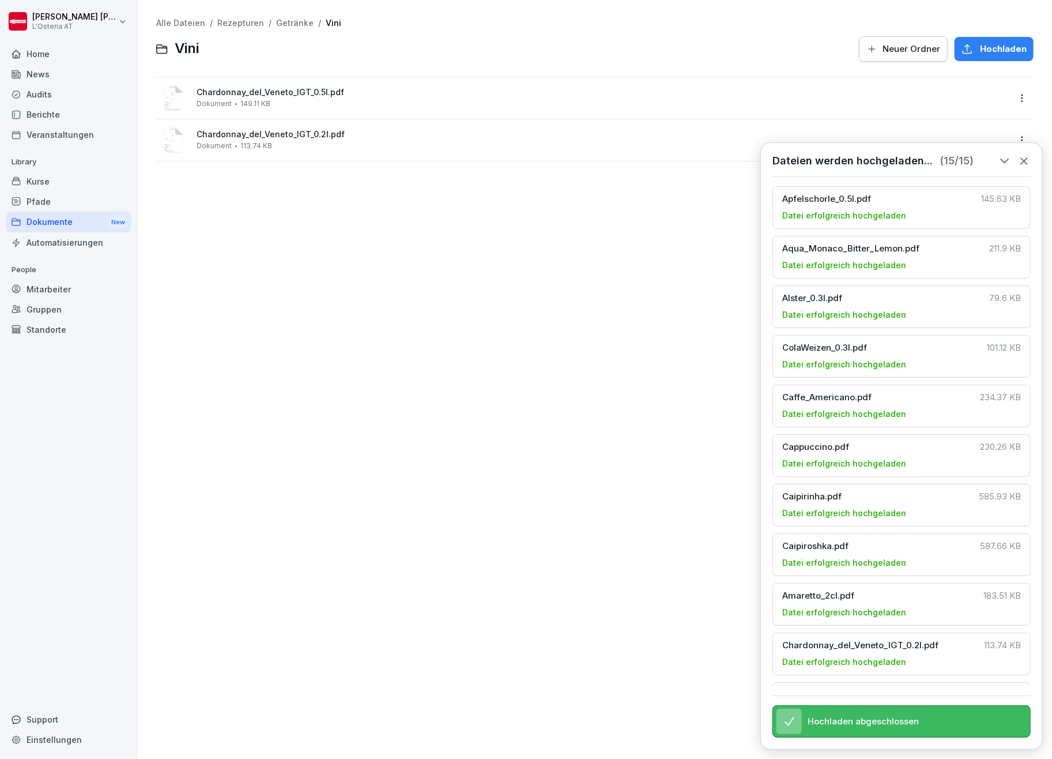
click at [289, 21] on link "Getränke" at bounding box center [294, 23] width 37 height 10
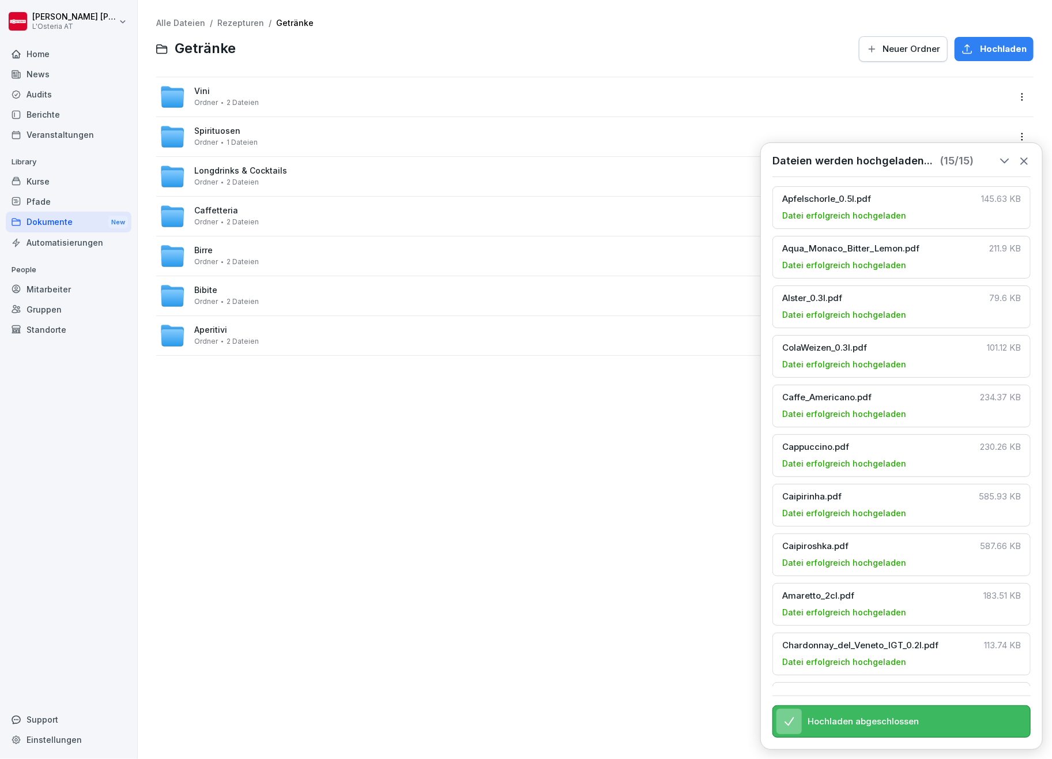
click at [210, 130] on span "Spirituosen" at bounding box center [217, 131] width 46 height 10
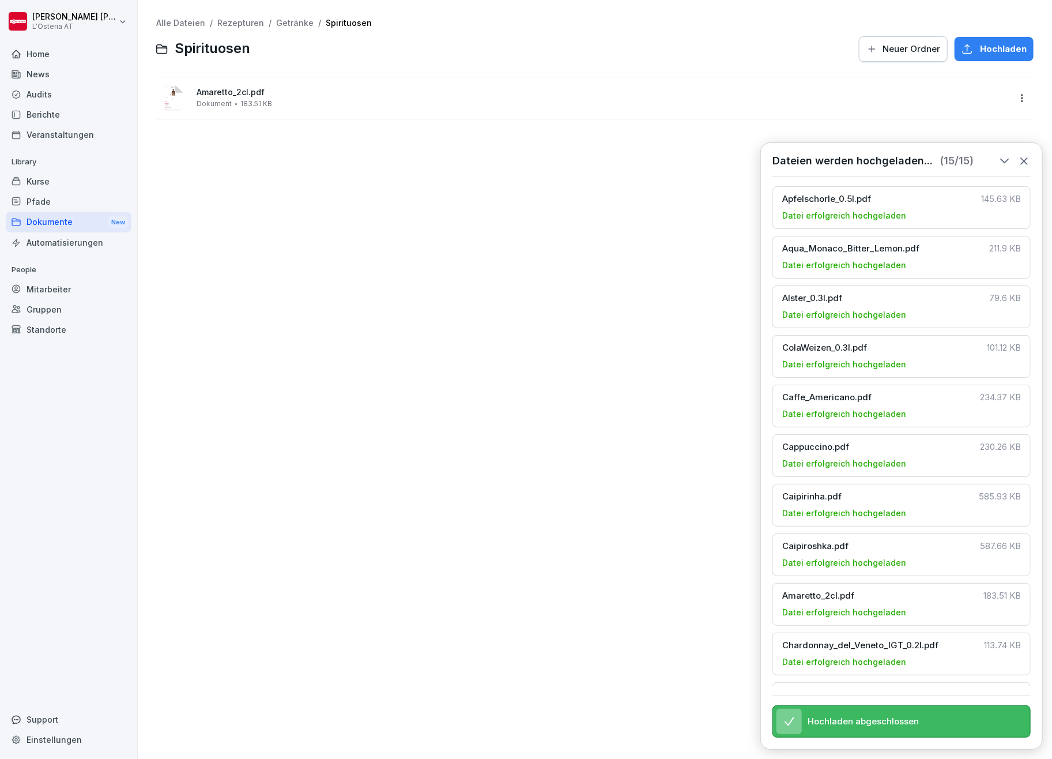
click at [294, 21] on link "Getränke" at bounding box center [294, 23] width 37 height 10
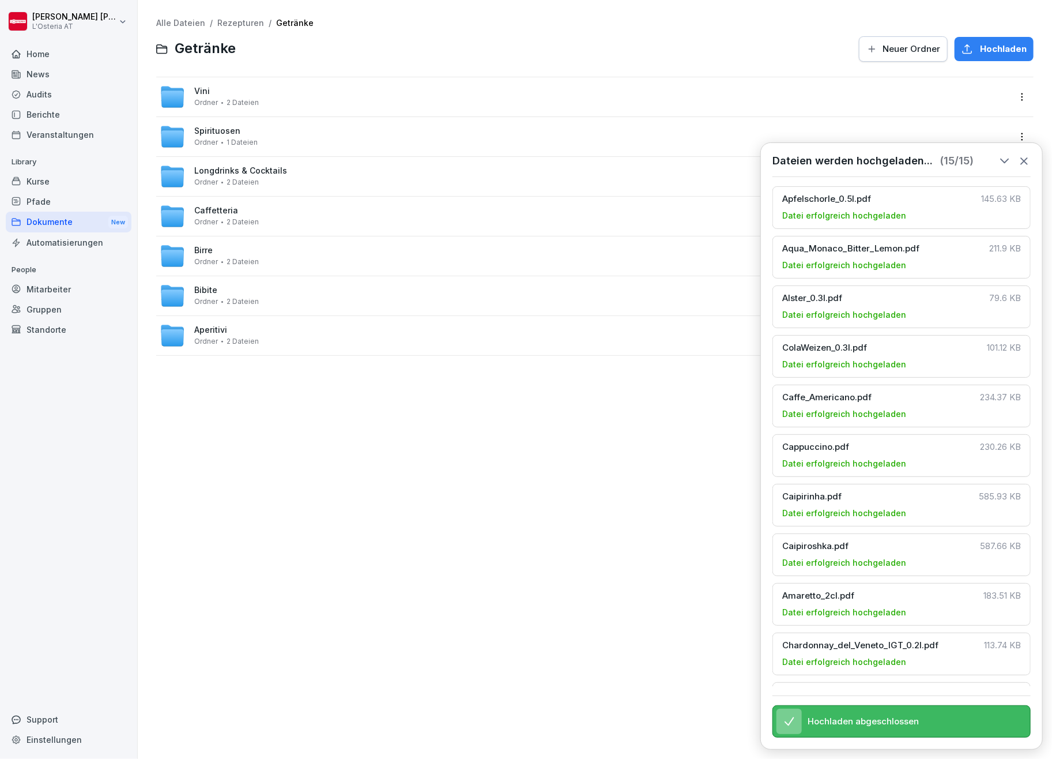
click at [235, 20] on link "Rezepturen" at bounding box center [240, 23] width 47 height 10
click at [411, 470] on div "Alle Dateien / Rezepturen Rezepturen Neuer Ordner Hochladen Archiv Ordner 2 Dat…" at bounding box center [594, 379] width 897 height 741
click at [1024, 159] on icon at bounding box center [1024, 161] width 13 height 13
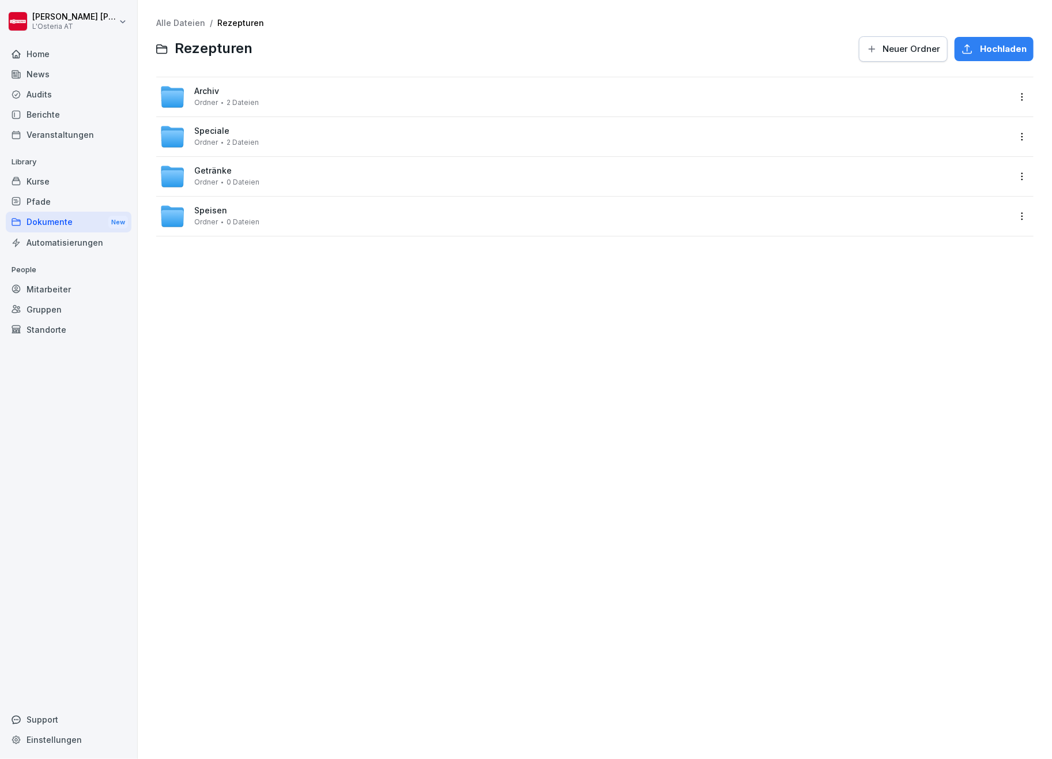
click at [1010, 210] on html "[PERSON_NAME] L'Osteria AT Home News Audits Berichte Veranstaltungen Library Ku…" at bounding box center [526, 379] width 1052 height 759
click at [939, 278] on div "Verschieben" at bounding box center [956, 285] width 54 height 14
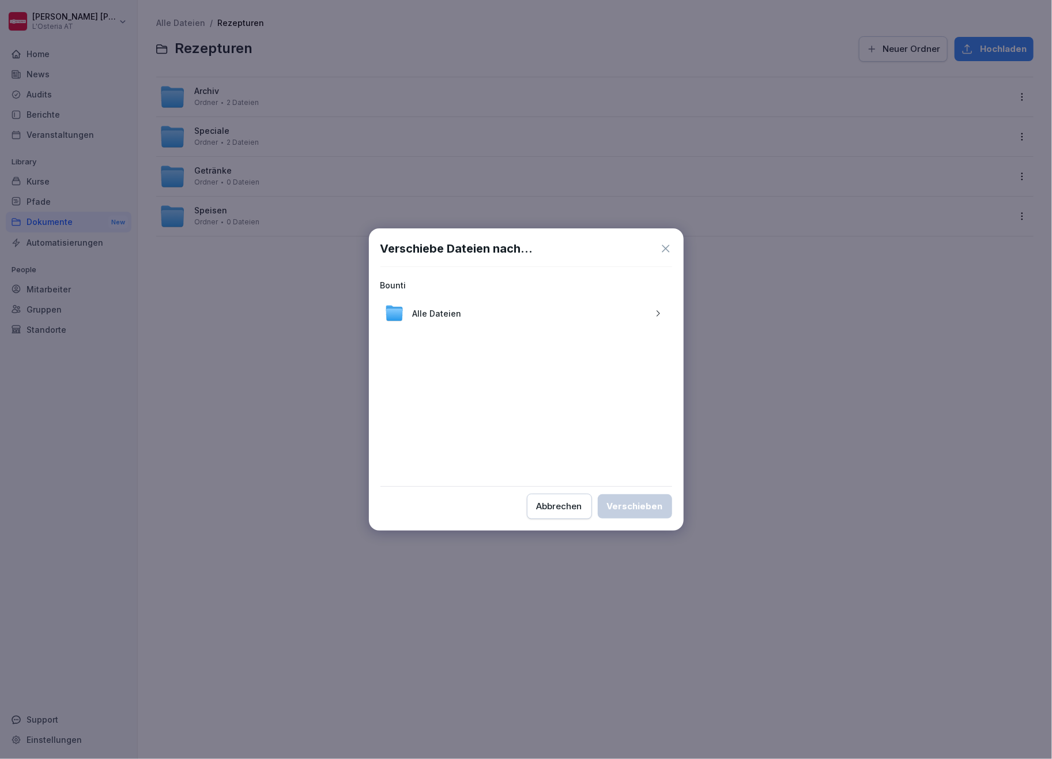
click at [664, 310] on div "button" at bounding box center [658, 313] width 18 height 9
click at [661, 313] on icon "button" at bounding box center [658, 313] width 9 height 9
click at [558, 512] on div "Abbrechen" at bounding box center [560, 506] width 46 height 13
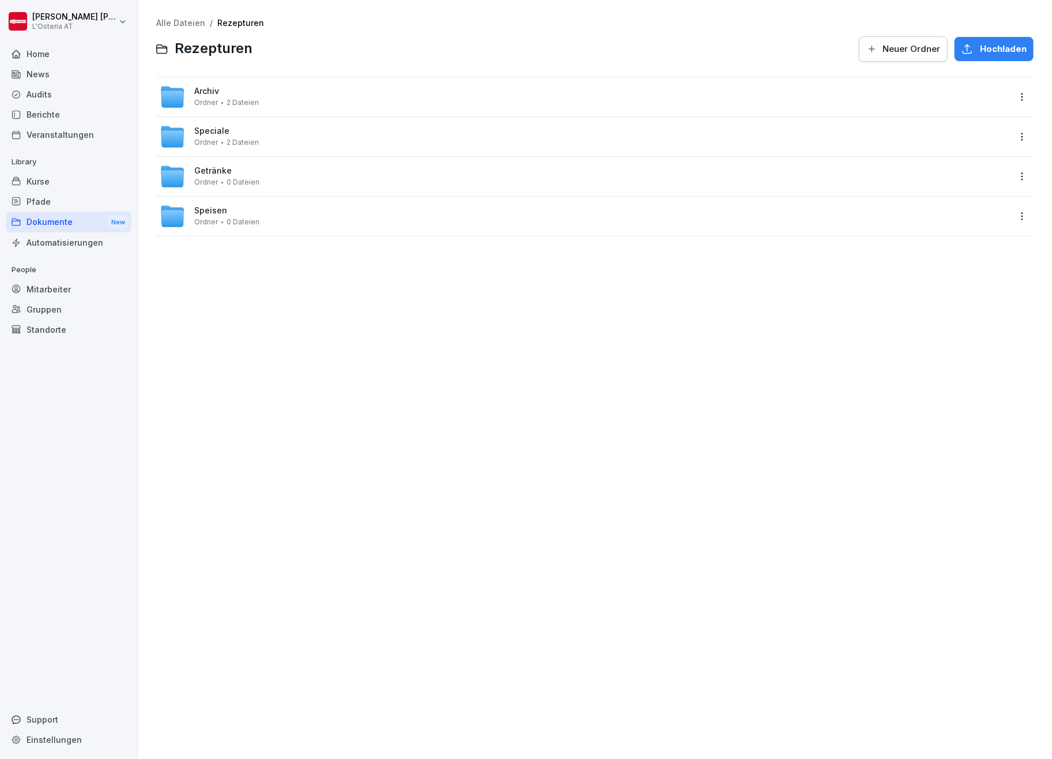
click at [449, 484] on div "Alle Dateien / Rezepturen Rezepturen Neuer Ordner Hochladen Archiv Ordner 2 Dat…" at bounding box center [594, 379] width 897 height 741
click at [218, 91] on span "Archiv" at bounding box center [206, 91] width 25 height 10
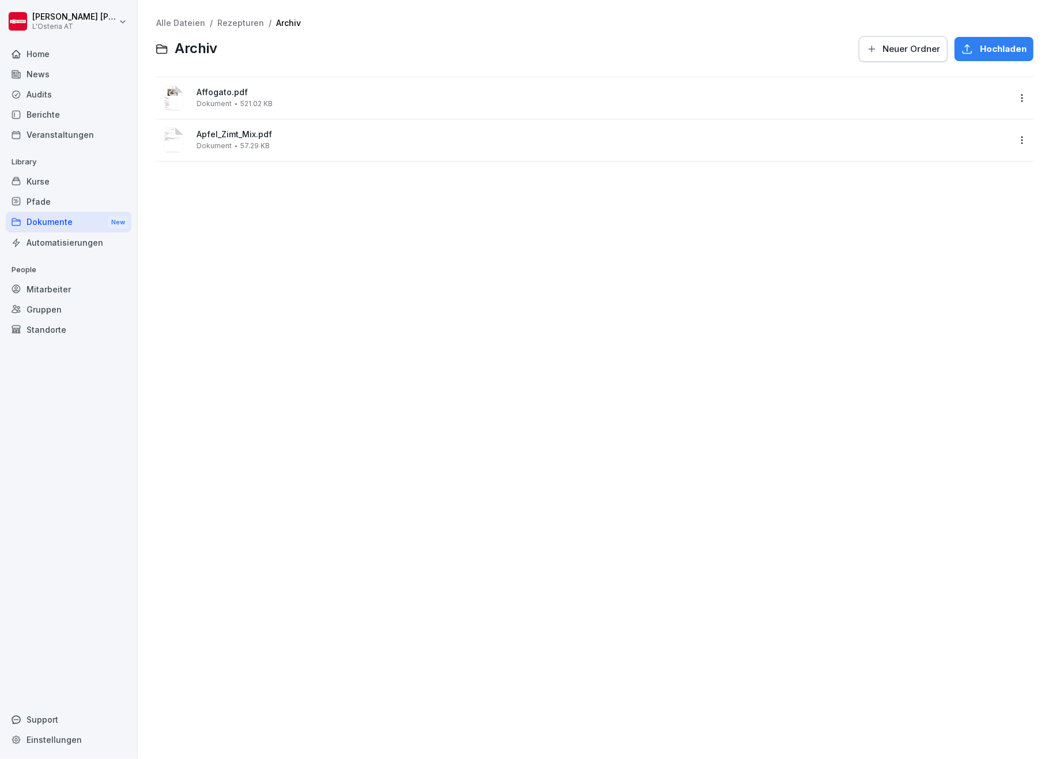
click at [247, 18] on link "Rezepturen" at bounding box center [240, 23] width 47 height 10
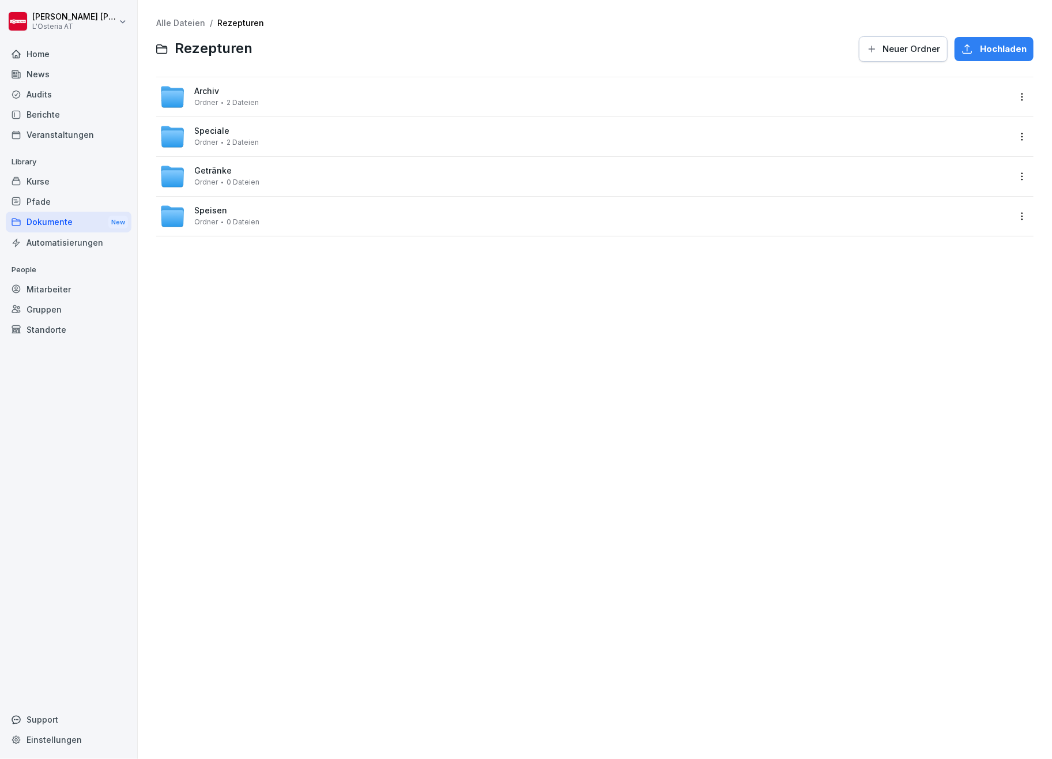
click at [205, 136] on div "Speciale Ordner 2 Dateien" at bounding box center [226, 136] width 65 height 20
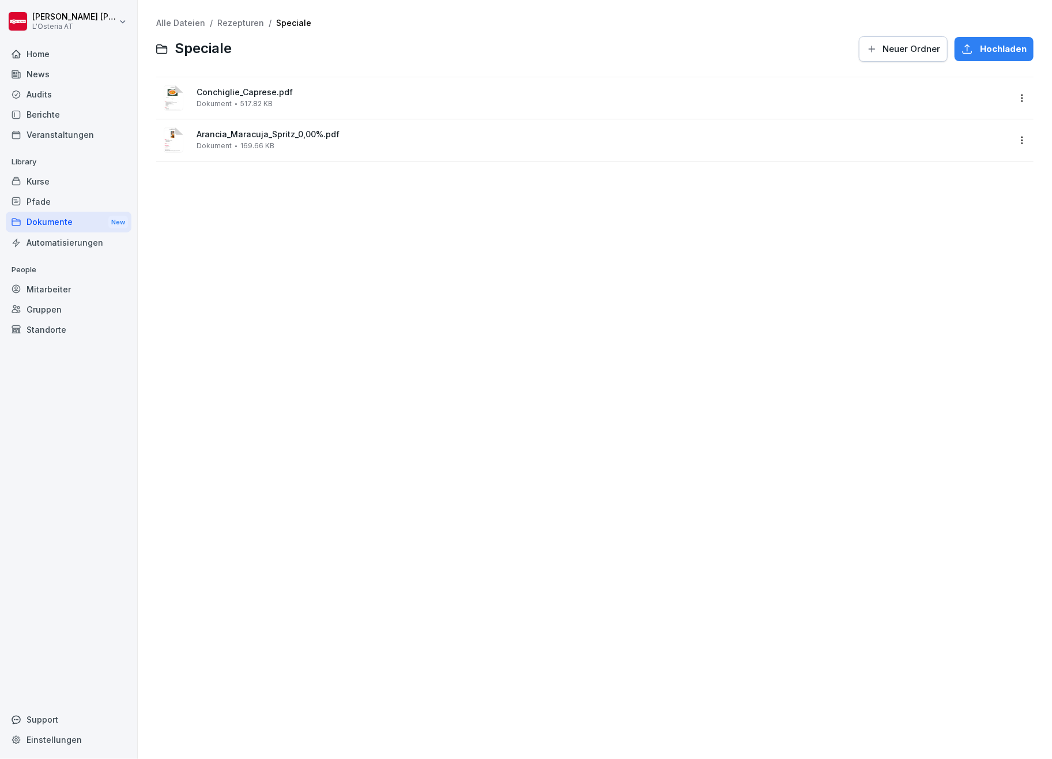
click at [235, 20] on link "Rezepturen" at bounding box center [240, 23] width 47 height 10
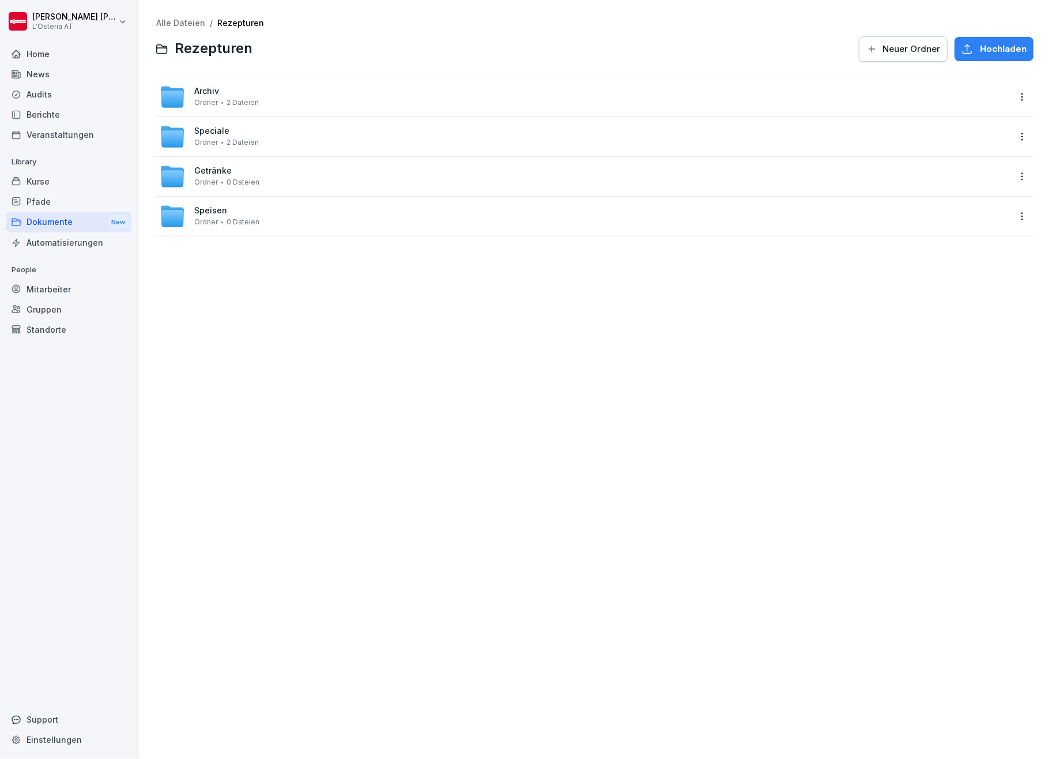
click at [208, 174] on span "Getränke" at bounding box center [212, 171] width 37 height 10
click at [233, 24] on link "Rezepturen" at bounding box center [240, 23] width 47 height 10
click at [212, 208] on span "Speisen" at bounding box center [210, 211] width 33 height 10
click at [208, 327] on span "Antipasti" at bounding box center [212, 330] width 36 height 10
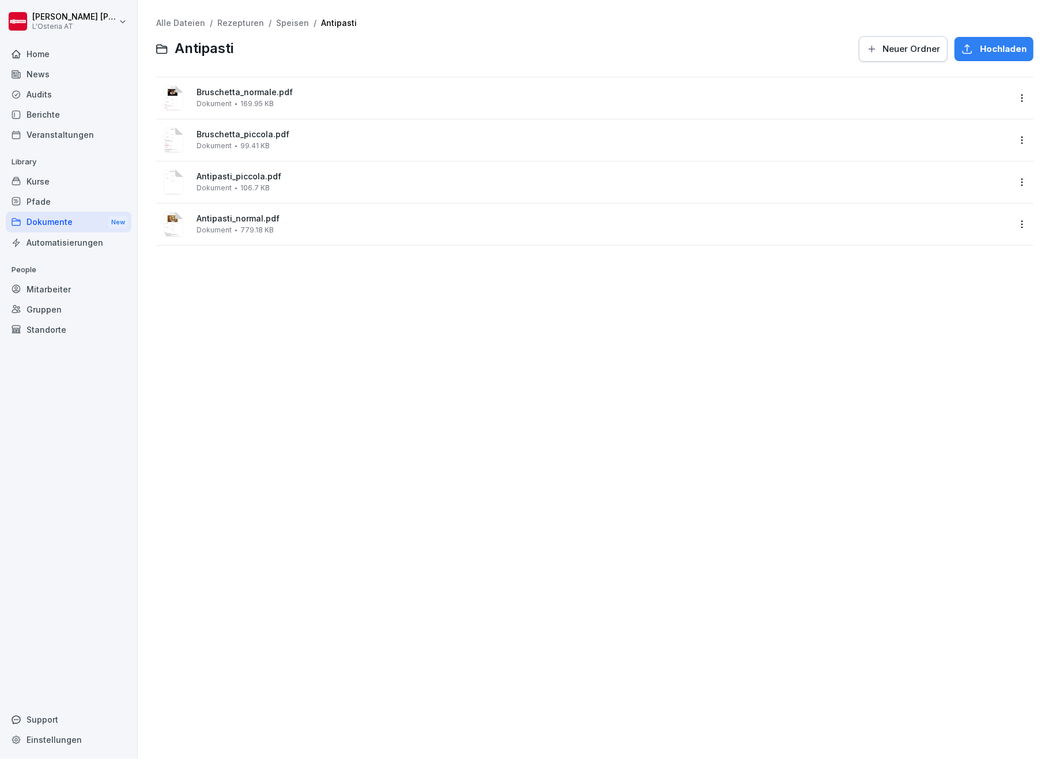
drag, startPoint x: 220, startPoint y: 182, endPoint x: 236, endPoint y: 224, distance: 44.9
click at [236, 224] on div "Bruschetta_normale.pdf Dokument 169.95 KB Bruschetta_piccola.pdf Dokument 99.41…" at bounding box center [594, 161] width 877 height 169
drag, startPoint x: 254, startPoint y: 91, endPoint x: 604, endPoint y: 468, distance: 514.8
click at [609, 469] on div "Alle Dateien / Rezepturen / Speisen / Antipasti Antipasti Neuer Ordner Hochlade…" at bounding box center [594, 379] width 897 height 741
drag, startPoint x: 1012, startPoint y: 97, endPoint x: 738, endPoint y: 496, distance: 483.4
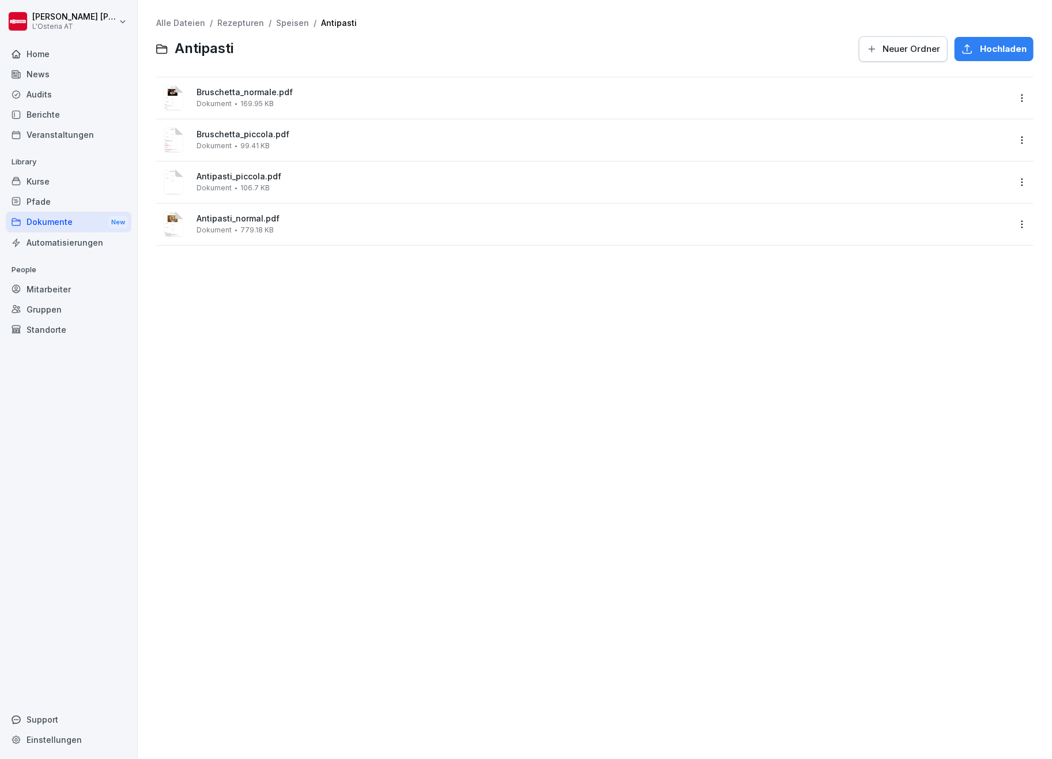
click at [736, 502] on div "Alle Dateien / Rezepturen / Speisen / Antipasti Antipasti Neuer Ordner Hochlade…" at bounding box center [594, 379] width 897 height 741
click at [1009, 96] on html "[PERSON_NAME] L'Osteria AT Home News Audits Berichte Veranstaltungen Library Ku…" at bounding box center [526, 379] width 1052 height 759
click at [947, 123] on div "Details" at bounding box center [936, 121] width 29 height 14
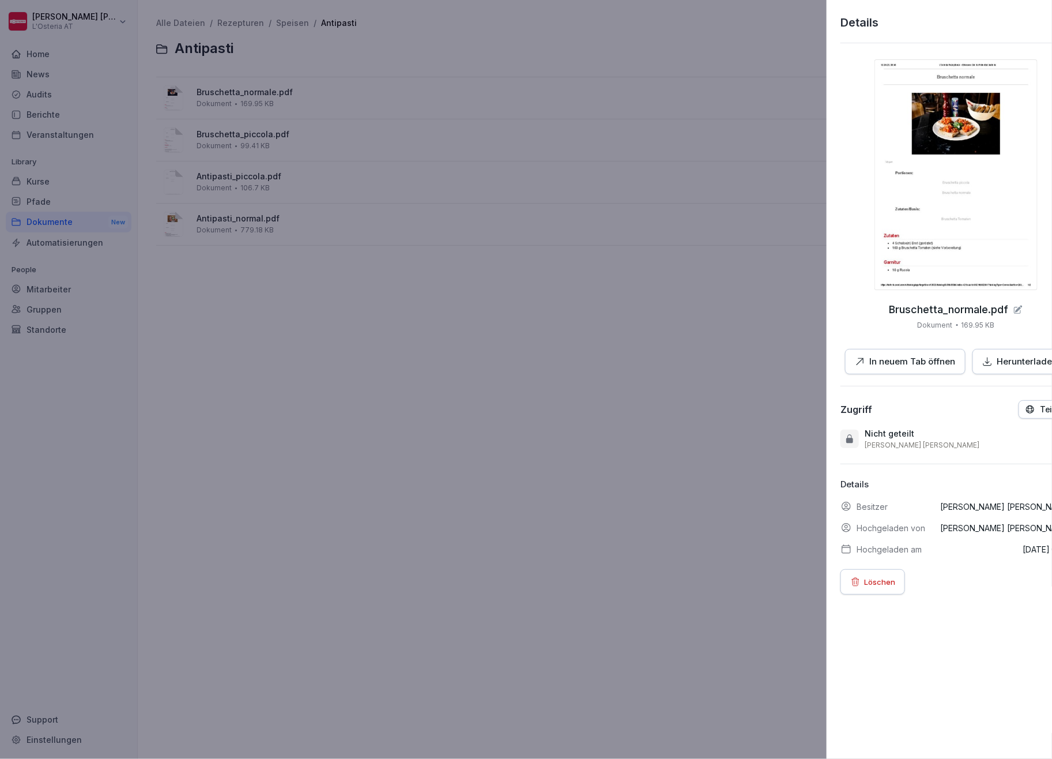
click at [616, 436] on div at bounding box center [526, 379] width 1052 height 759
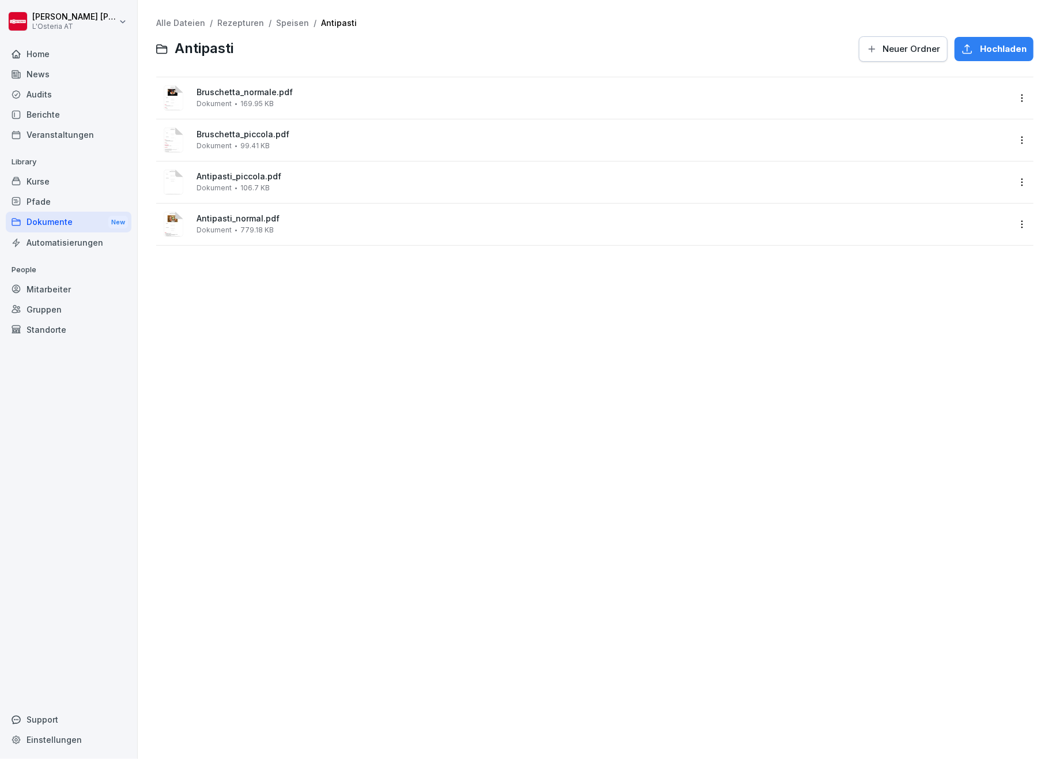
click at [59, 221] on div "Dokumente New" at bounding box center [69, 222] width 126 height 21
